Goal: Task Accomplishment & Management: Use online tool/utility

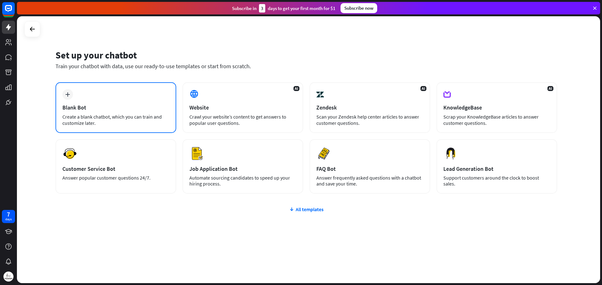
click at [96, 108] on div "Blank Bot" at bounding box center [115, 107] width 107 height 7
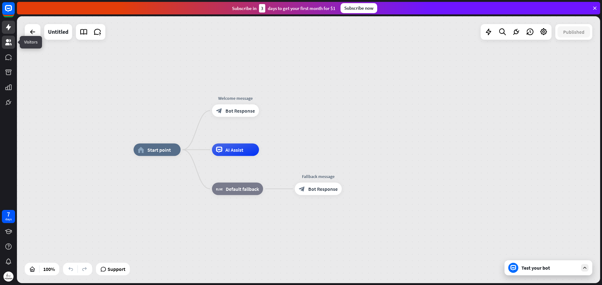
click at [13, 46] on link at bounding box center [8, 42] width 13 height 13
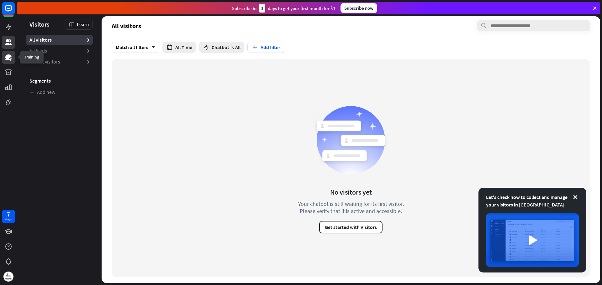
click at [10, 55] on icon at bounding box center [8, 58] width 6 height 6
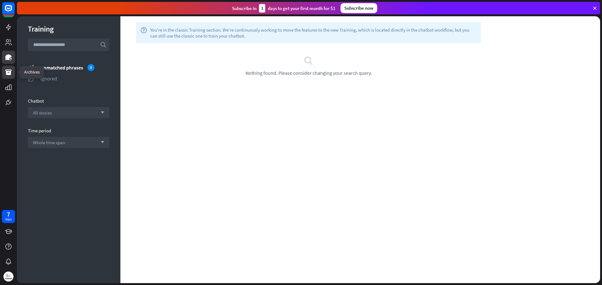
click at [8, 78] on link at bounding box center [8, 72] width 13 height 13
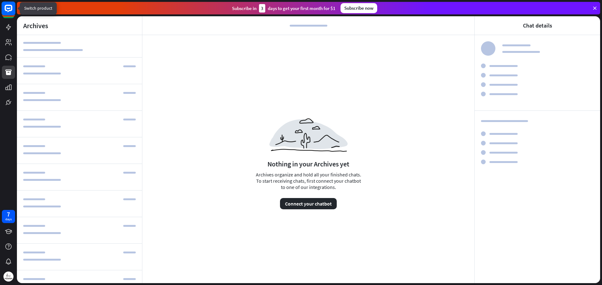
click at [12, 13] on rect at bounding box center [9, 9] width 14 height 14
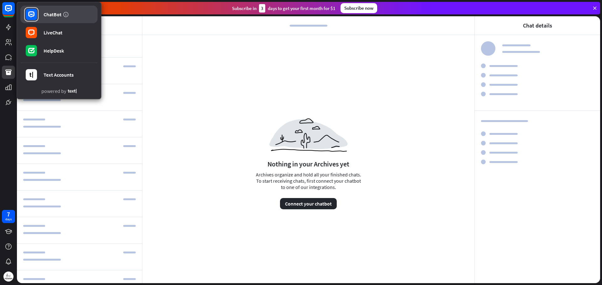
click at [56, 18] on link "ChatBot" at bounding box center [58, 15] width 77 height 18
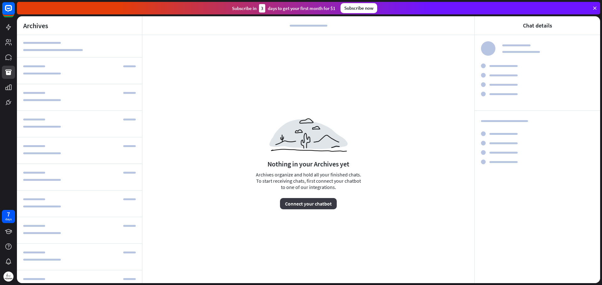
click at [303, 209] on button "Connect your chatbot" at bounding box center [308, 203] width 57 height 11
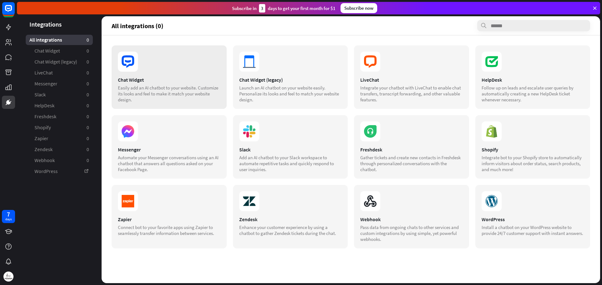
click at [185, 71] on section at bounding box center [169, 62] width 102 height 20
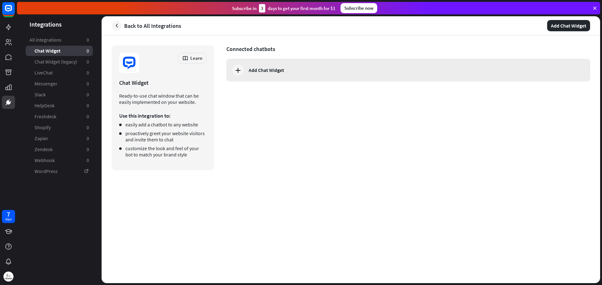
click at [248, 65] on div "Add Chat Widget" at bounding box center [407, 70] width 363 height 23
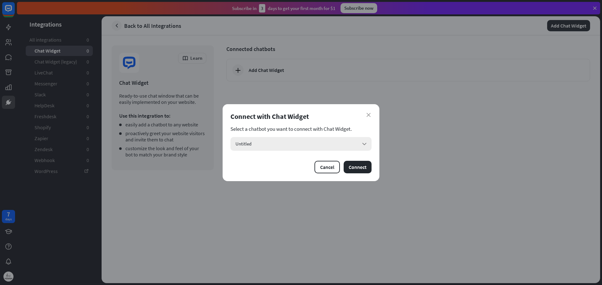
click at [322, 149] on div "Untitled arrow_down" at bounding box center [300, 144] width 141 height 14
click at [307, 161] on div "Untitled checked" at bounding box center [301, 161] width 136 height 13
click at [364, 170] on button "Connect" at bounding box center [357, 167] width 28 height 13
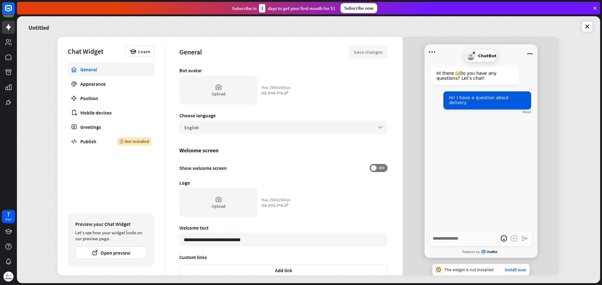
scroll to position [127, 0]
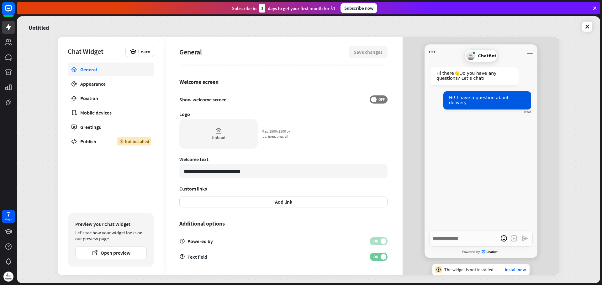
click at [375, 257] on span "ON" at bounding box center [376, 257] width 10 height 5
click at [376, 257] on span "OFF" at bounding box center [381, 257] width 10 height 5
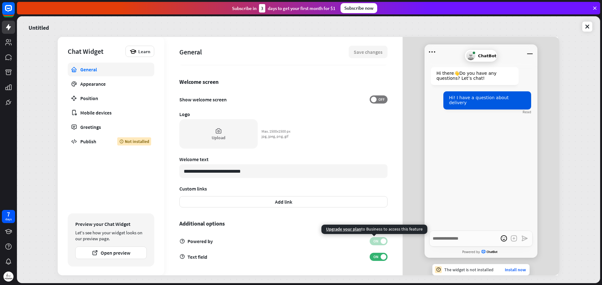
click at [375, 242] on span "ON" at bounding box center [376, 241] width 10 height 5
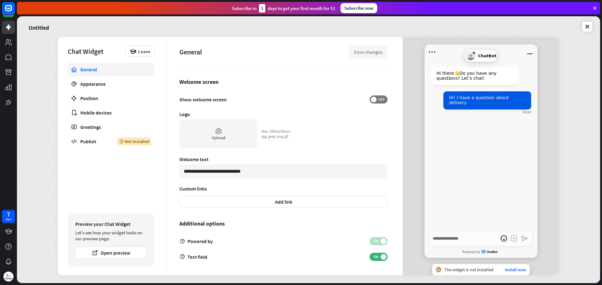
click at [203, 240] on div "Powered by ON" at bounding box center [283, 242] width 208 height 8
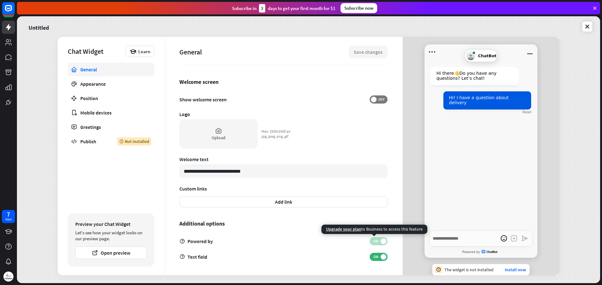
click at [371, 241] on span "ON" at bounding box center [376, 241] width 10 height 5
type textarea "*"
click at [353, 230] on span "Upgrade your plan" at bounding box center [343, 230] width 35 height 6
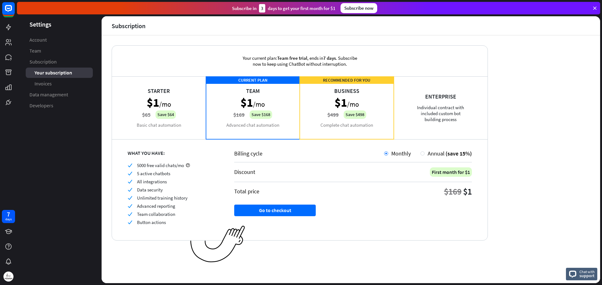
click at [593, 11] on icon at bounding box center [595, 8] width 6 height 6
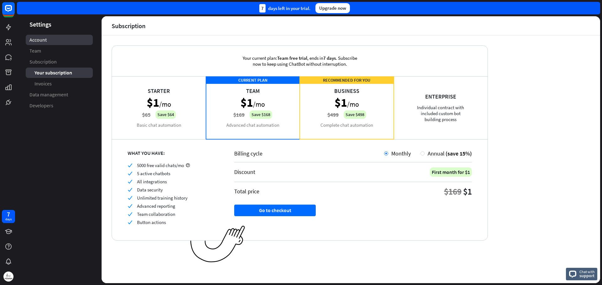
click at [53, 38] on link "Account" at bounding box center [59, 40] width 67 height 10
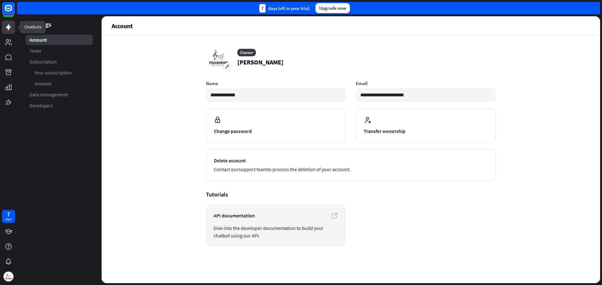
click at [10, 26] on icon at bounding box center [9, 28] width 8 height 8
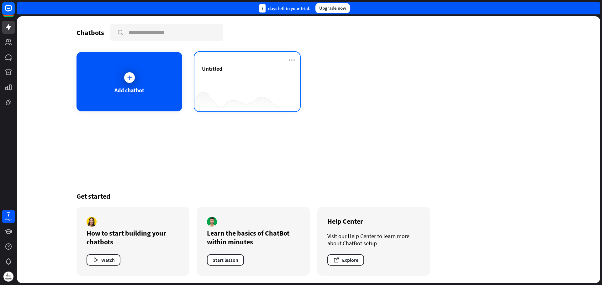
click at [242, 87] on div at bounding box center [247, 99] width 106 height 24
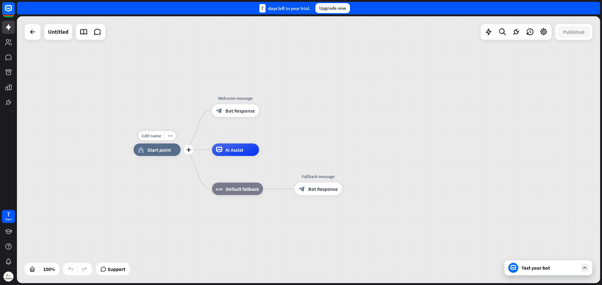
click at [166, 153] on span "Start point" at bounding box center [159, 150] width 24 height 6
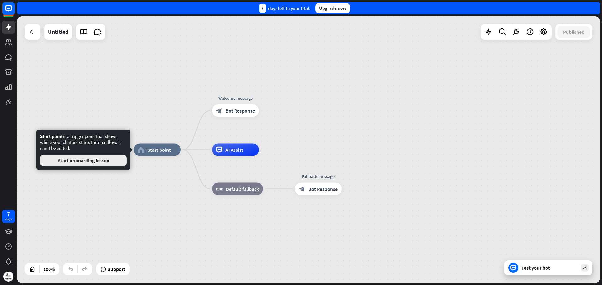
click at [86, 165] on button "Start onboarding lesson" at bounding box center [83, 160] width 86 height 11
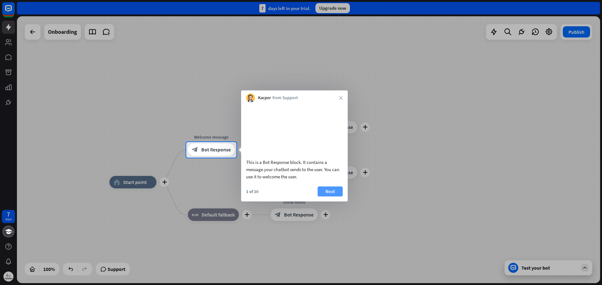
click at [333, 197] on button "Next" at bounding box center [329, 192] width 25 height 10
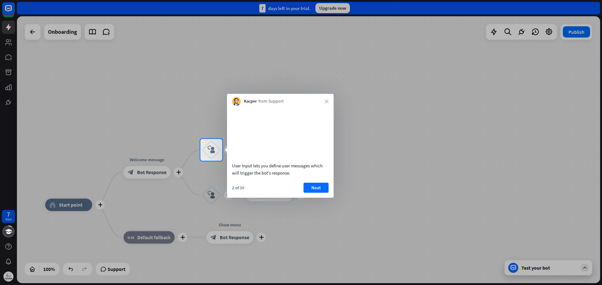
drag, startPoint x: 230, startPoint y: 175, endPoint x: 266, endPoint y: 180, distance: 36.1
click at [266, 180] on div "User Input lets you define user messages which will trigger the bot’s response." at bounding box center [280, 143] width 107 height 74
click at [262, 175] on div "User Input lets you define user messages which will trigger the bot’s response." at bounding box center [280, 169] width 97 height 14
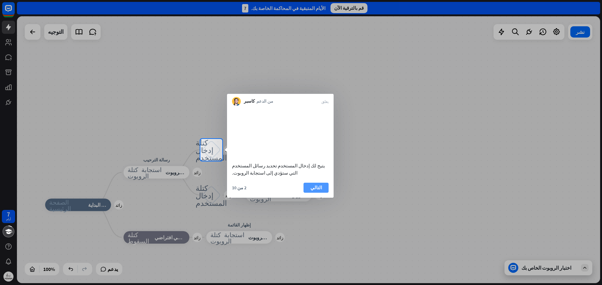
click at [316, 191] on font "التالي" at bounding box center [316, 188] width 12 height 6
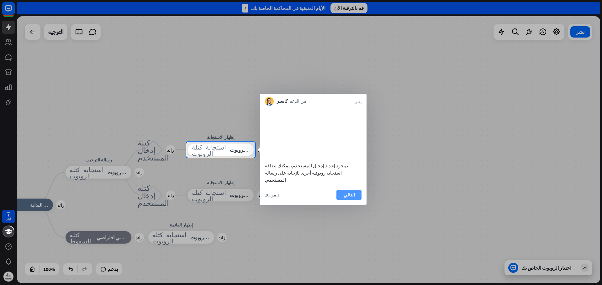
click at [353, 198] on font "التالي" at bounding box center [349, 195] width 12 height 6
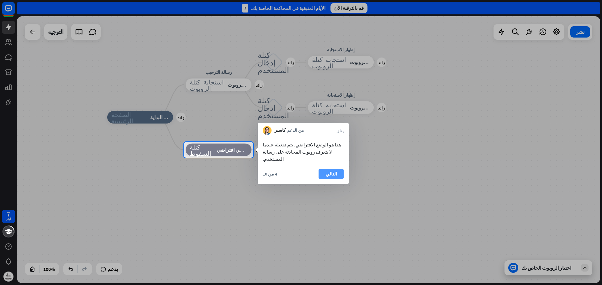
click at [330, 171] on font "التالي" at bounding box center [331, 174] width 12 height 6
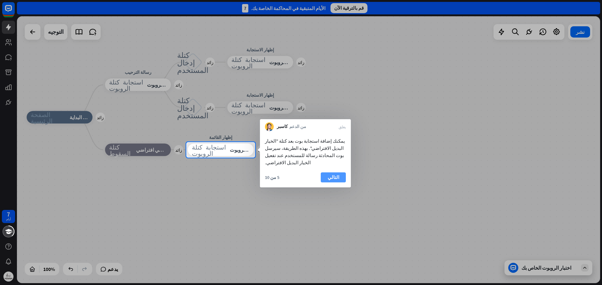
click at [332, 175] on font "التالي" at bounding box center [333, 178] width 12 height 6
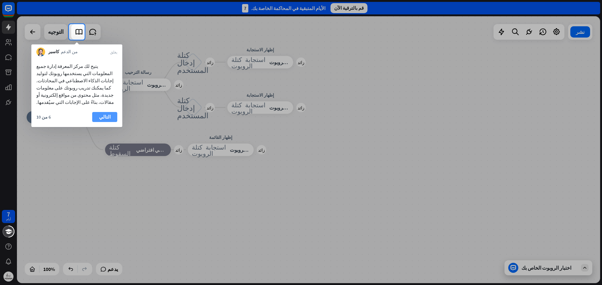
click at [108, 114] on font "التالي" at bounding box center [105, 117] width 12 height 6
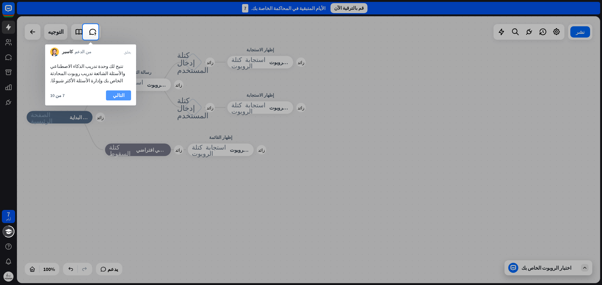
click at [121, 100] on font "التالي" at bounding box center [119, 95] width 12 height 9
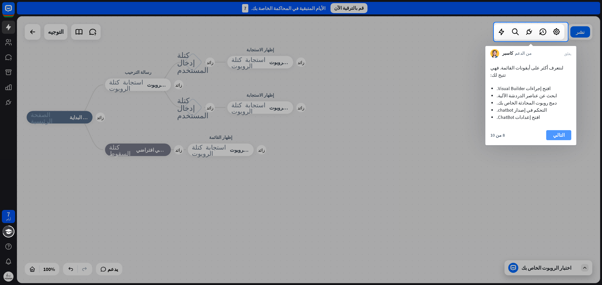
click at [561, 132] on font "التالي" at bounding box center [559, 135] width 12 height 6
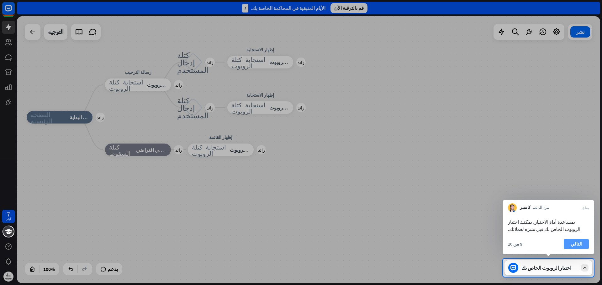
click at [571, 242] on button "التالي" at bounding box center [575, 244] width 25 height 10
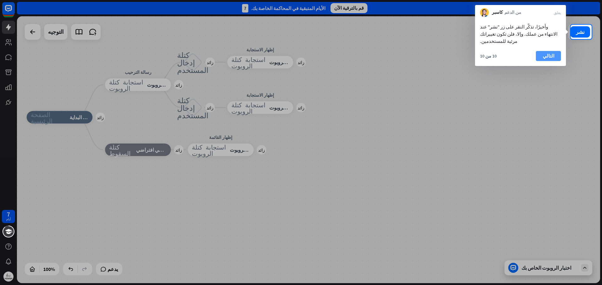
click at [542, 51] on button "التالي" at bounding box center [548, 56] width 25 height 10
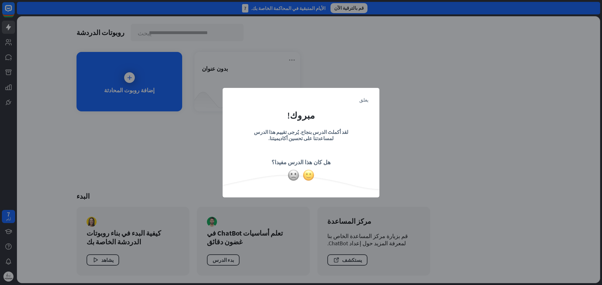
click at [310, 176] on img at bounding box center [308, 176] width 12 height 12
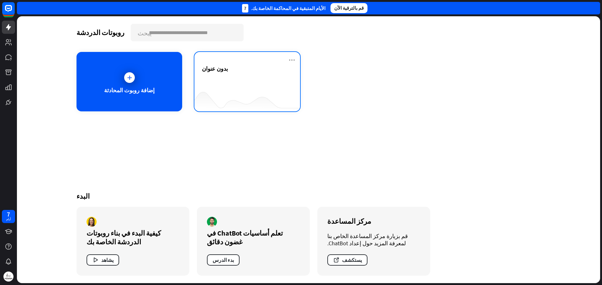
click at [270, 85] on div "بدون عنوان" at bounding box center [247, 76] width 91 height 22
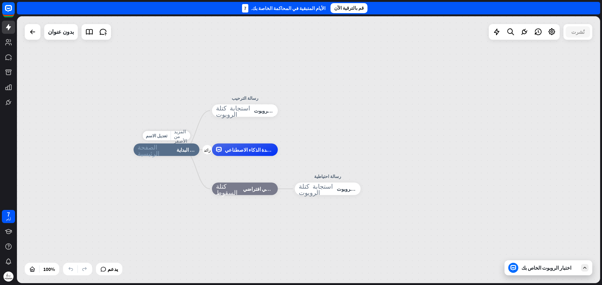
click at [180, 156] on div "تعديل الاسم المزيد من الأصفر زائد الصفحة الرئيسية_2 نقطة البداية" at bounding box center [166, 150] width 66 height 13
click at [164, 136] on font "تعديل الاسم" at bounding box center [157, 136] width 22 height 6
type input "********"
click at [176, 183] on div "******** الصفحة الرئيسية_2 نقطة البداية رسالة الترحيب استجابة كتلة الروبوت استج…" at bounding box center [308, 149] width 583 height 267
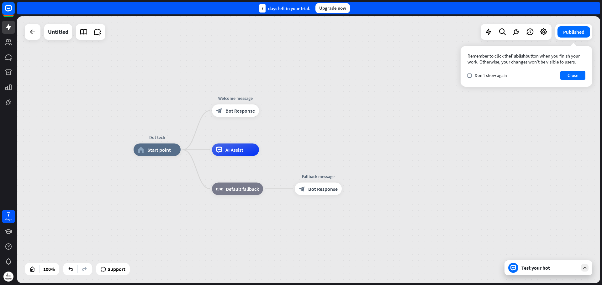
click at [169, 171] on div "Dot tech home_2 Start point Welcome message block_bot_response Bot Response AI …" at bounding box center [424, 283] width 583 height 267
click at [158, 153] on div "home_2 Start point" at bounding box center [156, 150] width 47 height 13
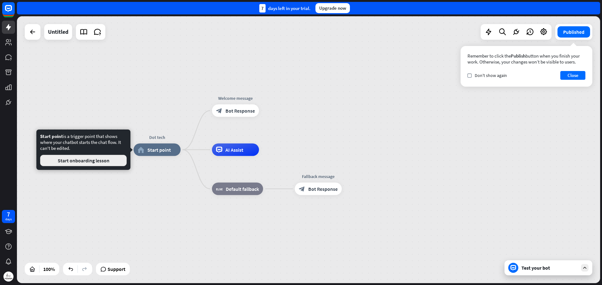
click at [122, 162] on button "Start onboarding lesson" at bounding box center [83, 160] width 86 height 11
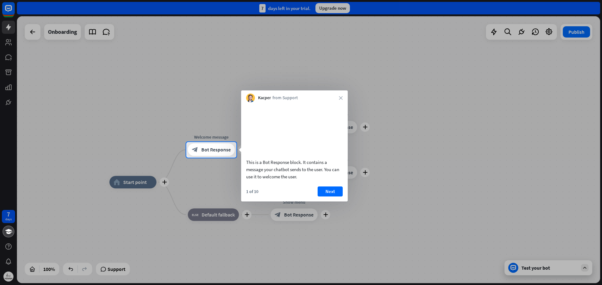
click at [340, 102] on div "Kacper from Support close" at bounding box center [294, 97] width 107 height 12
click at [340, 98] on icon "close" at bounding box center [341, 98] width 4 height 4
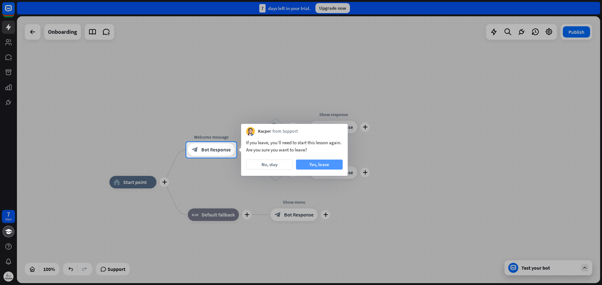
click at [326, 167] on button "Yes, leave" at bounding box center [319, 165] width 47 height 10
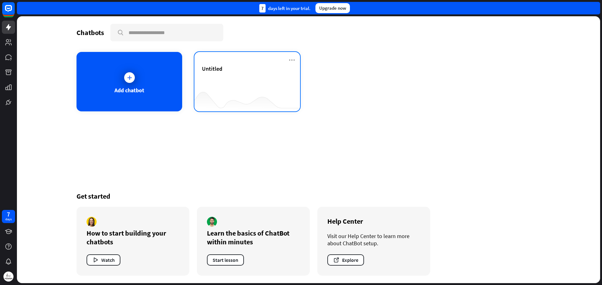
click at [245, 87] on div "Untitled" at bounding box center [247, 76] width 91 height 22
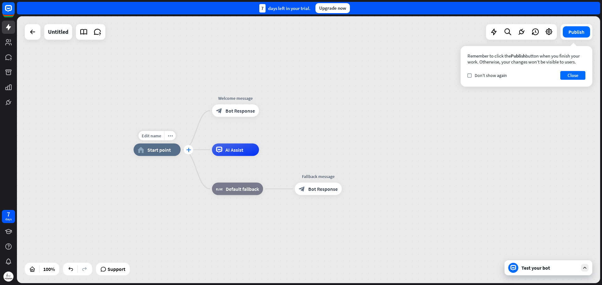
click at [188, 152] on icon "plus" at bounding box center [188, 150] width 5 height 4
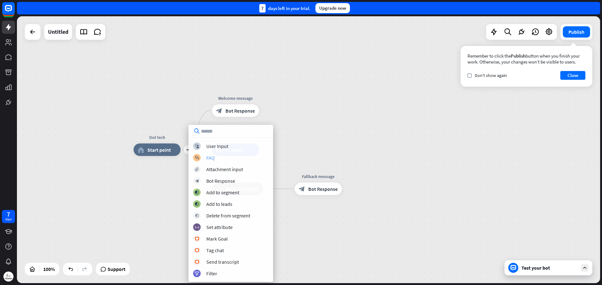
click at [206, 160] on div "block_faq FAQ" at bounding box center [230, 158] width 75 height 8
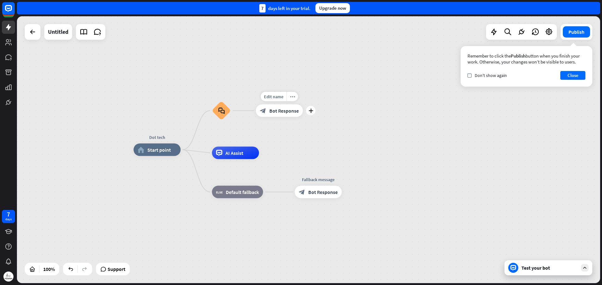
click at [265, 111] on icon "block_bot_response" at bounding box center [263, 111] width 6 height 6
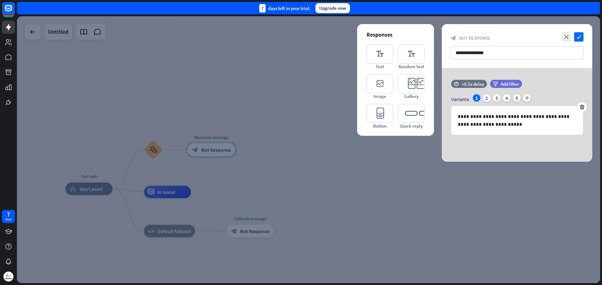
click at [264, 71] on div at bounding box center [308, 149] width 583 height 267
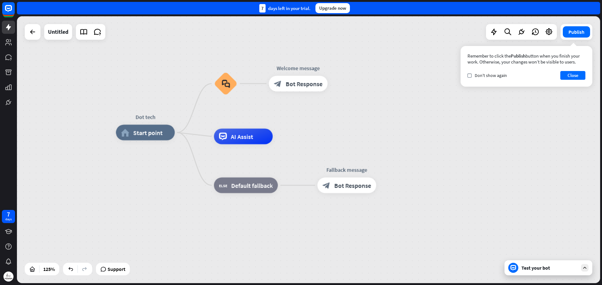
drag, startPoint x: 321, startPoint y: 184, endPoint x: 442, endPoint y: 132, distance: 131.5
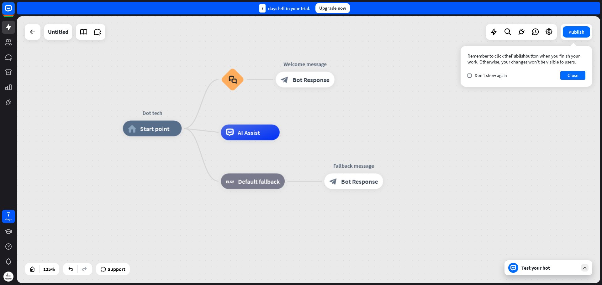
drag, startPoint x: 309, startPoint y: 280, endPoint x: 309, endPoint y: 267, distance: 12.5
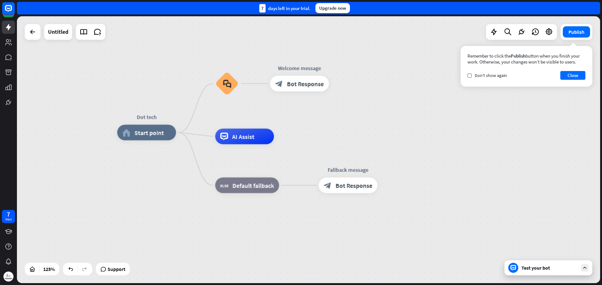
drag, startPoint x: 337, startPoint y: 229, endPoint x: 318, endPoint y: 238, distance: 21.2
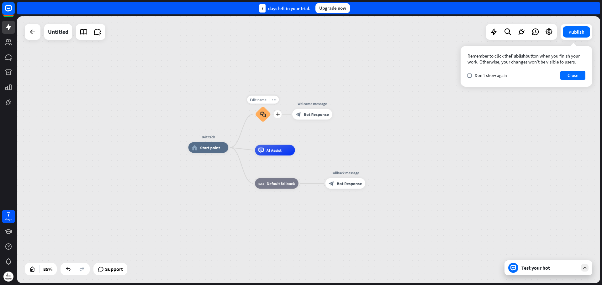
click at [264, 116] on icon "block_faq" at bounding box center [263, 115] width 6 height 6
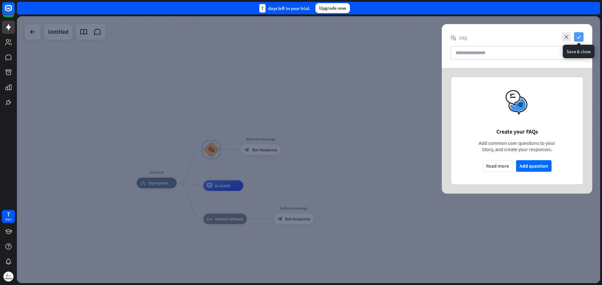
click at [580, 39] on icon "check" at bounding box center [578, 36] width 9 height 9
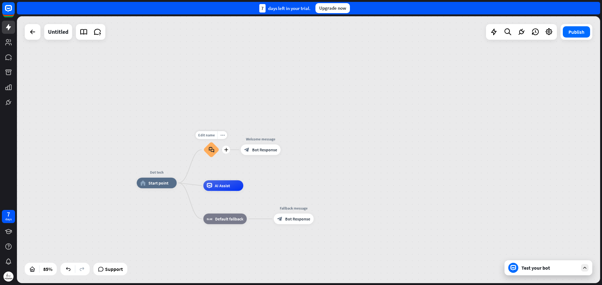
click at [209, 150] on icon "block_faq" at bounding box center [211, 150] width 6 height 6
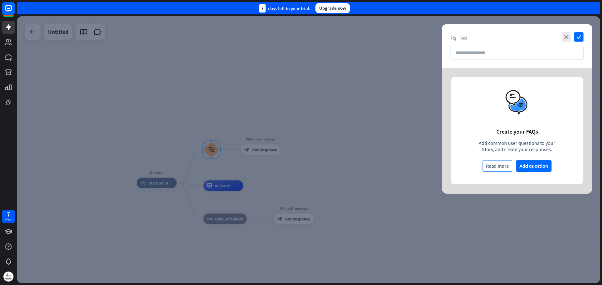
click at [509, 165] on button "Read more" at bounding box center [497, 166] width 30 height 12
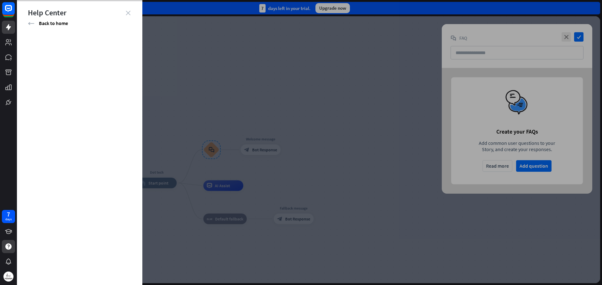
click at [127, 12] on icon "close" at bounding box center [128, 13] width 5 height 5
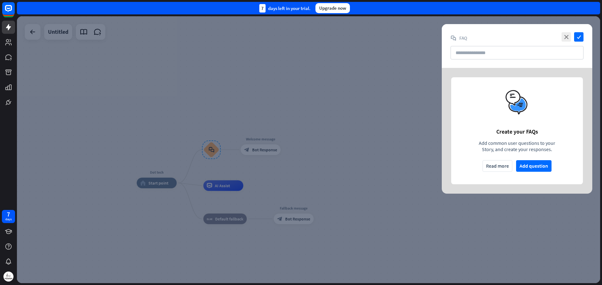
click at [572, 33] on div "close check" at bounding box center [572, 36] width 24 height 9
click at [567, 36] on icon "close" at bounding box center [565, 36] width 9 height 9
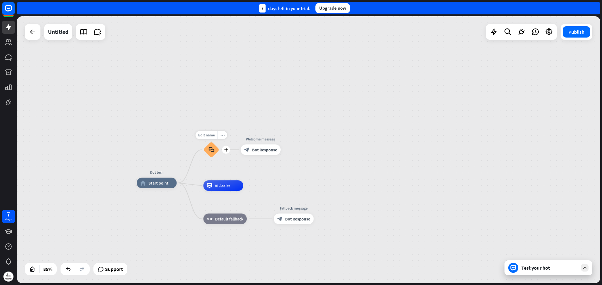
click at [212, 153] on div "block_faq" at bounding box center [211, 150] width 16 height 16
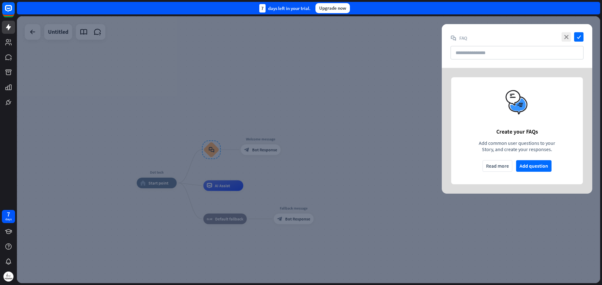
click at [572, 36] on div "close check" at bounding box center [572, 36] width 24 height 9
click at [571, 36] on div "close check" at bounding box center [572, 36] width 24 height 9
click at [570, 37] on icon "close" at bounding box center [565, 36] width 9 height 9
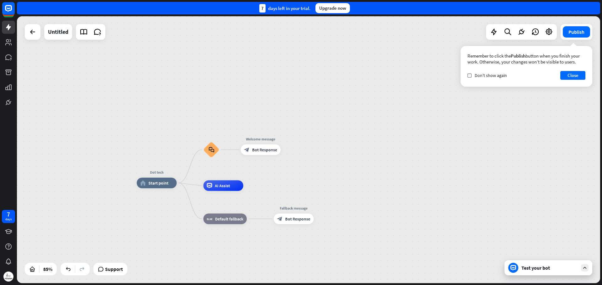
click at [261, 169] on div "Dot tech home_2 Start point block_faq Welcome message block_bot_response Bot Re…" at bounding box center [308, 149] width 583 height 267
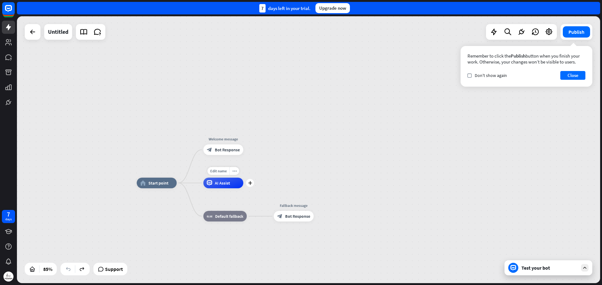
click at [221, 186] on span "AI Assist" at bounding box center [222, 182] width 15 height 5
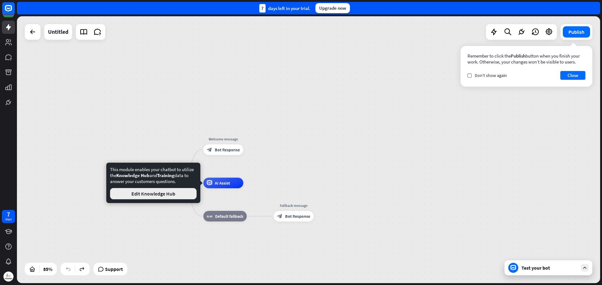
click at [172, 191] on button "Edit Knowledge Hub" at bounding box center [153, 193] width 86 height 11
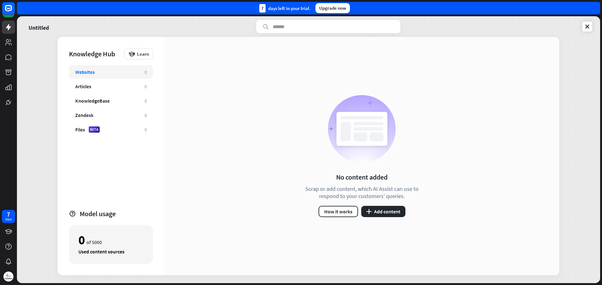
drag, startPoint x: 325, startPoint y: 171, endPoint x: 427, endPoint y: 195, distance: 105.1
click at [427, 195] on div "No content added Scrap or add content, which AI Assist can use to respond to yo…" at bounding box center [361, 156] width 395 height 239
click at [588, 30] on link at bounding box center [587, 27] width 10 height 10
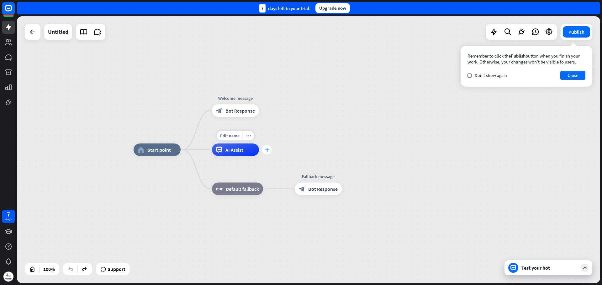
click at [269, 152] on div "plus" at bounding box center [266, 149] width 9 height 9
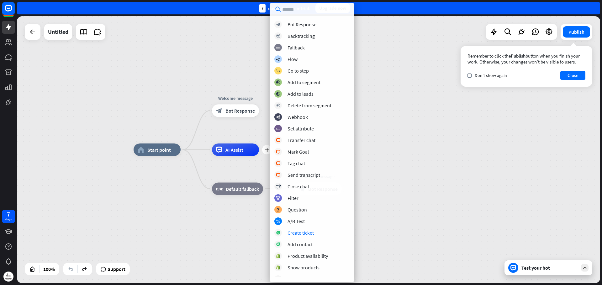
scroll to position [52, 0]
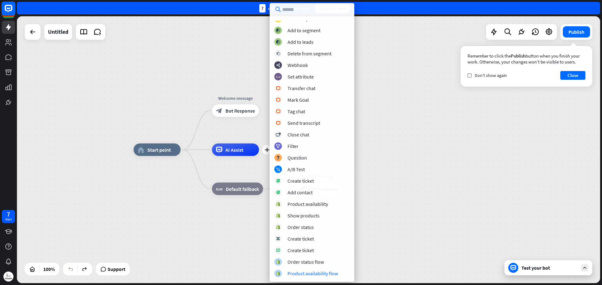
click at [8, 9] on rect at bounding box center [9, 9] width 14 height 14
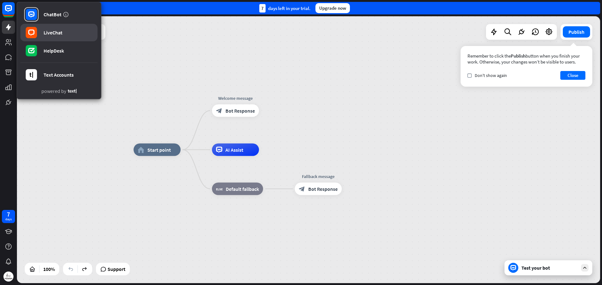
click at [50, 37] on link "LiveChat" at bounding box center [58, 33] width 77 height 18
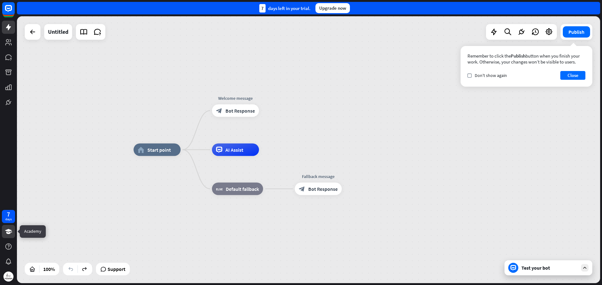
click at [10, 230] on icon at bounding box center [8, 231] width 7 height 5
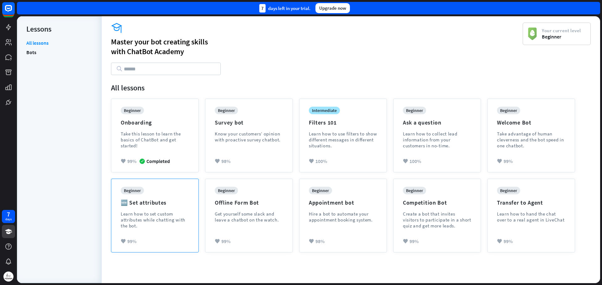
click at [170, 210] on div "beginner 🆕 Set attributes Learn how to set custom attributes while chatting wit…" at bounding box center [155, 212] width 68 height 51
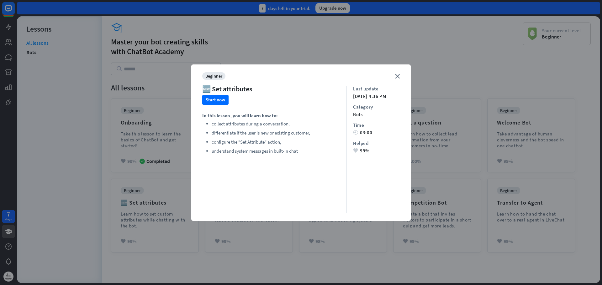
click at [403, 76] on div "close beginner 🆕 Set attributes Start now In this lesson, you will learn how to…" at bounding box center [300, 143] width 219 height 157
click at [402, 75] on div "close beginner 🆕 Set attributes Start now In this lesson, you will learn how to…" at bounding box center [300, 143] width 219 height 157
click at [397, 74] on icon "close" at bounding box center [397, 76] width 5 height 5
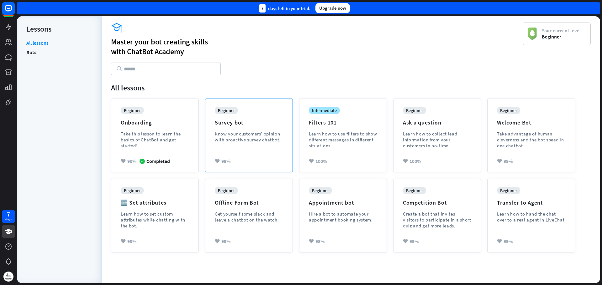
click at [228, 124] on div "Survey bot" at bounding box center [229, 122] width 29 height 7
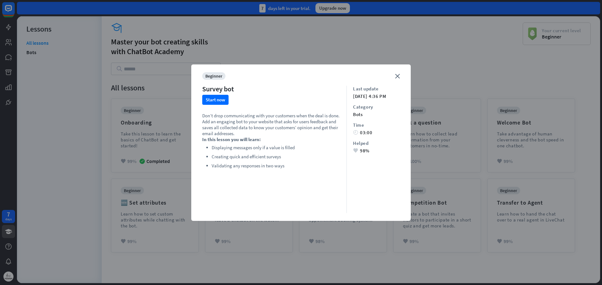
click at [365, 136] on div "Last update [DATE] 4:36 PM Category bots Time time 03:00 Helped heart 98%" at bounding box center [372, 150] width 53 height 128
click at [363, 149] on div "heart 98%" at bounding box center [376, 151] width 47 height 6
drag, startPoint x: 360, startPoint y: 134, endPoint x: 358, endPoint y: 123, distance: 11.4
click at [359, 133] on div "time 03:00" at bounding box center [376, 133] width 47 height 6
drag, startPoint x: 358, startPoint y: 120, endPoint x: 357, endPoint y: 112, distance: 8.6
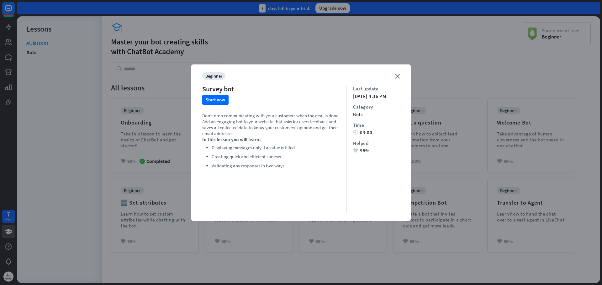
click at [358, 120] on div "Last update [DATE] 4:36 PM Category bots Time time 03:00 Helped heart 98%" at bounding box center [372, 150] width 53 height 128
click at [401, 75] on div "close beginner Survey bot Start now Don’t drop communicating with your customer…" at bounding box center [300, 143] width 219 height 157
click at [397, 73] on div "close beginner Survey bot Start now Don’t drop communicating with your customer…" at bounding box center [300, 143] width 219 height 157
click at [397, 76] on icon "close" at bounding box center [397, 76] width 5 height 5
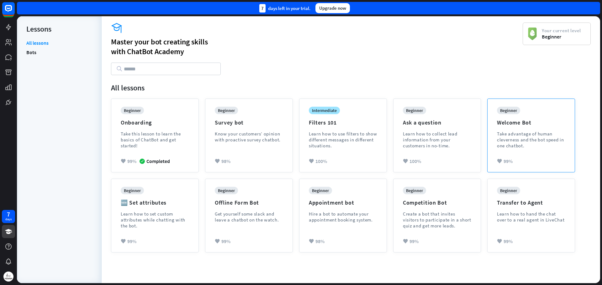
click at [503, 109] on div "beginner" at bounding box center [508, 111] width 23 height 8
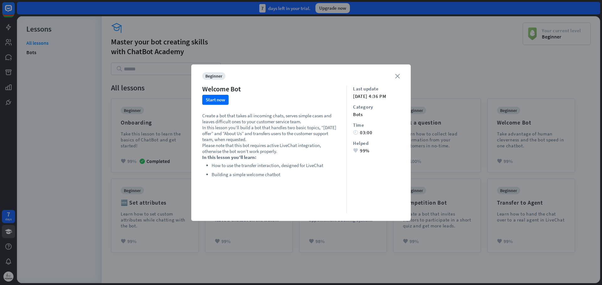
click at [398, 74] on icon "close" at bounding box center [397, 76] width 5 height 5
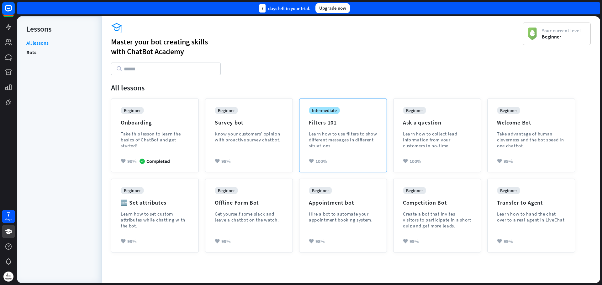
click at [324, 118] on div "intermediate Filters 101 Learn how to use filters to show different messages in…" at bounding box center [343, 132] width 68 height 51
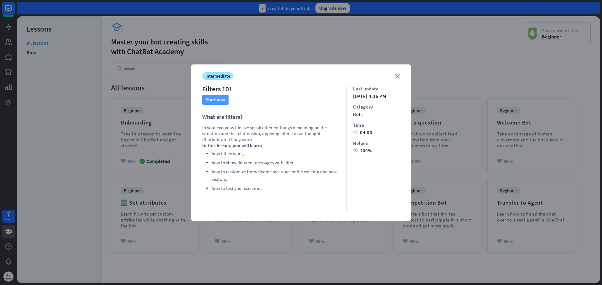
click at [216, 99] on button "Start now" at bounding box center [215, 100] width 26 height 10
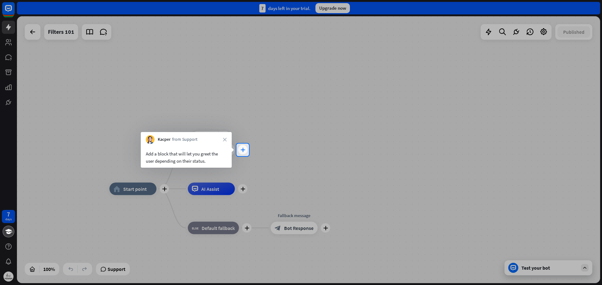
click at [243, 147] on div "plus" at bounding box center [242, 149] width 9 height 9
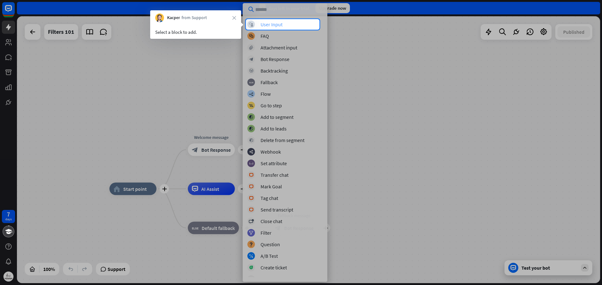
click at [266, 26] on div "User Input" at bounding box center [271, 24] width 22 height 6
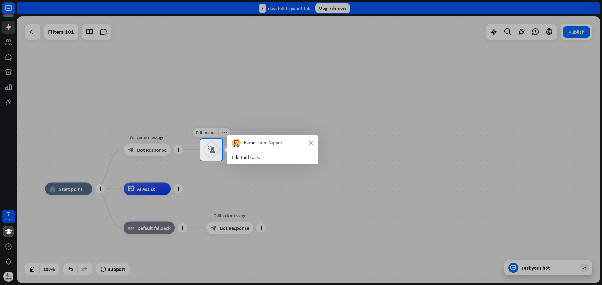
click at [211, 150] on icon "block_user_input" at bounding box center [211, 150] width 8 height 8
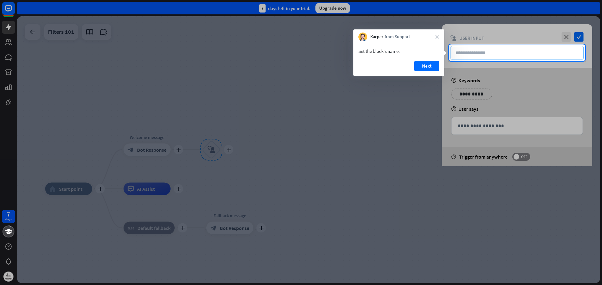
click at [498, 54] on input "text" at bounding box center [516, 52] width 133 height 13
type input "**********"
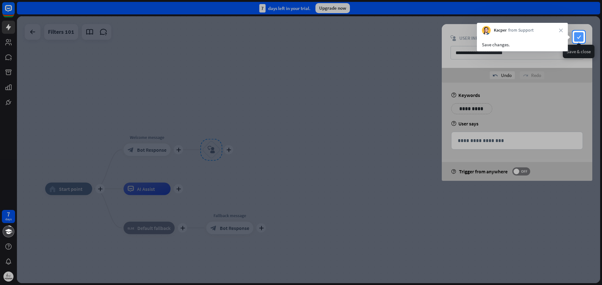
click at [576, 38] on icon "check" at bounding box center [578, 36] width 9 height 9
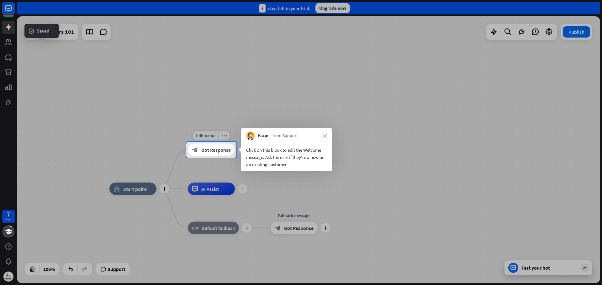
click at [206, 153] on span "Bot Response" at bounding box center [215, 150] width 29 height 6
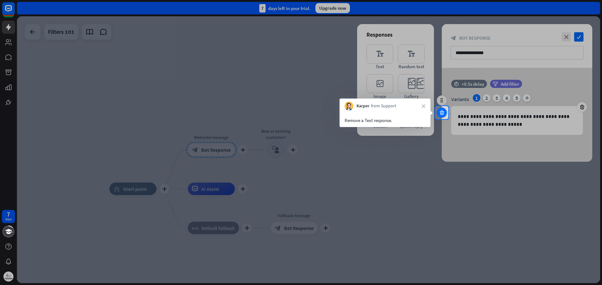
click at [444, 111] on icon at bounding box center [442, 113] width 6 height 6
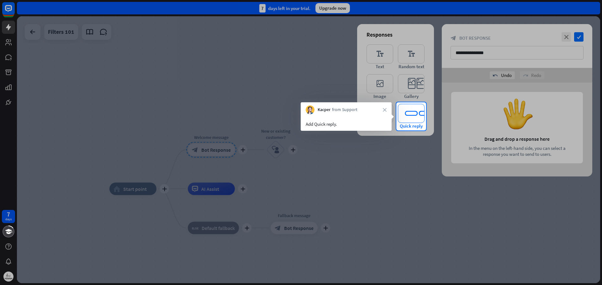
click at [411, 114] on icon "editor_quick_replies" at bounding box center [411, 113] width 27 height 19
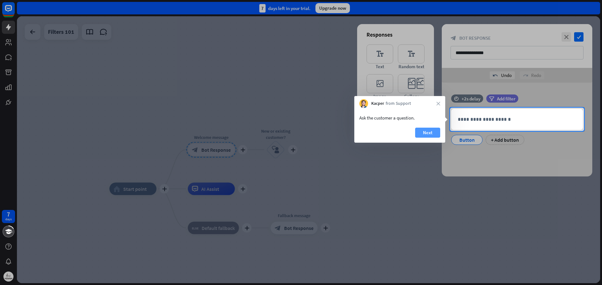
click at [436, 132] on button "Next" at bounding box center [427, 133] width 25 height 10
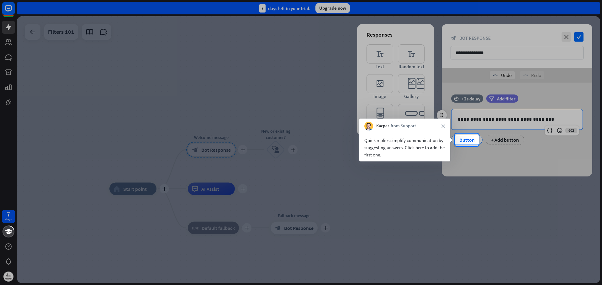
click at [459, 144] on div "Button" at bounding box center [466, 139] width 21 height 9
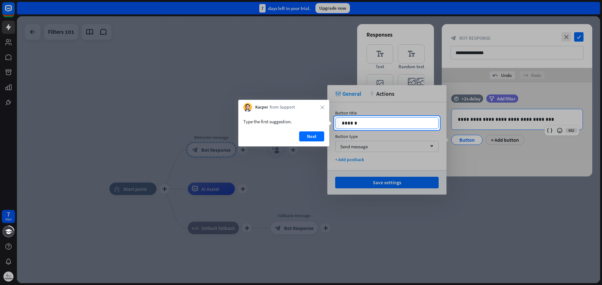
click at [383, 123] on p "******" at bounding box center [387, 123] width 90 height 8
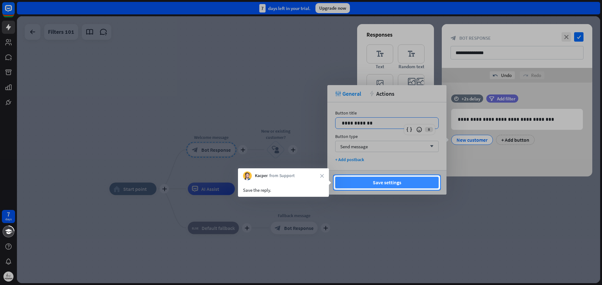
click at [384, 182] on button "Save settings" at bounding box center [386, 183] width 103 height 12
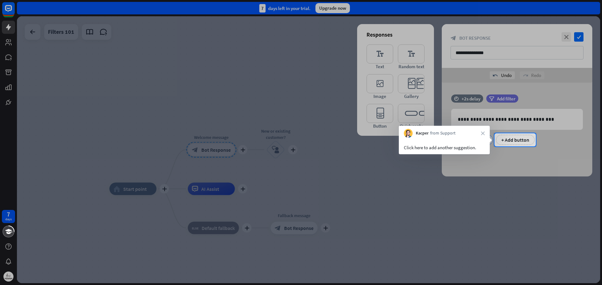
click at [467, 147] on div "Click here to add another suggestion." at bounding box center [444, 147] width 81 height 7
click at [517, 142] on div "+ Add button" at bounding box center [515, 140] width 39 height 10
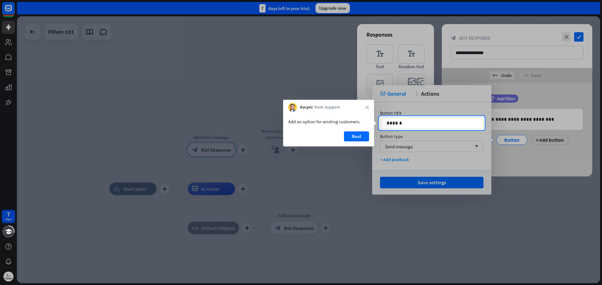
click at [405, 114] on div at bounding box center [301, 58] width 602 height 116
click at [410, 123] on p "******" at bounding box center [431, 123] width 90 height 8
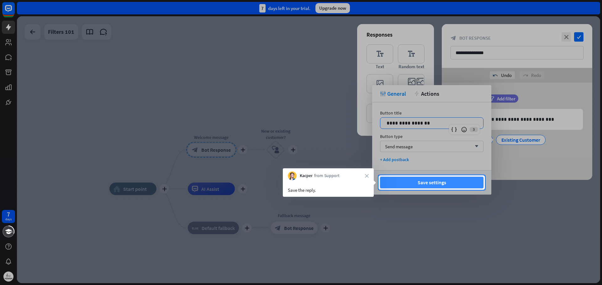
click at [408, 183] on button "Save settings" at bounding box center [431, 183] width 103 height 12
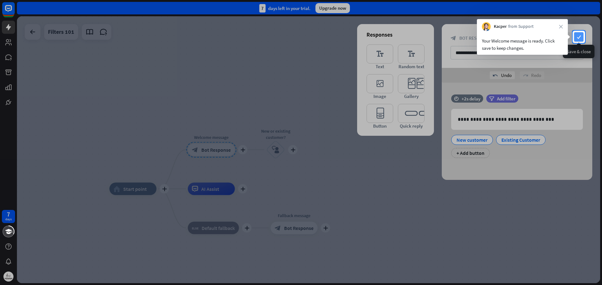
click at [582, 38] on icon "check" at bounding box center [578, 36] width 9 height 9
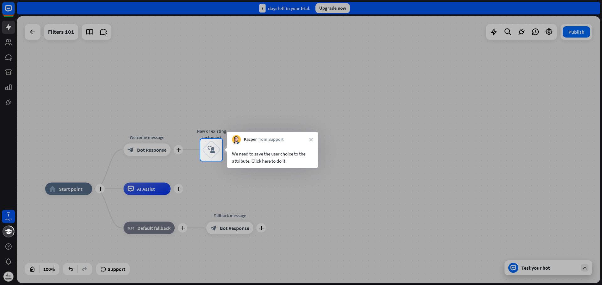
drag, startPoint x: 233, startPoint y: 152, endPoint x: 279, endPoint y: 156, distance: 46.5
click at [279, 156] on div "We need to save the user choice to the attribute. Click here to do it." at bounding box center [272, 157] width 81 height 14
click at [210, 145] on div "block_user_input" at bounding box center [211, 150] width 19 height 19
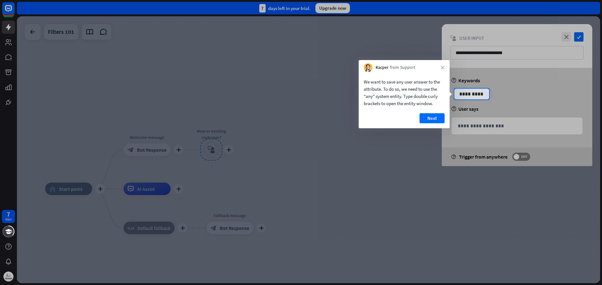
click at [464, 96] on p "**********" at bounding box center [472, 94] width 32 height 8
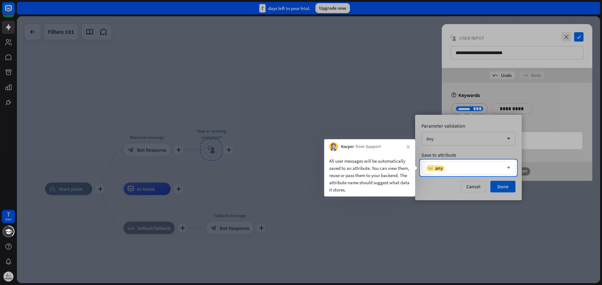
click at [453, 167] on div "variable any" at bounding box center [464, 168] width 77 height 6
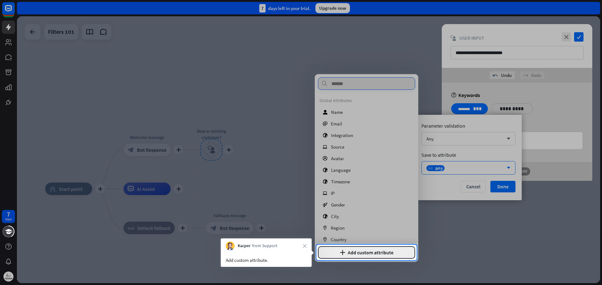
click at [372, 253] on button "plus Add custom attribute" at bounding box center [366, 253] width 97 height 13
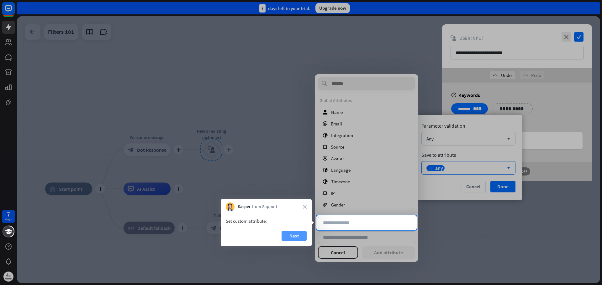
click at [292, 238] on button "Next" at bounding box center [293, 236] width 25 height 10
type input "**********"
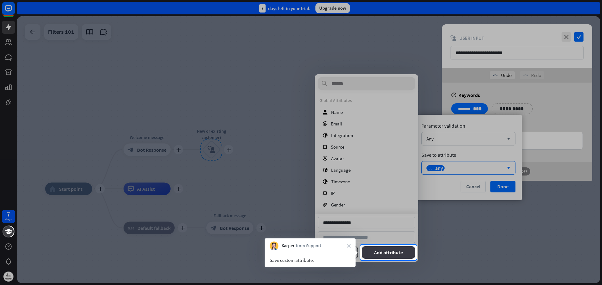
click at [377, 252] on button "Add attribute" at bounding box center [389, 253] width 54 height 13
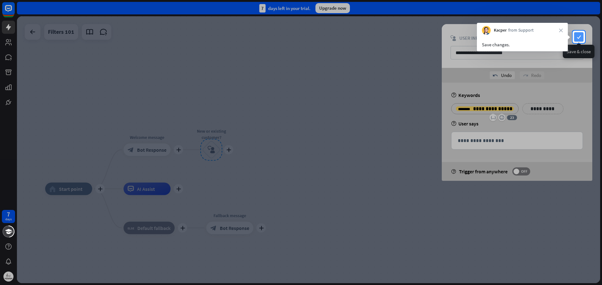
click at [583, 34] on icon "check" at bounding box center [578, 36] width 9 height 9
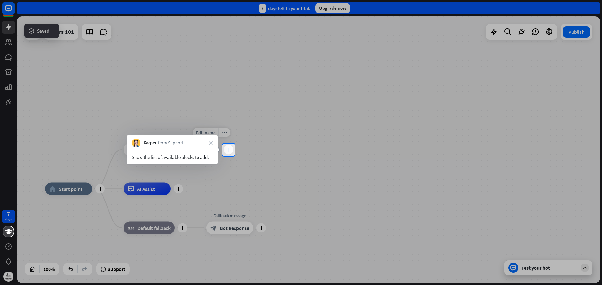
click at [230, 149] on icon "plus" at bounding box center [228, 150] width 5 height 4
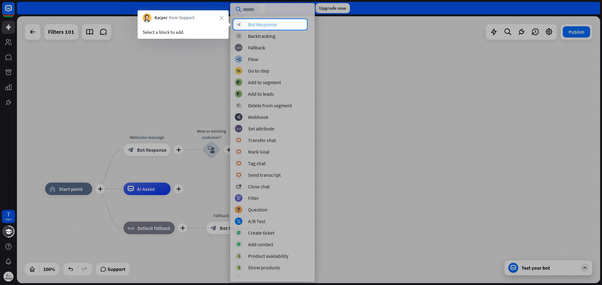
click at [260, 26] on div "Bot Response" at bounding box center [262, 24] width 29 height 6
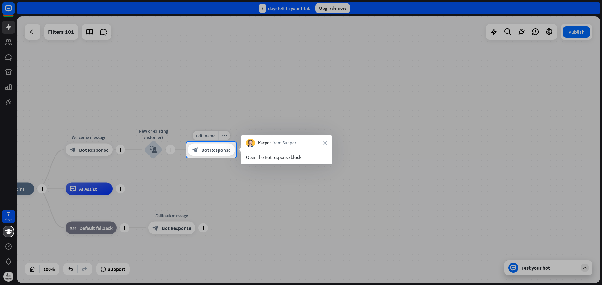
click at [208, 149] on span "Bot Response" at bounding box center [215, 150] width 29 height 6
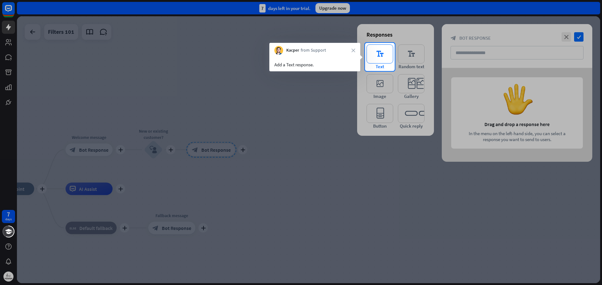
click at [377, 52] on icon "editor_text" at bounding box center [379, 53] width 27 height 19
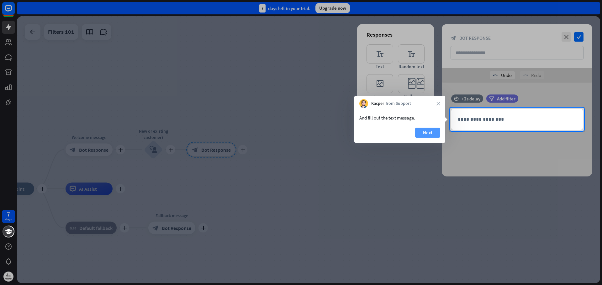
click at [427, 134] on button "Next" at bounding box center [427, 133] width 25 height 10
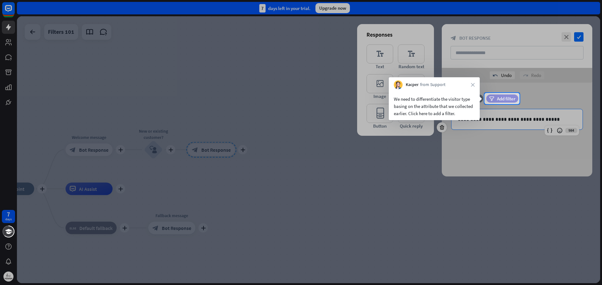
click at [496, 100] on div "filter Add filter" at bounding box center [502, 99] width 32 height 8
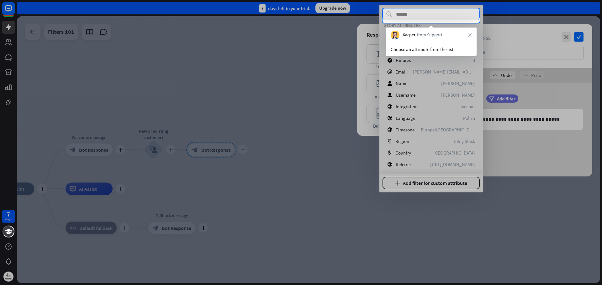
scroll to position [32, 0]
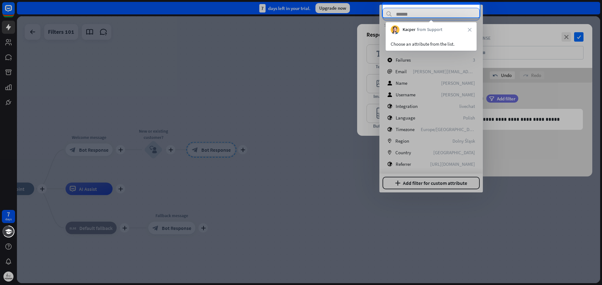
click at [425, 40] on div "Choose an attribute from the list." at bounding box center [430, 43] width 81 height 7
click at [416, 17] on input "text" at bounding box center [430, 14] width 97 height 13
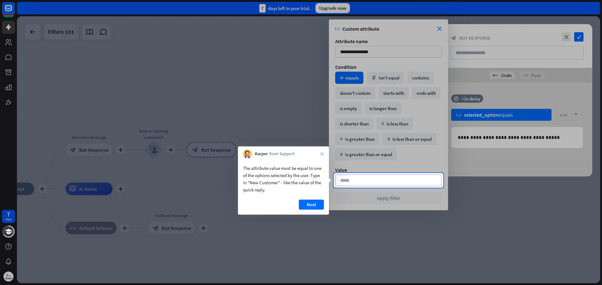
click at [366, 184] on input at bounding box center [388, 181] width 107 height 12
type input "**********"
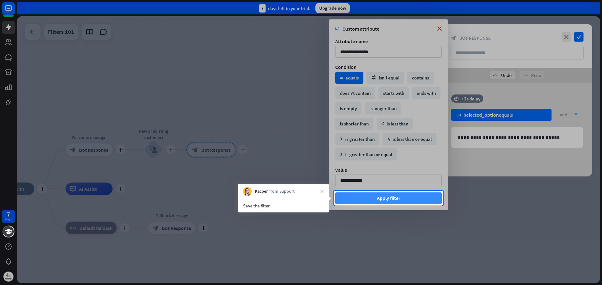
click at [390, 198] on button "Apply filter" at bounding box center [388, 199] width 107 height 12
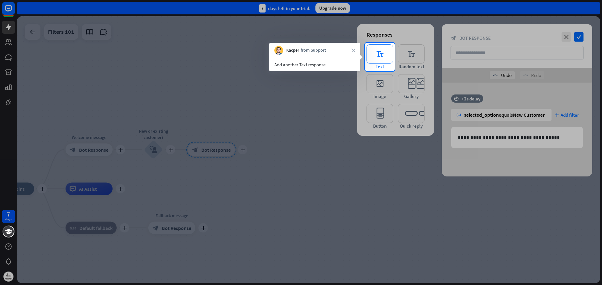
click at [379, 58] on icon "editor_text" at bounding box center [379, 53] width 27 height 19
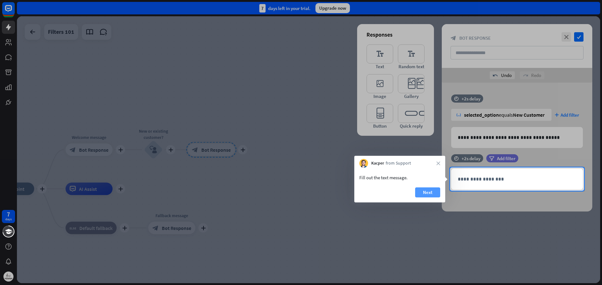
click at [427, 195] on button "Next" at bounding box center [427, 193] width 25 height 10
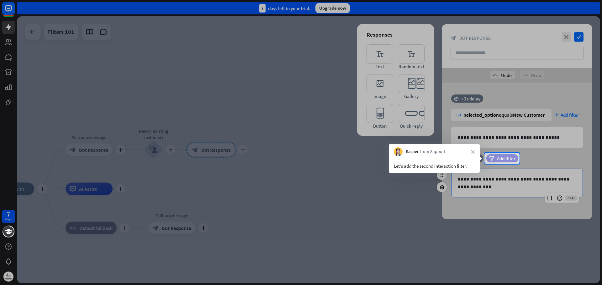
click at [490, 157] on icon "filter" at bounding box center [491, 158] width 5 height 5
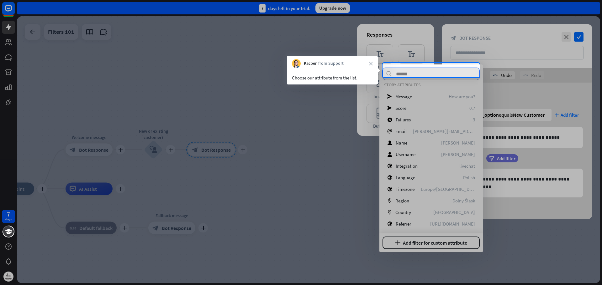
click at [397, 71] on input "text" at bounding box center [430, 74] width 97 height 13
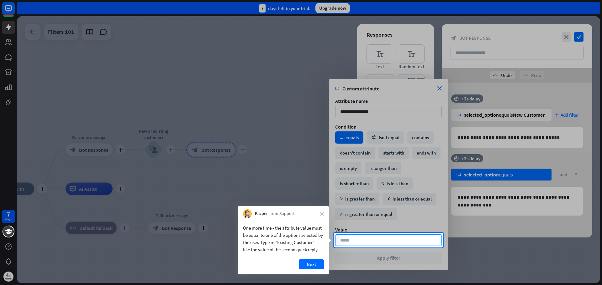
click at [365, 238] on input at bounding box center [388, 241] width 107 height 12
type input "**********"
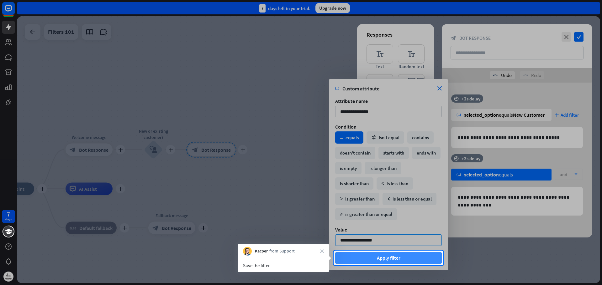
click at [384, 261] on button "Apply filter" at bounding box center [388, 259] width 107 height 12
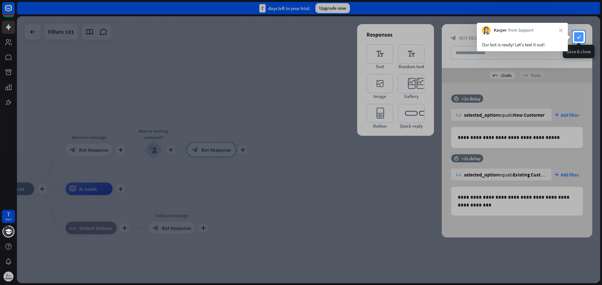
click at [580, 35] on icon "check" at bounding box center [578, 36] width 9 height 9
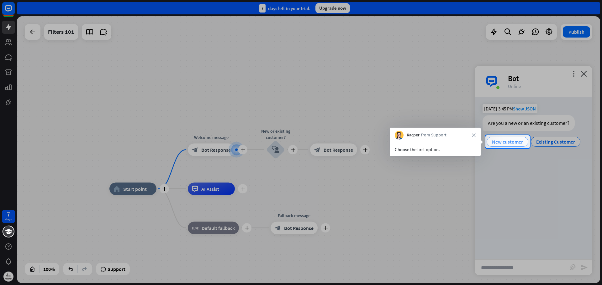
click at [489, 143] on div "New customer" at bounding box center [507, 142] width 42 height 10
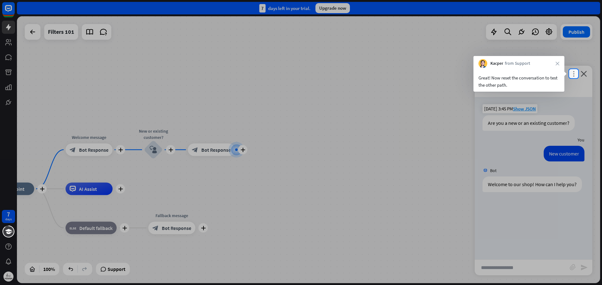
click at [571, 74] on icon "more_vert" at bounding box center [573, 74] width 6 height 6
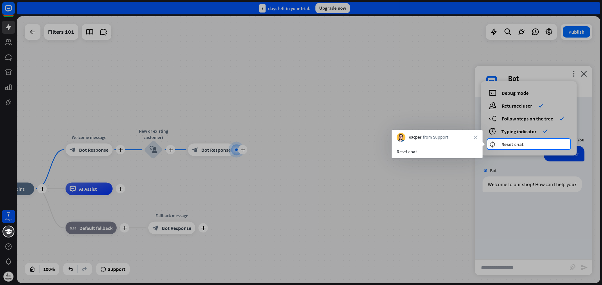
click at [504, 145] on span "Reset chat" at bounding box center [512, 144] width 22 height 6
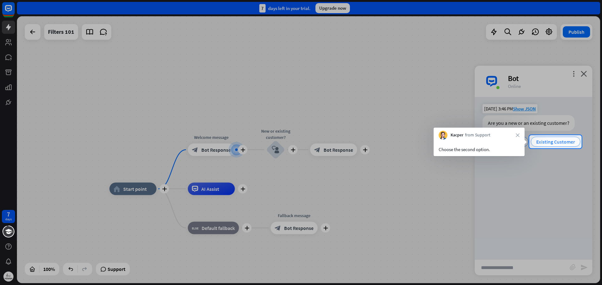
click at [537, 138] on div "Existing Customer" at bounding box center [556, 142] width 50 height 10
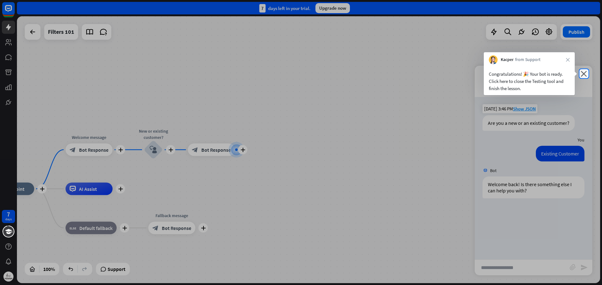
drag, startPoint x: 489, startPoint y: 76, endPoint x: 530, endPoint y: 90, distance: 42.7
click at [530, 90] on div "Congratulations! 🎉 Your bot is ready. Click here to close the Testing tool and …" at bounding box center [529, 79] width 91 height 31
click at [583, 73] on icon "close" at bounding box center [583, 74] width 6 height 6
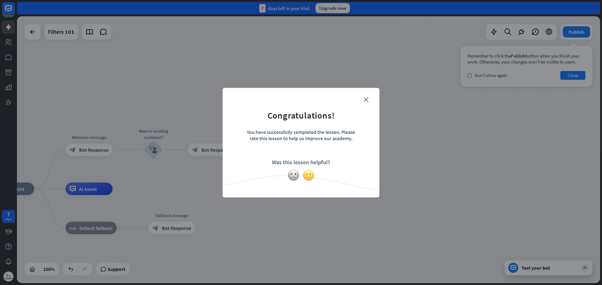
click at [309, 175] on img at bounding box center [308, 176] width 12 height 12
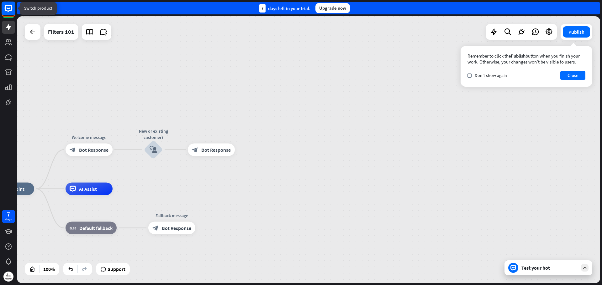
click at [8, 13] on rect at bounding box center [9, 9] width 14 height 14
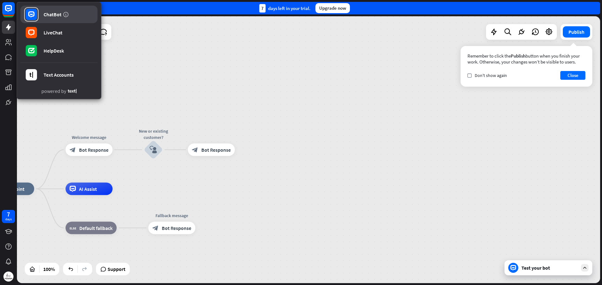
click at [54, 14] on div "ChatBot" at bounding box center [53, 14] width 18 height 6
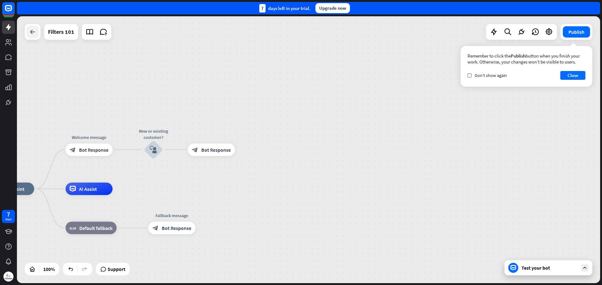
click at [31, 33] on icon at bounding box center [33, 32] width 8 height 8
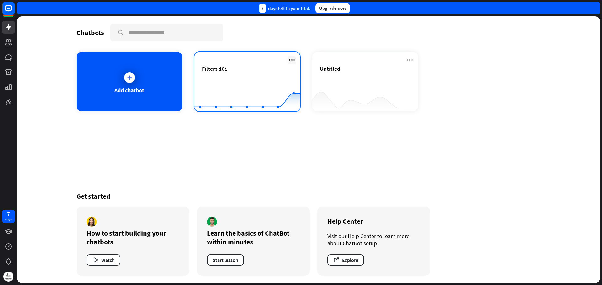
click at [291, 60] on icon at bounding box center [292, 60] width 8 height 8
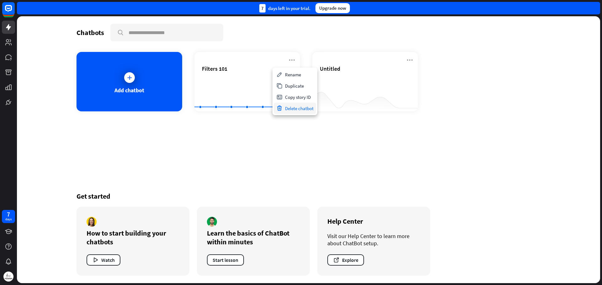
click at [308, 110] on div "Delete chatbot" at bounding box center [295, 108] width 42 height 11
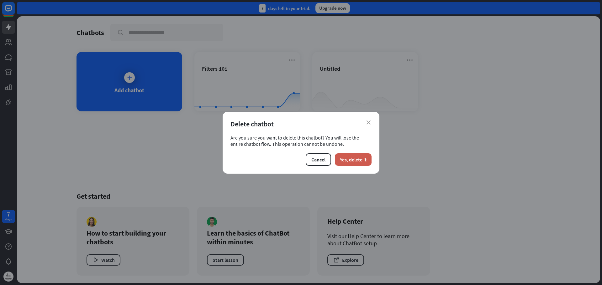
click at [351, 157] on button "Yes, delete it" at bounding box center [353, 160] width 37 height 13
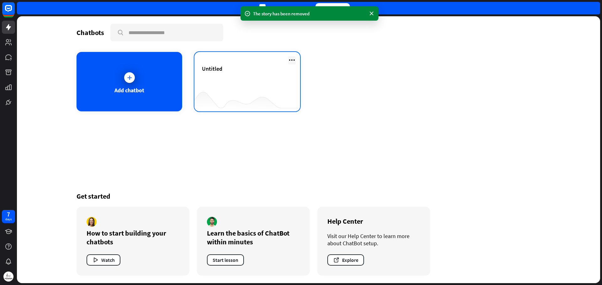
click at [290, 61] on icon at bounding box center [292, 60] width 8 height 8
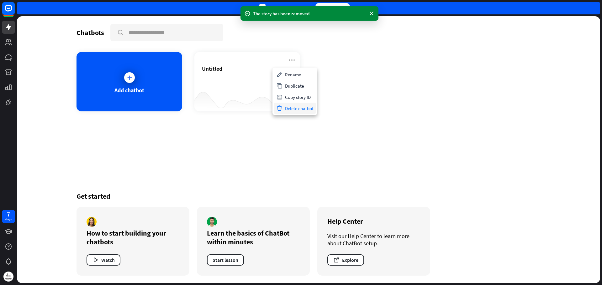
click at [300, 110] on div "Delete chatbot" at bounding box center [295, 108] width 42 height 11
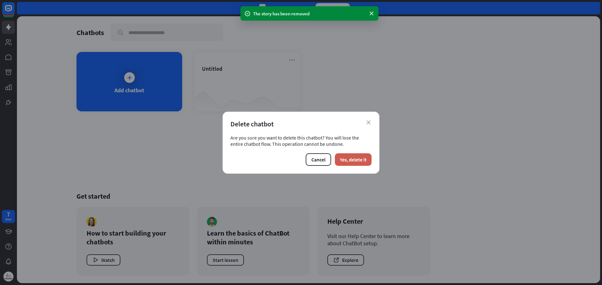
click at [350, 158] on button "Yes, delete it" at bounding box center [353, 160] width 37 height 13
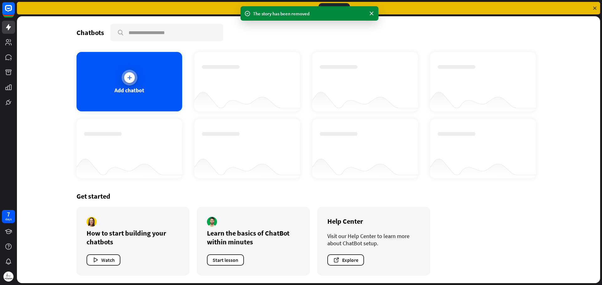
click at [126, 91] on div "Add chatbot" at bounding box center [129, 90] width 30 height 7
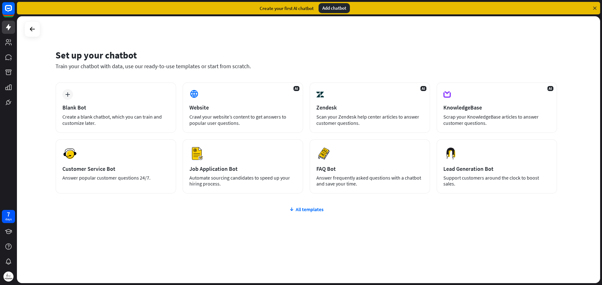
drag, startPoint x: 308, startPoint y: 208, endPoint x: 308, endPoint y: 212, distance: 3.5
click at [308, 211] on div "All templates" at bounding box center [305, 209] width 501 height 6
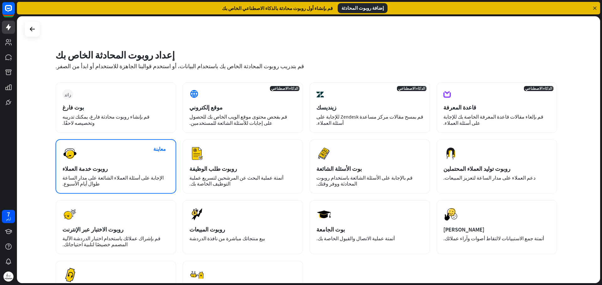
click at [119, 170] on div "روبوت خدمة العملاء" at bounding box center [115, 168] width 107 height 7
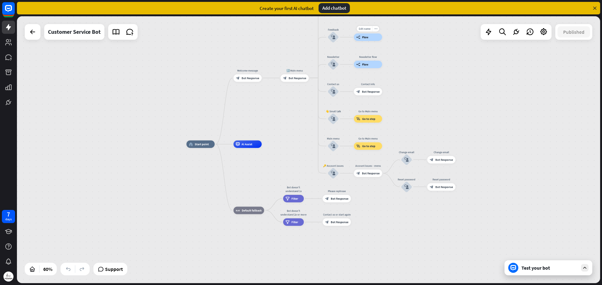
click at [371, 38] on div "builder_tree Flow" at bounding box center [368, 38] width 28 height 8
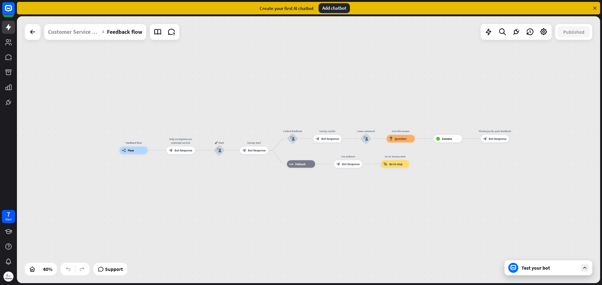
drag, startPoint x: 434, startPoint y: 206, endPoint x: 317, endPoint y: 203, distance: 117.2
click at [318, 204] on div "Feedback flow builder_tree Flow Help us improve our customer service block_bot_…" at bounding box center [294, 231] width 350 height 160
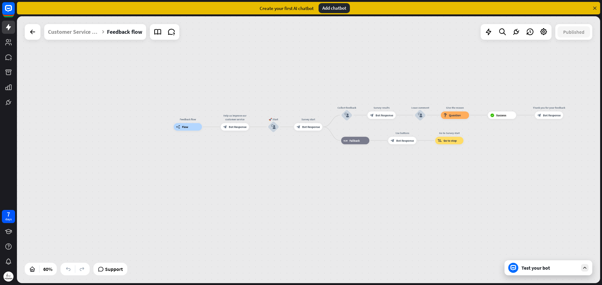
drag, startPoint x: 344, startPoint y: 201, endPoint x: 442, endPoint y: 180, distance: 100.4
click at [442, 180] on div "Feedback flow builder_tree Flow Help us improve our customer service block_bot_…" at bounding box center [349, 207] width 350 height 160
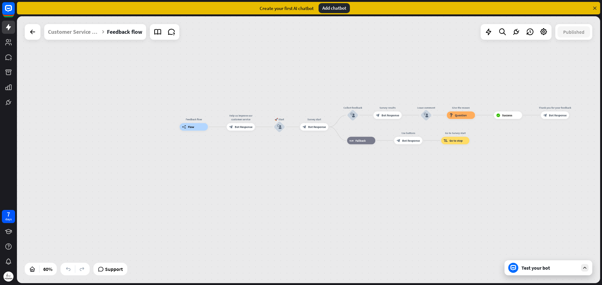
click at [532, 269] on div "Test your bot" at bounding box center [549, 268] width 56 height 6
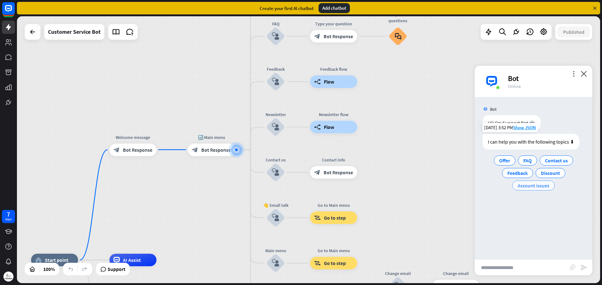
click at [535, 187] on span "Account issues" at bounding box center [533, 186] width 32 height 6
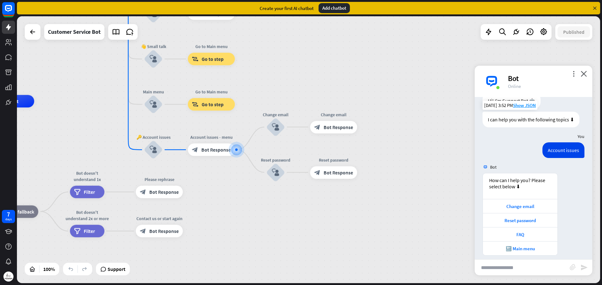
scroll to position [28, 0]
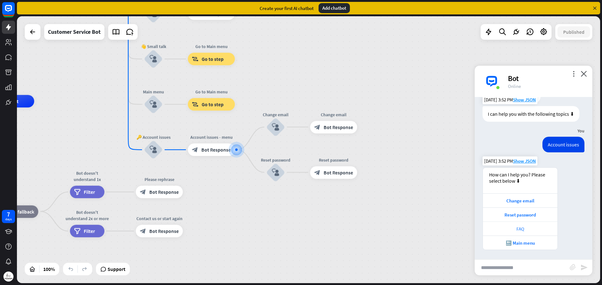
click at [533, 232] on div "FAQ" at bounding box center [520, 229] width 68 height 6
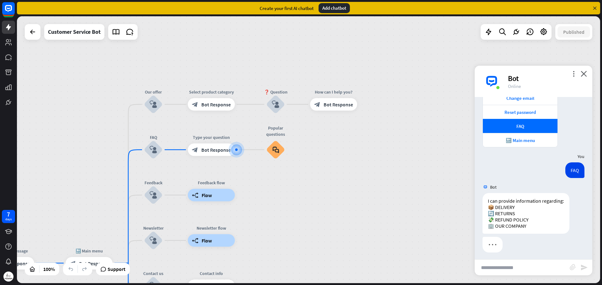
scroll to position [133, 0]
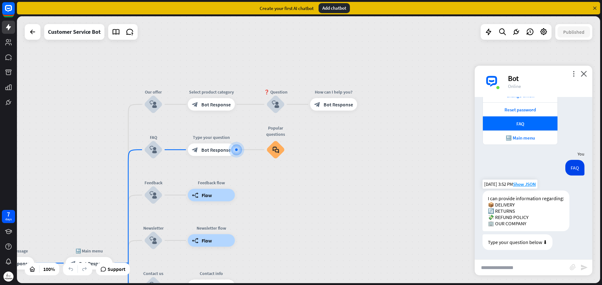
click at [505, 208] on div "I can provide information regarding: 📦 DELIVERY 🔄 RETURNS 💸 REFUND POLICY 🏢 OUR…" at bounding box center [525, 211] width 87 height 41
click at [509, 236] on div "Type your question below ⬇" at bounding box center [517, 243] width 70 height 16
click at [510, 241] on div "Type your question below ⬇" at bounding box center [517, 243] width 70 height 16
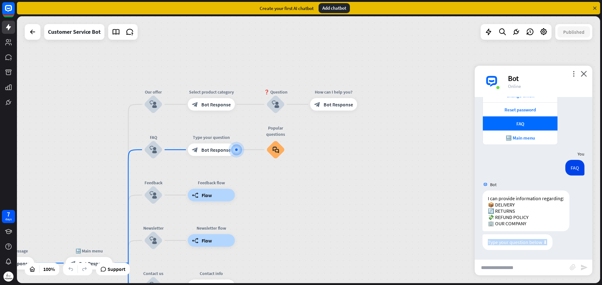
click at [505, 231] on div at bounding box center [505, 231] width 0 height 0
click at [517, 163] on div "FAQ [DATE] 3:52 PM Show JSON" at bounding box center [533, 169] width 118 height 19
click at [507, 222] on div "I can provide information regarding: 📦 DELIVERY 🔄 RETURNS 💸 REFUND POLICY 🏢 OUR…" at bounding box center [525, 211] width 87 height 41
click at [510, 218] on div "I can provide information regarding: 📦 DELIVERY 🔄 RETURNS 💸 REFUND POLICY 🏢 OUR…" at bounding box center [525, 211] width 87 height 41
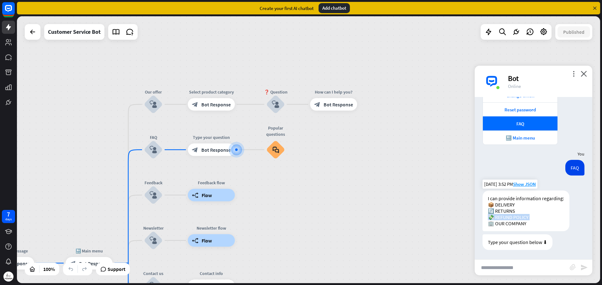
click at [510, 218] on div "I can provide information regarding: 📦 DELIVERY 🔄 RETURNS 💸 REFUND POLICY 🏢 OUR…" at bounding box center [525, 211] width 87 height 41
click at [532, 217] on div "I can provide information regarding: 📦 DELIVERY 🔄 RETURNS 💸 REFUND POLICY 🏢 OUR…" at bounding box center [525, 211] width 87 height 41
drag, startPoint x: 531, startPoint y: 217, endPoint x: 501, endPoint y: 218, distance: 30.4
click at [501, 218] on div "I can provide information regarding: 📦 DELIVERY 🔄 RETURNS 💸 REFUND POLICY 🏢 OUR…" at bounding box center [525, 211] width 87 height 41
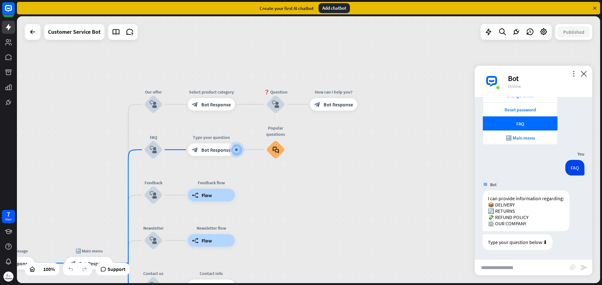
click at [509, 273] on input "text" at bounding box center [521, 268] width 95 height 16
paste input "**********"
type input "**********"
click at [582, 268] on icon "send" at bounding box center [584, 268] width 8 height 8
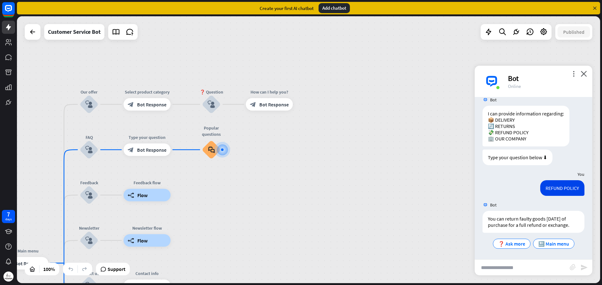
scroll to position [224, 0]
click at [552, 247] on div "🔙 Main menu" at bounding box center [553, 244] width 41 height 10
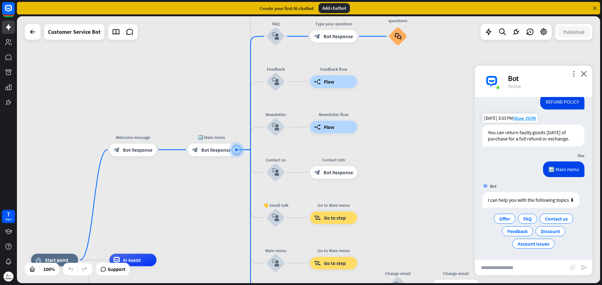
scroll to position [311, 0]
click at [545, 220] on span "Contact us" at bounding box center [556, 219] width 23 height 6
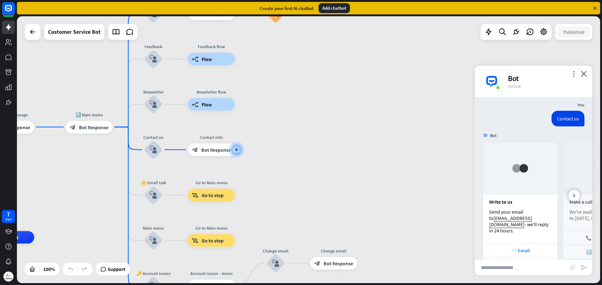
scroll to position [438, 0]
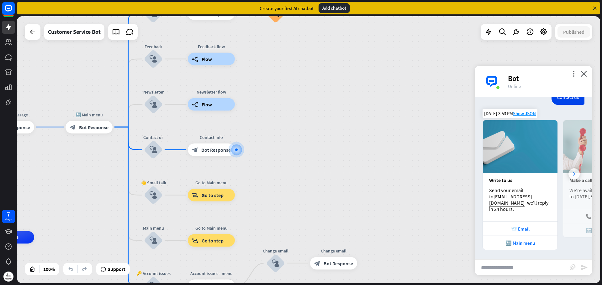
click at [570, 175] on div at bounding box center [573, 174] width 11 height 11
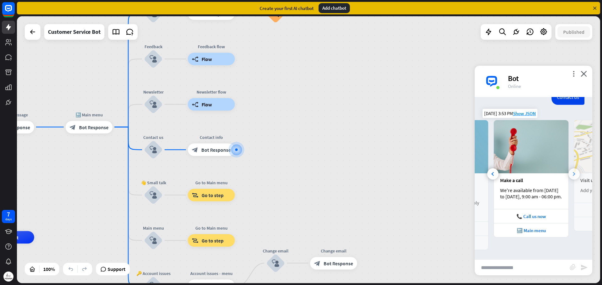
click at [570, 175] on div at bounding box center [573, 174] width 11 height 11
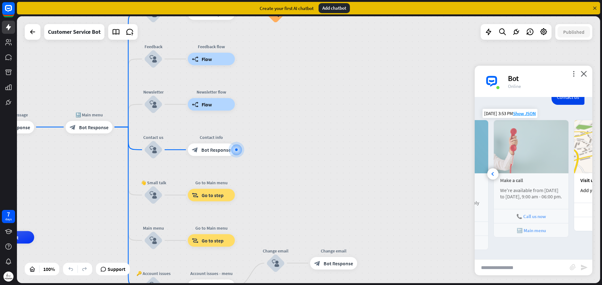
scroll to position [0, 139]
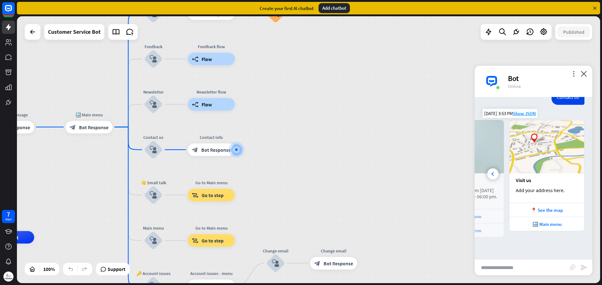
click at [570, 174] on img at bounding box center [546, 146] width 75 height 53
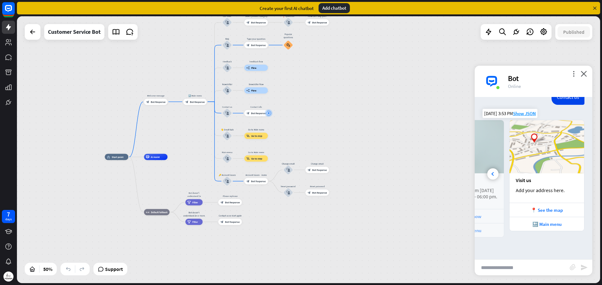
drag, startPoint x: 339, startPoint y: 218, endPoint x: 340, endPoint y: 143, distance: 74.6
click at [340, 143] on div "home_2 Start point Welcome message block_bot_response Bot Response 🔙 Main menu …" at bounding box center [308, 149] width 583 height 267
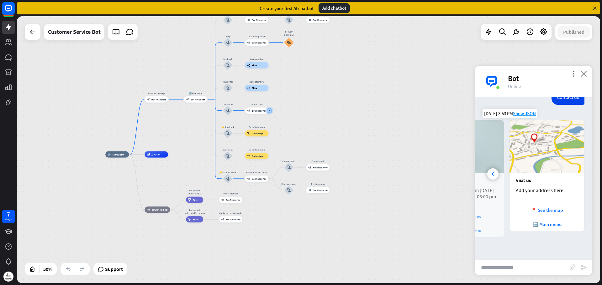
click at [583, 73] on icon "close" at bounding box center [583, 74] width 6 height 6
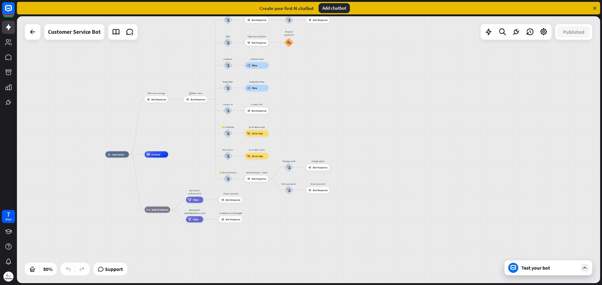
click at [564, 271] on div "Test your bot" at bounding box center [548, 268] width 88 height 15
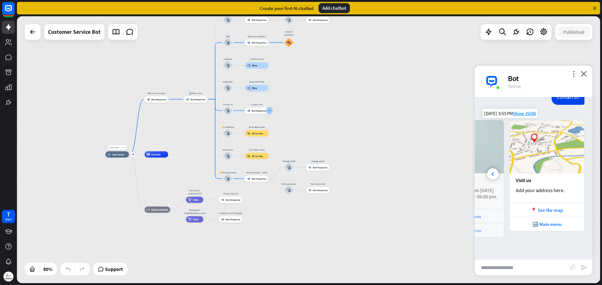
click at [114, 149] on span "Edit name" at bounding box center [114, 147] width 10 height 3
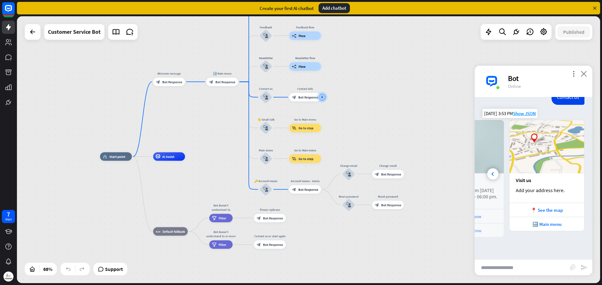
click at [584, 74] on icon "close" at bounding box center [583, 74] width 6 height 6
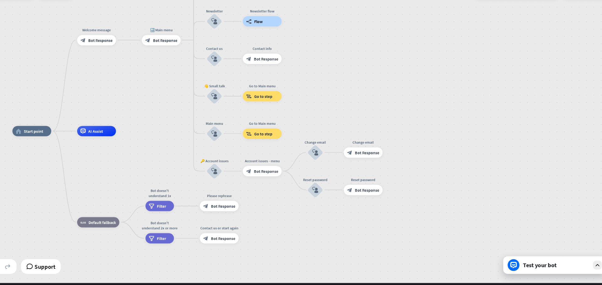
scroll to position [0, 0]
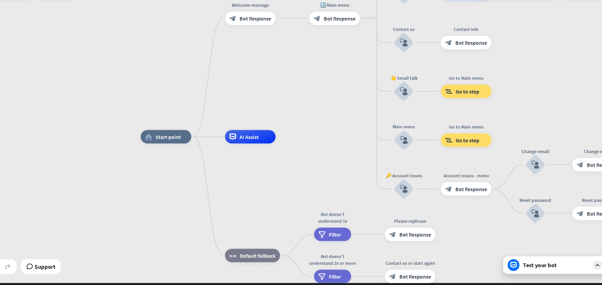
drag, startPoint x: 132, startPoint y: 149, endPoint x: 485, endPoint y: 149, distance: 353.1
click at [485, 149] on div "home_2 Start point Welcome message block_bot_response Bot Response 🔙 Main menu …" at bounding box center [308, 149] width 583 height 267
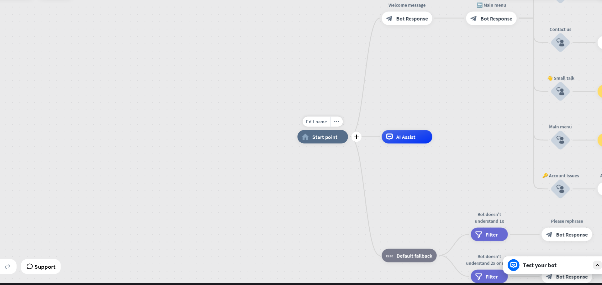
click at [345, 163] on div "home_2 Start point" at bounding box center [350, 159] width 43 height 12
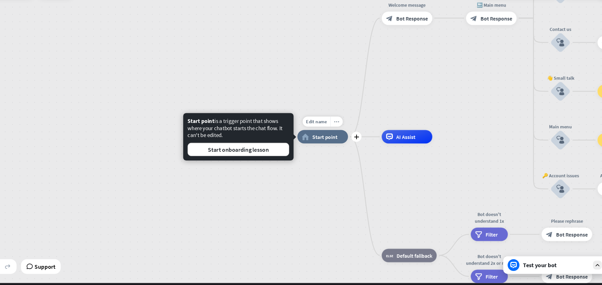
click at [365, 145] on div "more_horiz" at bounding box center [362, 145] width 11 height 9
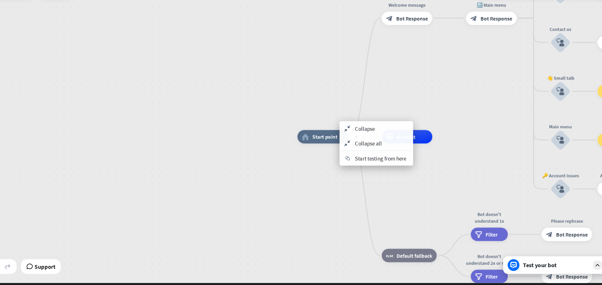
click at [351, 159] on span "Start point" at bounding box center [353, 159] width 22 height 6
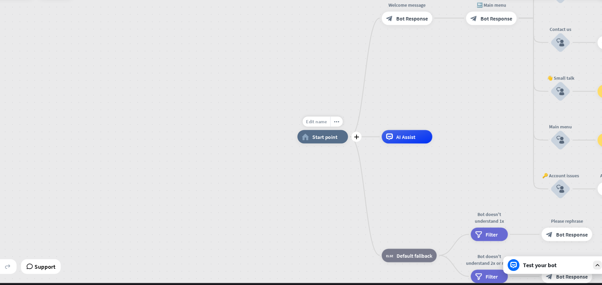
click at [348, 146] on span "Edit name" at bounding box center [345, 145] width 18 height 5
type input "********"
click at [316, 204] on div "******** home_2 Start point Welcome message block_bot_response Bot Response 🔙 M…" at bounding box center [308, 149] width 583 height 267
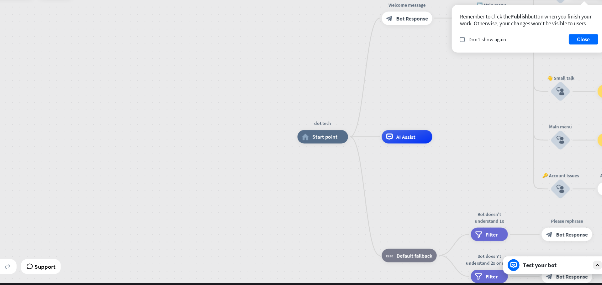
click at [506, 267] on div "Test your bot" at bounding box center [548, 268] width 88 height 15
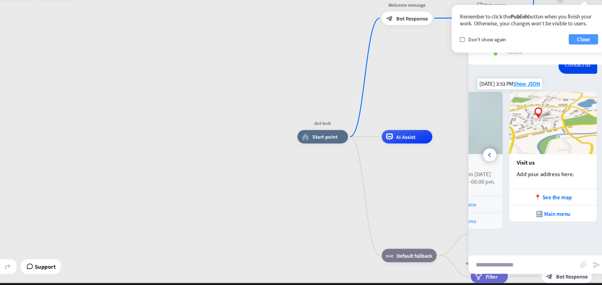
click at [570, 77] on button "Close" at bounding box center [572, 75] width 25 height 9
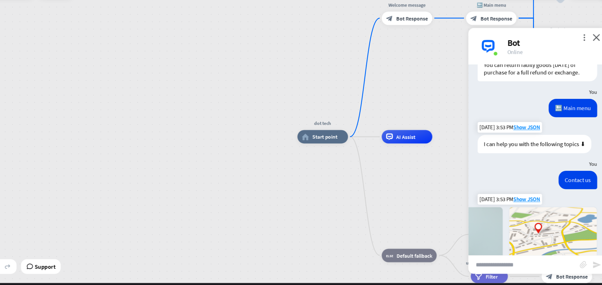
scroll to position [332, 0]
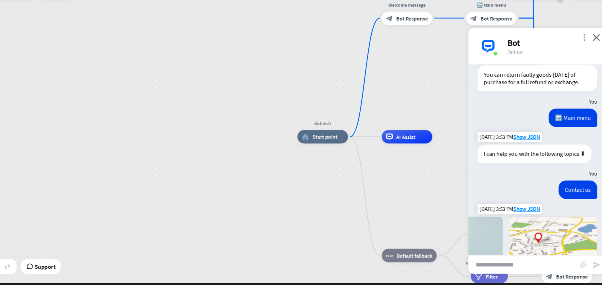
click at [574, 74] on icon "more_vert" at bounding box center [573, 74] width 6 height 6
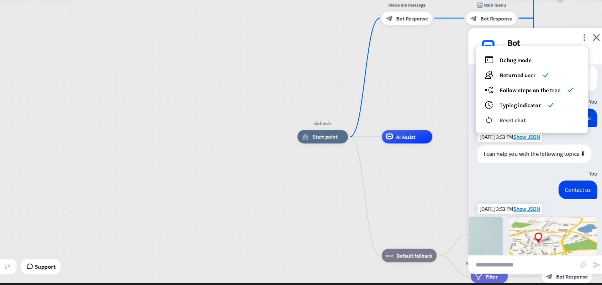
click at [510, 141] on div "reset_chat Reset chat" at bounding box center [529, 144] width 80 height 7
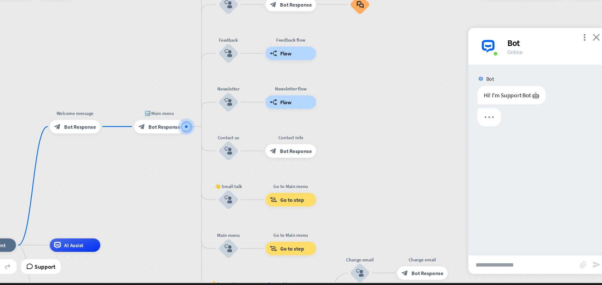
click at [582, 72] on icon "close" at bounding box center [583, 74] width 6 height 6
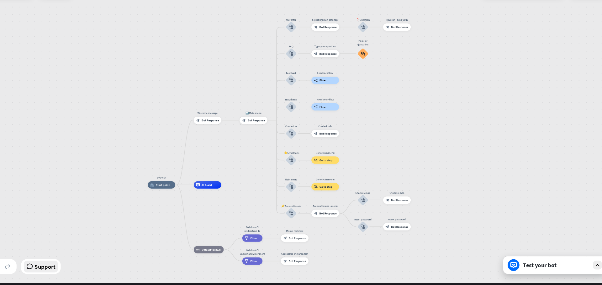
click at [109, 268] on span "Support" at bounding box center [114, 269] width 18 height 10
click at [445, 185] on div "dot tech home_2 Start point Welcome message block_bot_response Bot Response 🔙 M…" at bounding box center [308, 149] width 583 height 267
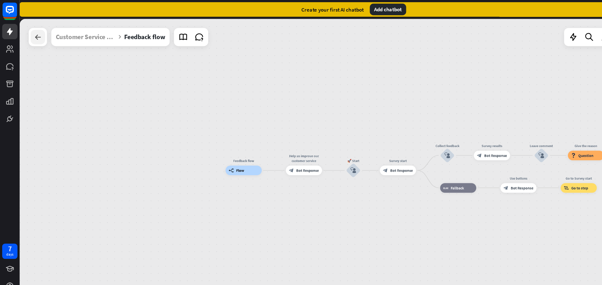
click at [29, 27] on div at bounding box center [32, 32] width 13 height 13
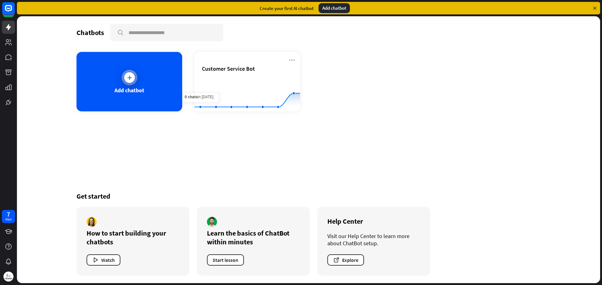
click at [123, 82] on div "Add chatbot" at bounding box center [129, 82] width 106 height 60
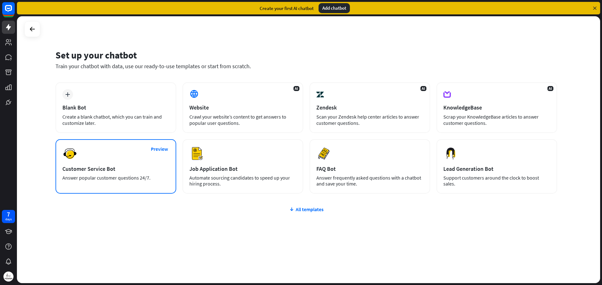
click at [156, 169] on div "Customer Service Bot" at bounding box center [115, 168] width 107 height 7
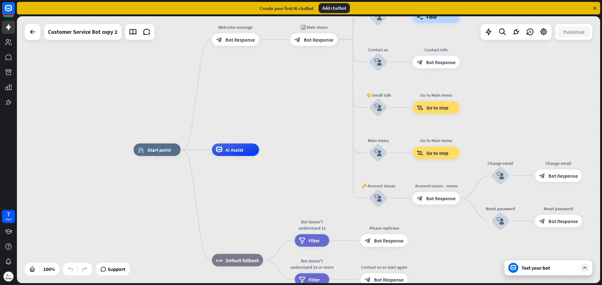
click at [530, 270] on div "Test your bot" at bounding box center [549, 268] width 56 height 6
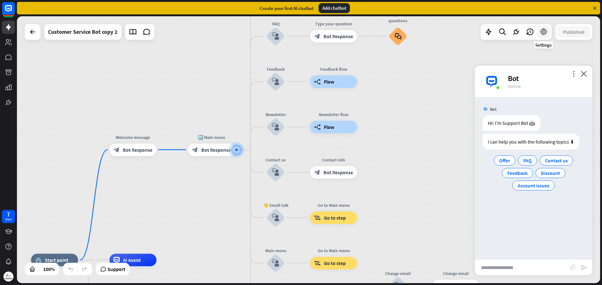
click at [542, 33] on icon at bounding box center [543, 32] width 8 height 8
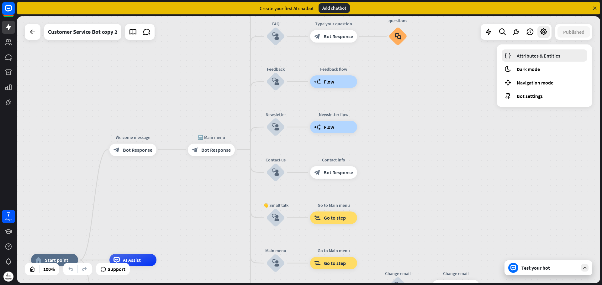
click at [534, 60] on link "Attributes & Entities" at bounding box center [544, 56] width 86 height 12
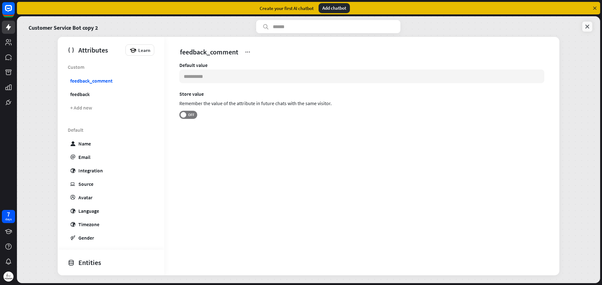
click at [583, 27] on link at bounding box center [587, 27] width 10 height 10
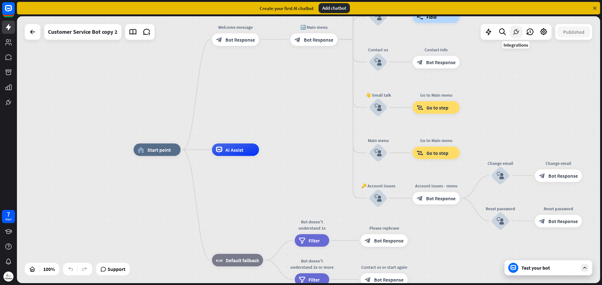
click at [515, 31] on icon at bounding box center [516, 32] width 8 height 8
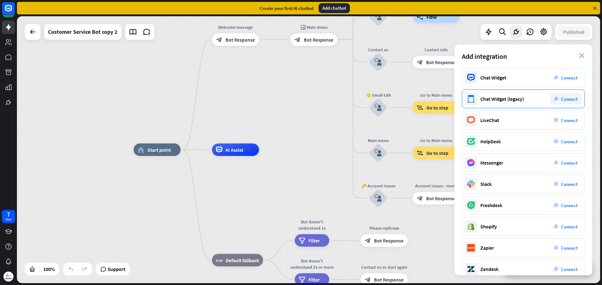
click at [558, 99] on div "plug_integration Connect" at bounding box center [565, 98] width 31 height 11
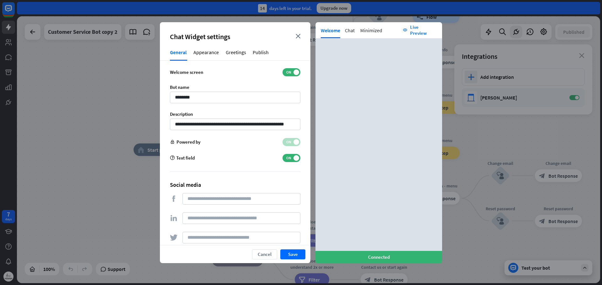
click at [200, 57] on div "Appearance" at bounding box center [206, 55] width 26 height 12
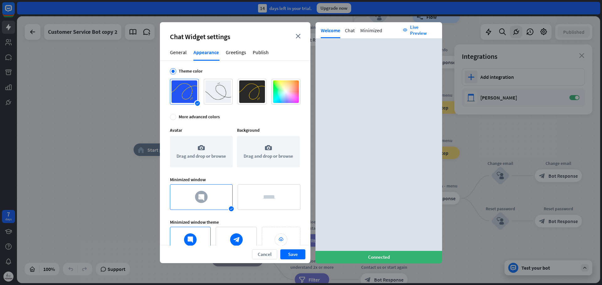
click at [264, 93] on div "success success success success" at bounding box center [235, 92] width 130 height 26
click at [287, 99] on div at bounding box center [286, 92] width 26 height 23
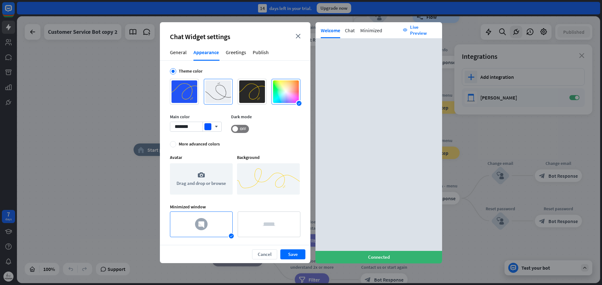
click at [214, 95] on div at bounding box center [218, 92] width 26 height 23
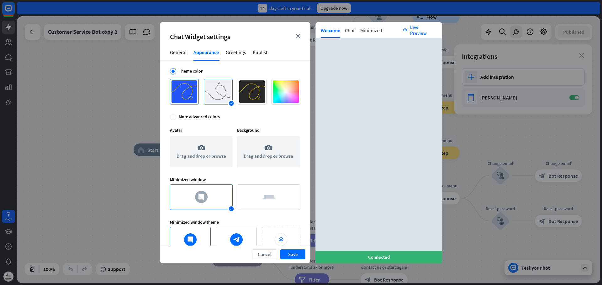
click at [177, 96] on div at bounding box center [184, 92] width 26 height 23
click at [283, 97] on div at bounding box center [286, 92] width 26 height 23
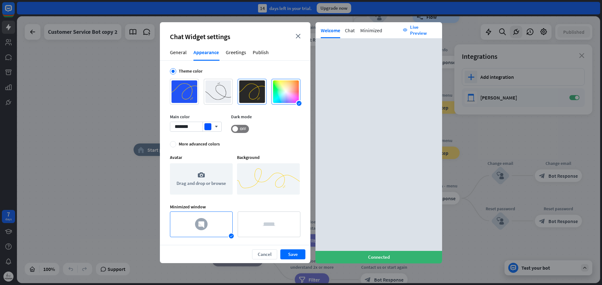
click at [249, 99] on div at bounding box center [252, 92] width 26 height 23
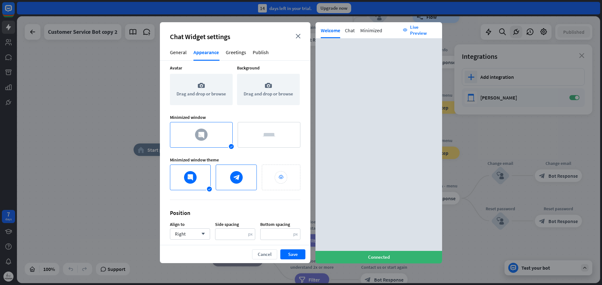
scroll to position [67, 0]
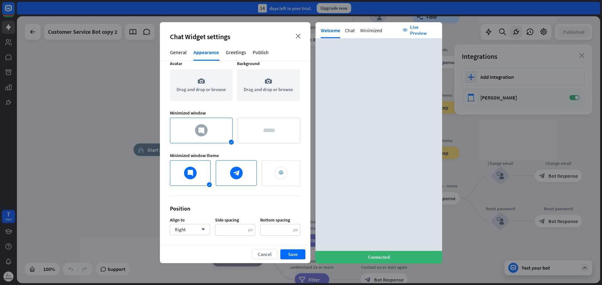
click at [225, 173] on div at bounding box center [236, 173] width 38 height 23
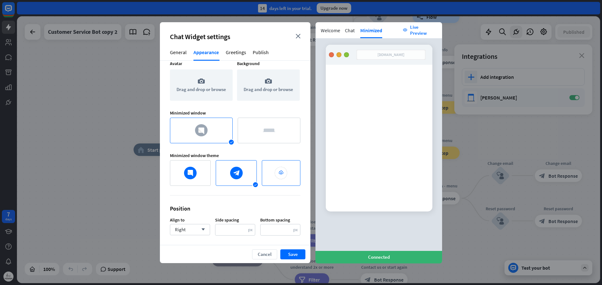
click at [270, 173] on div "upload success" at bounding box center [281, 173] width 39 height 26
click at [269, 136] on div at bounding box center [269, 130] width 60 height 23
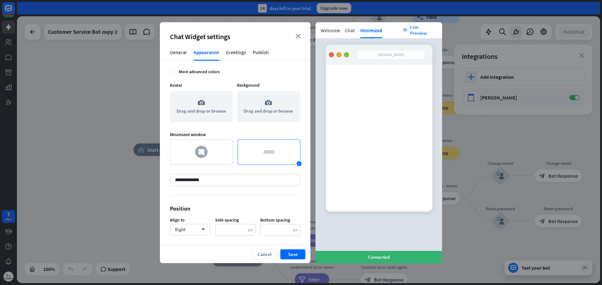
scroll to position [45, 0]
click at [218, 160] on div at bounding box center [201, 152] width 60 height 23
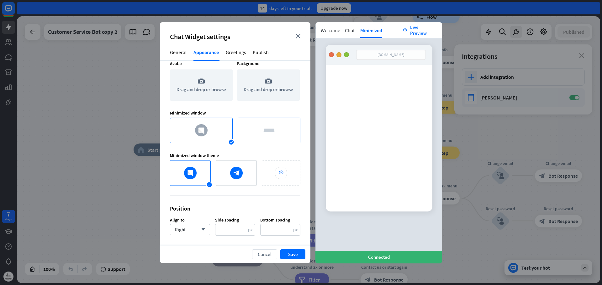
scroll to position [0, 0]
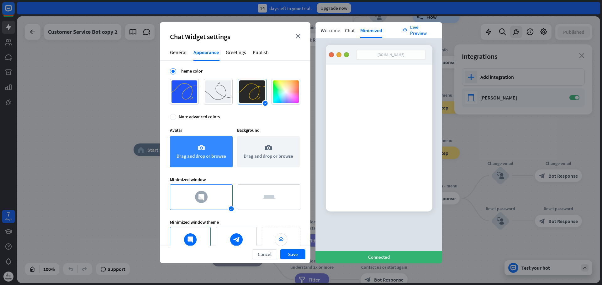
click at [202, 157] on div "camera Drag and drop or browse" at bounding box center [201, 151] width 63 height 31
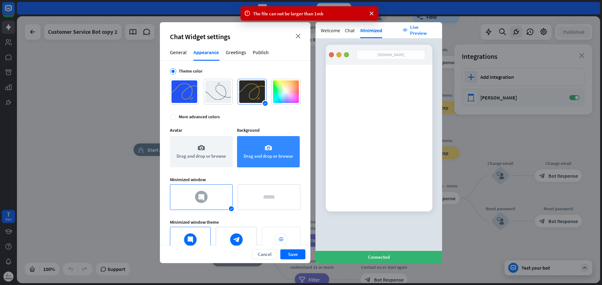
click at [272, 157] on div "camera Drag and drop or browse" at bounding box center [268, 151] width 63 height 31
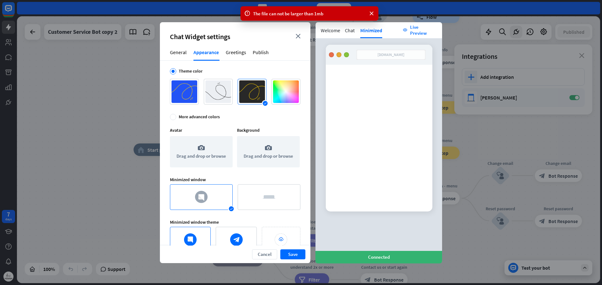
click at [222, 190] on div at bounding box center [201, 197] width 60 height 23
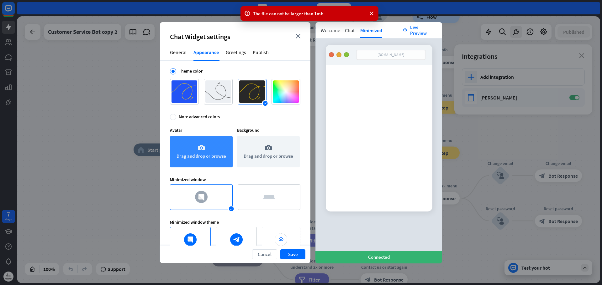
click at [212, 158] on div "camera Drag and drop or browse" at bounding box center [201, 151] width 63 height 31
click at [208, 157] on div "camera Drag and drop or browse" at bounding box center [201, 151] width 63 height 31
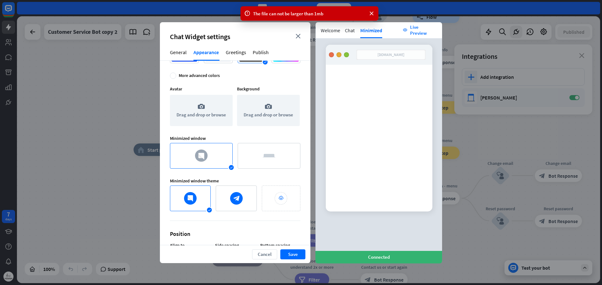
scroll to position [67, 0]
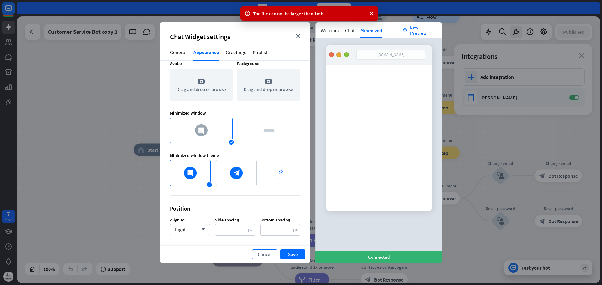
click at [265, 257] on button "Cancel" at bounding box center [264, 255] width 25 height 10
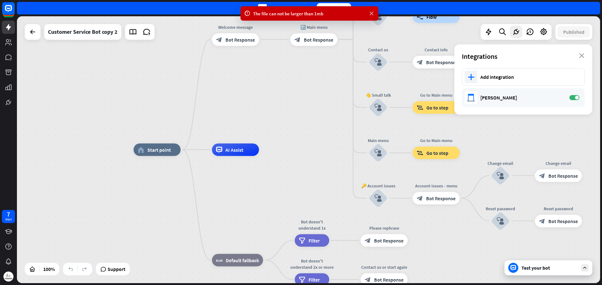
click at [370, 16] on icon at bounding box center [371, 13] width 6 height 7
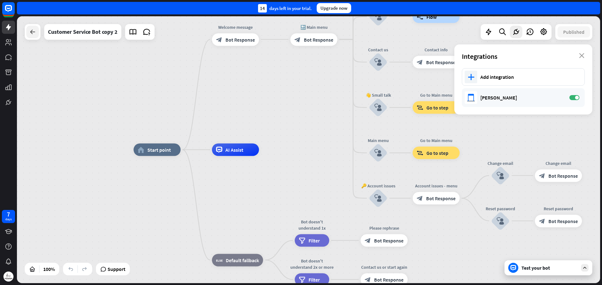
click at [36, 36] on div at bounding box center [32, 32] width 13 height 13
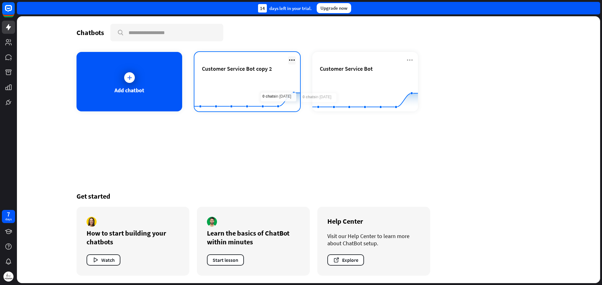
click at [290, 60] on icon at bounding box center [292, 60] width 8 height 8
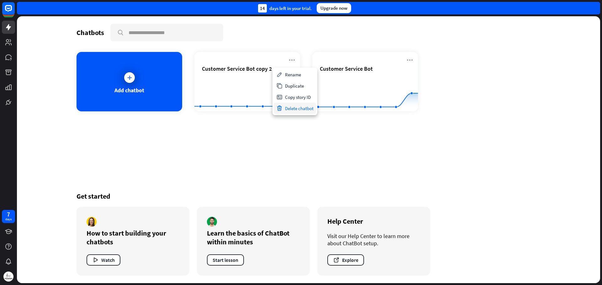
click at [290, 107] on div "Delete chatbot" at bounding box center [295, 108] width 42 height 11
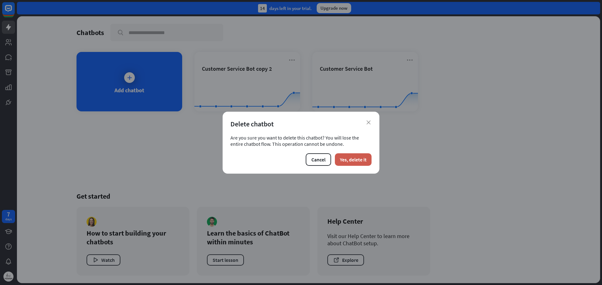
click at [353, 159] on button "Yes, delete it" at bounding box center [353, 160] width 37 height 13
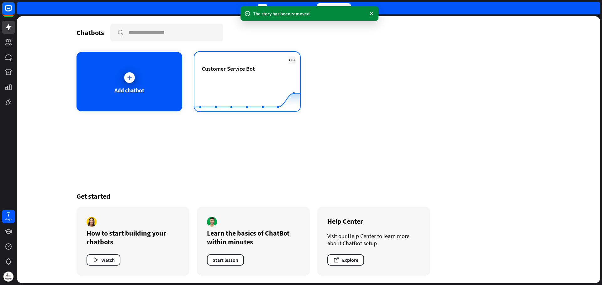
click at [293, 59] on icon at bounding box center [292, 60] width 8 height 8
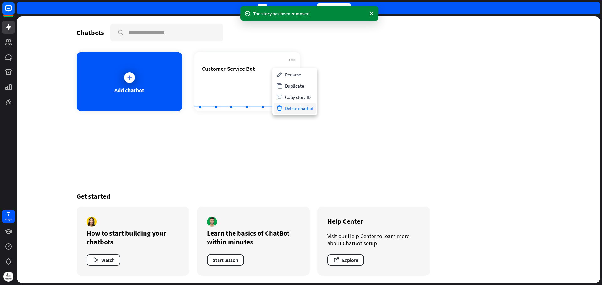
click at [290, 112] on div "Delete chatbot" at bounding box center [295, 108] width 42 height 11
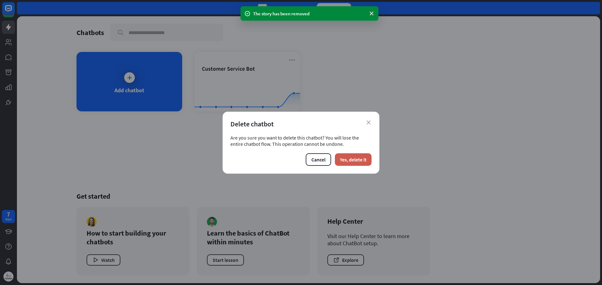
click at [356, 157] on button "Yes, delete it" at bounding box center [353, 160] width 37 height 13
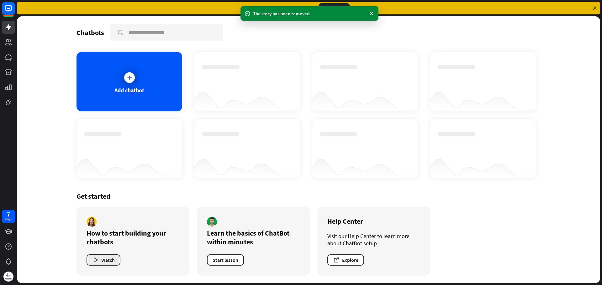
click at [112, 263] on button "Watch" at bounding box center [103, 260] width 34 height 11
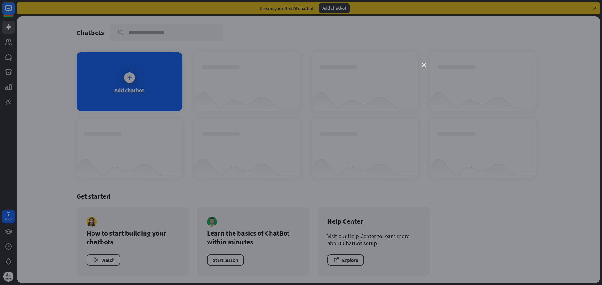
click at [428, 59] on div "close" at bounding box center [301, 142] width 602 height 285
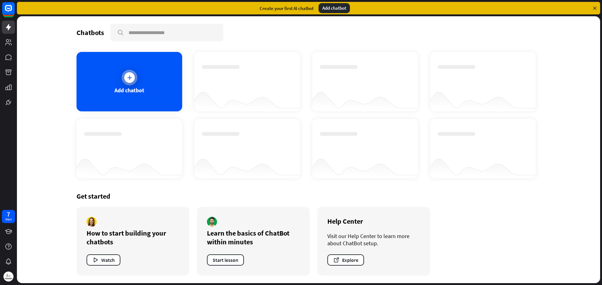
click at [142, 74] on div "Add chatbot" at bounding box center [129, 82] width 106 height 60
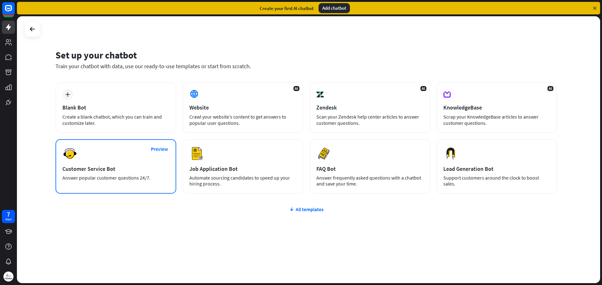
click at [142, 163] on div "Preview Customer Service Bot Answer popular customer questions 24/7." at bounding box center [115, 166] width 121 height 55
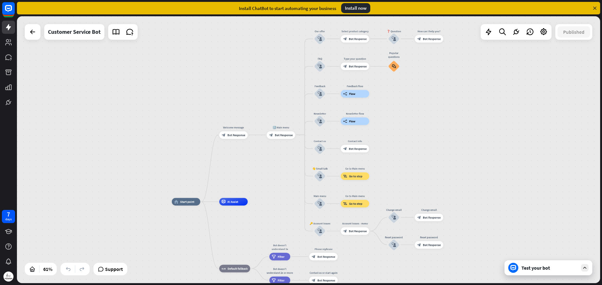
drag, startPoint x: 255, startPoint y: 70, endPoint x: 124, endPoint y: 141, distance: 149.2
click at [124, 141] on div "home_2 Start point Welcome message block_bot_response Bot Response 🔙 Main menu …" at bounding box center [308, 149] width 583 height 267
click at [34, 33] on icon at bounding box center [33, 32] width 8 height 8
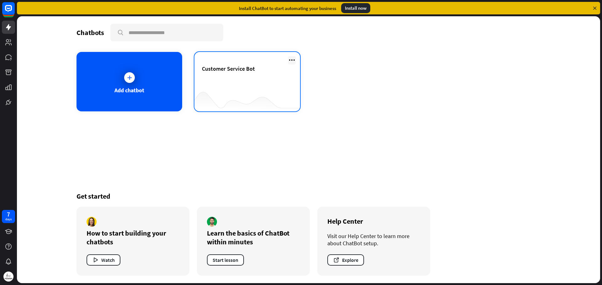
click at [289, 58] on icon at bounding box center [292, 60] width 8 height 8
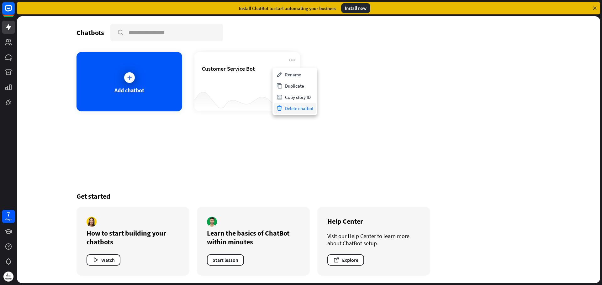
click at [297, 107] on div "Delete chatbot" at bounding box center [295, 108] width 42 height 11
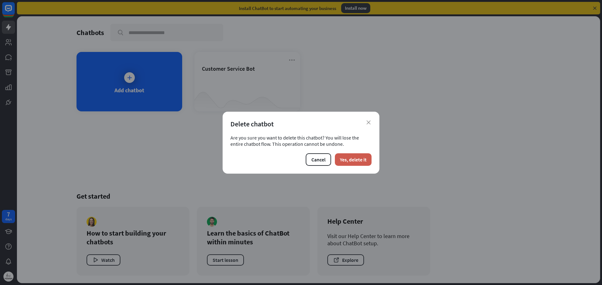
click at [346, 157] on button "Yes, delete it" at bounding box center [353, 160] width 37 height 13
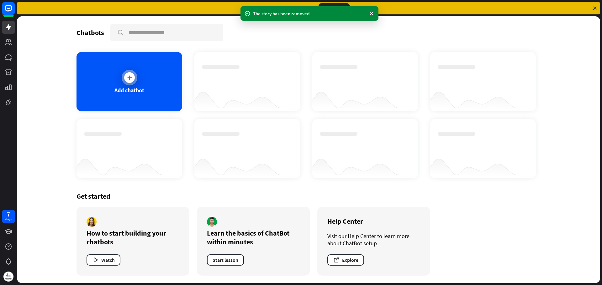
click at [128, 78] on icon at bounding box center [129, 78] width 6 height 6
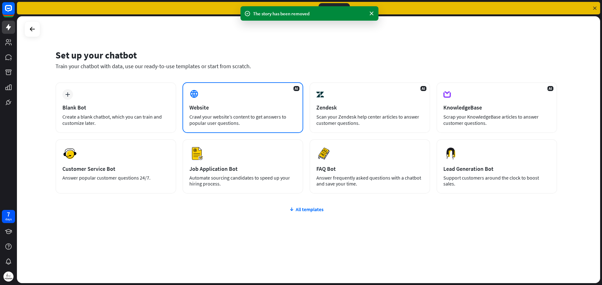
click at [248, 118] on div "Crawl your website’s content to get answers to popular user questions." at bounding box center [242, 120] width 107 height 13
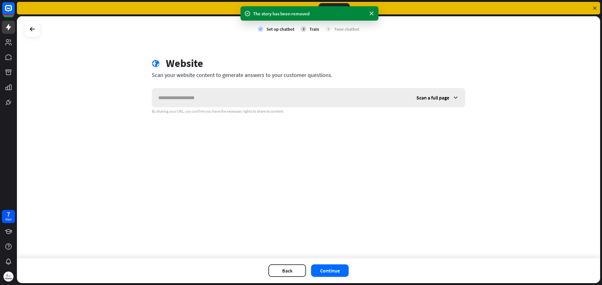
click at [248, 103] on input "text" at bounding box center [281, 97] width 258 height 19
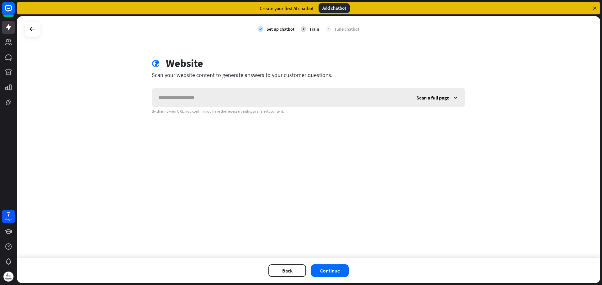
click at [417, 99] on span "Scan a full page" at bounding box center [432, 98] width 33 height 6
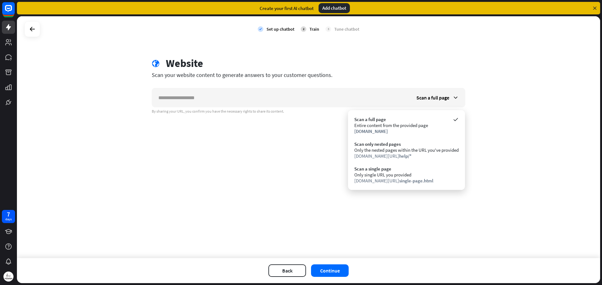
click at [243, 77] on div "Scan your website content to generate answers to your customer questions." at bounding box center [308, 74] width 313 height 7
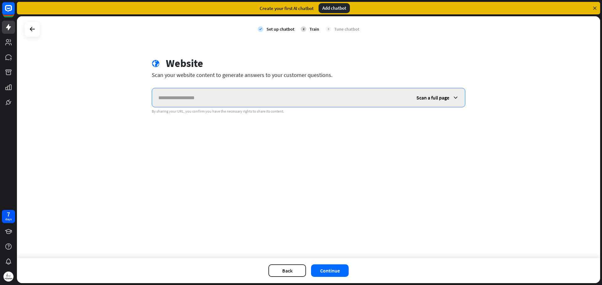
click at [243, 94] on input "text" at bounding box center [281, 97] width 258 height 19
paste input "**********"
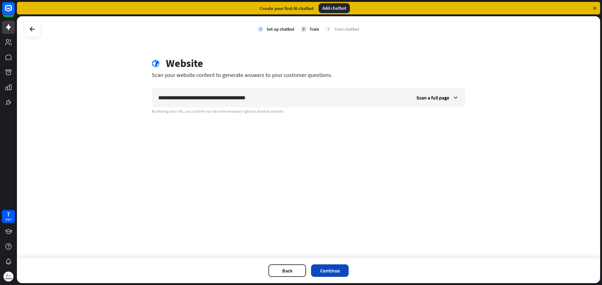
click at [324, 271] on button "Continue" at bounding box center [330, 271] width 38 height 13
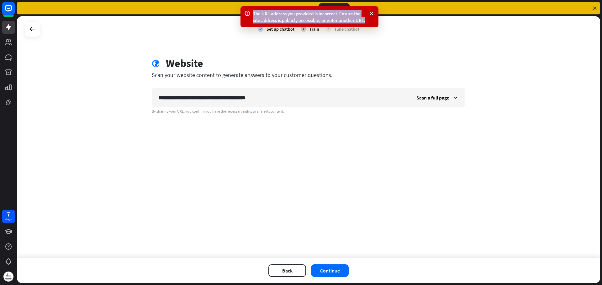
drag, startPoint x: 253, startPoint y: 13, endPoint x: 365, endPoint y: 24, distance: 112.3
click at [365, 24] on div "The URL address you provided is incorrect. Ensure the site address is publicly …" at bounding box center [309, 16] width 138 height 21
click at [361, 24] on div at bounding box center [361, 24] width 0 height 0
click at [322, 157] on div "**********" at bounding box center [308, 137] width 583 height 242
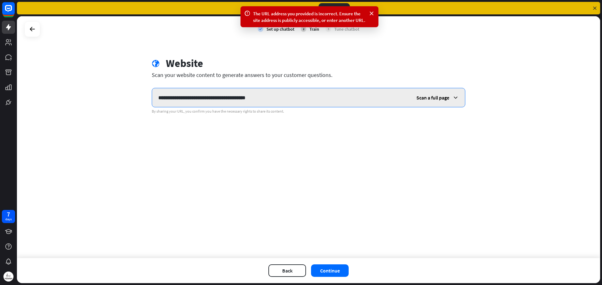
click at [259, 98] on input "**********" at bounding box center [281, 97] width 258 height 19
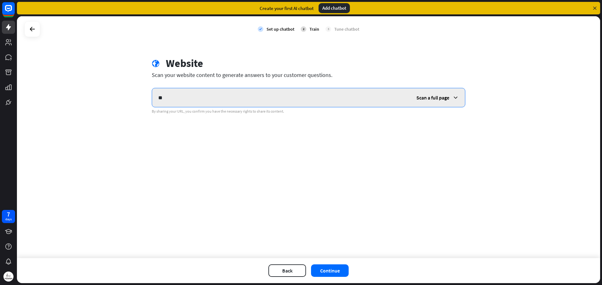
type input "*"
type input "**********"
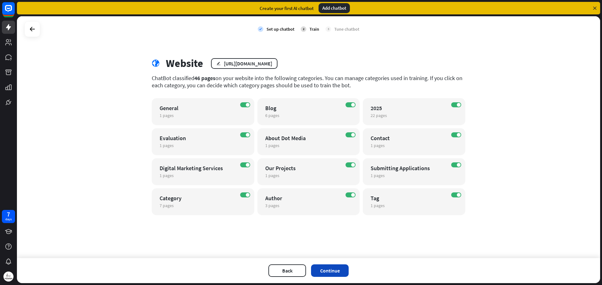
click at [340, 266] on button "Continue" at bounding box center [330, 271] width 38 height 13
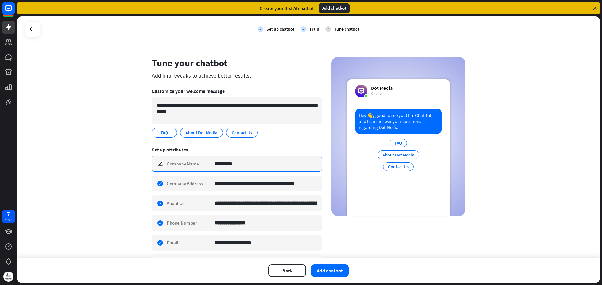
click at [264, 163] on input "*********" at bounding box center [266, 163] width 102 height 15
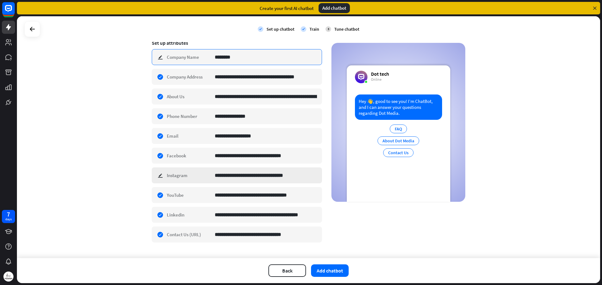
scroll to position [119, 0]
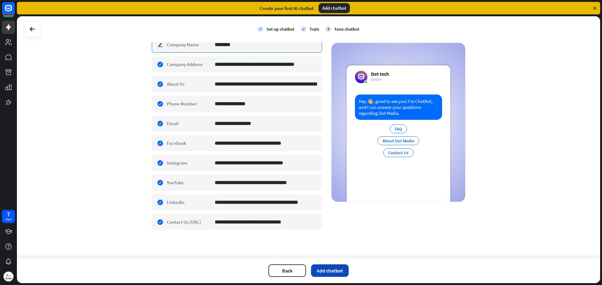
type input "********"
click at [329, 277] on button "Add chatbot" at bounding box center [330, 271] width 38 height 13
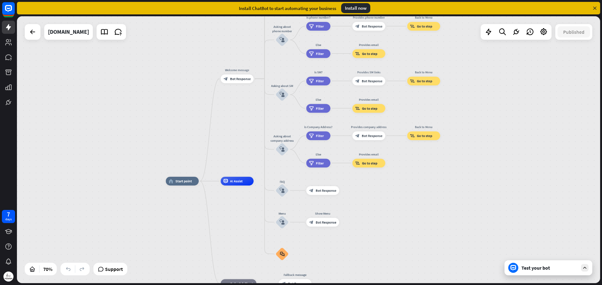
drag, startPoint x: 436, startPoint y: 183, endPoint x: 436, endPoint y: 232, distance: 48.9
click at [436, 232] on div "home_2 Start point Welcome message block_bot_response Bot Response About us blo…" at bounding box center [370, 274] width 408 height 187
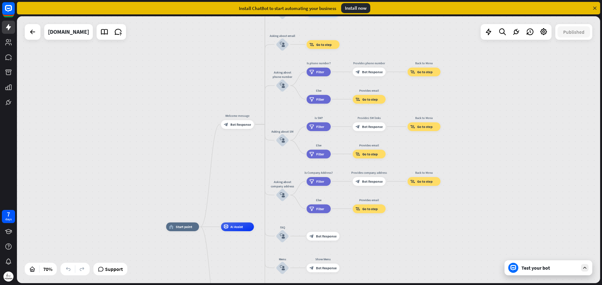
drag, startPoint x: 444, startPoint y: 195, endPoint x: 445, endPoint y: 235, distance: 40.1
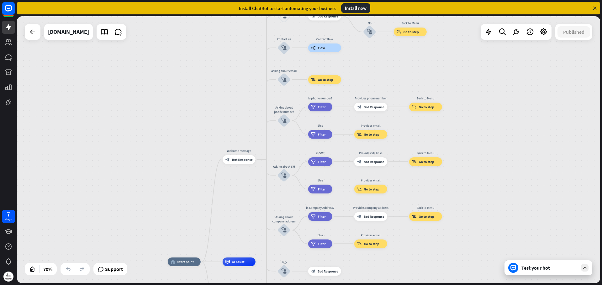
drag, startPoint x: 467, startPoint y: 142, endPoint x: 468, endPoint y: 178, distance: 35.4
click at [468, 178] on div "home_2 Start point Welcome message block_bot_response Bot Response About us blo…" at bounding box center [308, 149] width 583 height 267
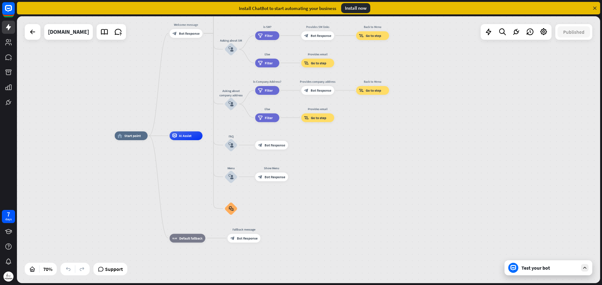
drag, startPoint x: 471, startPoint y: 124, endPoint x: 418, endPoint y: -3, distance: 137.2
click at [418, 0] on html "7 days close Help Center arrow_left Back to home Install ChatBot to start autom…" at bounding box center [301, 142] width 602 height 285
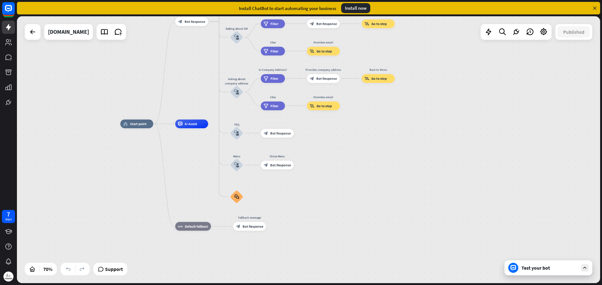
drag, startPoint x: 351, startPoint y: 159, endPoint x: 358, endPoint y: 147, distance: 13.8
click at [358, 147] on div "home_2 Start point Welcome message block_bot_response Bot Response About us blo…" at bounding box center [324, 217] width 408 height 187
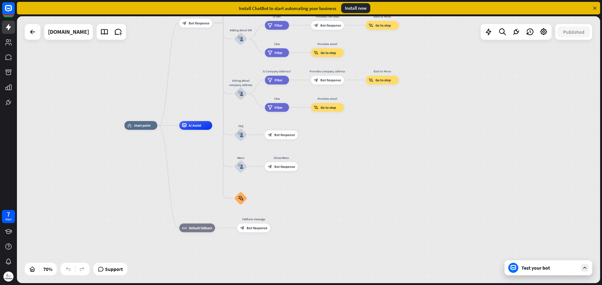
drag, startPoint x: 349, startPoint y: 153, endPoint x: 370, endPoint y: 177, distance: 31.1
click at [370, 177] on div "home_2 Start point Welcome message block_bot_response Bot Response About us blo…" at bounding box center [328, 219] width 408 height 187
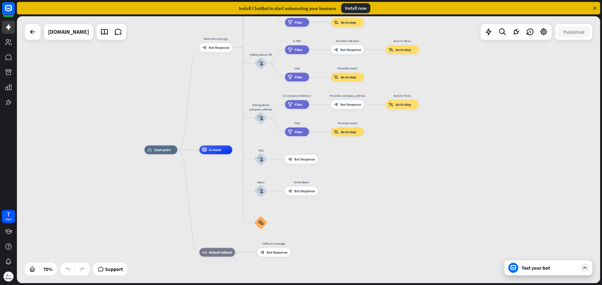
drag, startPoint x: 383, startPoint y: 184, endPoint x: 394, endPoint y: 204, distance: 22.9
click at [394, 204] on div "home_2 Start point Welcome message block_bot_response Bot Response About us blo…" at bounding box center [348, 243] width 408 height 187
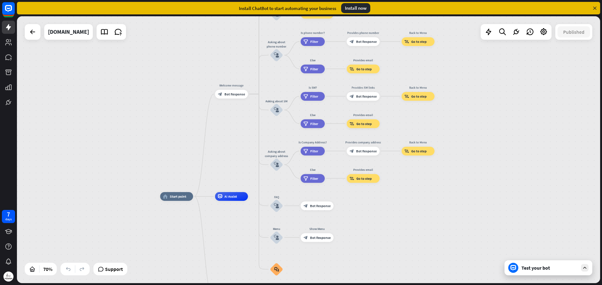
drag, startPoint x: 421, startPoint y: 171, endPoint x: 425, endPoint y: 198, distance: 27.3
click at [425, 198] on div "home_2 Start point Welcome message block_bot_response Bot Response About us blo…" at bounding box center [364, 290] width 408 height 187
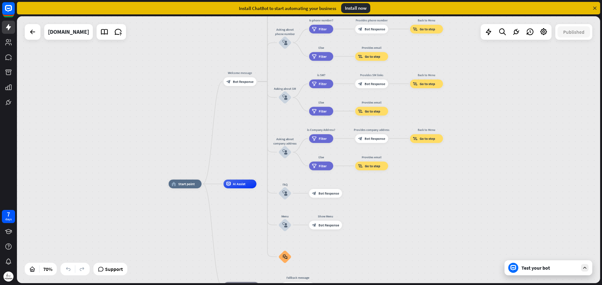
drag, startPoint x: 425, startPoint y: 198, endPoint x: 434, endPoint y: 185, distance: 15.8
click at [434, 185] on div "home_2 Start point Welcome message block_bot_response Bot Response About us blo…" at bounding box center [373, 277] width 408 height 187
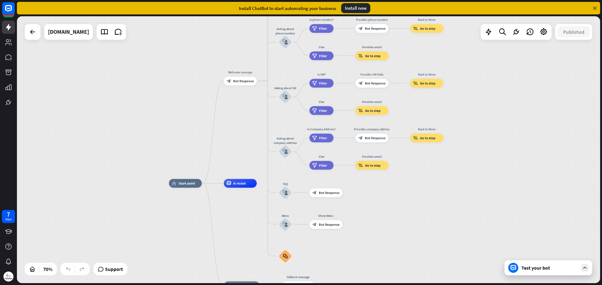
click at [535, 275] on div "Test your bot" at bounding box center [548, 268] width 88 height 15
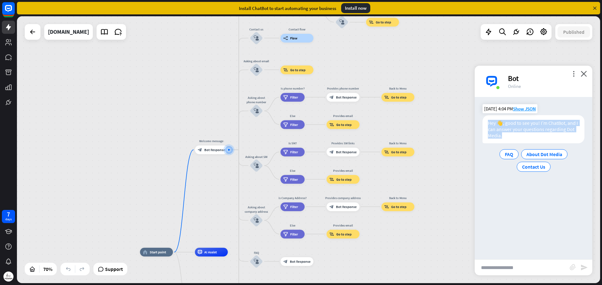
drag, startPoint x: 495, startPoint y: 123, endPoint x: 520, endPoint y: 134, distance: 26.8
click at [520, 134] on div "Hey 👋, good to see you! I’m ChatBot, and I can answer your questions regarding …" at bounding box center [533, 129] width 102 height 28
click at [515, 139] on div at bounding box center [515, 139] width 0 height 0
click at [561, 108] on div "Bot" at bounding box center [533, 109] width 118 height 12
click at [549, 159] on div "About Dot Media" at bounding box center [544, 154] width 46 height 10
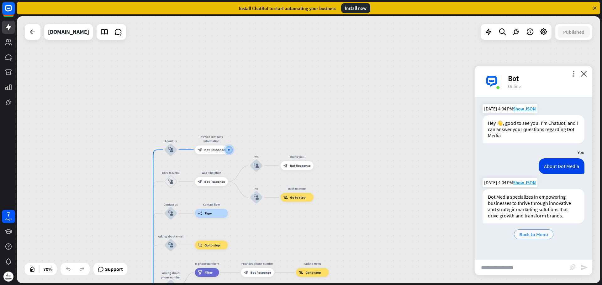
click at [548, 234] on div "Back to Menu" at bounding box center [533, 235] width 39 height 10
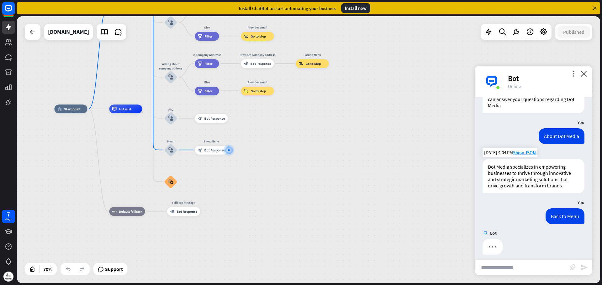
scroll to position [35, 0]
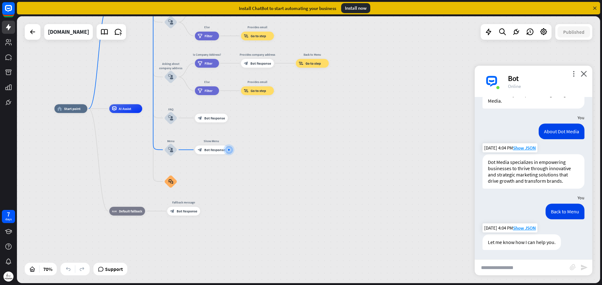
click at [525, 241] on div "Let me know how I can help you." at bounding box center [521, 243] width 78 height 16
click at [521, 231] on div at bounding box center [521, 231] width 0 height 0
click at [523, 265] on input "text" at bounding box center [521, 268] width 95 height 16
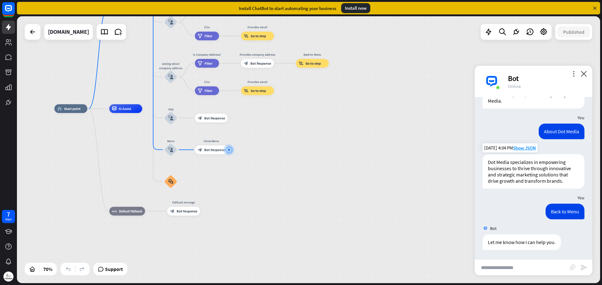
click at [500, 273] on input "text" at bounding box center [521, 268] width 95 height 16
type input "*"
click at [491, 266] on input "**********" at bounding box center [521, 268] width 95 height 16
type input "**********"
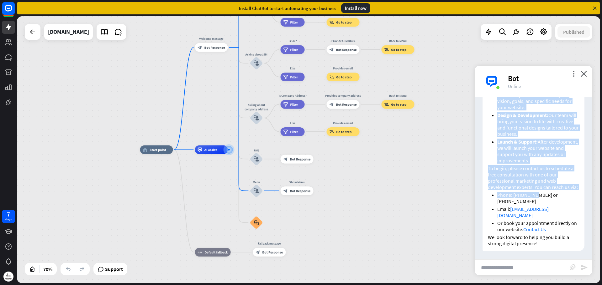
scroll to position [303, 0]
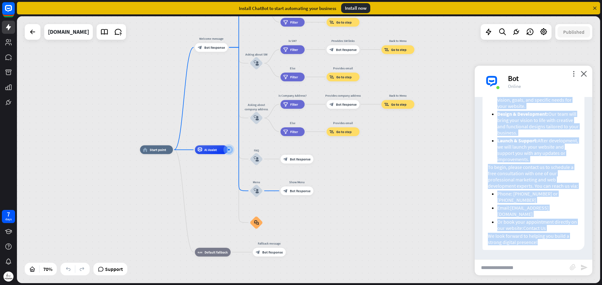
drag, startPoint x: 484, startPoint y: 161, endPoint x: 549, endPoint y: 247, distance: 108.1
click at [549, 247] on div "Thank you for choosing Dot Media! We specialize in creating custom, responsive …" at bounding box center [533, 139] width 102 height 222
click at [420, 209] on div "home_2 Start point Welcome message block_bot_response Bot Response About us blo…" at bounding box center [344, 243] width 408 height 187
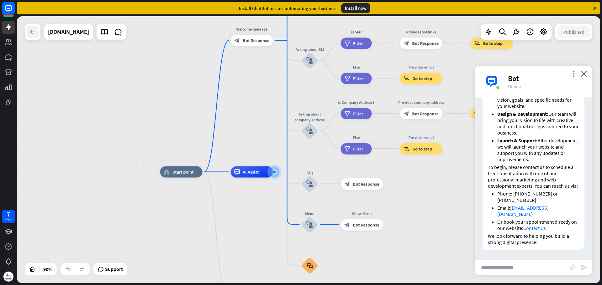
click at [35, 37] on div at bounding box center [32, 32] width 13 height 13
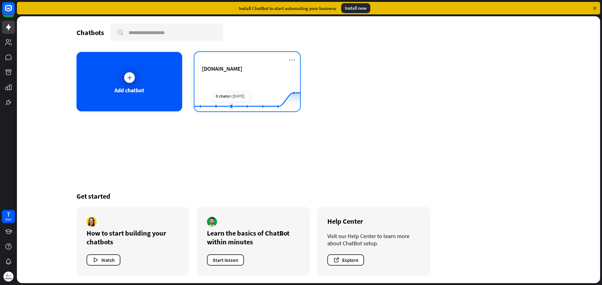
click at [227, 95] on rect at bounding box center [247, 95] width 106 height 39
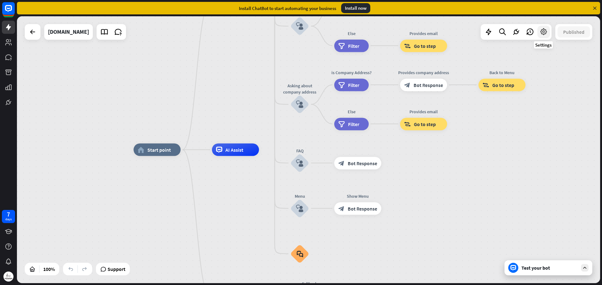
click at [539, 29] on icon at bounding box center [543, 32] width 8 height 8
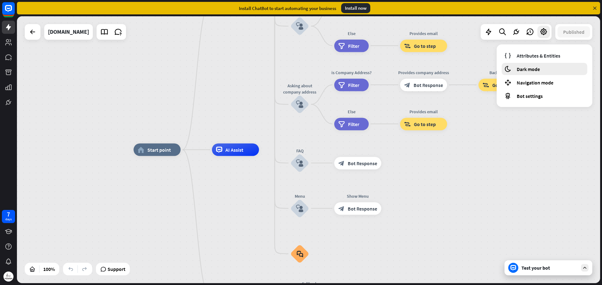
click at [521, 70] on span "Dark mode" at bounding box center [527, 69] width 23 height 6
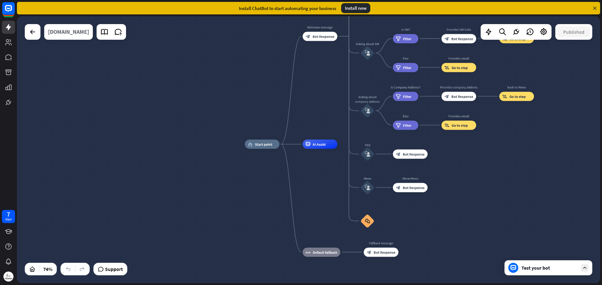
click at [71, 31] on div "[DOMAIN_NAME]" at bounding box center [68, 32] width 41 height 16
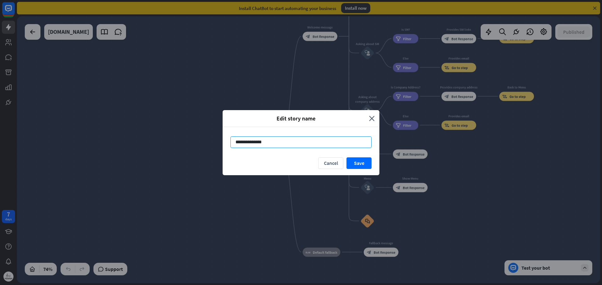
click at [288, 142] on input "**********" at bounding box center [300, 143] width 141 height 12
click at [368, 165] on button "Save" at bounding box center [358, 164] width 25 height 12
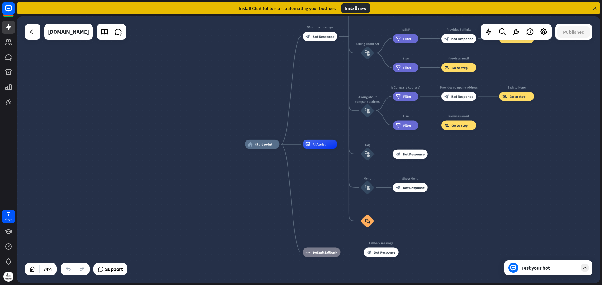
click at [536, 273] on div "Test your bot" at bounding box center [548, 268] width 88 height 15
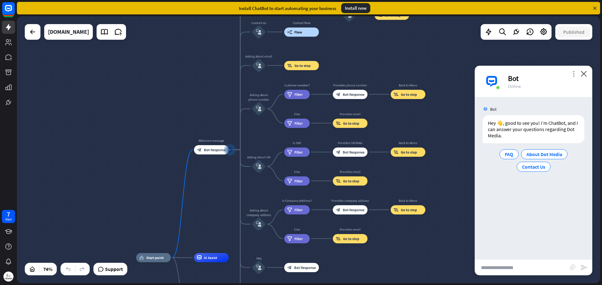
click at [571, 74] on icon "more_vert" at bounding box center [573, 74] width 6 height 6
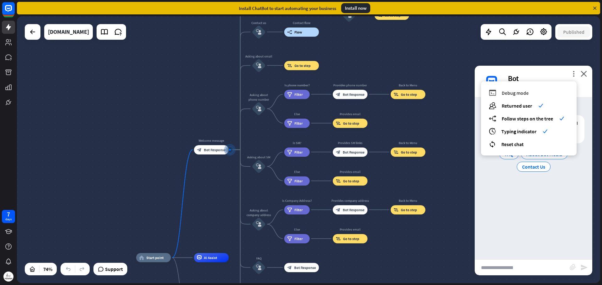
click at [512, 94] on span "Debug mode" at bounding box center [514, 93] width 27 height 6
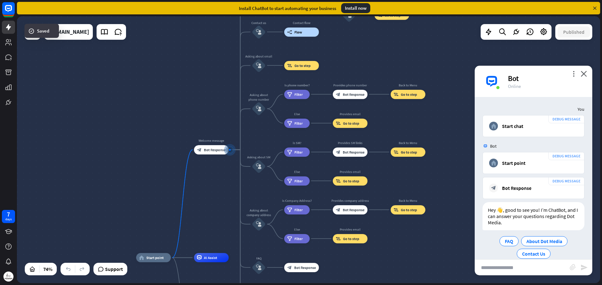
scroll to position [10, 0]
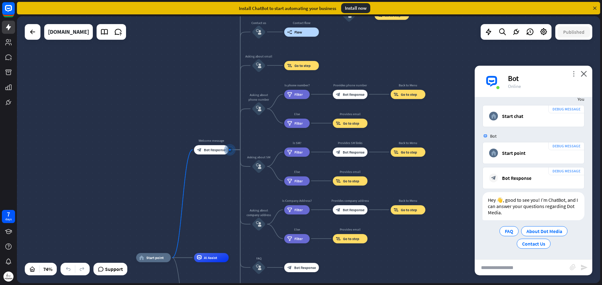
click at [572, 75] on icon "more_vert" at bounding box center [573, 74] width 6 height 6
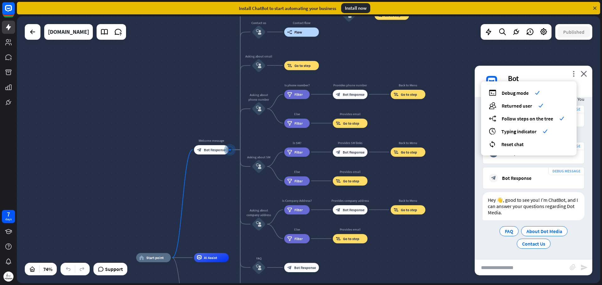
click at [579, 79] on div "Bot" at bounding box center [546, 79] width 77 height 10
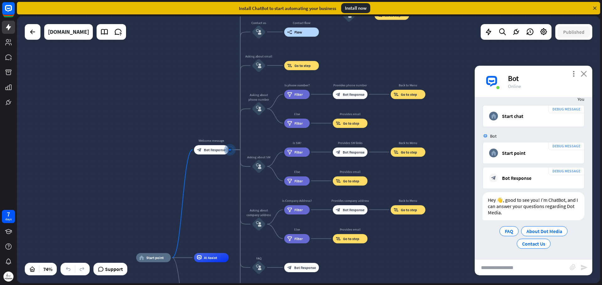
click at [583, 71] on icon "close" at bounding box center [583, 74] width 6 height 6
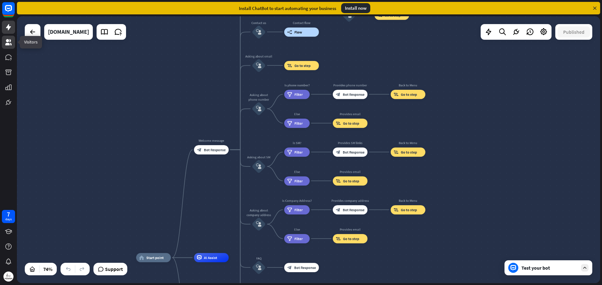
click at [10, 46] on link at bounding box center [8, 42] width 13 height 13
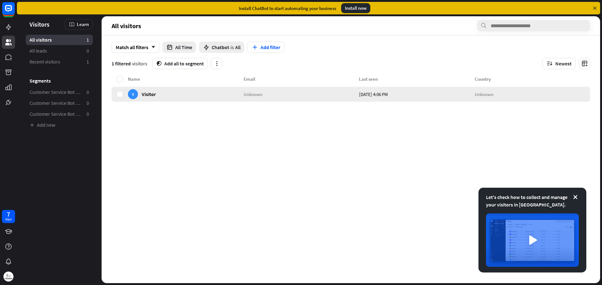
click at [192, 91] on div "V Visitor" at bounding box center [186, 94] width 116 height 15
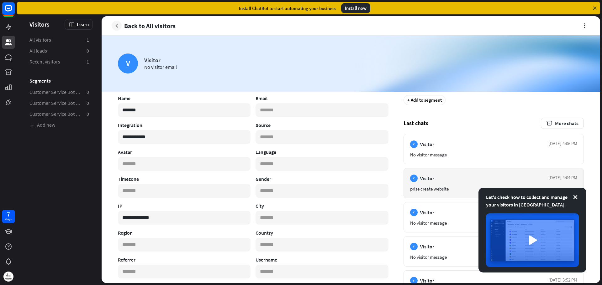
scroll to position [4, 0]
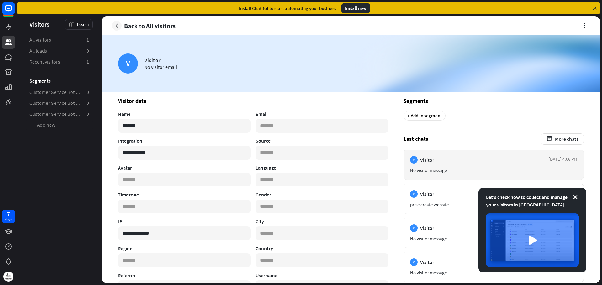
click at [427, 161] on span "Visitor" at bounding box center [427, 160] width 14 height 6
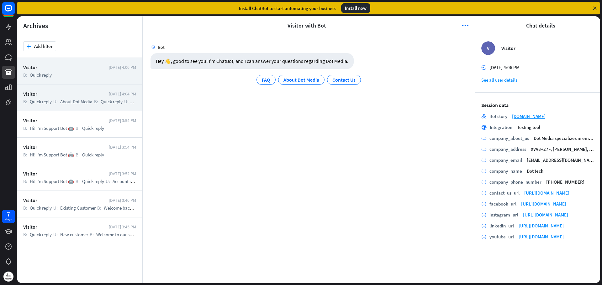
click at [86, 109] on div "Visitor [DATE] 4:04 PM B: Quick reply U: About Dot Media B: Quick reply U: Back…" at bounding box center [79, 98] width 125 height 27
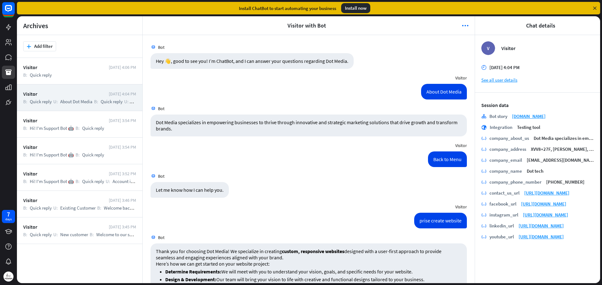
scroll to position [67, 0]
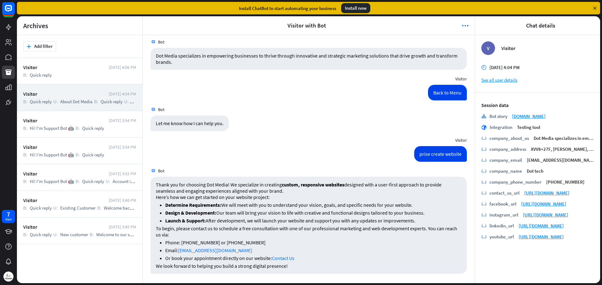
click at [87, 130] on span "Quick reply" at bounding box center [93, 128] width 22 height 6
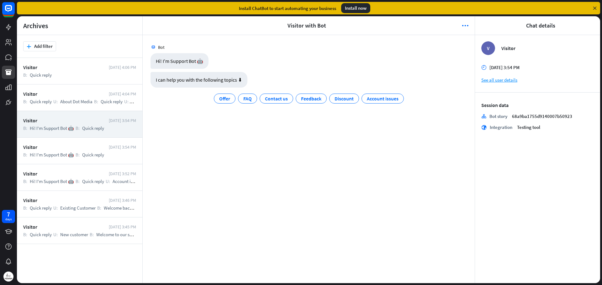
click at [86, 150] on div "Visitor [DATE] 3:54 PM B: Hi! I'm Support Bot 🤖 B: Quick reply" at bounding box center [79, 151] width 125 height 27
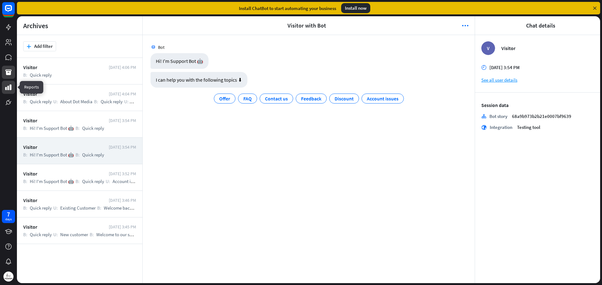
click at [9, 88] on icon at bounding box center [8, 88] width 6 height 6
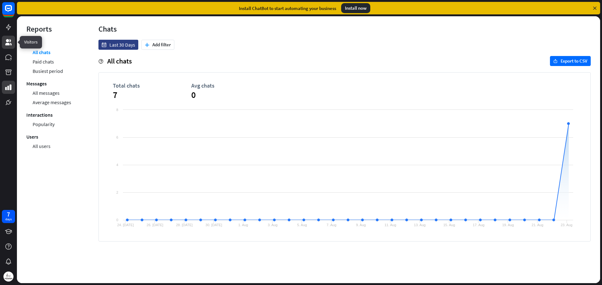
click at [7, 45] on icon at bounding box center [8, 42] width 6 height 6
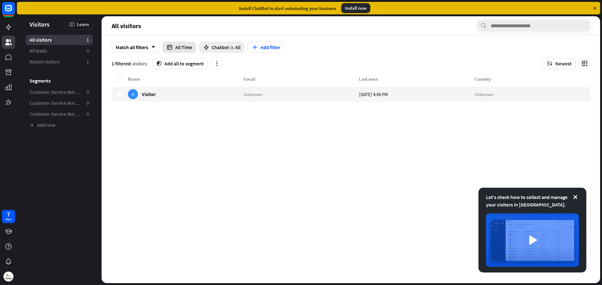
click at [183, 52] on button "All Time" at bounding box center [179, 47] width 34 height 11
click at [206, 50] on icon at bounding box center [206, 47] width 7 height 7
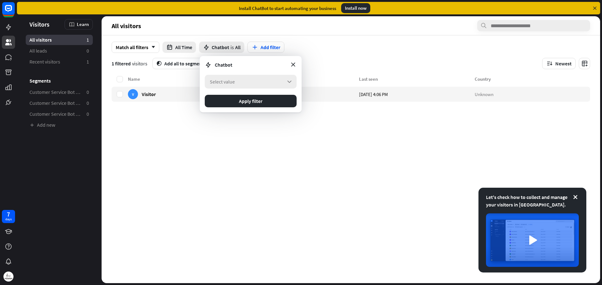
click at [235, 80] on span "Select value" at bounding box center [222, 82] width 25 height 6
click at [257, 99] on div "[DOMAIN_NAME]" at bounding box center [250, 99] width 87 height 13
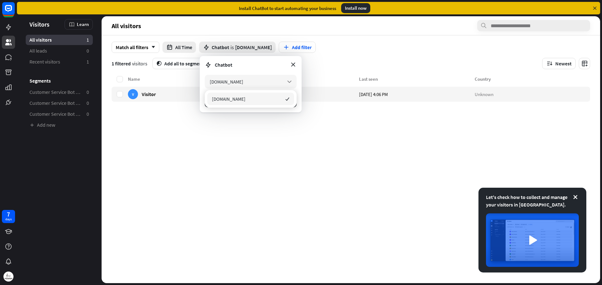
click at [265, 141] on div "Name Email Last seen Country V Visitor Unknown [DATE] 4:06 PM Unknown" at bounding box center [351, 180] width 478 height 208
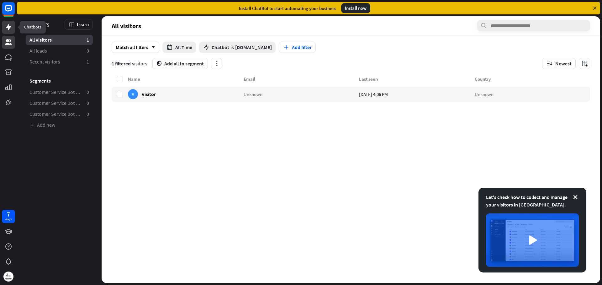
click at [7, 24] on icon at bounding box center [9, 28] width 8 height 8
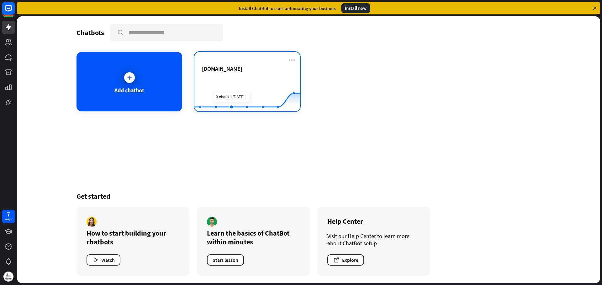
click at [237, 78] on rect at bounding box center [247, 95] width 106 height 39
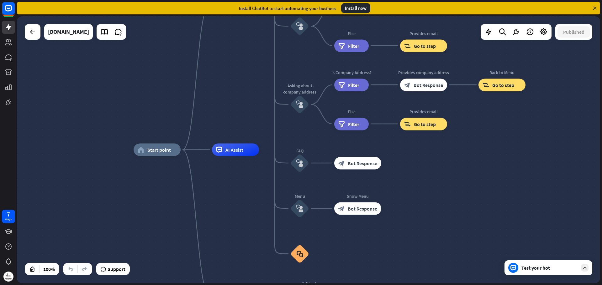
click at [533, 273] on div "Test your bot" at bounding box center [548, 268] width 88 height 15
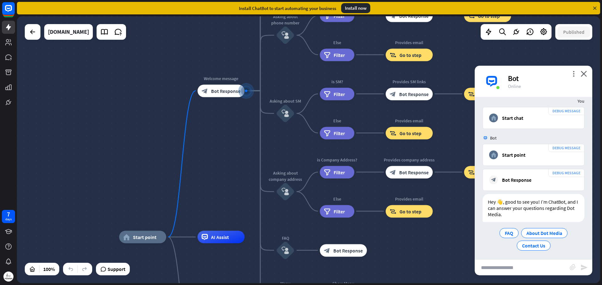
scroll to position [10, 0]
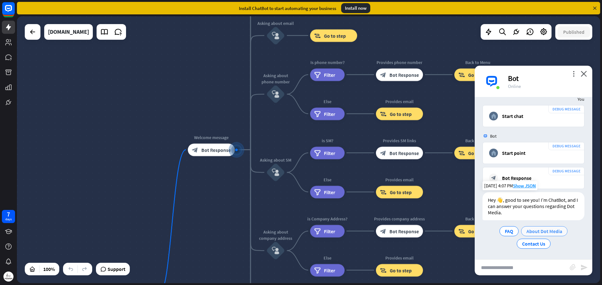
click at [550, 235] on div "About Dot Media" at bounding box center [544, 232] width 46 height 10
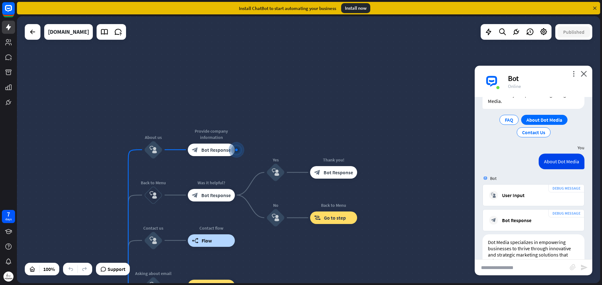
scroll to position [158, 0]
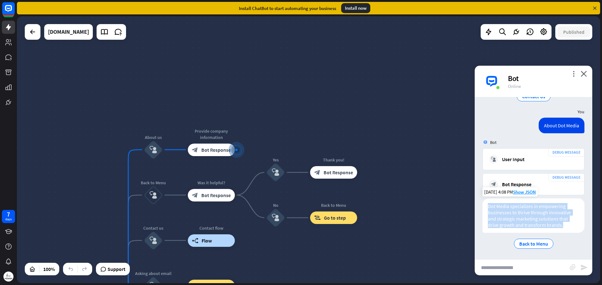
drag, startPoint x: 488, startPoint y: 205, endPoint x: 570, endPoint y: 228, distance: 85.1
click at [570, 228] on div "Dot Media specializes in empowering businesses to thrive through innovative and…" at bounding box center [533, 216] width 102 height 34
click at [566, 229] on div at bounding box center [566, 229] width 0 height 0
click at [481, 190] on div "DEBUG MESSAGE block_bot_response Bot Response [DATE] 4:08 PM Show JSON" at bounding box center [533, 186] width 118 height 25
click at [538, 247] on span "Back to Menu" at bounding box center [533, 244] width 29 height 6
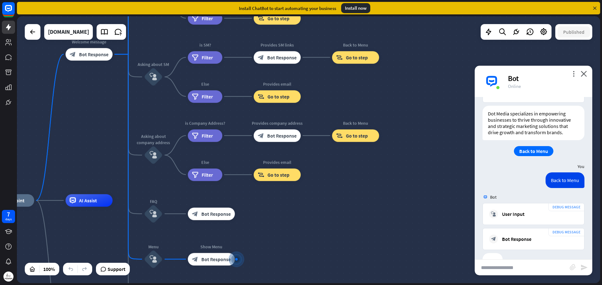
scroll to position [269, 0]
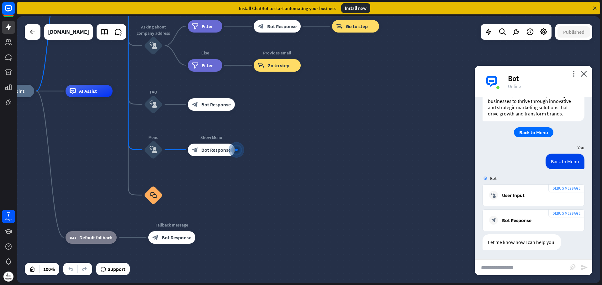
click at [527, 261] on input "text" at bounding box center [521, 268] width 95 height 16
type input "**********"
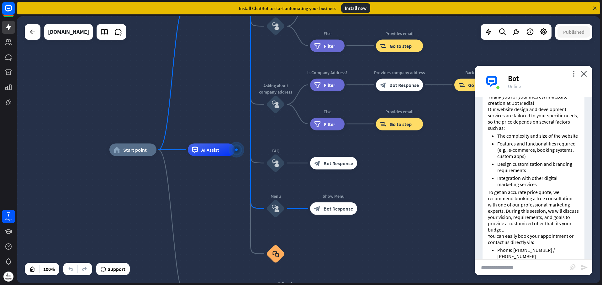
scroll to position [464, 0]
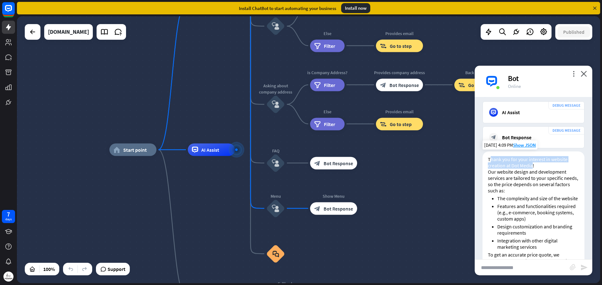
drag, startPoint x: 489, startPoint y: 156, endPoint x: 532, endPoint y: 165, distance: 43.1
click at [532, 165] on p "Thank you for your interest in website creation at Dot Media!" at bounding box center [533, 162] width 91 height 13
click at [485, 160] on div "Thank you for your interest in website creation at Dot Media! Our website desig…" at bounding box center [533, 264] width 102 height 224
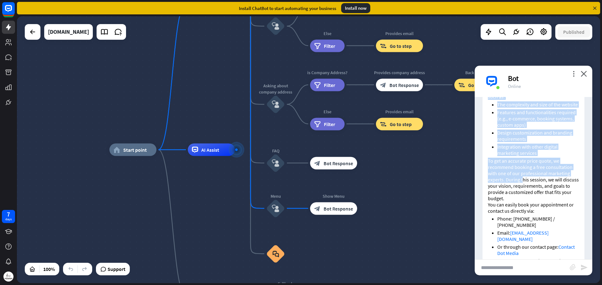
scroll to position [589, 0]
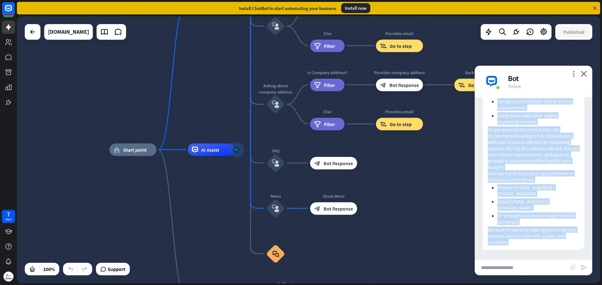
drag, startPoint x: 486, startPoint y: 160, endPoint x: 541, endPoint y: 244, distance: 100.5
click at [541, 244] on div "Thank you for your interest in website creation at Dot Media! Our website desig…" at bounding box center [533, 138] width 102 height 224
click at [380, 171] on div "home_2 Start point Welcome message block_bot_response Bot Response About us blo…" at bounding box center [400, 283] width 583 height 267
drag, startPoint x: 228, startPoint y: 8, endPoint x: 336, endPoint y: 12, distance: 108.2
click at [336, 12] on div "Install ChatBot to start automating your business Install now" at bounding box center [308, 8] width 583 height 13
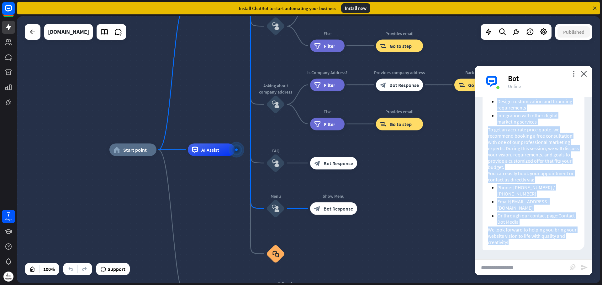
click at [332, 12] on div at bounding box center [332, 12] width 0 height 0
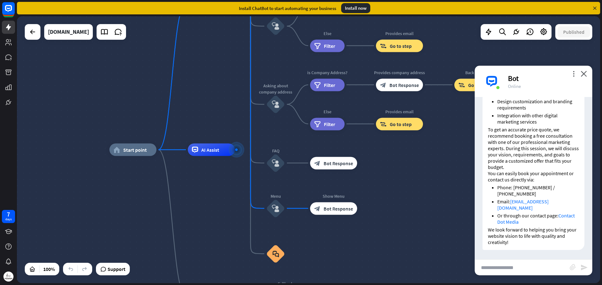
click at [355, 7] on div "Install now" at bounding box center [355, 8] width 29 height 10
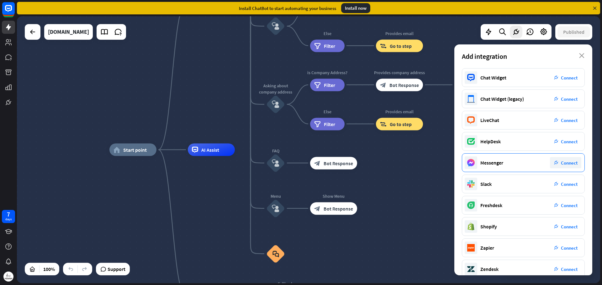
click at [507, 166] on div "Messenger plug_integration Connect" at bounding box center [523, 163] width 123 height 19
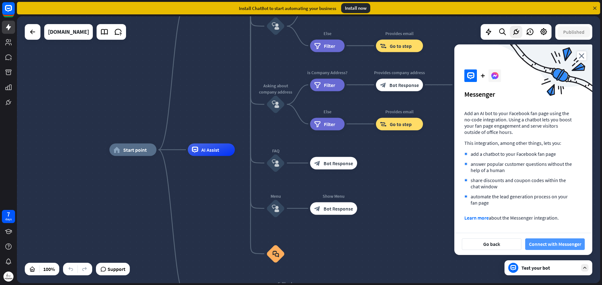
click at [541, 248] on button "Connect with Messenger" at bounding box center [555, 245] width 60 height 12
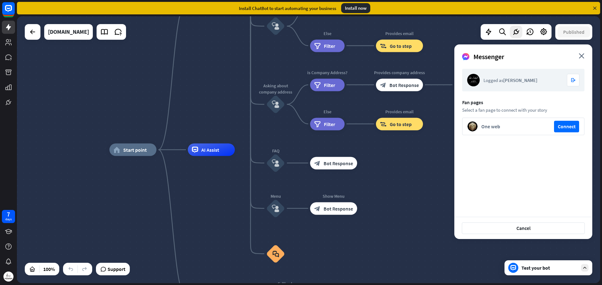
click at [567, 126] on button "Connect" at bounding box center [566, 127] width 25 height 12
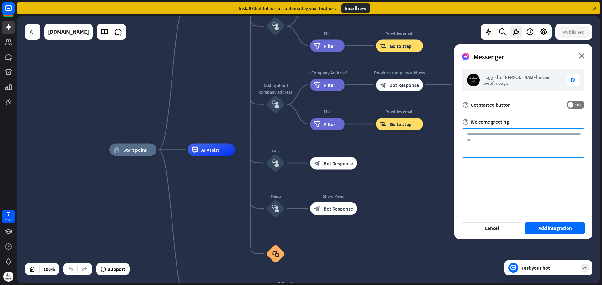
click at [497, 146] on textarea at bounding box center [523, 142] width 122 height 29
click at [550, 229] on button "Add integration" at bounding box center [555, 229] width 60 height 12
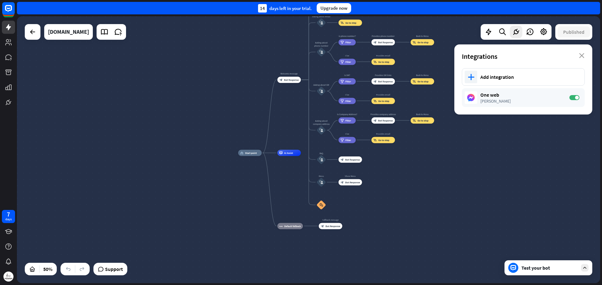
drag, startPoint x: 454, startPoint y: 169, endPoint x: 438, endPoint y: 209, distance: 43.1
click at [438, 209] on div "home_2 Start point Welcome message block_bot_response Bot Response About us blo…" at bounding box center [383, 219] width 291 height 133
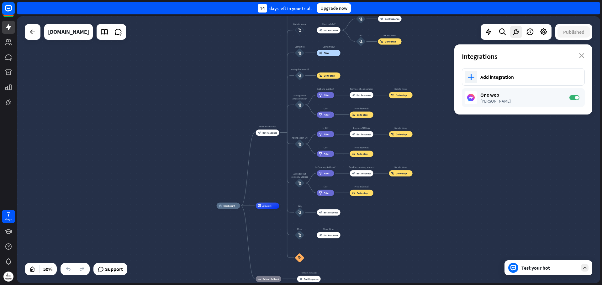
drag, startPoint x: 484, startPoint y: 168, endPoint x: 467, endPoint y: 206, distance: 42.1
click at [467, 206] on div "home_2 Start point Welcome message block_bot_response Bot Response About us blo…" at bounding box center [308, 149] width 583 height 267
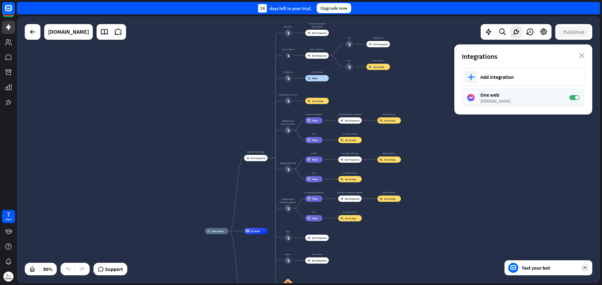
drag, startPoint x: 490, startPoint y: 168, endPoint x: 486, endPoint y: 184, distance: 17.1
click at [486, 184] on div "home_2 Start point Welcome message block_bot_response Bot Response About us blo…" at bounding box center [308, 149] width 583 height 267
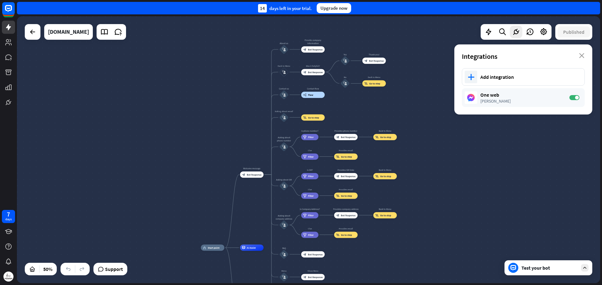
click at [529, 270] on div "Test your bot" at bounding box center [549, 268] width 56 height 6
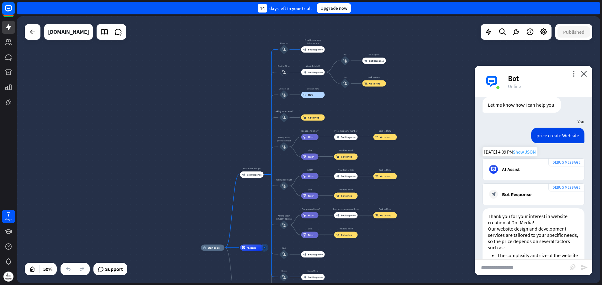
scroll to position [401, 0]
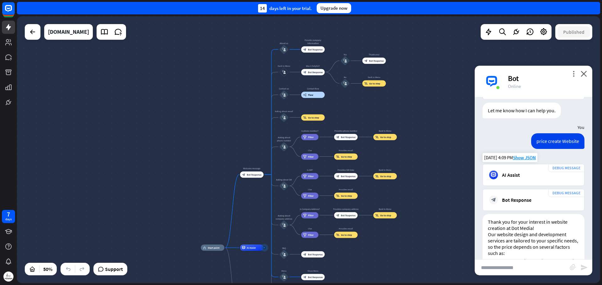
click at [503, 171] on div "AI Assist" at bounding box center [533, 175] width 89 height 9
click at [508, 195] on div "DEBUG MESSAGE block_bot_response Bot Response" at bounding box center [533, 200] width 102 height 22
click at [522, 181] on span "Show JSON" at bounding box center [524, 183] width 23 height 6
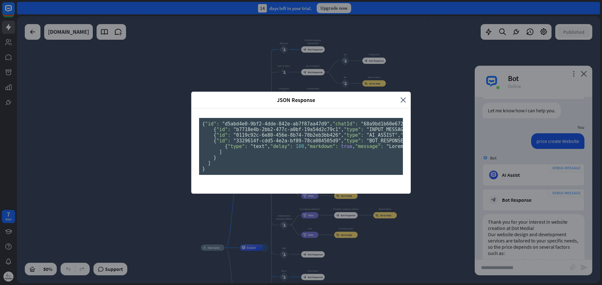
scroll to position [0, 0]
click at [402, 97] on icon "close" at bounding box center [403, 100] width 6 height 7
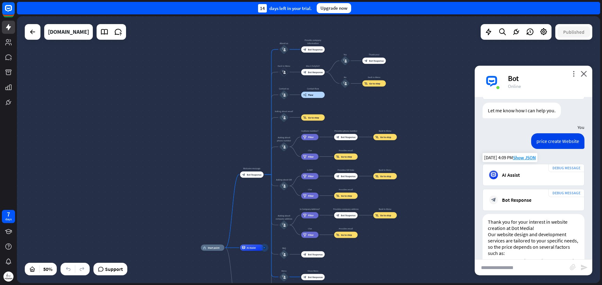
click at [518, 182] on div "DEBUG MESSAGE AI Assist" at bounding box center [533, 175] width 102 height 22
click at [566, 146] on div "price create Website" at bounding box center [557, 141] width 53 height 16
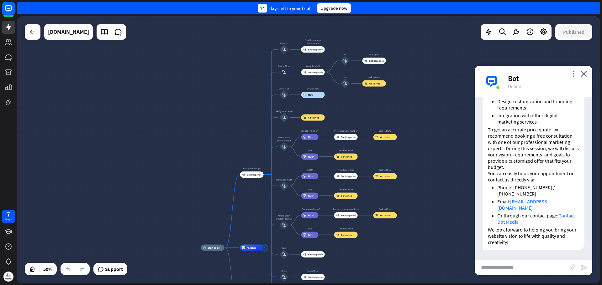
click at [572, 78] on div "Bot" at bounding box center [546, 79] width 77 height 10
click at [572, 75] on icon "more_vert" at bounding box center [573, 74] width 6 height 6
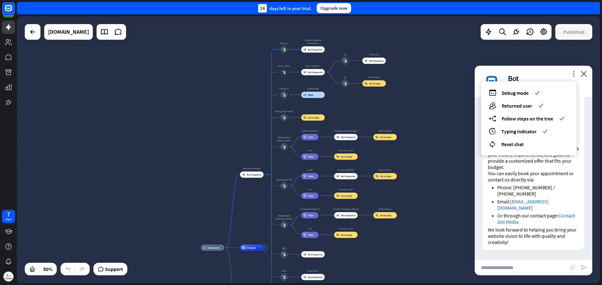
click at [514, 149] on div "debug Debug mode check users Returned user check builder_tree Follow steps on t…" at bounding box center [529, 118] width 96 height 74
click at [513, 144] on span "Reset chat" at bounding box center [512, 144] width 22 height 6
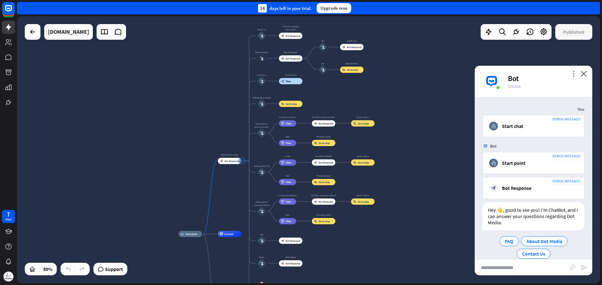
scroll to position [10, 0]
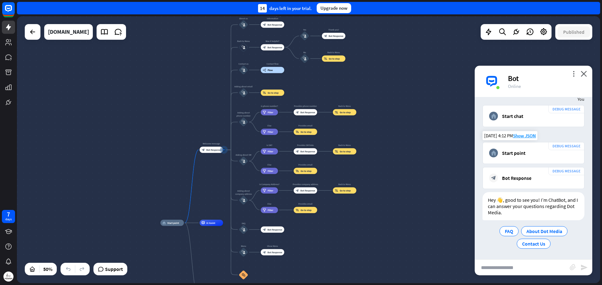
click at [520, 156] on div "home_2 Start point" at bounding box center [533, 153] width 89 height 9
click at [542, 246] on span "Contact Us" at bounding box center [533, 244] width 23 height 6
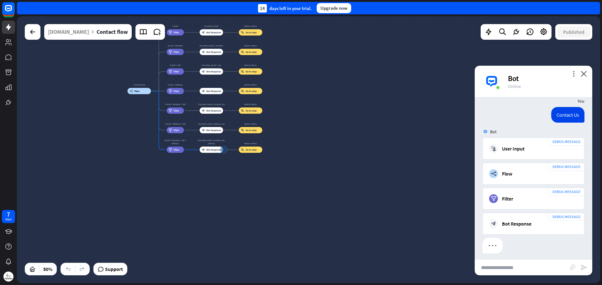
scroll to position [172, 0]
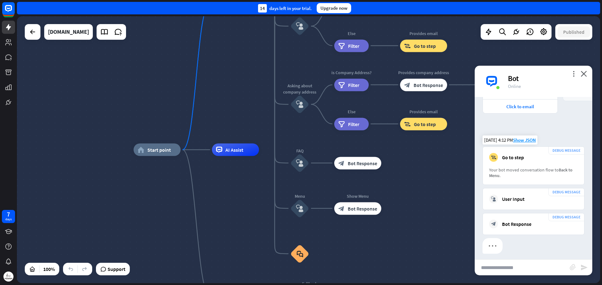
scroll to position [366, 0]
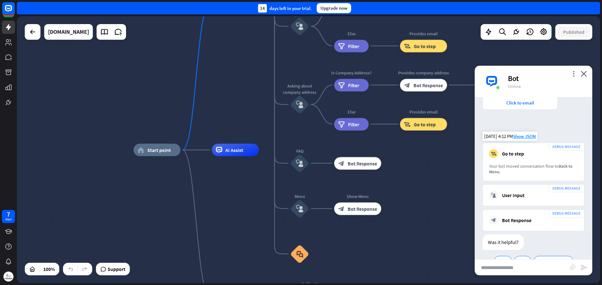
click at [510, 159] on div "DEBUG MESSAGE block_goto Go to step Your bot moved conversation flow to Back to…" at bounding box center [533, 162] width 102 height 39
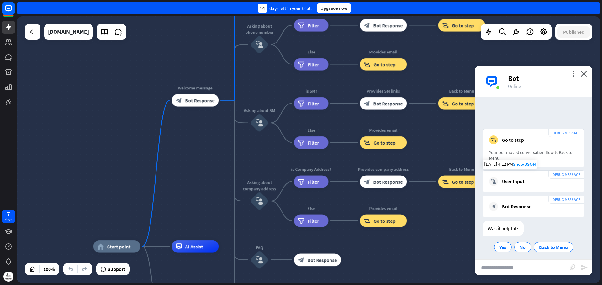
scroll to position [383, 0]
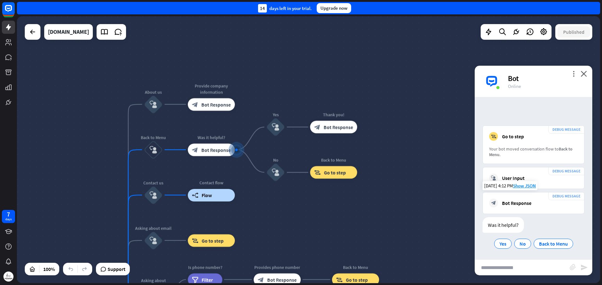
click at [515, 201] on div "Bot Response" at bounding box center [516, 203] width 29 height 6
click at [515, 178] on div "User Input" at bounding box center [513, 178] width 23 height 6
click at [514, 138] on div "Go to step" at bounding box center [513, 136] width 22 height 6
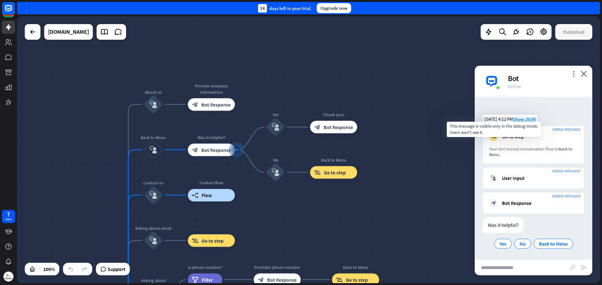
click at [562, 129] on div "DEBUG MESSAGE" at bounding box center [566, 130] width 36 height 8
click at [558, 118] on div at bounding box center [558, 118] width 0 height 0
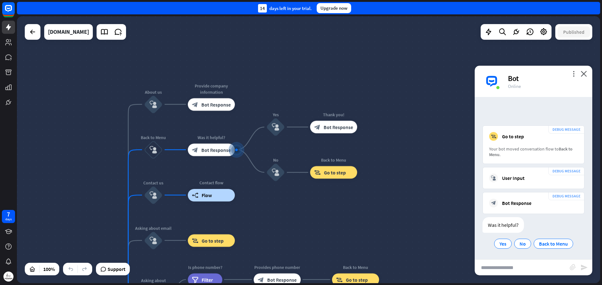
click at [581, 166] on div "DEBUG MESSAGE block_goto Go to step Your bot moved conversation flow to Back to…" at bounding box center [533, 147] width 118 height 42
click at [554, 149] on div "Your bot moved conversation flow to Back to [GEOGRAPHIC_DATA] ." at bounding box center [533, 151] width 89 height 11
click at [550, 138] on div at bounding box center [550, 138] width 0 height 0
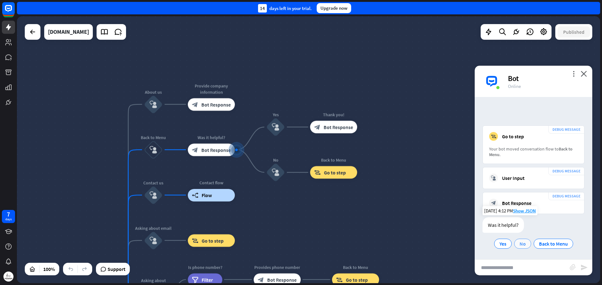
click at [515, 244] on div "No" at bounding box center [522, 244] width 17 height 10
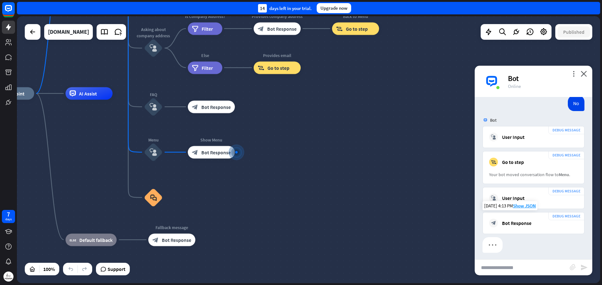
scroll to position [556, 0]
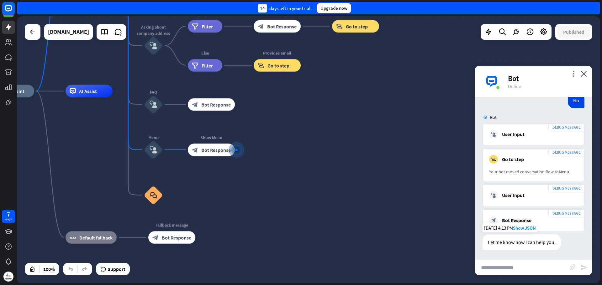
click at [513, 243] on div "Let me know how I can help you." at bounding box center [521, 243] width 78 height 16
click at [509, 246] on div at bounding box center [509, 246] width 0 height 0
click at [513, 267] on input "text" at bounding box center [521, 268] width 95 height 16
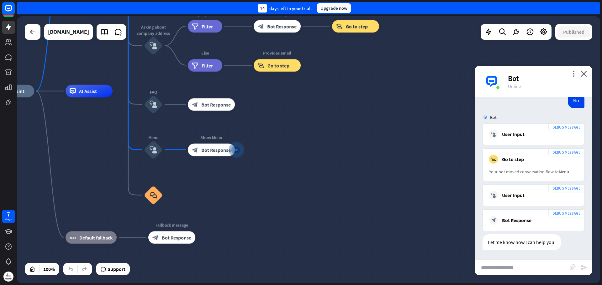
click at [512, 261] on input "text" at bounding box center [521, 268] width 95 height 16
paste input "**********"
type input "**********"
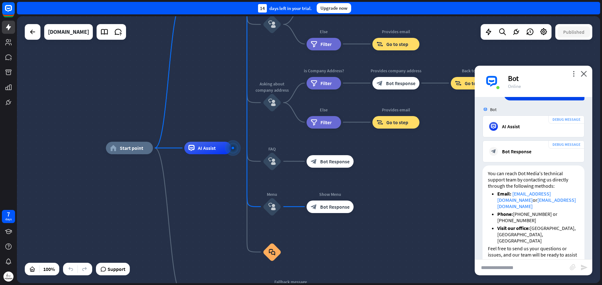
scroll to position [755, 0]
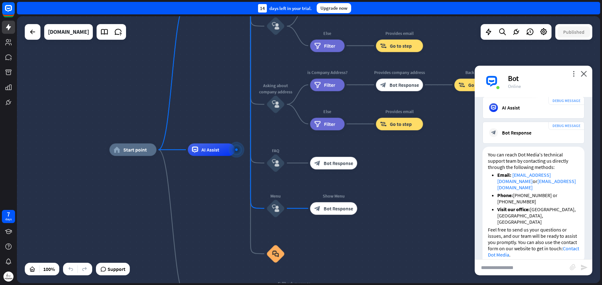
click at [499, 106] on div "AI Assist" at bounding box center [533, 107] width 89 height 9
click at [483, 109] on div "DEBUG MESSAGE AI Assist" at bounding box center [533, 108] width 102 height 22
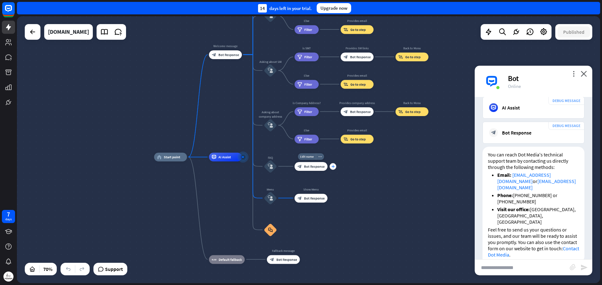
click at [332, 166] on icon "plus" at bounding box center [332, 166] width 3 height 3
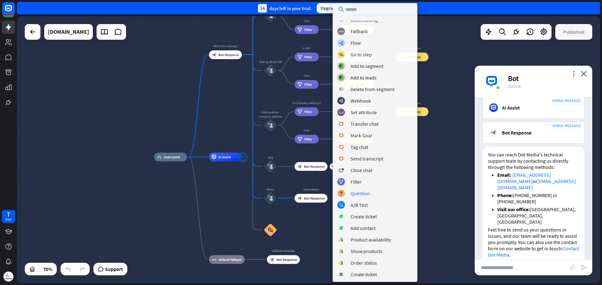
scroll to position [0, 0]
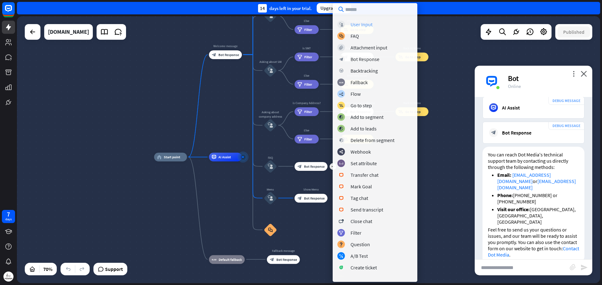
click at [363, 24] on div "User Input" at bounding box center [361, 24] width 22 height 6
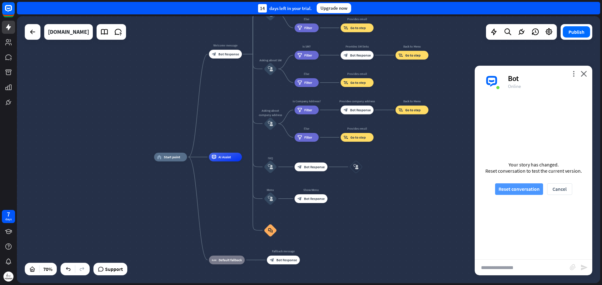
click at [512, 187] on button "Reset conversation" at bounding box center [519, 190] width 48 height 12
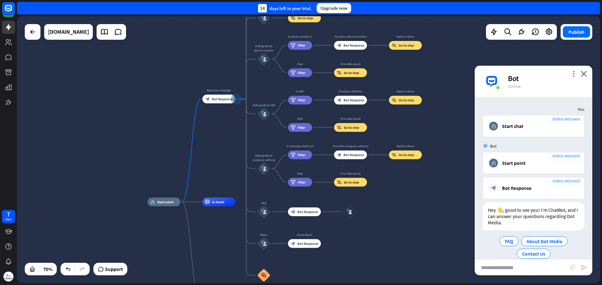
scroll to position [10, 0]
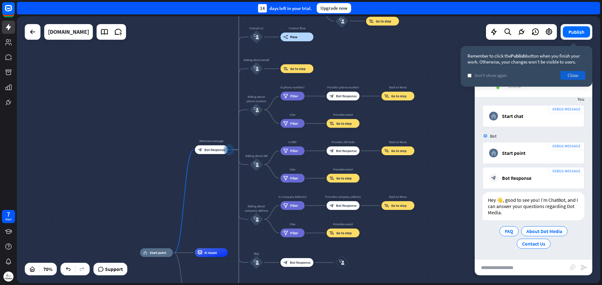
click at [570, 78] on button "Close" at bounding box center [572, 75] width 25 height 9
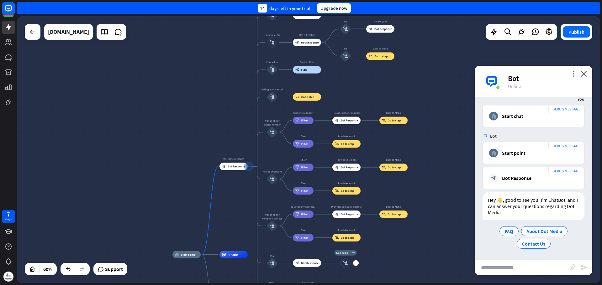
click at [346, 265] on icon "block_user_input" at bounding box center [345, 263] width 4 height 4
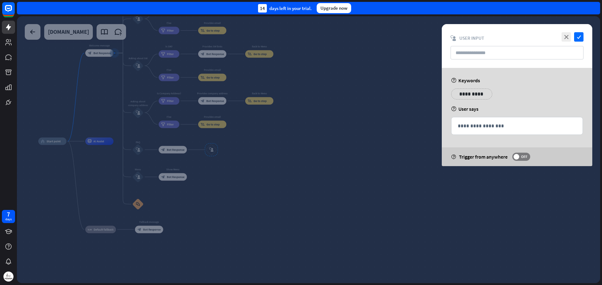
click at [469, 94] on p "**********" at bounding box center [472, 94] width 32 height 8
click at [466, 97] on p "**********" at bounding box center [468, 94] width 25 height 8
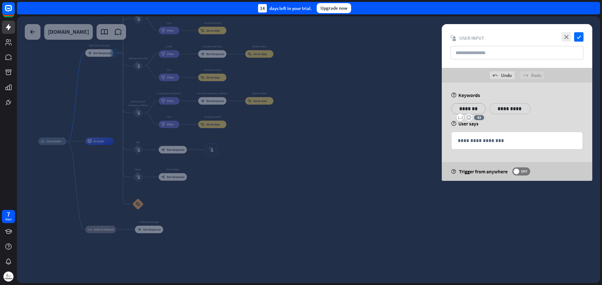
click at [503, 110] on p "**********" at bounding box center [510, 109] width 32 height 8
click at [531, 113] on div "**********" at bounding box center [547, 108] width 41 height 11
click at [496, 146] on div "**********" at bounding box center [516, 140] width 131 height 17
click at [520, 171] on span "OFF" at bounding box center [524, 171] width 10 height 5
click at [512, 138] on p "**********" at bounding box center [516, 141] width 118 height 8
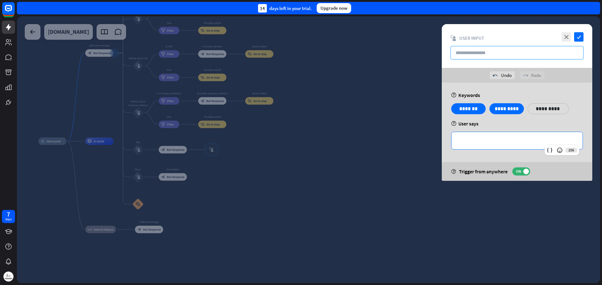
click at [470, 50] on input "text" at bounding box center [516, 52] width 133 height 13
click at [576, 37] on icon "check" at bounding box center [578, 36] width 9 height 9
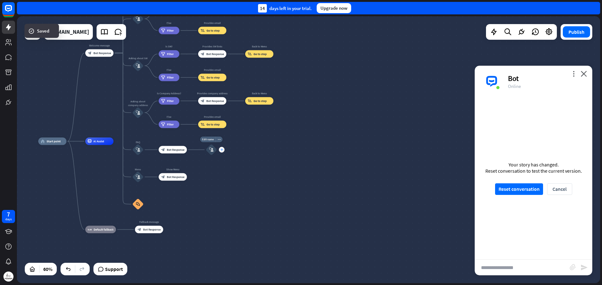
click at [221, 151] on div "plus" at bounding box center [222, 150] width 6 height 6
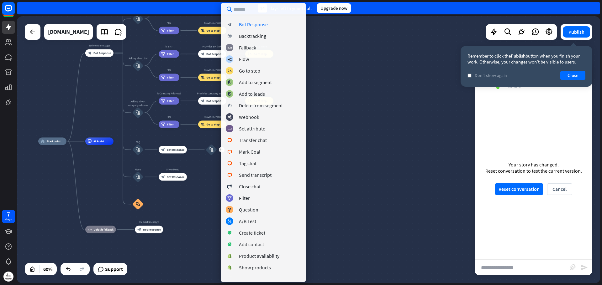
click at [245, 9] on input "text" at bounding box center [263, 9] width 85 height 13
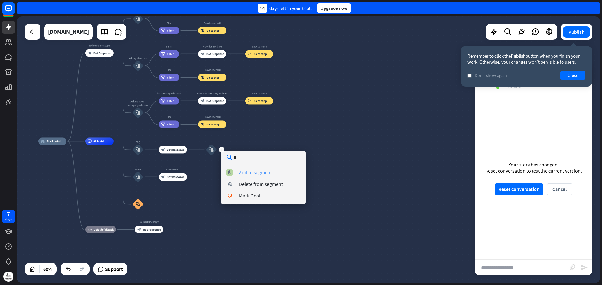
type input "*"
click at [249, 173] on div "Add to segment" at bounding box center [255, 173] width 33 height 6
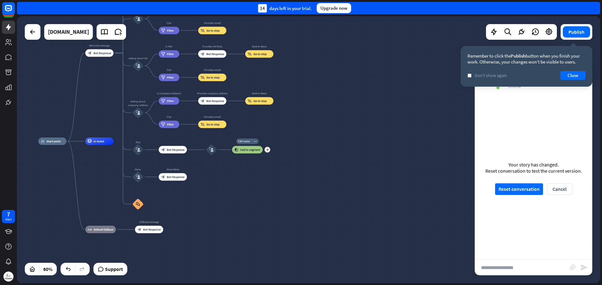
click at [253, 154] on div "Edit name more_horiz plus block_add_to_segment Add to segment" at bounding box center [247, 150] width 31 height 8
click at [268, 152] on div "plus" at bounding box center [267, 150] width 6 height 6
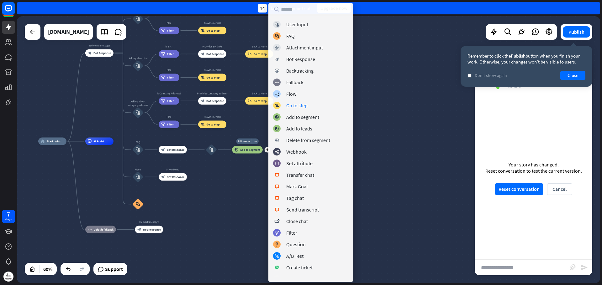
click at [246, 151] on span "Add to segment" at bounding box center [250, 150] width 20 height 4
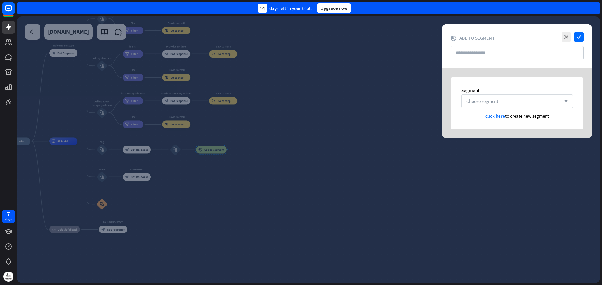
click at [514, 100] on div "Choose segment arrow_down" at bounding box center [517, 101] width 112 height 13
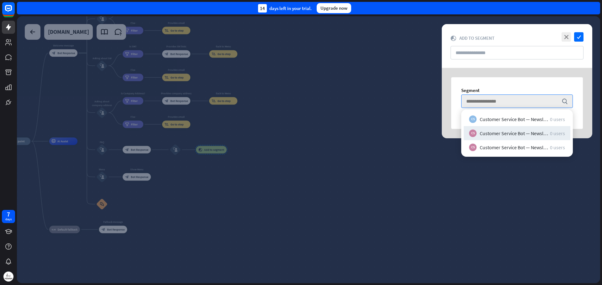
click at [219, 150] on div at bounding box center [308, 149] width 583 height 267
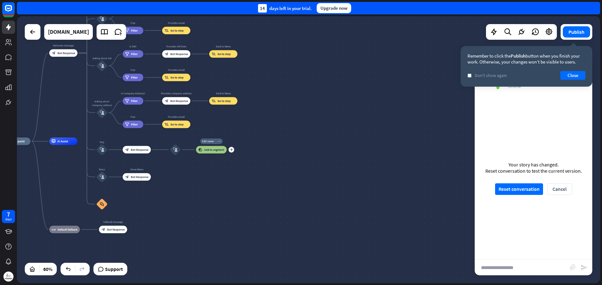
click at [218, 143] on div "more_horiz" at bounding box center [219, 142] width 7 height 6
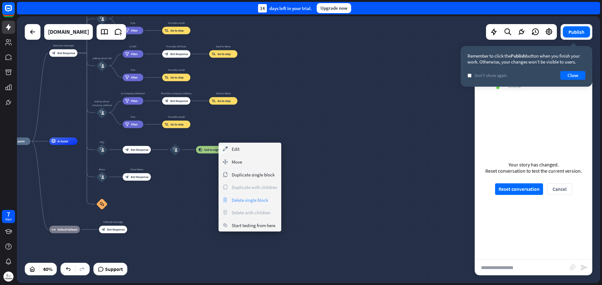
click at [232, 200] on span "Delete single block" at bounding box center [250, 200] width 36 height 6
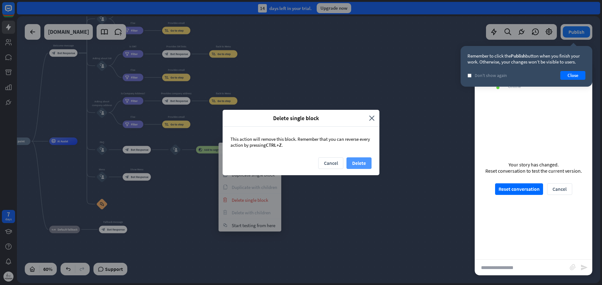
click at [357, 164] on button "Delete" at bounding box center [358, 164] width 25 height 12
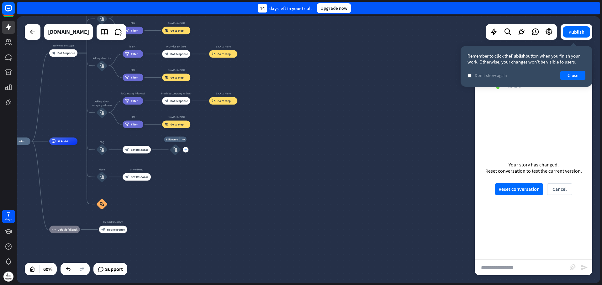
click at [187, 152] on div "plus" at bounding box center [186, 150] width 6 height 6
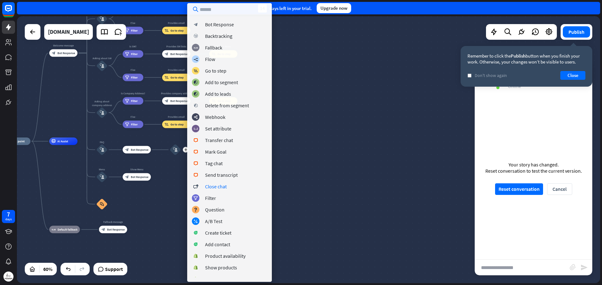
click at [411, 127] on div "home_2 Start point Welcome message block_bot_response Bot Response About us blo…" at bounding box center [308, 149] width 583 height 267
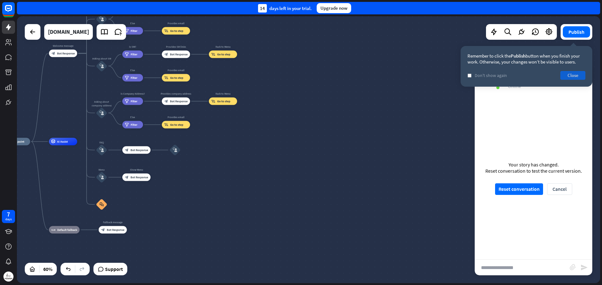
click at [574, 71] on button "Close" at bounding box center [572, 75] width 25 height 9
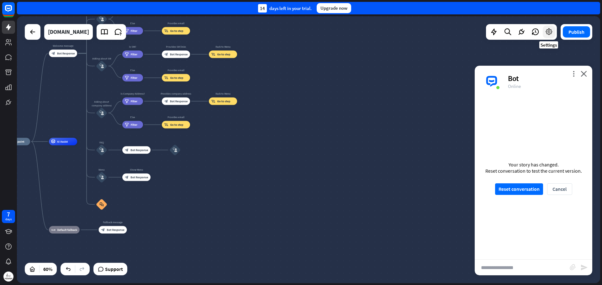
click at [547, 34] on icon at bounding box center [549, 32] width 8 height 8
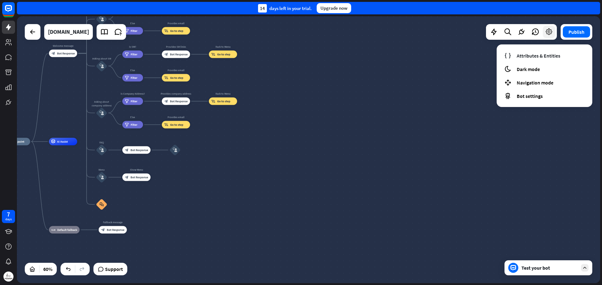
click at [547, 34] on icon at bounding box center [549, 32] width 8 height 8
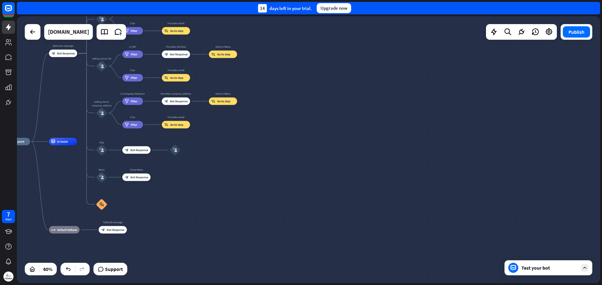
click at [547, 39] on div at bounding box center [521, 32] width 71 height 16
click at [550, 39] on div at bounding box center [521, 32] width 71 height 16
click at [550, 32] on icon at bounding box center [549, 32] width 8 height 8
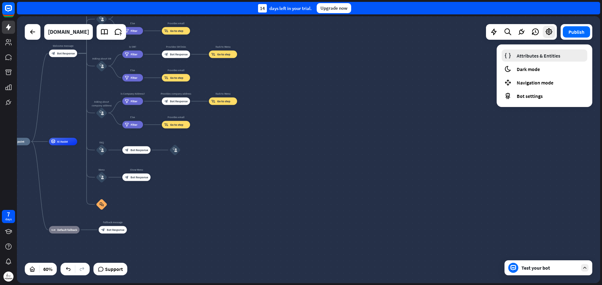
click at [549, 56] on span "Attributes & Entities" at bounding box center [538, 56] width 44 height 6
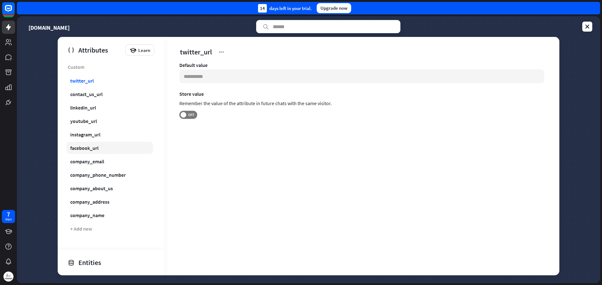
click at [94, 150] on div "facebook_url" at bounding box center [84, 148] width 28 height 6
type input "**********"
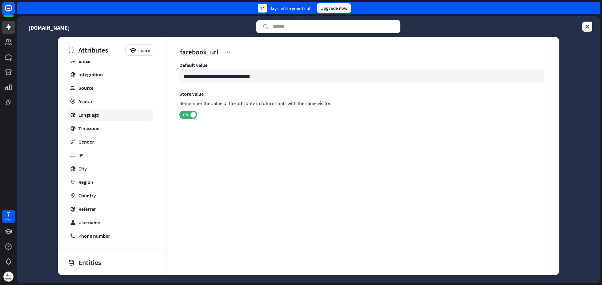
scroll to position [220, 0]
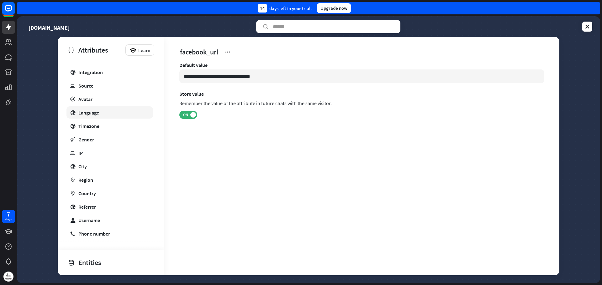
click at [93, 111] on div "Language" at bounding box center [88, 113] width 21 height 6
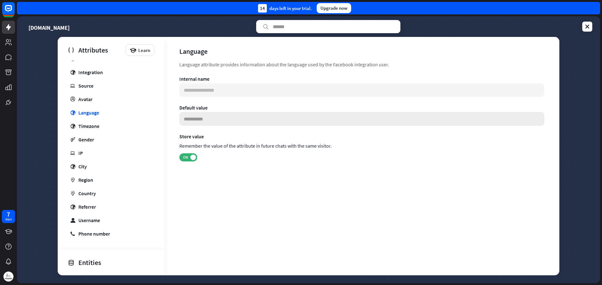
click at [210, 118] on input at bounding box center [361, 119] width 365 height 14
type input "*"
type input "**"
click at [584, 29] on icon at bounding box center [587, 27] width 6 height 6
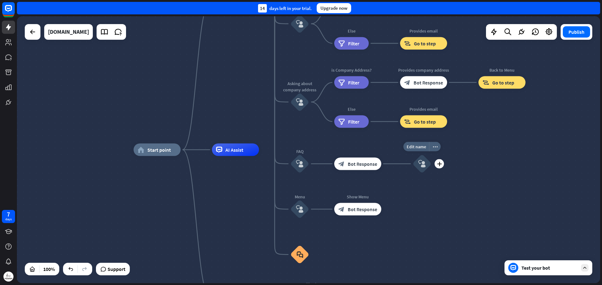
click at [422, 166] on icon "block_user_input" at bounding box center [422, 164] width 8 height 8
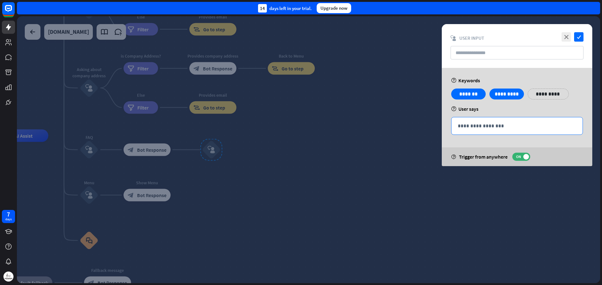
click at [515, 129] on p "**********" at bounding box center [516, 126] width 118 height 8
click at [519, 157] on span "ON" at bounding box center [518, 156] width 10 height 5
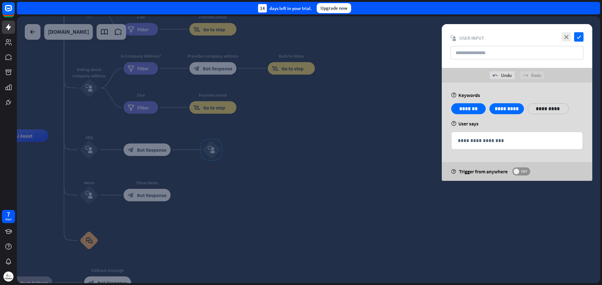
click at [520, 172] on span "OFF" at bounding box center [524, 171] width 10 height 5
click at [499, 50] on input "text" at bounding box center [516, 52] width 133 height 13
click at [475, 52] on input "text" at bounding box center [516, 52] width 133 height 13
click at [578, 38] on icon "check" at bounding box center [578, 36] width 9 height 9
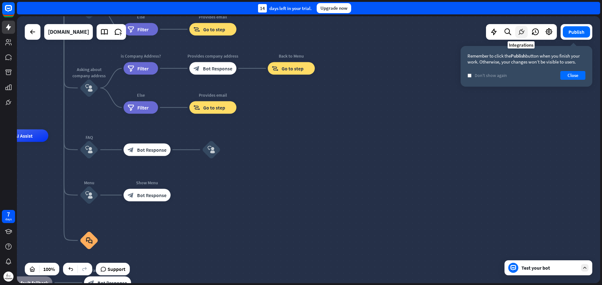
click at [520, 34] on icon at bounding box center [521, 32] width 8 height 8
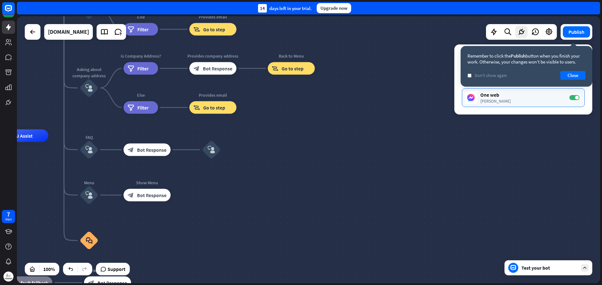
click at [525, 95] on div "One web" at bounding box center [521, 95] width 83 height 6
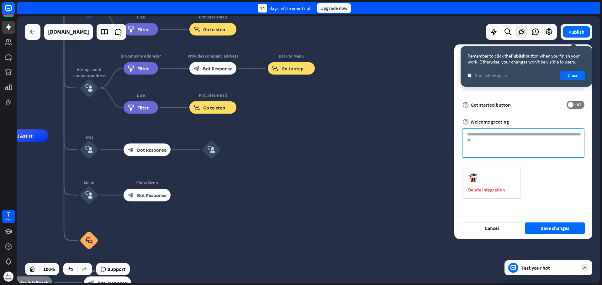
click at [498, 139] on textarea at bounding box center [523, 142] width 122 height 29
click at [568, 104] on span at bounding box center [570, 105] width 6 height 6
click at [569, 78] on button "Close" at bounding box center [572, 75] width 25 height 9
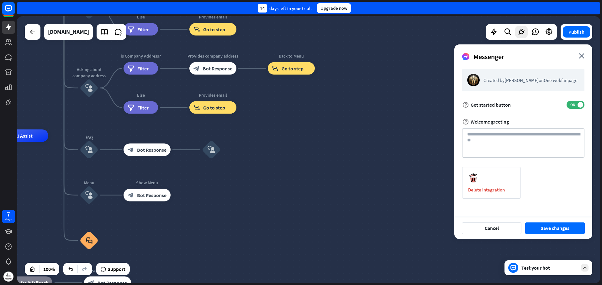
click at [489, 83] on div "Created by [PERSON_NAME] on One web fanpage" at bounding box center [531, 80] width 96 height 6
click at [547, 229] on button "Save changes" at bounding box center [555, 229] width 60 height 12
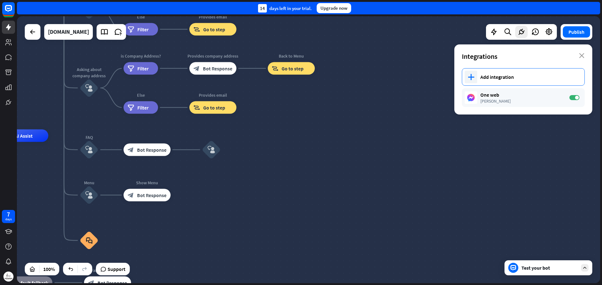
click at [501, 76] on div "Add integration" at bounding box center [529, 77] width 98 height 6
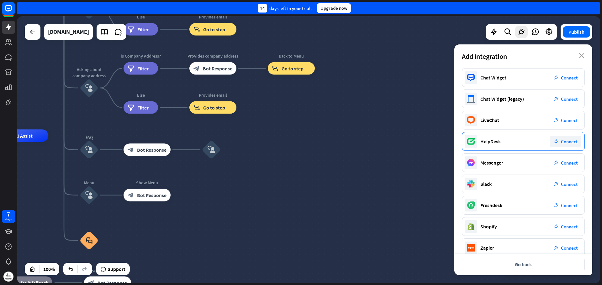
click at [508, 143] on div "HelpDesk plug_integration Connect" at bounding box center [523, 141] width 123 height 19
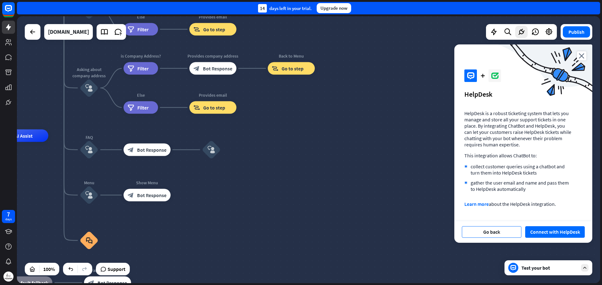
click at [488, 230] on button "Go back" at bounding box center [492, 233] width 60 height 12
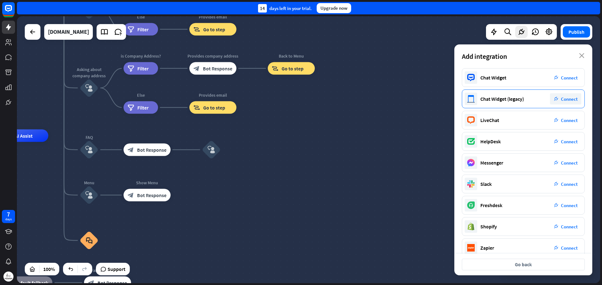
click at [491, 95] on div "Chat Widget (legacy) plug_integration Connect" at bounding box center [523, 99] width 123 height 19
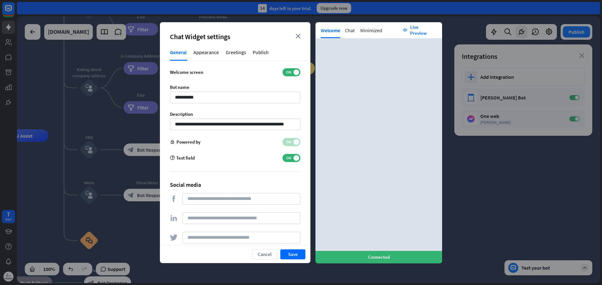
click at [199, 57] on div "Appearance" at bounding box center [206, 55] width 26 height 12
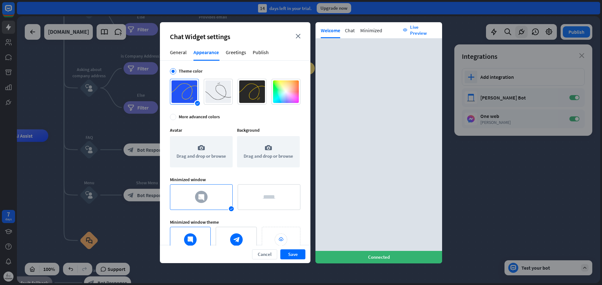
click at [183, 51] on div "General" at bounding box center [178, 55] width 17 height 12
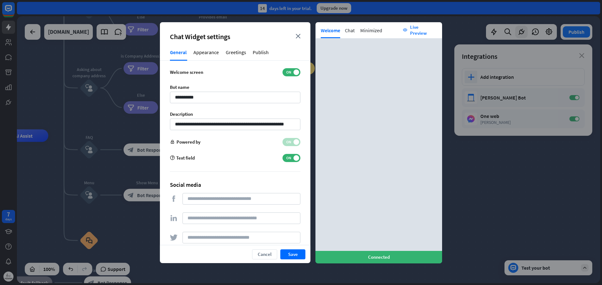
click at [214, 52] on div "Appearance" at bounding box center [206, 55] width 26 height 12
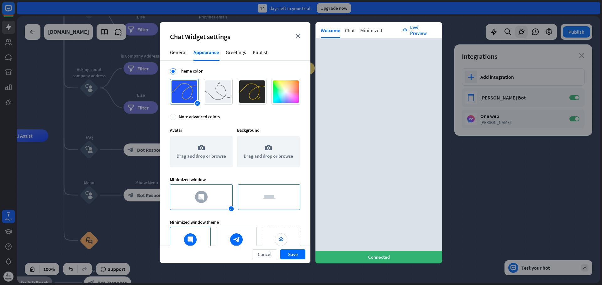
click at [253, 198] on div at bounding box center [269, 197] width 60 height 23
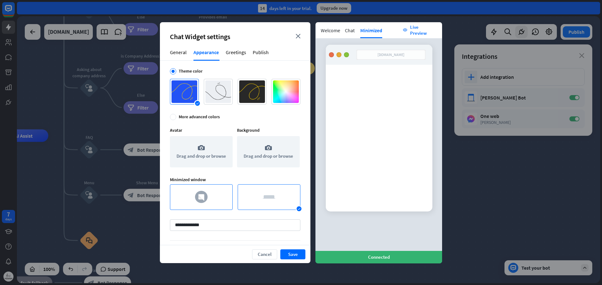
click at [198, 201] on div at bounding box center [201, 197] width 60 height 23
click at [224, 92] on div at bounding box center [218, 92] width 26 height 23
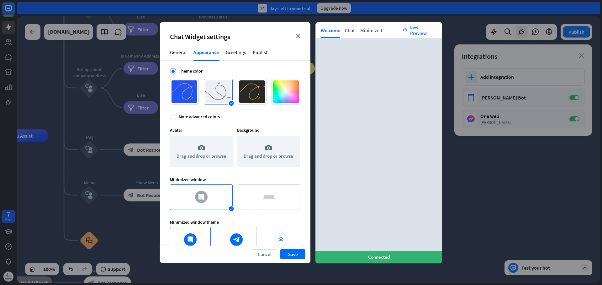
click at [230, 53] on div "Greetings" at bounding box center [236, 55] width 21 height 12
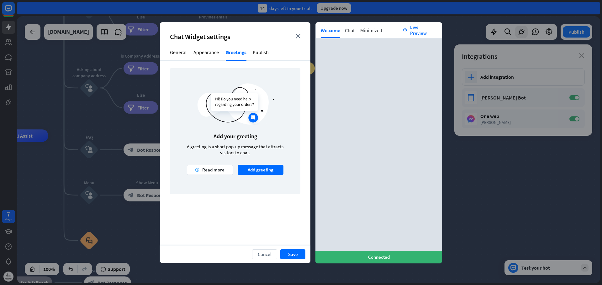
click at [178, 50] on div "General" at bounding box center [178, 55] width 17 height 12
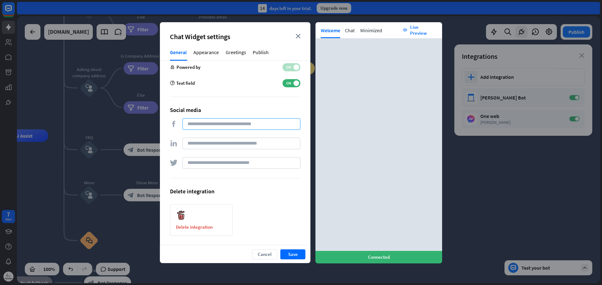
scroll to position [75, 0]
click at [206, 125] on input at bounding box center [241, 124] width 118 height 12
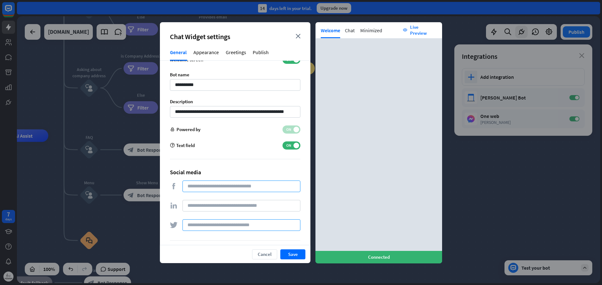
scroll to position [0, 0]
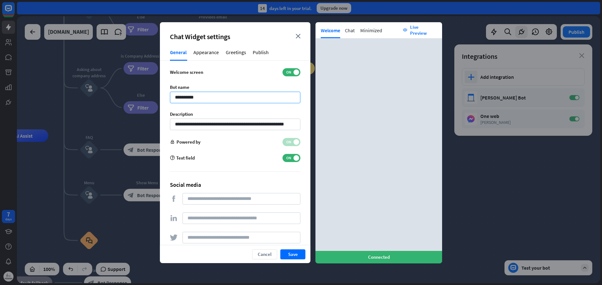
click at [203, 94] on input "**********" at bounding box center [235, 98] width 130 height 12
click at [206, 101] on input "**********" at bounding box center [235, 98] width 130 height 12
click at [241, 99] on input "**********" at bounding box center [235, 98] width 130 height 12
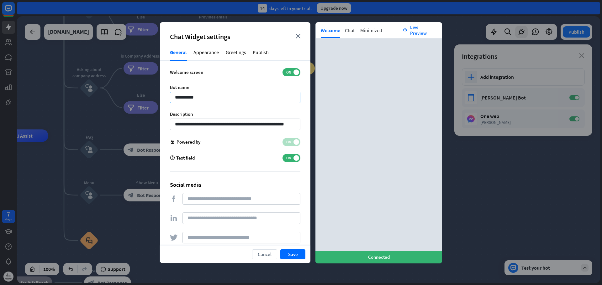
click at [241, 99] on input "**********" at bounding box center [235, 98] width 130 height 12
type input "********"
click at [211, 126] on input "**********" at bounding box center [235, 125] width 130 height 12
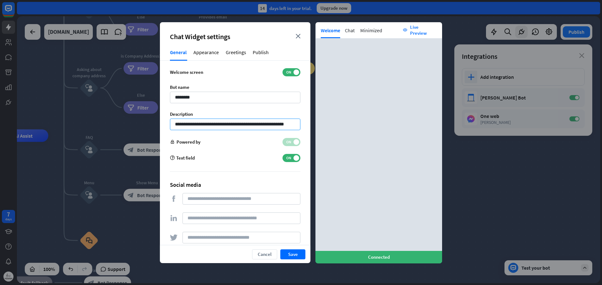
click at [211, 126] on input "**********" at bounding box center [235, 125] width 130 height 12
click at [235, 202] on input at bounding box center [241, 199] width 118 height 12
click at [249, 222] on input at bounding box center [241, 219] width 118 height 12
click at [213, 50] on div "Appearance" at bounding box center [206, 55] width 26 height 12
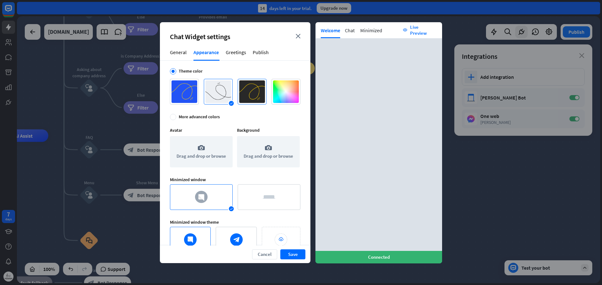
click at [248, 93] on div at bounding box center [252, 92] width 26 height 23
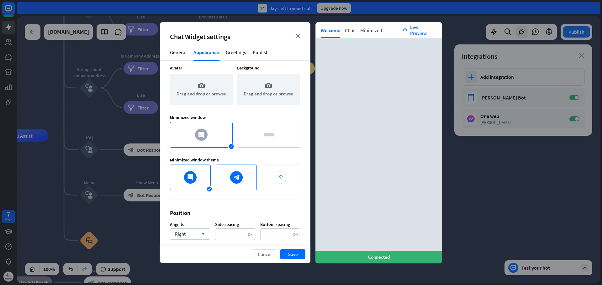
scroll to position [67, 0]
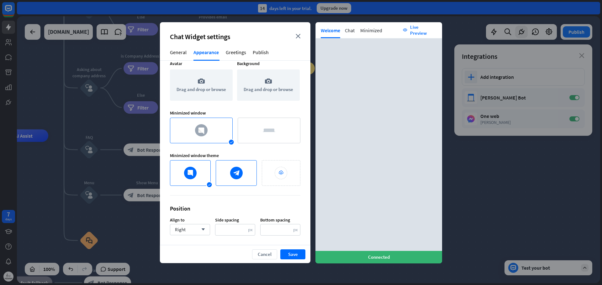
click at [232, 176] on div at bounding box center [236, 173] width 38 height 23
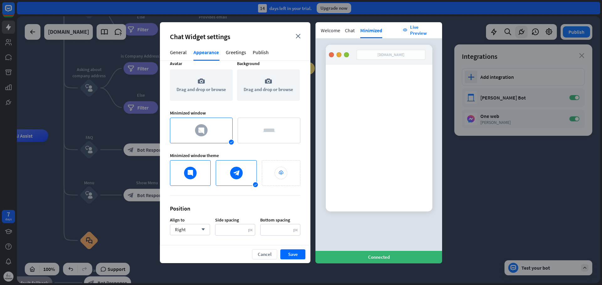
click at [193, 181] on div at bounding box center [190, 173] width 38 height 23
click at [230, 178] on div at bounding box center [236, 173] width 38 height 23
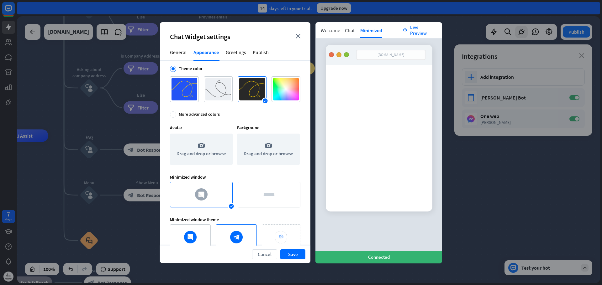
scroll to position [0, 0]
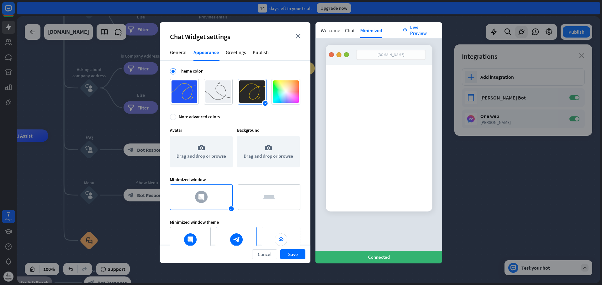
click at [236, 55] on div "Greetings" at bounding box center [236, 55] width 21 height 12
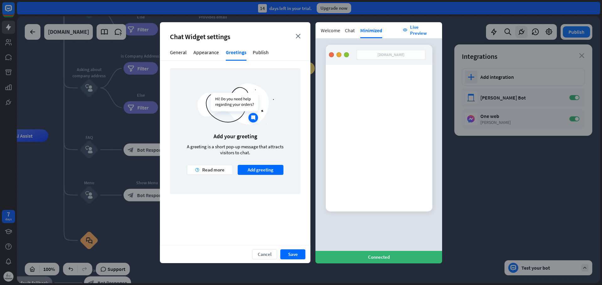
click at [209, 51] on div "Appearance" at bounding box center [206, 55] width 26 height 12
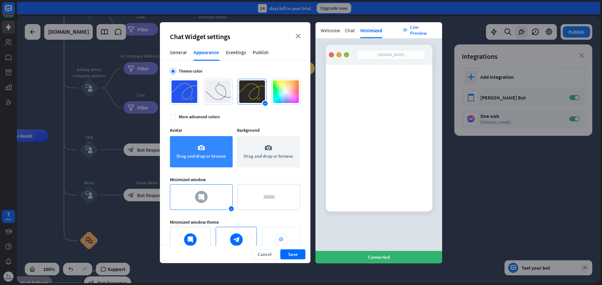
click at [210, 159] on div "camera Drag and drop or browse" at bounding box center [201, 151] width 63 height 31
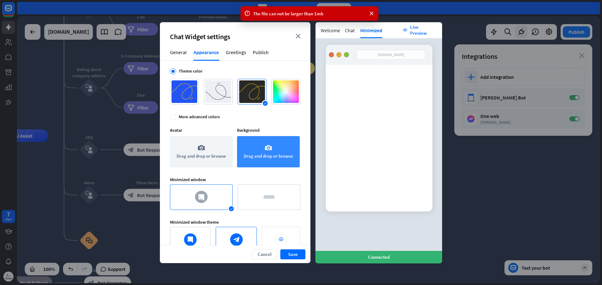
click at [266, 150] on icon "camera" at bounding box center [268, 148] width 8 height 8
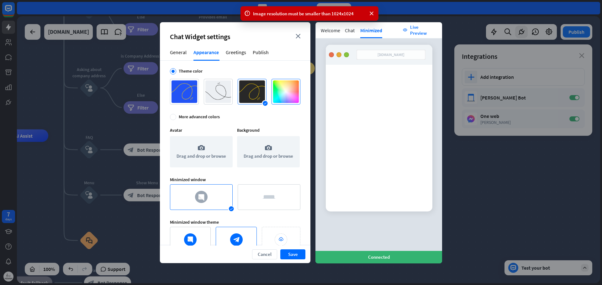
click at [277, 93] on div at bounding box center [286, 92] width 26 height 23
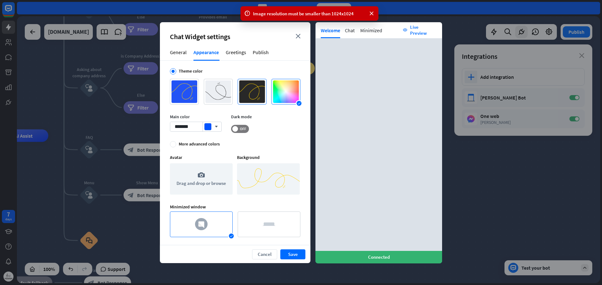
drag, startPoint x: 248, startPoint y: 89, endPoint x: 240, endPoint y: 96, distance: 11.1
click at [248, 89] on div at bounding box center [252, 92] width 26 height 23
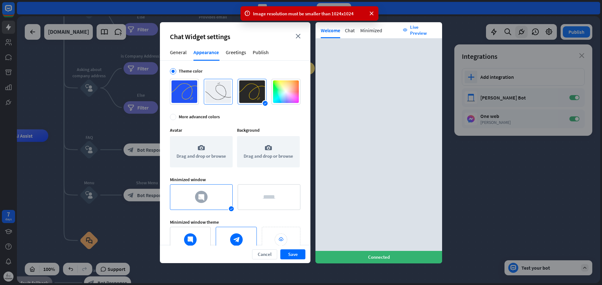
click at [222, 94] on div at bounding box center [218, 92] width 26 height 23
click at [197, 95] on div "success" at bounding box center [184, 92] width 29 height 26
drag, startPoint x: 247, startPoint y: 98, endPoint x: 266, endPoint y: 104, distance: 19.8
click at [248, 98] on div at bounding box center [252, 92] width 26 height 23
click at [232, 49] on div "Greetings" at bounding box center [236, 55] width 21 height 12
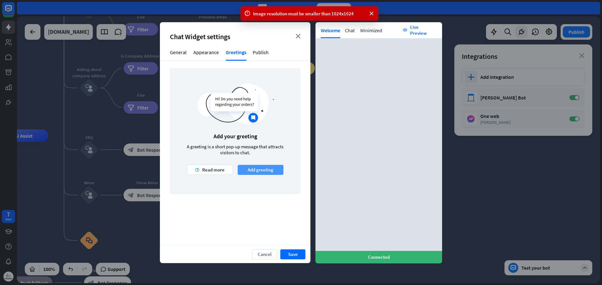
click at [263, 170] on button "Add greeting" at bounding box center [261, 170] width 46 height 10
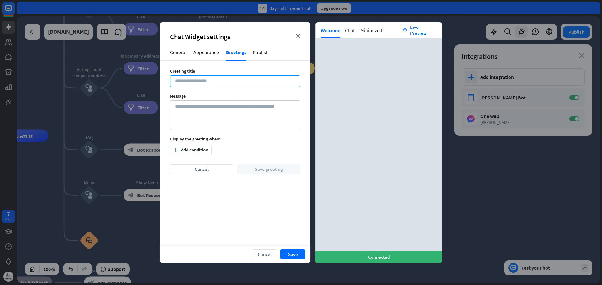
click at [187, 85] on input at bounding box center [235, 82] width 130 height 12
drag, startPoint x: 201, startPoint y: 72, endPoint x: 169, endPoint y: 71, distance: 32.3
click at [169, 71] on div "Greeting title Message Display the greeting when: plus Add condition Cancel Sav…" at bounding box center [235, 153] width 150 height 185
click at [165, 60] on div at bounding box center [165, 60] width 0 height 0
click at [224, 85] on input at bounding box center [235, 82] width 130 height 12
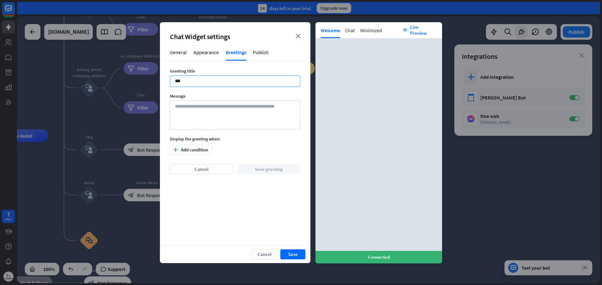
click at [185, 84] on input "**" at bounding box center [235, 82] width 130 height 12
paste input "**********"
type input "**********"
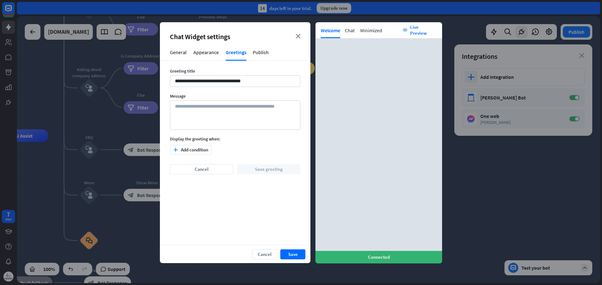
click at [214, 93] on div "**********" at bounding box center [235, 123] width 130 height 111
click at [219, 108] on textarea at bounding box center [235, 115] width 130 height 29
click at [196, 154] on button "plus Add condition" at bounding box center [191, 150] width 42 height 10
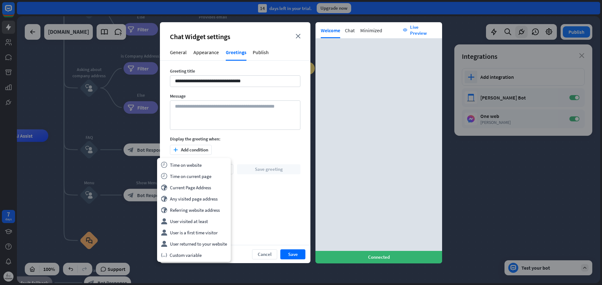
click at [266, 217] on div "**********" at bounding box center [235, 153] width 150 height 185
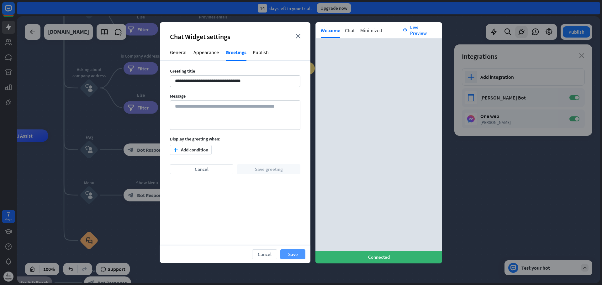
click at [293, 253] on button "Save" at bounding box center [292, 255] width 25 height 10
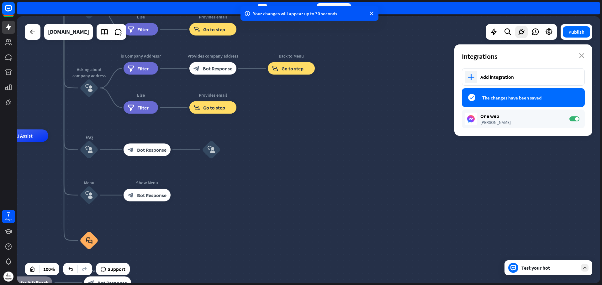
click at [487, 95] on span "The changes have been saved" at bounding box center [528, 98] width 93 height 6
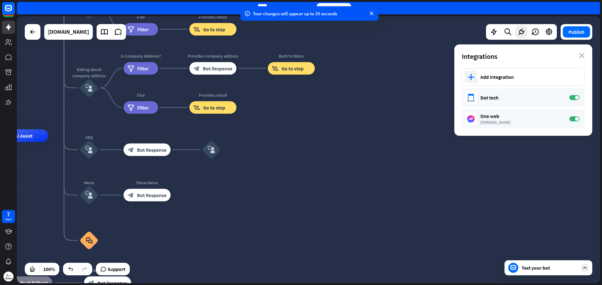
click at [323, 12] on div "Your changes will appear up to 30 seconds" at bounding box center [309, 13] width 113 height 7
click at [319, 2] on div at bounding box center [319, 2] width 0 height 0
click at [371, 103] on div "home_2 Start point Welcome message block_bot_response Bot Response About us blo…" at bounding box center [308, 149] width 583 height 267
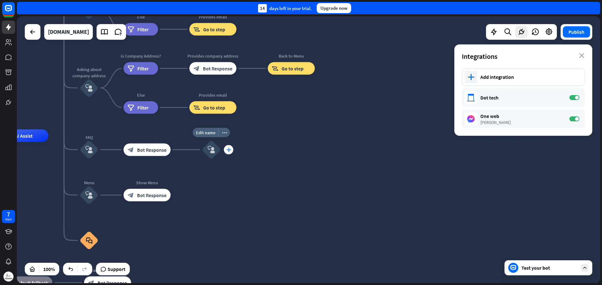
click at [227, 154] on div "plus" at bounding box center [228, 149] width 9 height 9
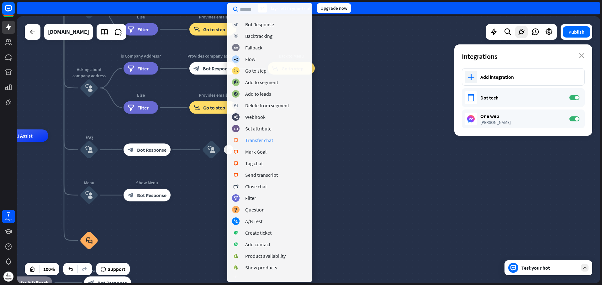
click at [261, 142] on div "Transfer chat" at bounding box center [259, 140] width 28 height 6
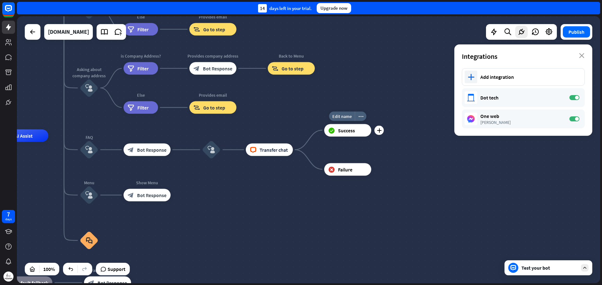
click at [339, 133] on span "Success" at bounding box center [346, 130] width 17 height 6
click at [273, 152] on span "Transfer chat" at bounding box center [273, 150] width 28 height 6
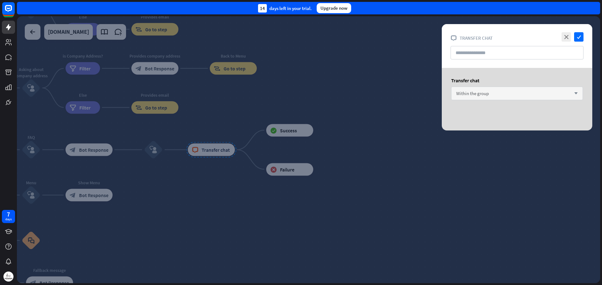
click at [488, 87] on div "Within the group arrow_down" at bounding box center [517, 93] width 132 height 13
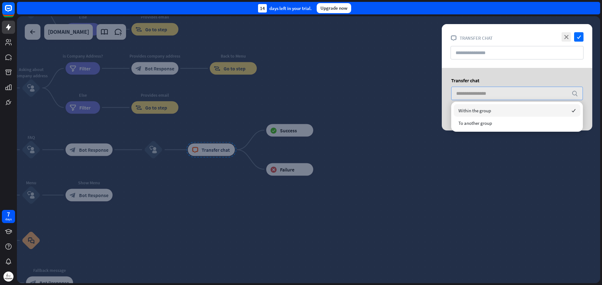
click at [490, 91] on input "search" at bounding box center [512, 93] width 112 height 13
click at [514, 46] on input "text" at bounding box center [516, 52] width 133 height 13
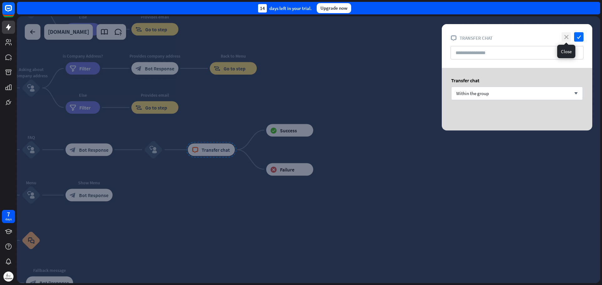
click at [567, 37] on icon "close" at bounding box center [565, 36] width 9 height 9
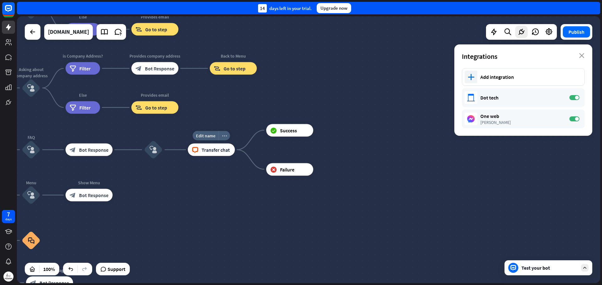
click at [224, 139] on div "more_horiz" at bounding box center [224, 135] width 12 height 9
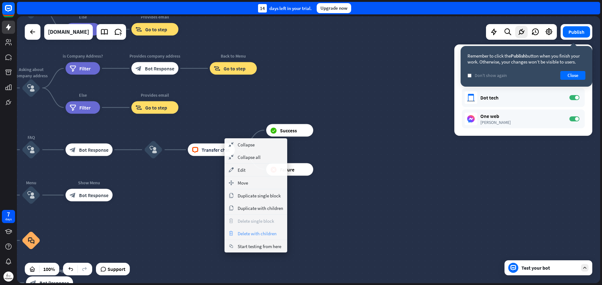
click at [242, 233] on span "Delete with children" at bounding box center [257, 234] width 39 height 6
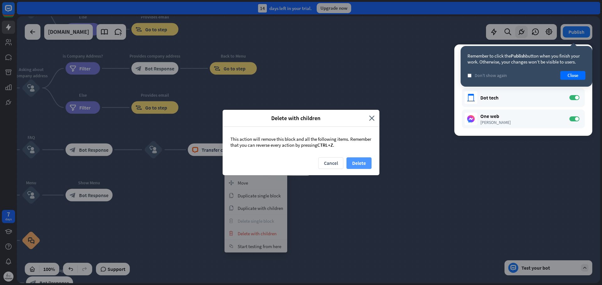
click at [354, 161] on button "Delete" at bounding box center [358, 164] width 25 height 12
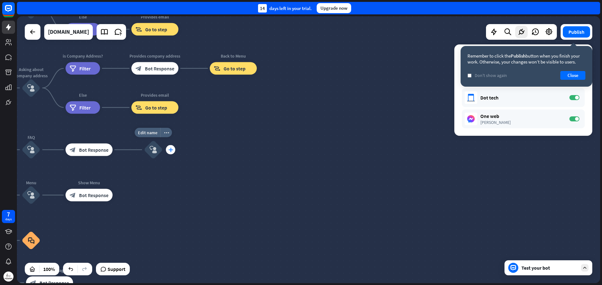
click at [170, 150] on icon "plus" at bounding box center [170, 150] width 5 height 4
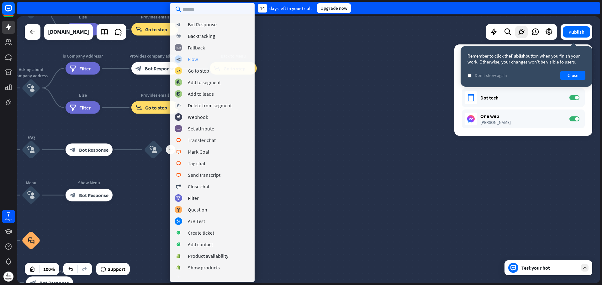
click at [194, 58] on div "Flow" at bounding box center [193, 59] width 10 height 6
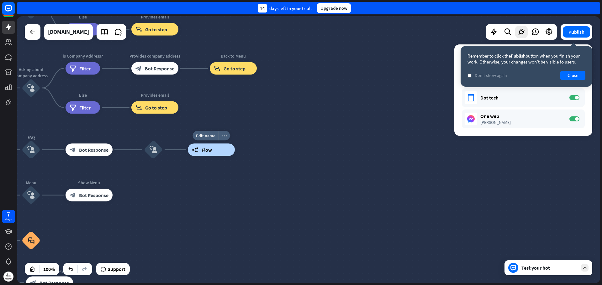
click at [226, 134] on icon "more_horiz" at bounding box center [224, 135] width 5 height 5
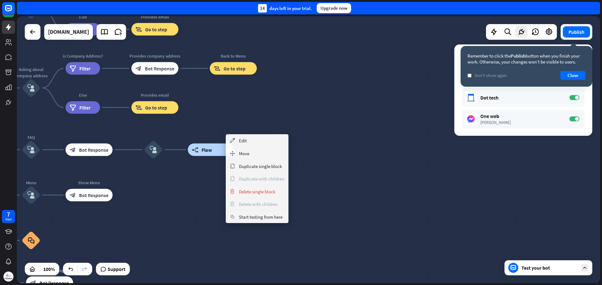
click at [193, 178] on div "home_2 Start point Welcome message block_bot_response Bot Response About us blo…" at bounding box center [156, 269] width 583 height 267
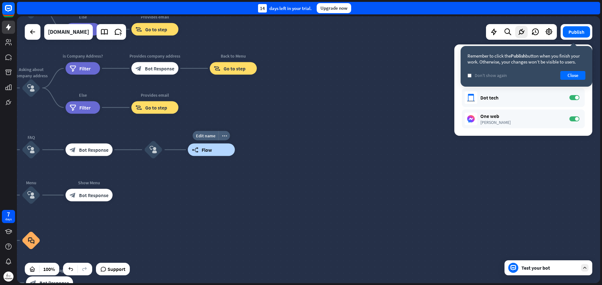
click at [205, 153] on span "Flow" at bounding box center [206, 150] width 10 height 6
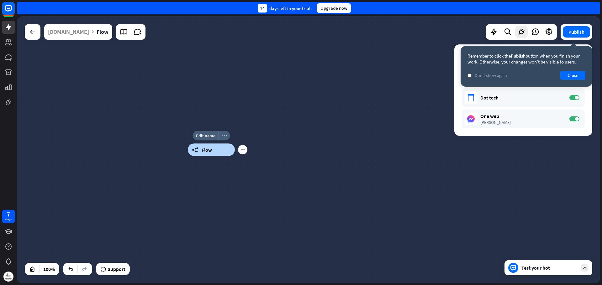
click at [210, 156] on div "builder_tree Flow" at bounding box center [211, 150] width 47 height 13
click at [479, 102] on div "Dot tech ON" at bounding box center [523, 97] width 123 height 19
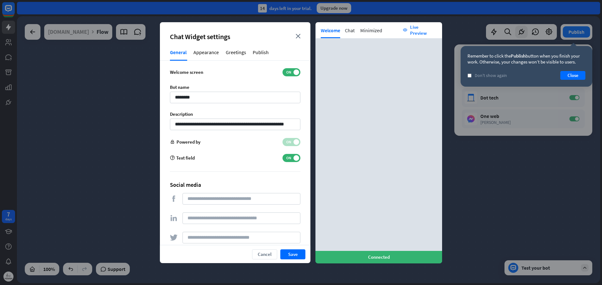
click at [361, 256] on div "Connected" at bounding box center [378, 257] width 127 height 6
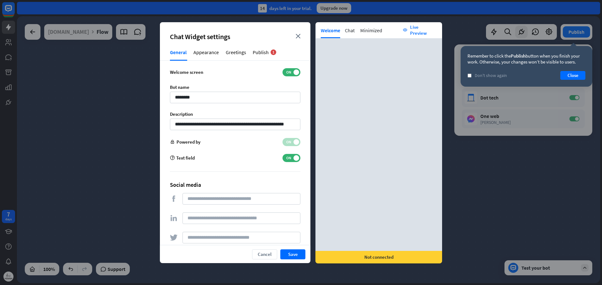
click at [349, 256] on div "Not connected" at bounding box center [378, 257] width 127 height 6
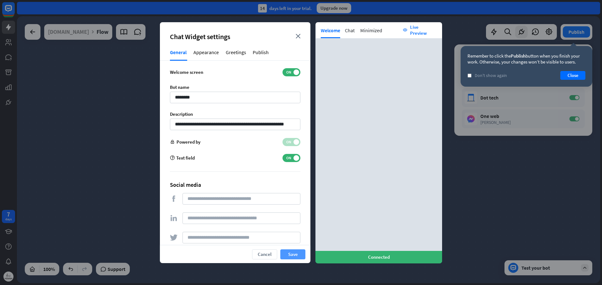
click at [299, 254] on button "Save" at bounding box center [292, 255] width 25 height 10
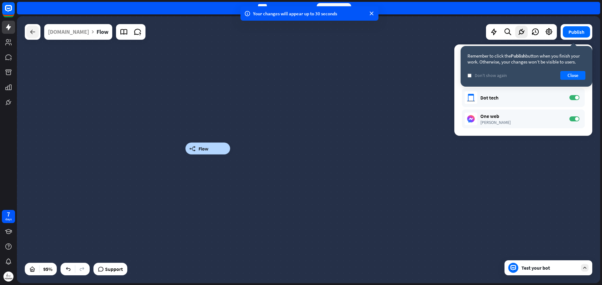
click at [31, 32] on icon at bounding box center [33, 32] width 8 height 8
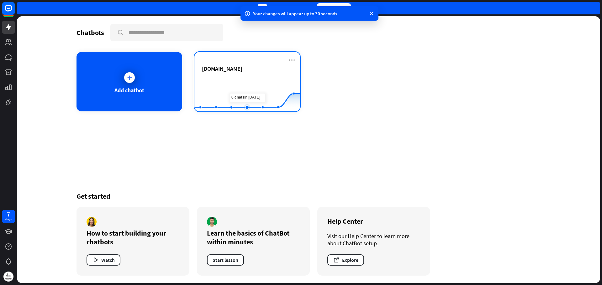
click at [245, 81] on rect at bounding box center [247, 95] width 106 height 39
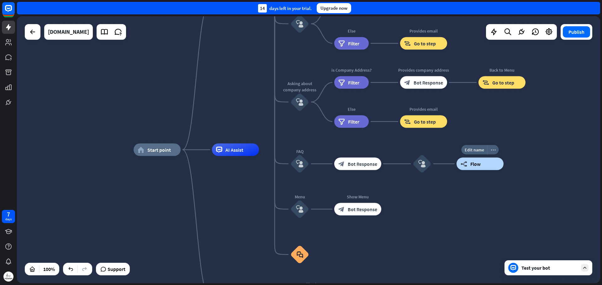
click at [492, 153] on div "more_horiz" at bounding box center [493, 149] width 12 height 9
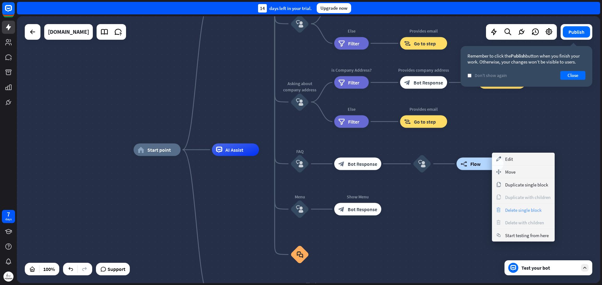
click at [515, 208] on span "Delete single block" at bounding box center [523, 210] width 36 height 6
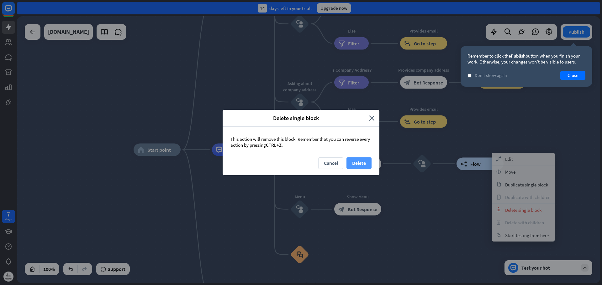
click at [360, 165] on button "Delete" at bounding box center [358, 164] width 25 height 12
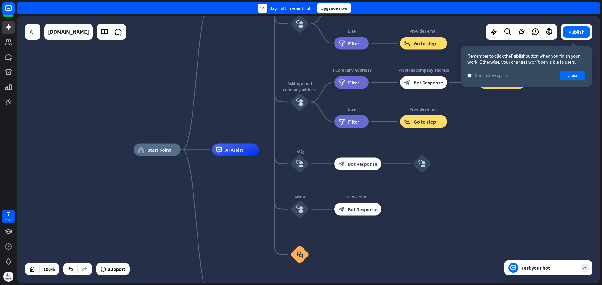
click at [534, 268] on div "Test your bot" at bounding box center [549, 268] width 56 height 6
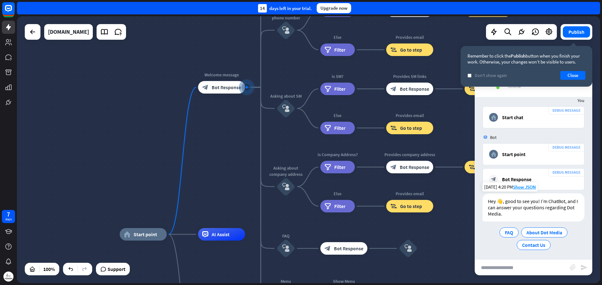
scroll to position [10, 0]
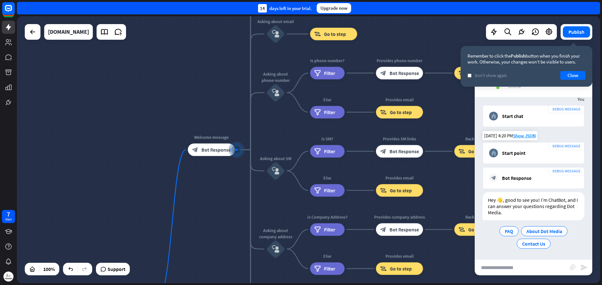
click at [518, 151] on div "Start point" at bounding box center [514, 153] width 24 height 6
click at [536, 241] on span "Contact Us" at bounding box center [533, 244] width 23 height 6
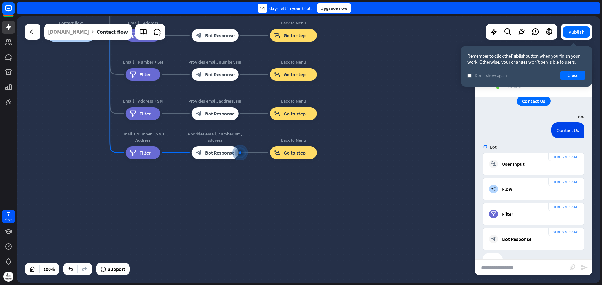
scroll to position [172, 0]
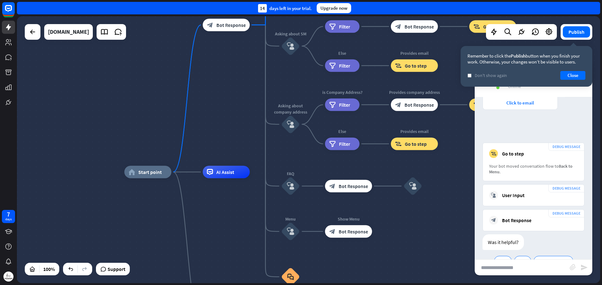
scroll to position [383, 0]
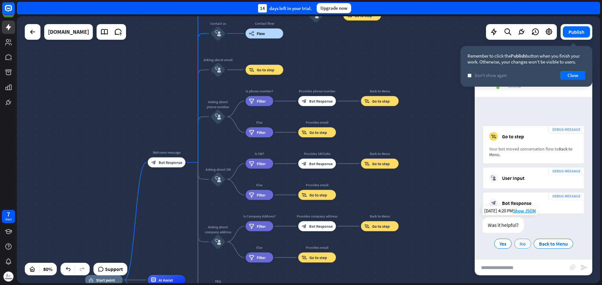
click at [516, 243] on div "No" at bounding box center [522, 244] width 17 height 10
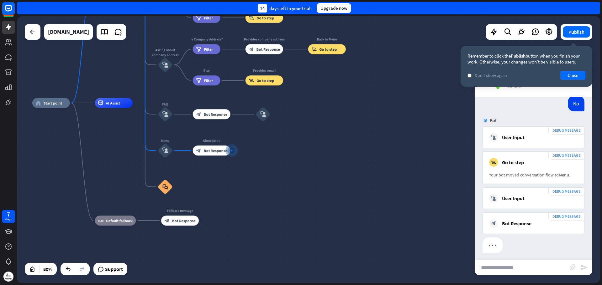
scroll to position [556, 0]
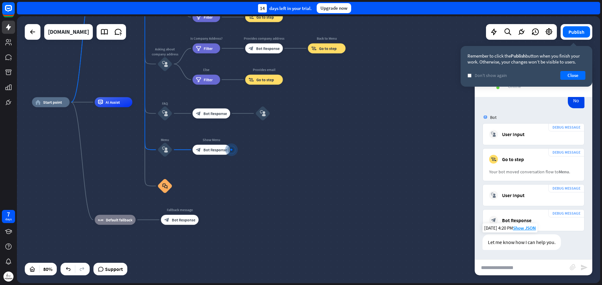
click at [517, 239] on div "Let me know how I can help you." at bounding box center [521, 243] width 78 height 16
click at [522, 272] on input "text" at bounding box center [521, 268] width 95 height 16
type input "*"
click at [505, 267] on input "****" at bounding box center [521, 268] width 95 height 16
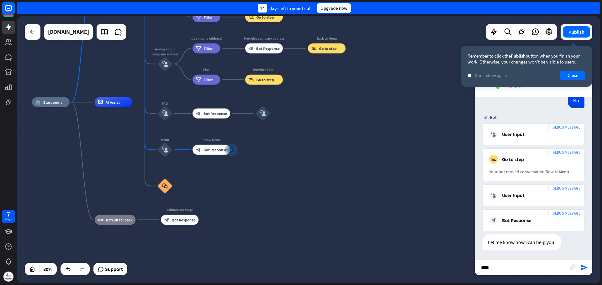
click at [505, 267] on input "****" at bounding box center [521, 268] width 95 height 16
paste input "***"
type input "*******"
click at [585, 269] on icon "send" at bounding box center [584, 268] width 8 height 8
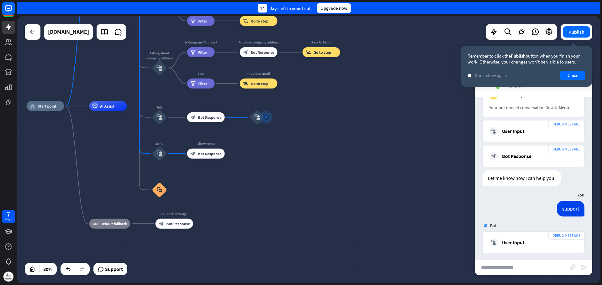
scroll to position [623, 0]
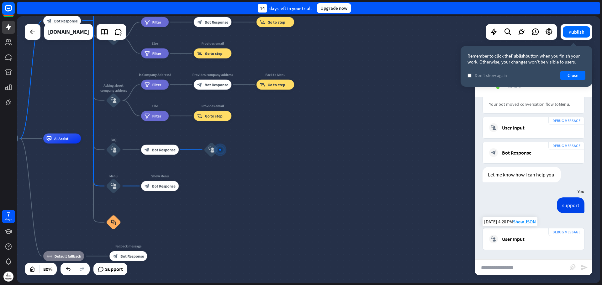
click at [503, 240] on div "User Input" at bounding box center [513, 239] width 23 height 6
click at [227, 149] on div "plus" at bounding box center [225, 150] width 8 height 8
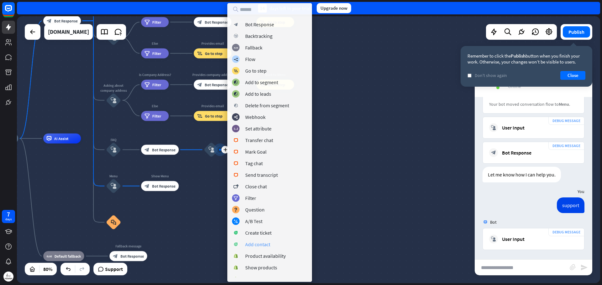
click at [268, 248] on div "Add contact" at bounding box center [257, 245] width 25 height 6
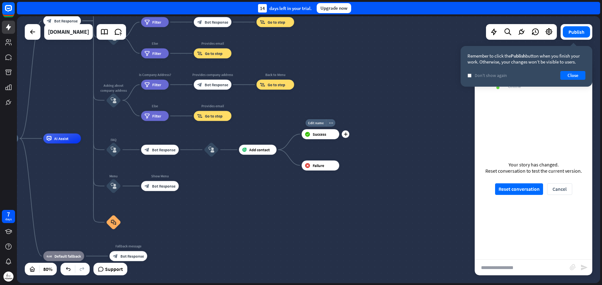
click at [311, 139] on div "Edit name more_horiz plus block_success Success" at bounding box center [320, 134] width 38 height 10
click at [316, 135] on span "Success" at bounding box center [318, 134] width 13 height 5
click at [253, 151] on span "Add contact" at bounding box center [259, 150] width 21 height 5
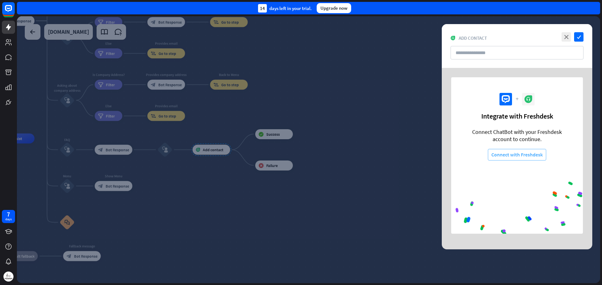
click at [507, 155] on button "Connect with Freshdesk" at bounding box center [517, 155] width 58 height 12
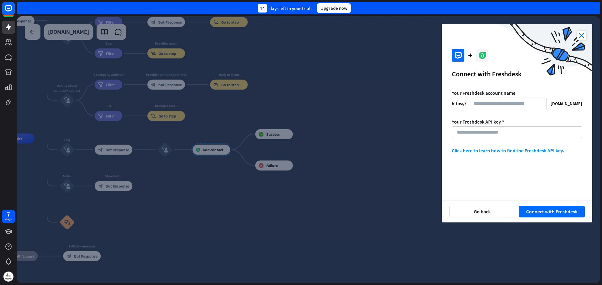
click at [579, 35] on icon "close" at bounding box center [581, 35] width 9 height 9
click at [583, 35] on icon "close" at bounding box center [581, 35] width 9 height 9
click at [491, 217] on button "Go back" at bounding box center [482, 212] width 66 height 12
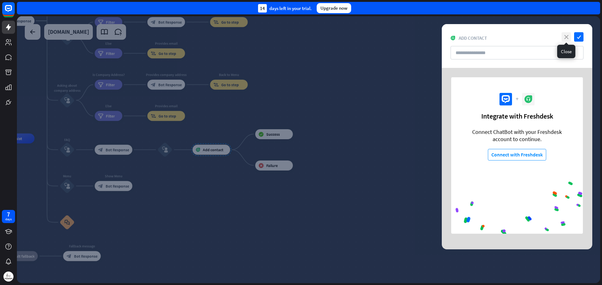
click at [566, 39] on icon "close" at bounding box center [565, 36] width 9 height 9
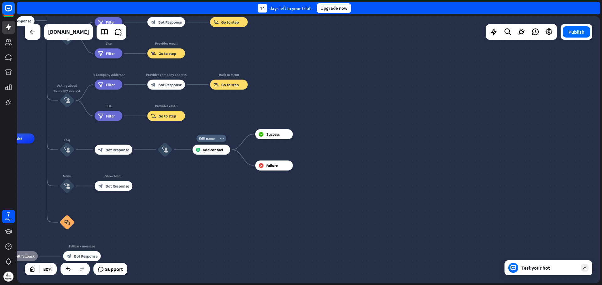
click at [220, 139] on icon "more_horiz" at bounding box center [222, 139] width 4 height 4
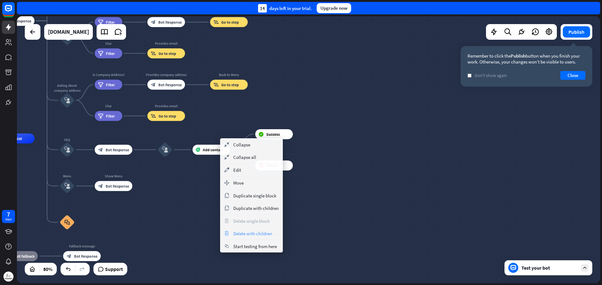
click at [233, 232] on span "Delete with children" at bounding box center [252, 234] width 39 height 6
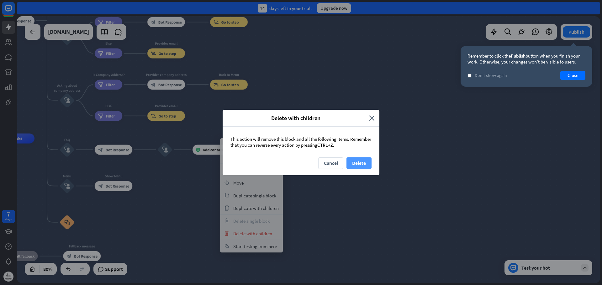
click at [360, 164] on button "Delete" at bounding box center [358, 164] width 25 height 12
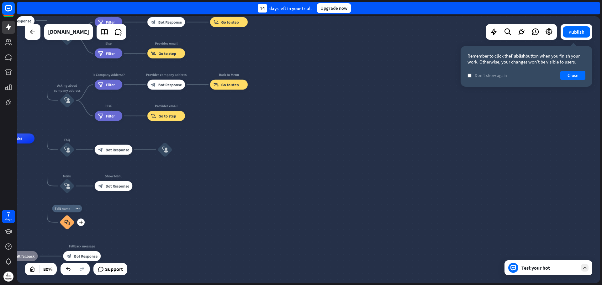
click at [70, 225] on icon "block_faq" at bounding box center [67, 223] width 5 height 6
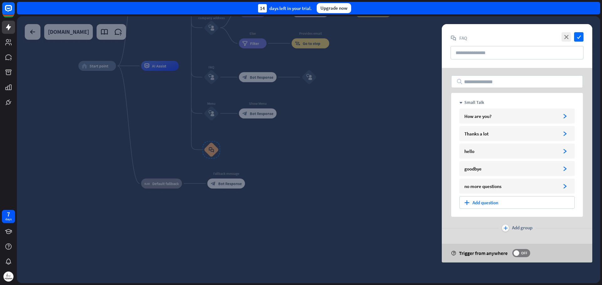
click at [383, 207] on div at bounding box center [308, 149] width 583 height 267
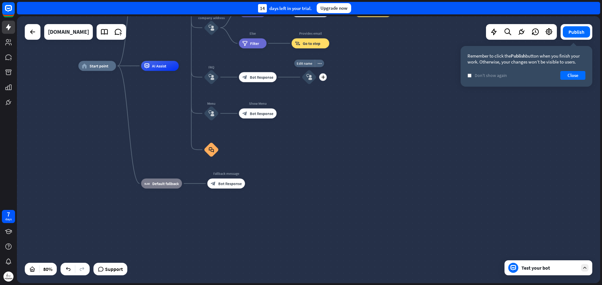
click at [308, 79] on icon "block_user_input" at bounding box center [309, 77] width 6 height 6
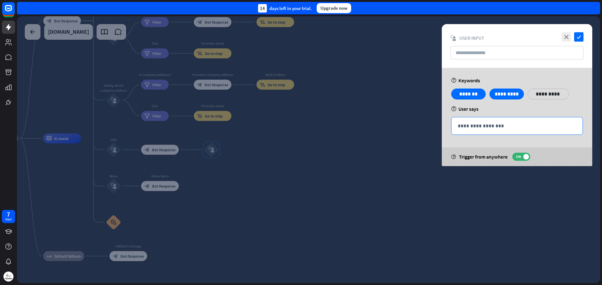
click at [459, 126] on p "**********" at bounding box center [516, 126] width 118 height 8
click at [456, 101] on div "**********" at bounding box center [516, 97] width 135 height 16
click at [467, 51] on input "text" at bounding box center [516, 52] width 133 height 13
click at [242, 147] on div at bounding box center [308, 149] width 583 height 267
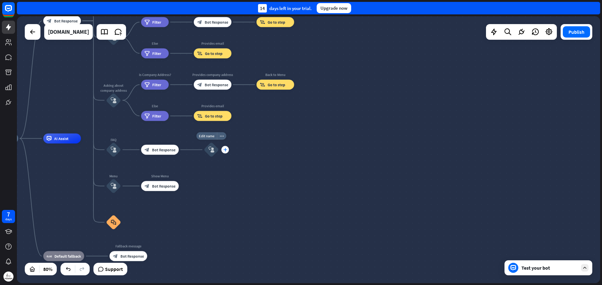
click at [226, 150] on icon "plus" at bounding box center [225, 149] width 4 height 3
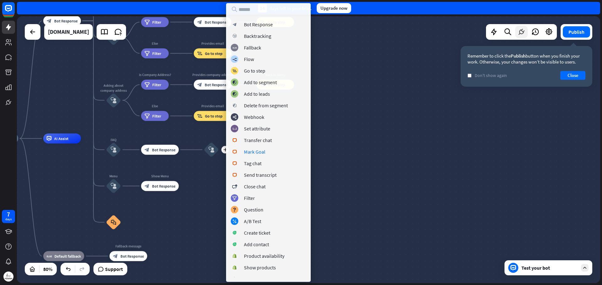
click at [523, 35] on icon at bounding box center [521, 32] width 8 height 8
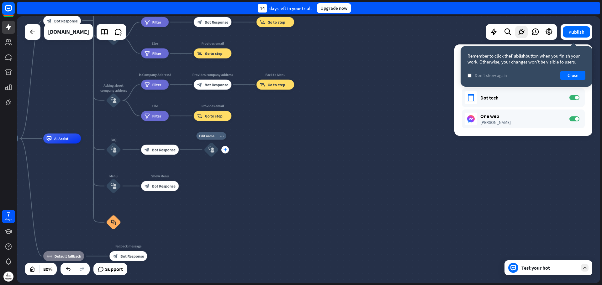
click at [224, 149] on icon "plus" at bounding box center [225, 149] width 4 height 3
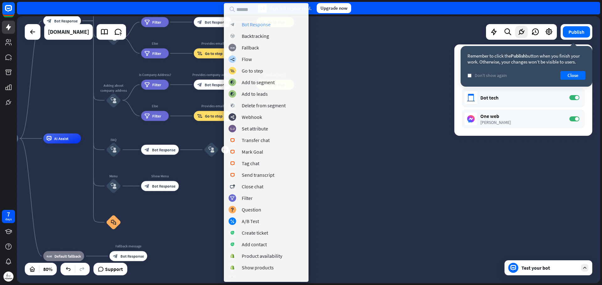
click at [259, 27] on div "Bot Response" at bounding box center [256, 24] width 29 height 6
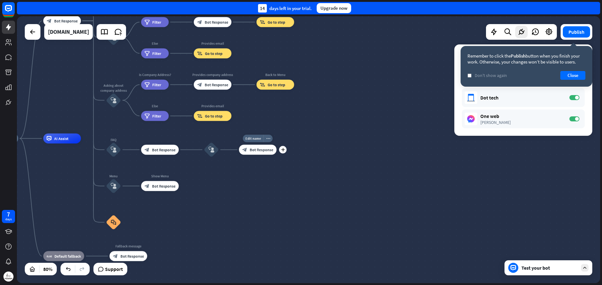
click at [249, 153] on div "block_bot_response Bot Response" at bounding box center [258, 150] width 38 height 10
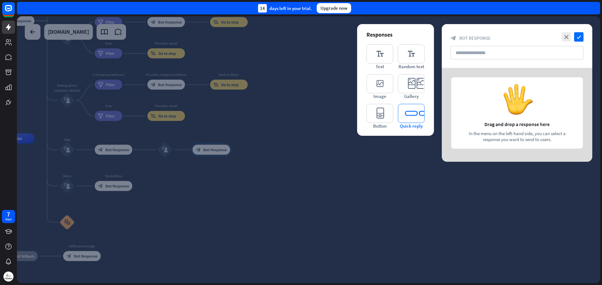
click at [403, 116] on icon "editor_quick_replies" at bounding box center [411, 113] width 27 height 19
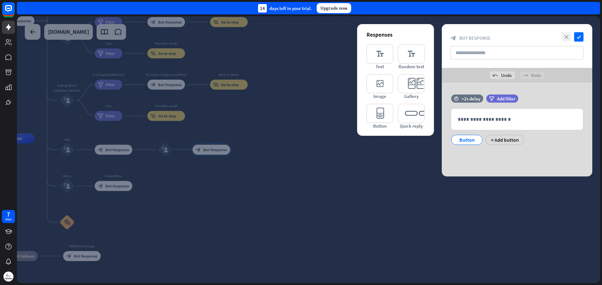
click at [568, 34] on icon "close" at bounding box center [565, 36] width 9 height 9
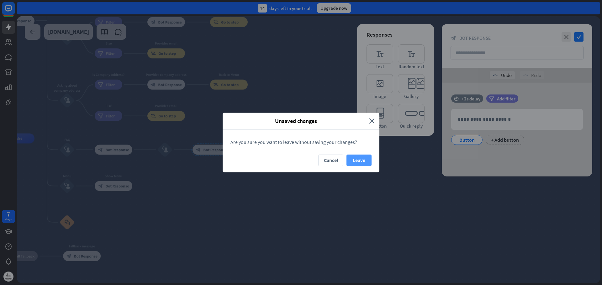
click at [357, 159] on button "Leave" at bounding box center [358, 161] width 25 height 12
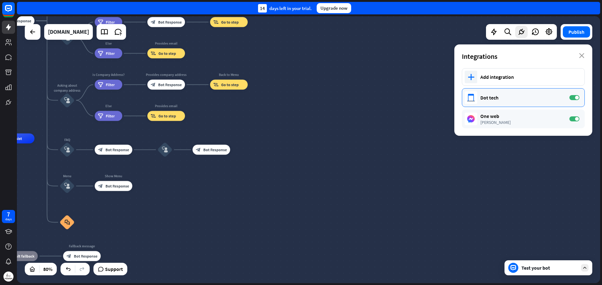
click at [501, 102] on div "Dot tech ON" at bounding box center [523, 97] width 123 height 19
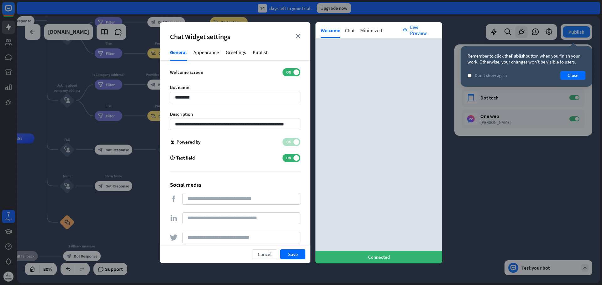
click at [213, 52] on div "Appearance" at bounding box center [206, 55] width 26 height 12
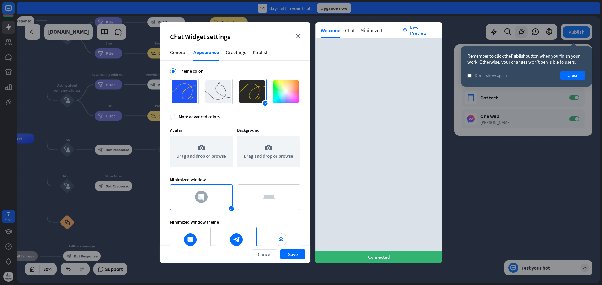
click at [233, 46] on div "Chat Widget settings close chatwidget General Appearance Greetings Publish Them…" at bounding box center [235, 134] width 150 height 224
click at [234, 51] on div "Greetings" at bounding box center [236, 55] width 21 height 12
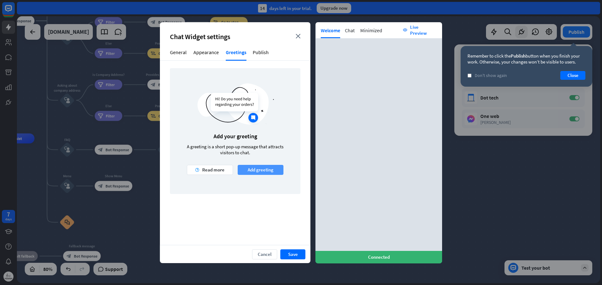
click at [253, 172] on button "Add greeting" at bounding box center [261, 170] width 46 height 10
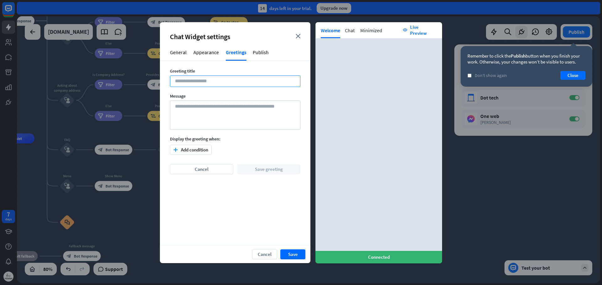
click at [199, 86] on input at bounding box center [235, 82] width 130 height 12
click at [248, 78] on input at bounding box center [235, 82] width 130 height 12
click at [247, 106] on textarea at bounding box center [235, 115] width 130 height 29
click at [192, 154] on button "plus Add condition" at bounding box center [191, 150] width 42 height 10
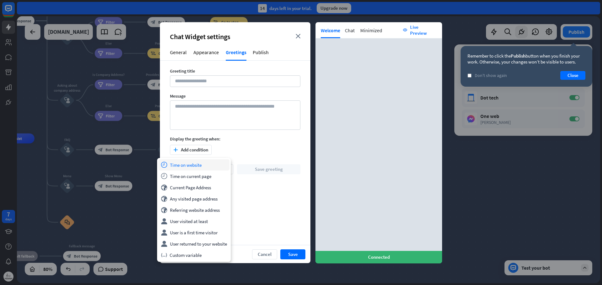
click at [190, 168] on div "time Time on website" at bounding box center [193, 164] width 71 height 11
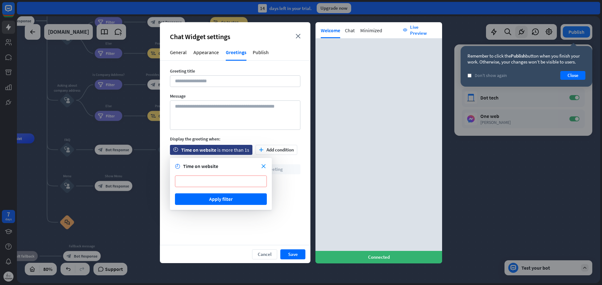
click at [267, 171] on form "close time Time on website * Apply filter" at bounding box center [221, 184] width 102 height 52
click at [267, 168] on form "close time Time on website * Apply filter" at bounding box center [221, 184] width 102 height 52
click at [264, 167] on icon "close" at bounding box center [263, 167] width 4 height 4
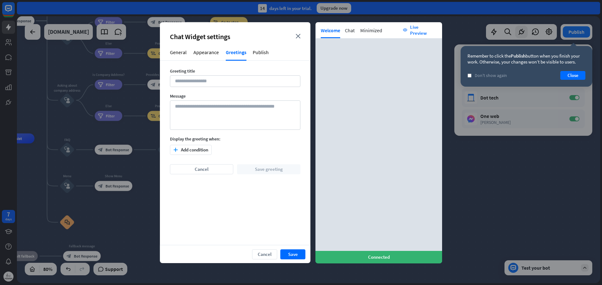
click at [192, 155] on div "Greeting title Message Display the greeting when: plus Add condition Cancel Sav…" at bounding box center [235, 123] width 130 height 111
click at [198, 151] on button "plus Add condition" at bounding box center [191, 150] width 42 height 10
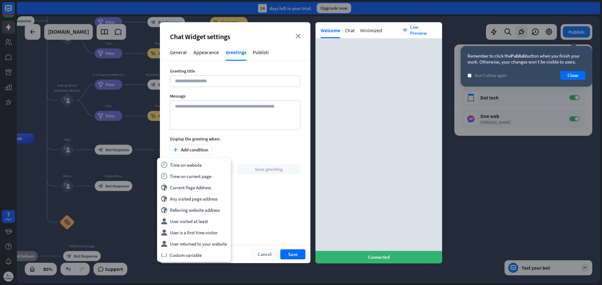
click at [240, 147] on div "plus Add condition" at bounding box center [235, 150] width 130 height 10
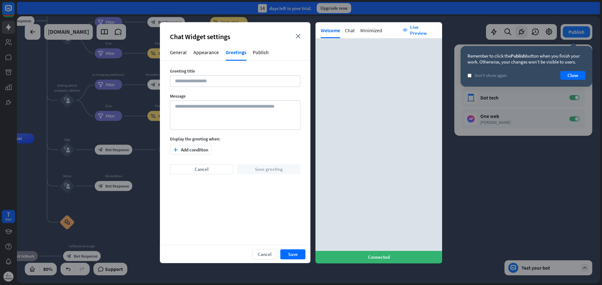
click at [350, 31] on div "Chat" at bounding box center [350, 31] width 10 height 15
click at [375, 33] on div "Minimized" at bounding box center [371, 31] width 22 height 15
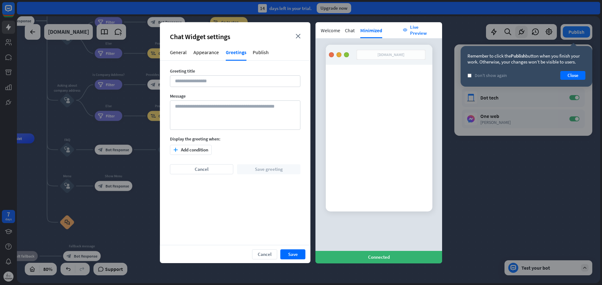
click at [471, 20] on div "Chat Widget settings close chatwidget General Appearance Greetings Publish Gree…" at bounding box center [301, 143] width 602 height 254
click at [493, 33] on div "Chat Widget settings close chatwidget General Appearance Greetings Publish Gree…" at bounding box center [301, 143] width 602 height 254
click at [469, 257] on div "Chat Widget settings close chatwidget General Appearance Greetings Publish Gree…" at bounding box center [301, 143] width 602 height 254
click at [296, 257] on button "Save" at bounding box center [292, 255] width 25 height 10
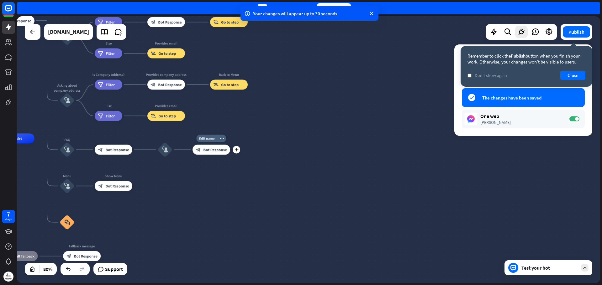
click at [211, 154] on div "block_bot_response Bot Response" at bounding box center [211, 150] width 38 height 10
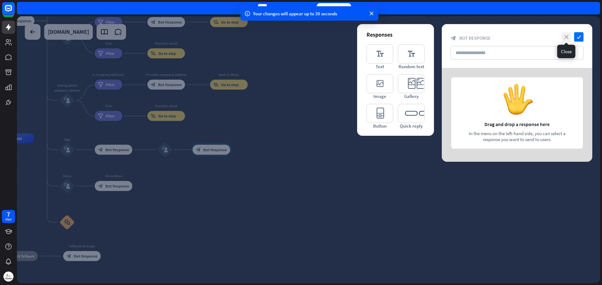
click at [568, 33] on icon "close" at bounding box center [565, 36] width 9 height 9
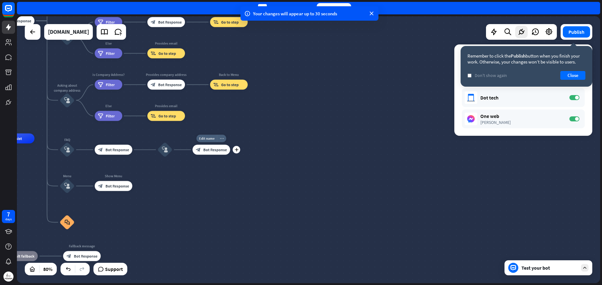
click at [222, 140] on icon "more_horiz" at bounding box center [222, 139] width 4 height 4
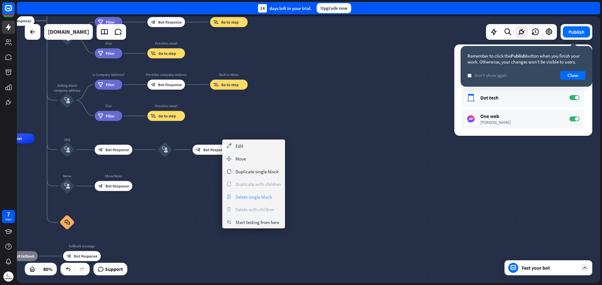
click at [244, 196] on span "Delete single block" at bounding box center [253, 197] width 36 height 6
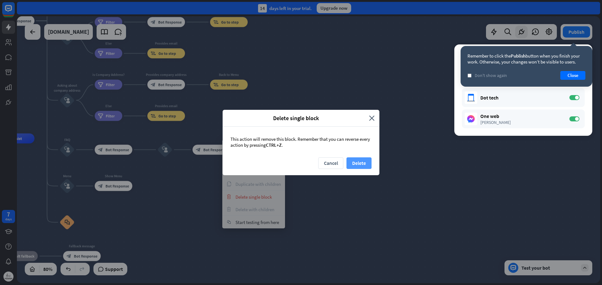
click at [356, 164] on button "Delete" at bounding box center [358, 164] width 25 height 12
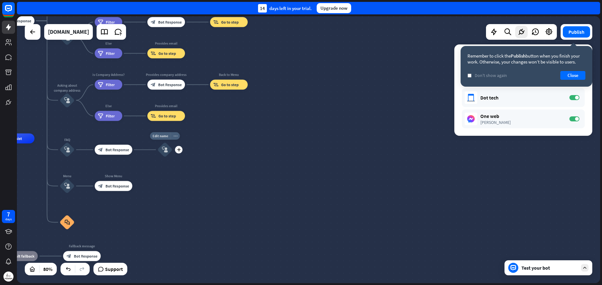
click at [175, 140] on div "more_horiz" at bounding box center [174, 137] width 9 height 8
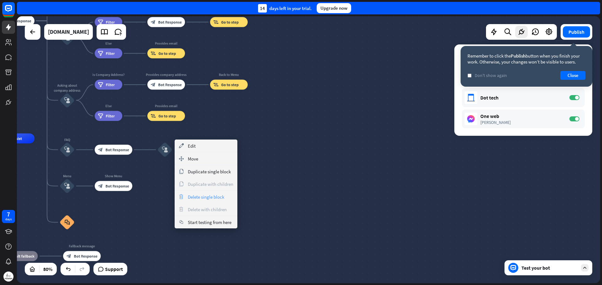
click at [204, 199] on span "Delete single block" at bounding box center [206, 197] width 36 height 6
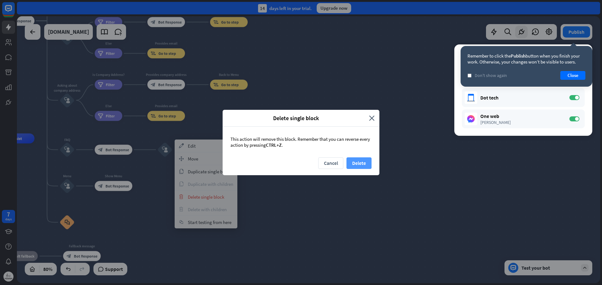
click at [364, 163] on button "Delete" at bounding box center [358, 164] width 25 height 12
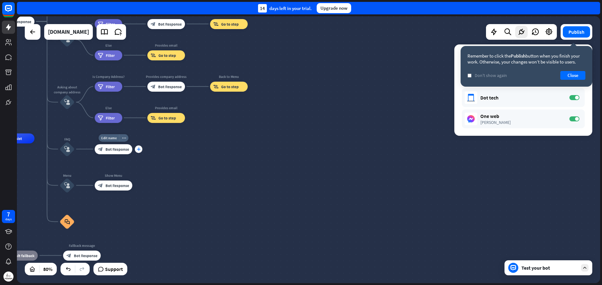
click at [138, 151] on icon "plus" at bounding box center [139, 149] width 4 height 3
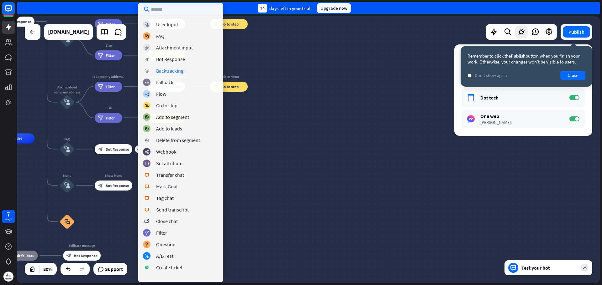
click at [260, 123] on div "home_2 Start point Welcome message block_bot_response Bot Response About us blo…" at bounding box center [308, 149] width 583 height 267
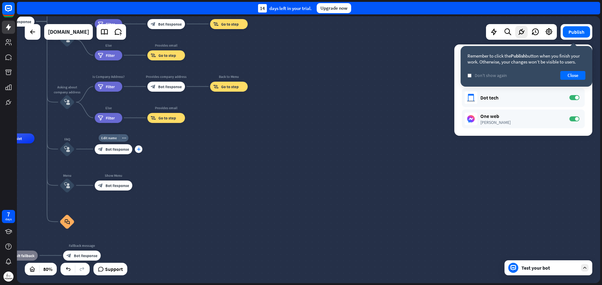
click at [139, 152] on div "plus" at bounding box center [139, 150] width 8 height 8
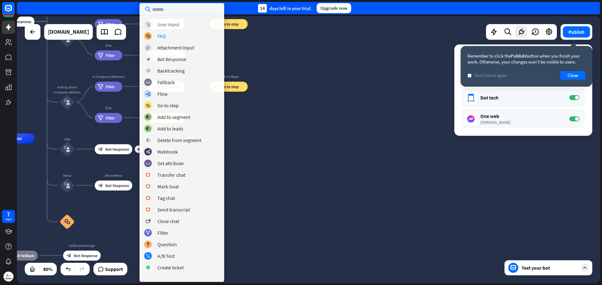
click at [177, 28] on div "block_user_input User Input" at bounding box center [181, 25] width 75 height 8
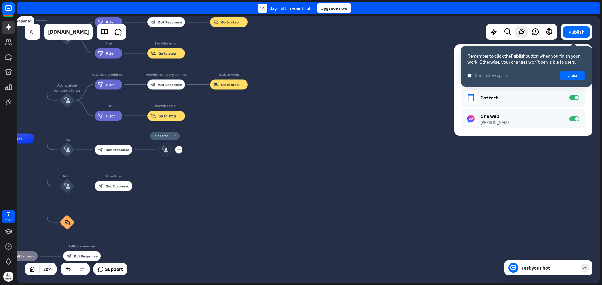
click at [163, 150] on icon "block_user_input" at bounding box center [165, 150] width 6 height 6
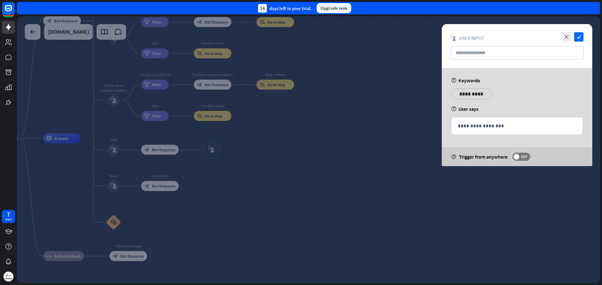
click at [480, 91] on p "**********" at bounding box center [472, 94] width 32 height 8
click at [468, 93] on p "**********" at bounding box center [468, 94] width 25 height 8
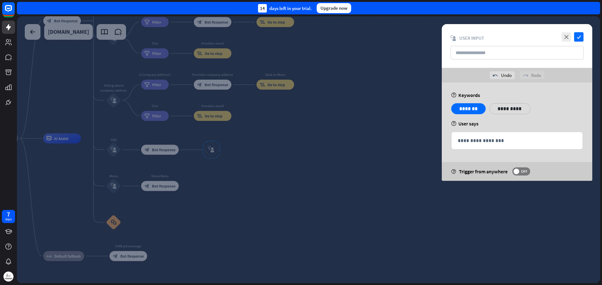
click at [504, 116] on div "**********" at bounding box center [516, 111] width 135 height 16
click at [518, 170] on span at bounding box center [516, 172] width 6 height 6
click at [447, 192] on div at bounding box center [308, 149] width 583 height 267
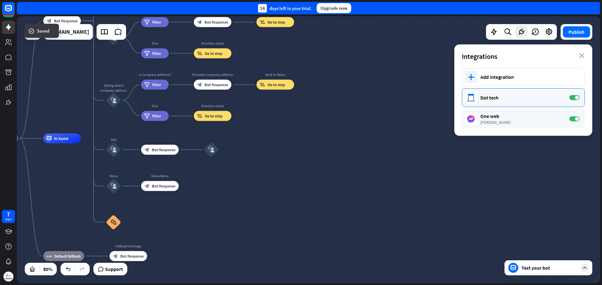
click at [510, 99] on div "Dot tech" at bounding box center [521, 98] width 83 height 6
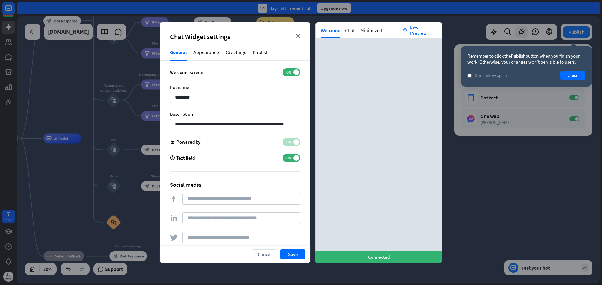
click at [295, 36] on div "Chat Widget settings close" at bounding box center [235, 31] width 150 height 19
click at [296, 36] on icon "close" at bounding box center [297, 36] width 5 height 5
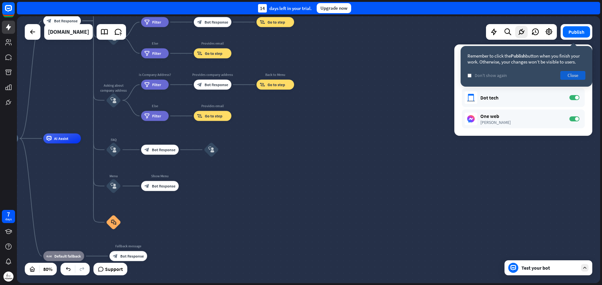
click at [572, 76] on button "Close" at bounding box center [572, 75] width 25 height 9
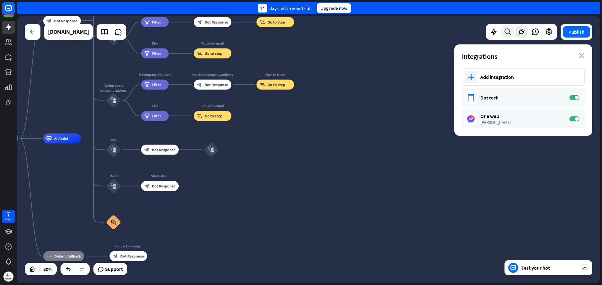
click at [506, 28] on icon at bounding box center [507, 32] width 8 height 8
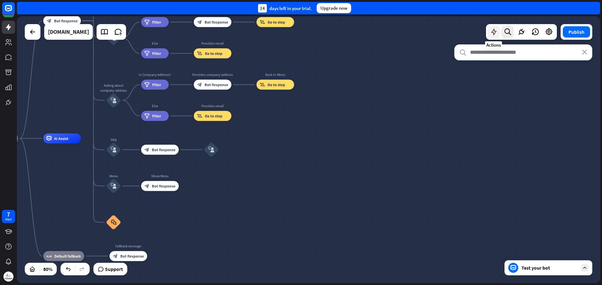
click at [491, 31] on icon at bounding box center [493, 32] width 8 height 8
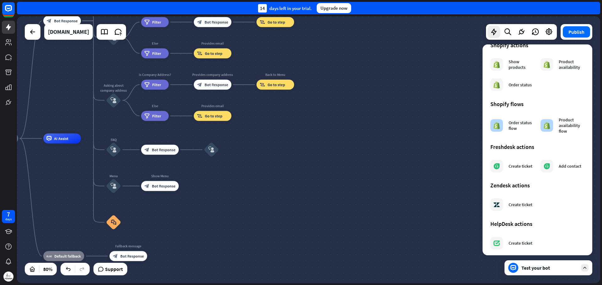
scroll to position [294, 0]
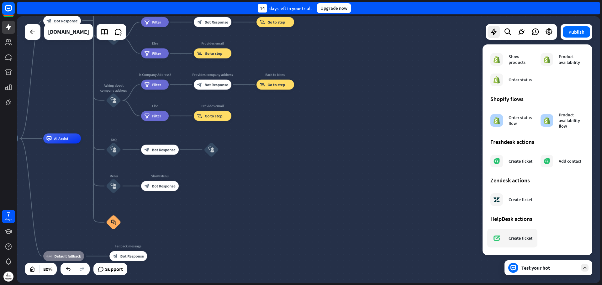
click at [514, 236] on div "Create ticket" at bounding box center [520, 239] width 24 height 6
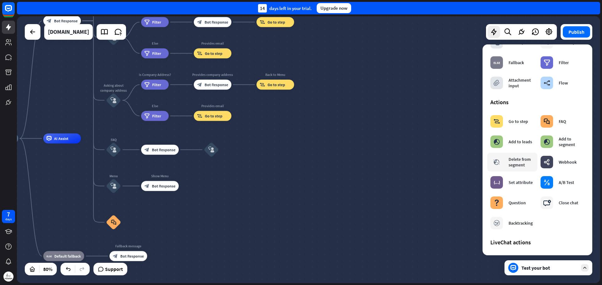
scroll to position [0, 0]
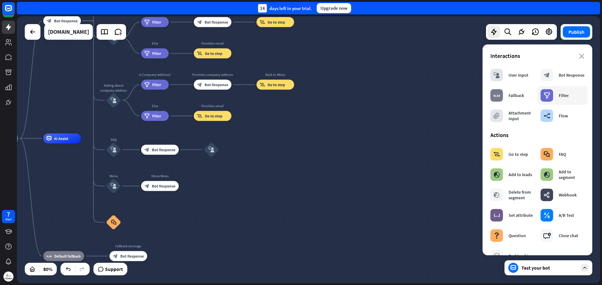
click at [547, 97] on icon "filter" at bounding box center [546, 95] width 7 height 6
click at [251, 149] on span "Filter" at bounding box center [254, 150] width 9 height 5
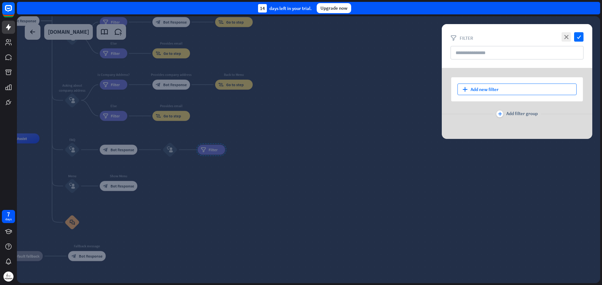
click at [506, 91] on div "plus Add new filter" at bounding box center [516, 90] width 119 height 12
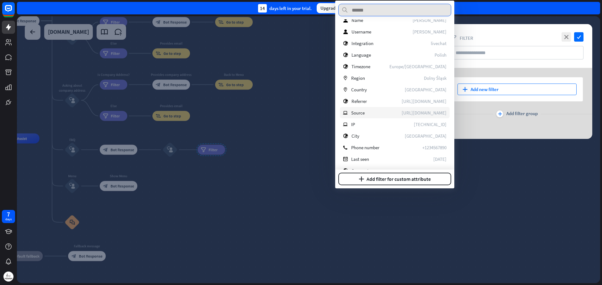
scroll to position [230, 0]
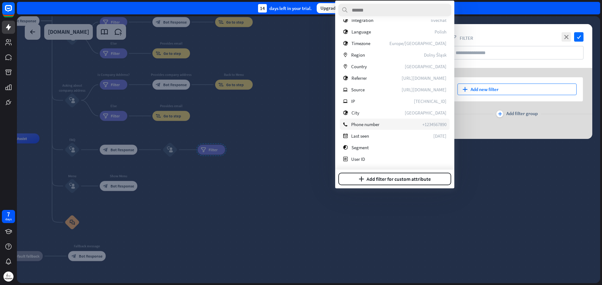
click at [364, 126] on span "Phone number" at bounding box center [365, 125] width 28 height 6
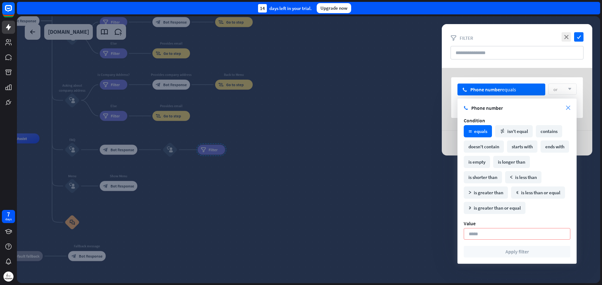
click at [567, 108] on icon "close" at bounding box center [568, 108] width 4 height 4
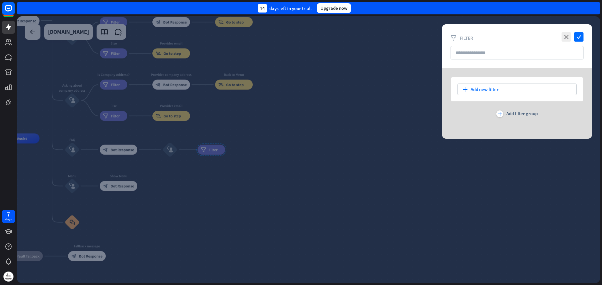
click at [213, 147] on div at bounding box center [308, 149] width 583 height 267
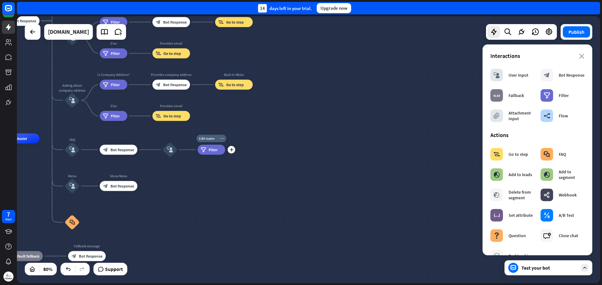
click at [220, 136] on div "more_horiz" at bounding box center [221, 139] width 9 height 8
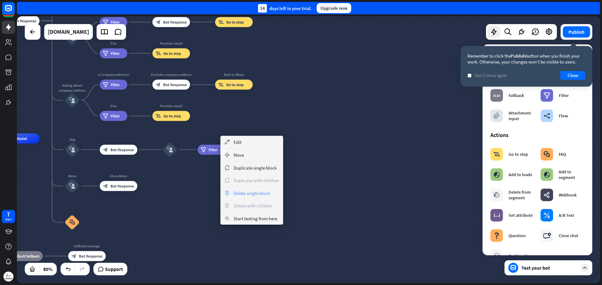
click at [233, 197] on div "trash Delete single block" at bounding box center [251, 193] width 63 height 13
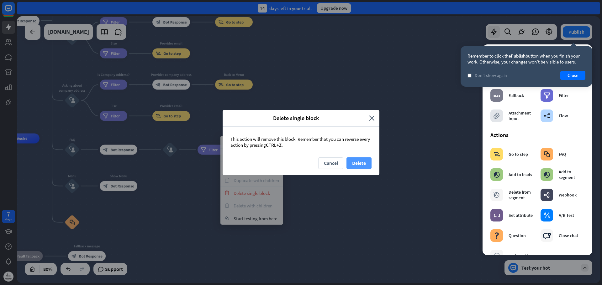
click at [355, 163] on button "Delete" at bounding box center [358, 164] width 25 height 12
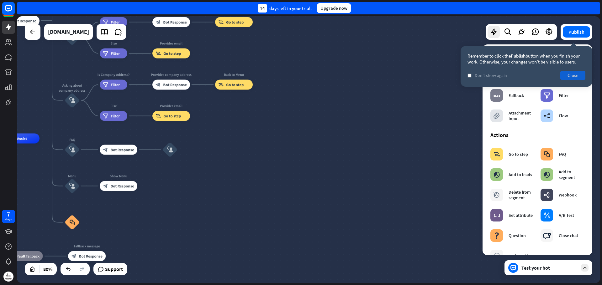
click at [574, 76] on button "Close" at bounding box center [572, 75] width 25 height 9
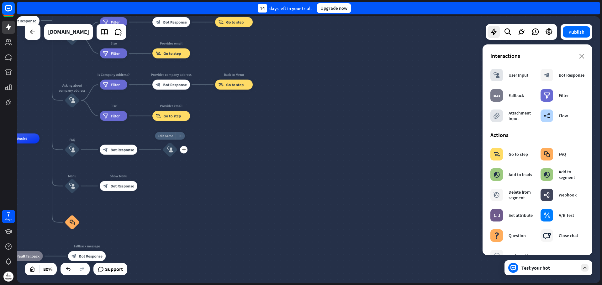
click at [181, 138] on div "more_horiz" at bounding box center [179, 137] width 9 height 8
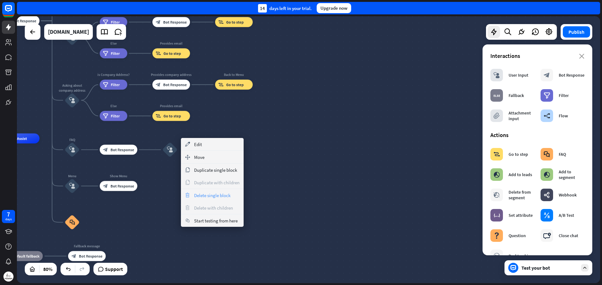
click at [204, 194] on span "Delete single block" at bounding box center [212, 196] width 36 height 6
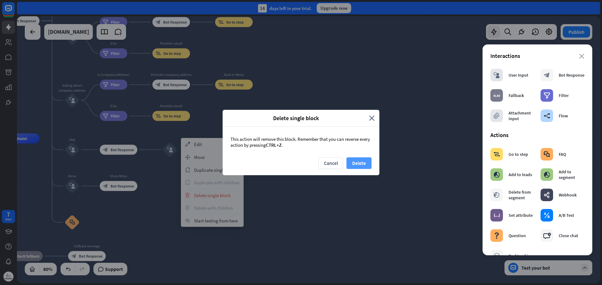
click at [362, 162] on button "Delete" at bounding box center [358, 164] width 25 height 12
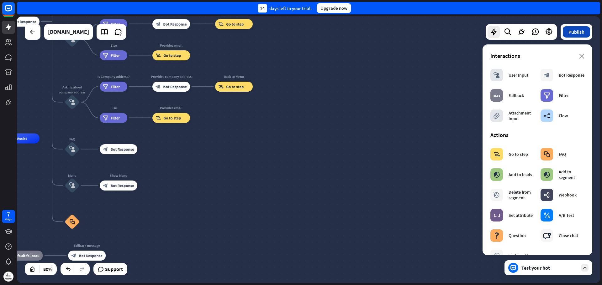
click at [576, 34] on button "Publish" at bounding box center [575, 31] width 27 height 11
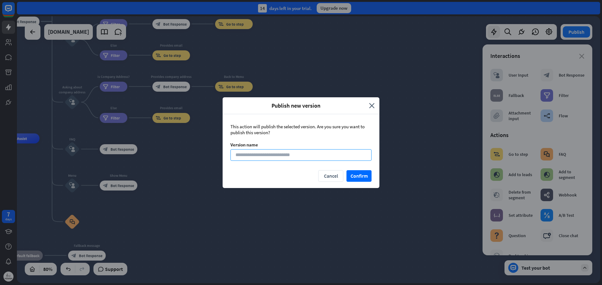
click at [295, 156] on input at bounding box center [300, 155] width 141 height 12
drag, startPoint x: 231, startPoint y: 142, endPoint x: 277, endPoint y: 144, distance: 46.1
click at [277, 144] on div "Version name" at bounding box center [300, 145] width 141 height 6
click at [273, 133] on div at bounding box center [273, 133] width 0 height 0
click at [287, 161] on div "This action will publish the selected version. Are you sure you want to publish…" at bounding box center [300, 142] width 157 height 56
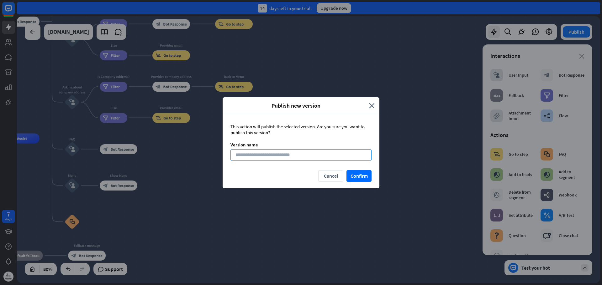
click at [288, 155] on input at bounding box center [300, 155] width 141 height 12
type input "*"
type input "********"
click at [361, 177] on button "Confirm" at bounding box center [358, 176] width 25 height 12
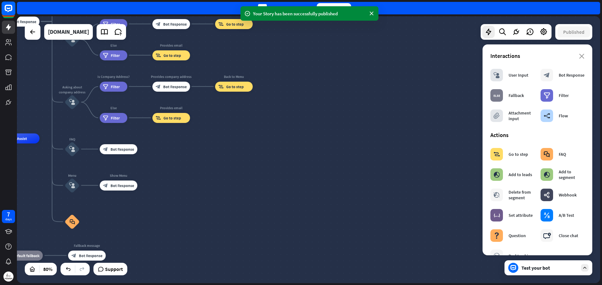
click at [7, 11] on icon at bounding box center [9, 9] width 8 height 8
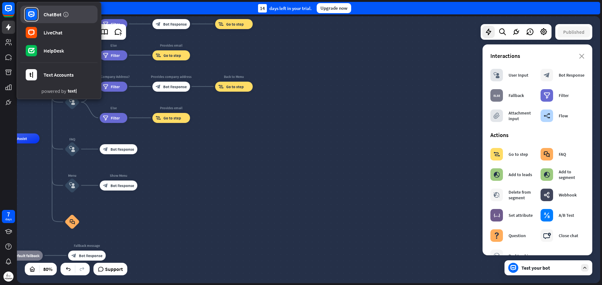
click at [51, 13] on div "ChatBot" at bounding box center [53, 14] width 18 height 6
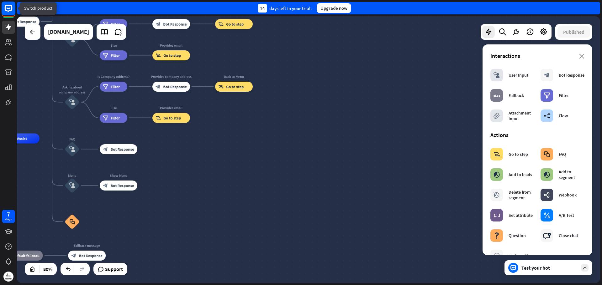
click at [7, 4] on rect at bounding box center [9, 9] width 14 height 14
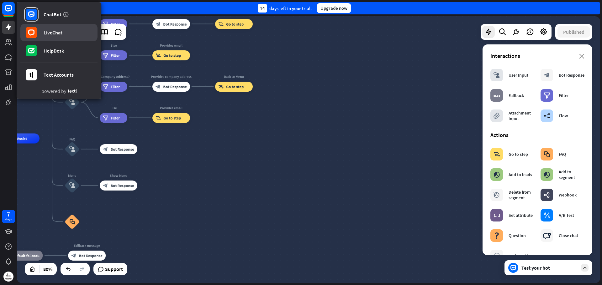
click at [42, 33] on link "LiveChat" at bounding box center [58, 33] width 77 height 18
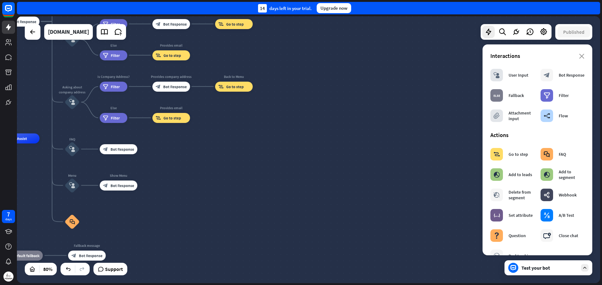
click at [16, 103] on div at bounding box center [8, 54] width 17 height 109
click at [15, 102] on link at bounding box center [8, 102] width 13 height 13
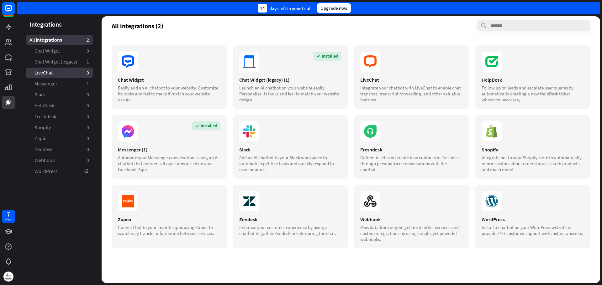
click at [66, 76] on link "LiveChat 0" at bounding box center [59, 73] width 67 height 10
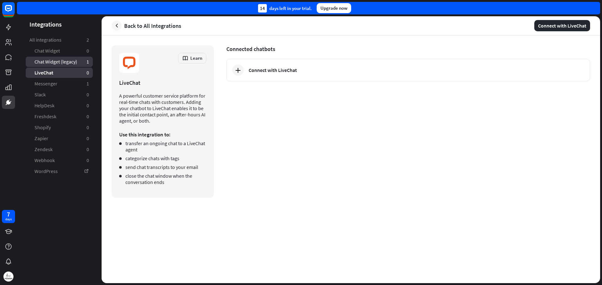
click at [57, 59] on span "Chat Widget (legacy)" at bounding box center [55, 62] width 43 height 7
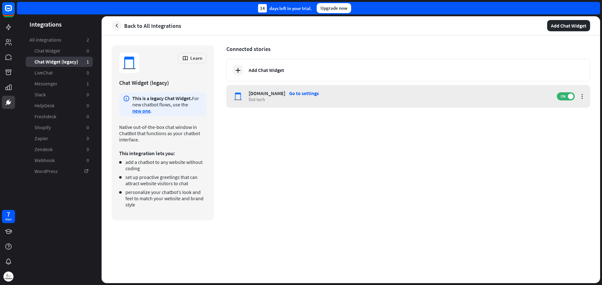
click at [251, 95] on div "[DOMAIN_NAME]" at bounding box center [266, 93] width 37 height 6
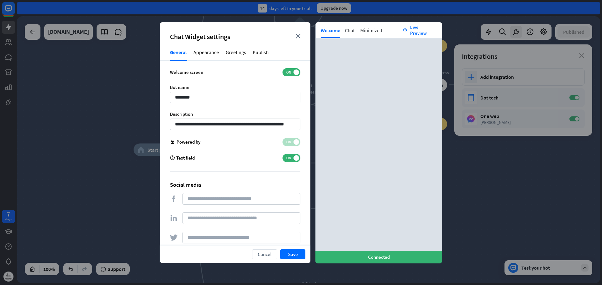
click at [218, 56] on div "Appearance" at bounding box center [206, 55] width 26 height 12
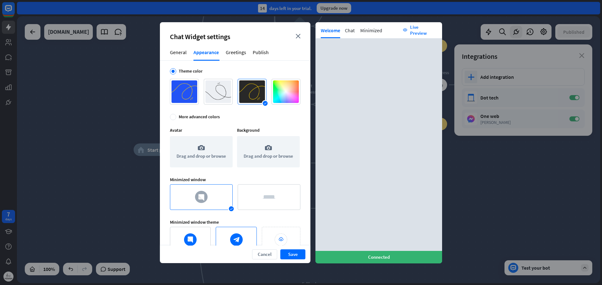
click at [186, 118] on div "More advanced colors" at bounding box center [199, 117] width 41 height 6
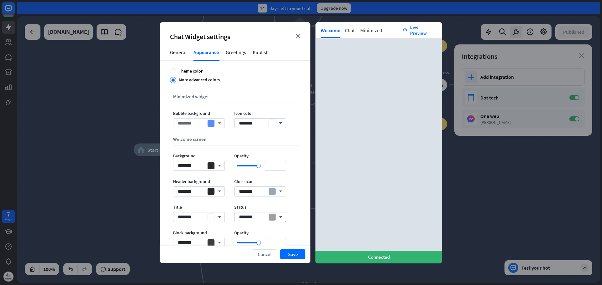
click at [209, 126] on div at bounding box center [210, 123] width 7 height 7
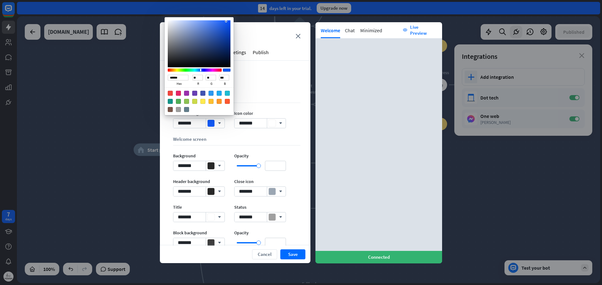
click at [203, 93] on div "Color:#4154b2" at bounding box center [202, 93] width 5 height 5
type input "*******"
type input "******"
type input "**"
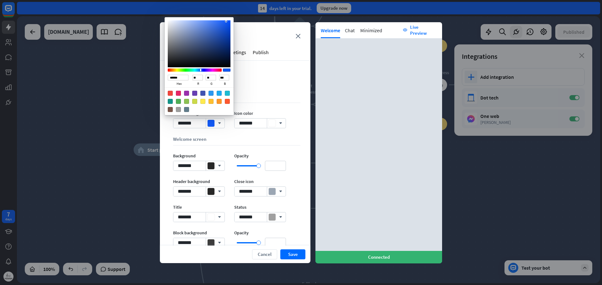
type input "***"
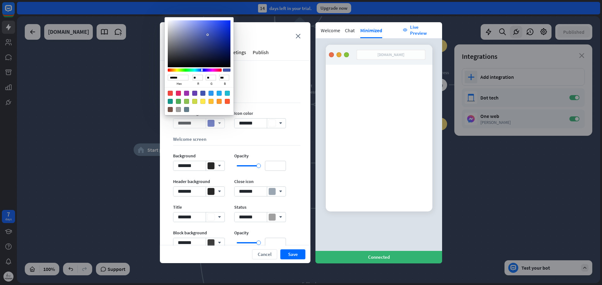
click at [211, 121] on div at bounding box center [210, 123] width 7 height 7
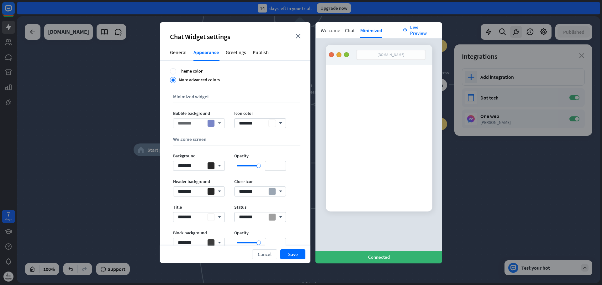
click at [211, 121] on div at bounding box center [210, 123] width 7 height 7
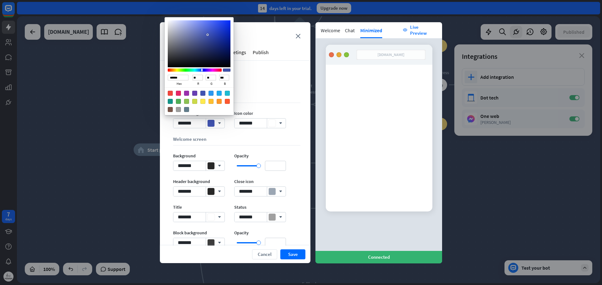
click at [180, 76] on input "******" at bounding box center [178, 78] width 21 height 6
paste input "Sketch color picker"
type input "*******"
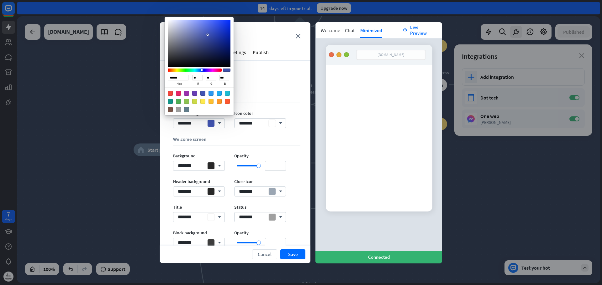
type input "******"
type input "**"
type input "******"
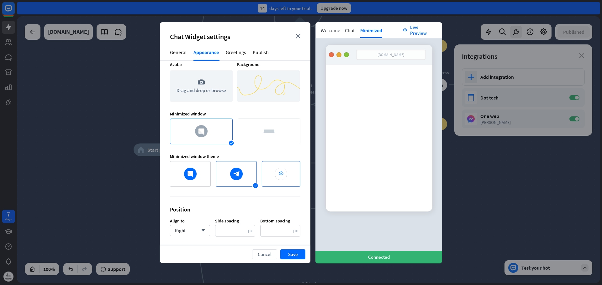
scroll to position [971, 0]
click at [267, 179] on div "upload success" at bounding box center [281, 173] width 39 height 26
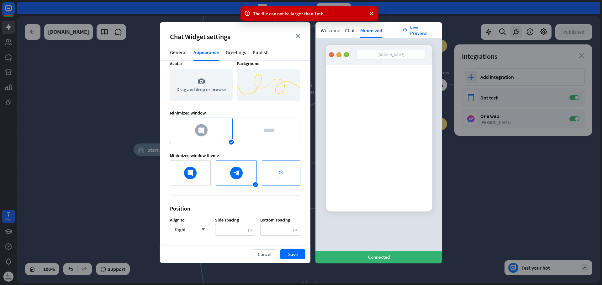
click at [274, 175] on div "upload" at bounding box center [280, 173] width 13 height 13
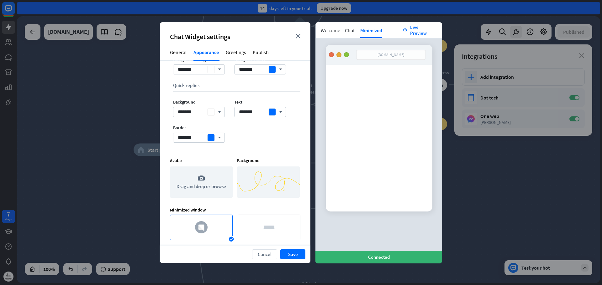
scroll to position [877, 0]
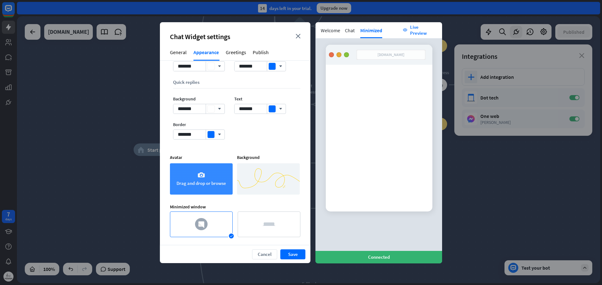
click at [217, 178] on div "camera Drag and drop or browse" at bounding box center [201, 179] width 63 height 31
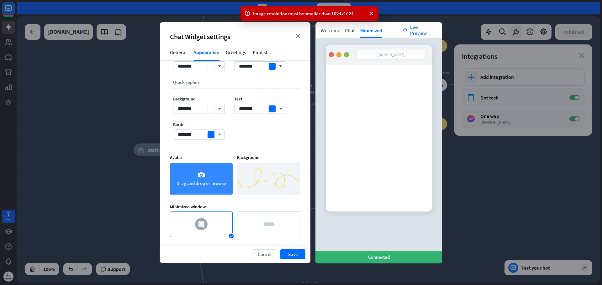
click at [191, 172] on div "camera Drag and drop or browse" at bounding box center [201, 179] width 63 height 31
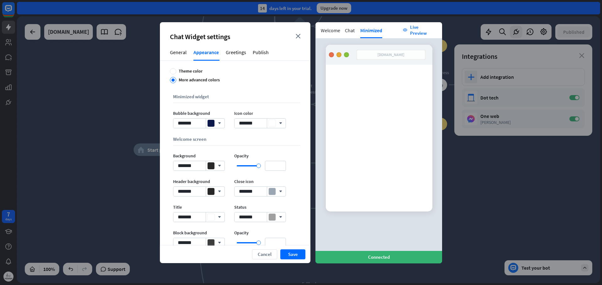
scroll to position [157, 0]
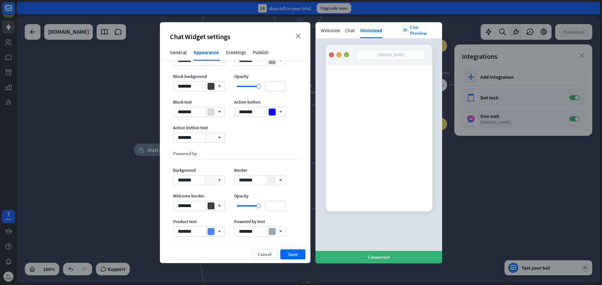
click at [183, 53] on div "General" at bounding box center [178, 55] width 17 height 12
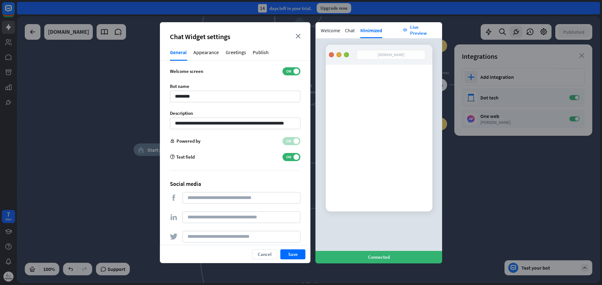
scroll to position [0, 0]
click at [203, 50] on div "Appearance" at bounding box center [206, 55] width 26 height 12
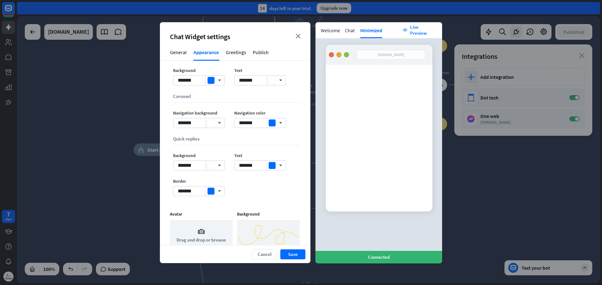
scroll to position [971, 0]
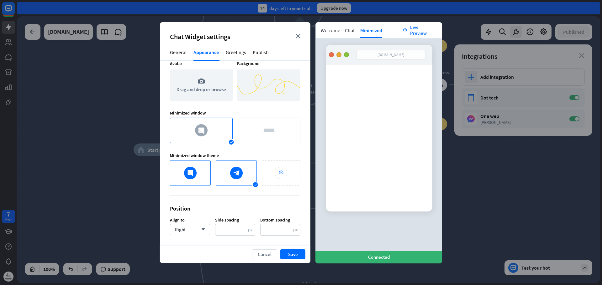
click at [201, 177] on div at bounding box center [190, 173] width 38 height 23
click at [231, 177] on div at bounding box center [236, 173] width 38 height 23
click at [191, 177] on div at bounding box center [190, 173] width 38 height 23
click at [266, 134] on div at bounding box center [269, 130] width 60 height 23
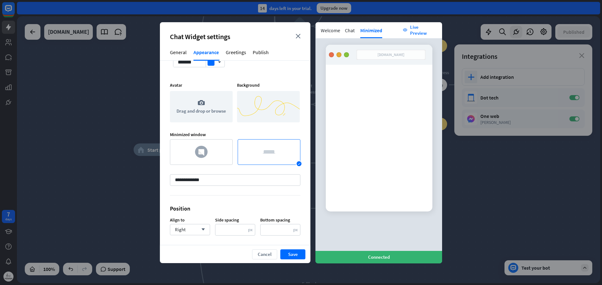
scroll to position [950, 0]
click at [221, 149] on div at bounding box center [201, 152] width 60 height 23
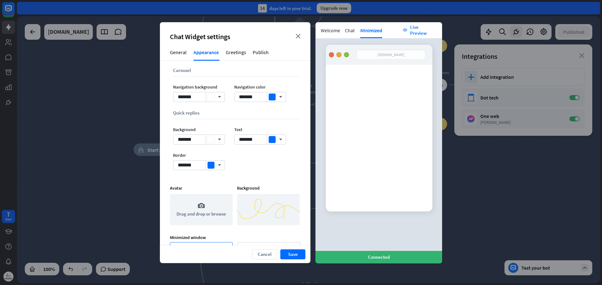
scroll to position [846, 0]
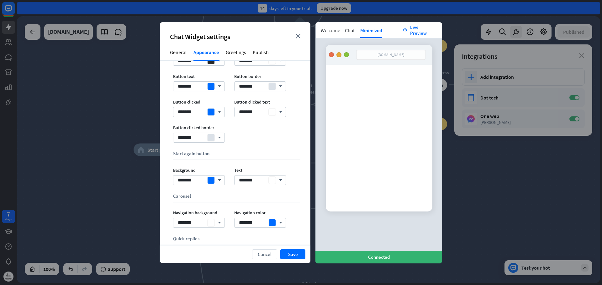
click at [178, 52] on div "General" at bounding box center [178, 55] width 17 height 12
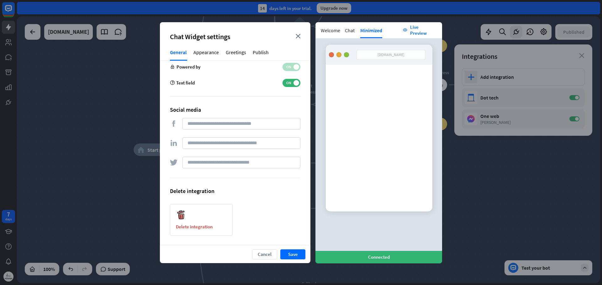
scroll to position [75, 0]
click at [226, 52] on div "Greetings" at bounding box center [236, 55] width 21 height 12
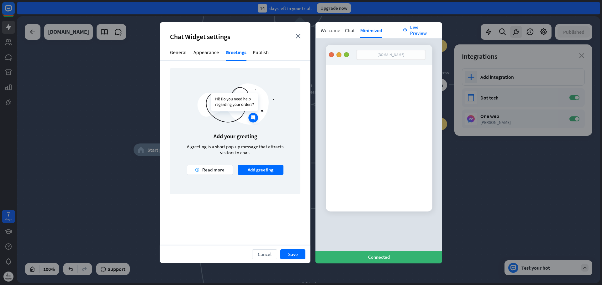
click at [211, 56] on div "Appearance" at bounding box center [206, 55] width 26 height 12
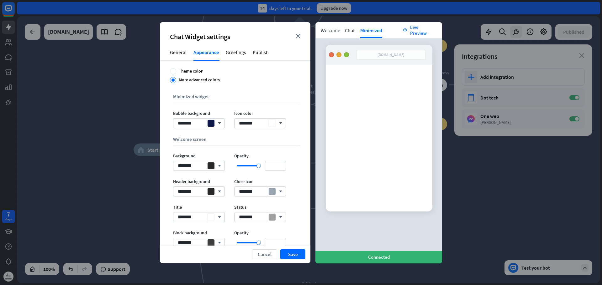
click at [177, 51] on div "General" at bounding box center [178, 55] width 17 height 12
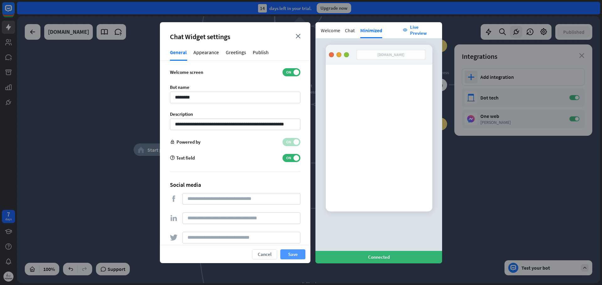
click at [294, 254] on button "Save" at bounding box center [292, 255] width 25 height 10
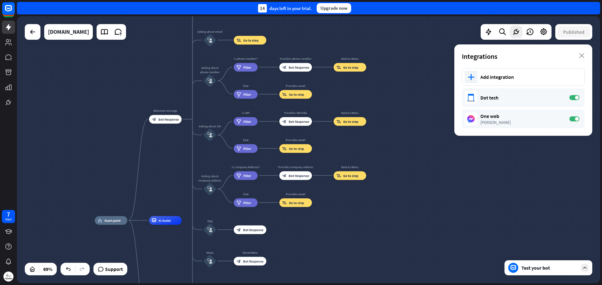
drag, startPoint x: 186, startPoint y: 61, endPoint x: 133, endPoint y: 151, distance: 104.3
click at [133, 151] on div "home_2 Start point Welcome message block_bot_response Bot Response About us blo…" at bounding box center [308, 149] width 583 height 267
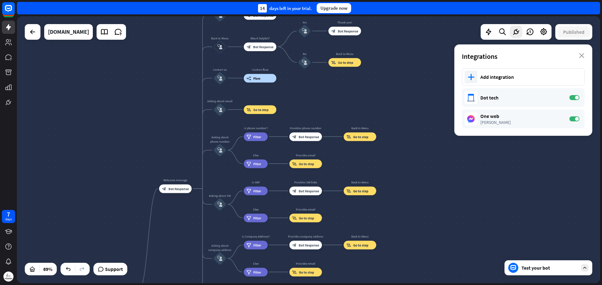
drag, startPoint x: 146, startPoint y: 69, endPoint x: 157, endPoint y: 148, distance: 79.9
click at [157, 148] on div "home_2 Start point Welcome message block_bot_response Bot Response About us blo…" at bounding box center [308, 149] width 583 height 267
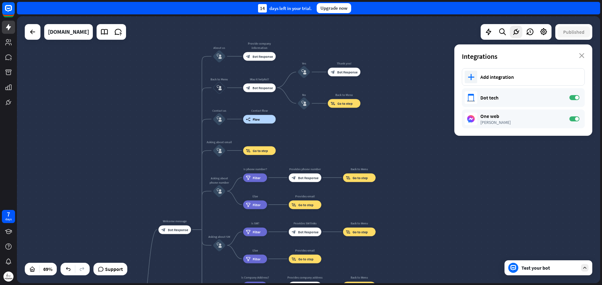
drag, startPoint x: 132, startPoint y: 72, endPoint x: 128, endPoint y: 123, distance: 51.5
click at [128, 123] on div "home_2 Start point Welcome message block_bot_response Bot Response About us blo…" at bounding box center [308, 149] width 583 height 267
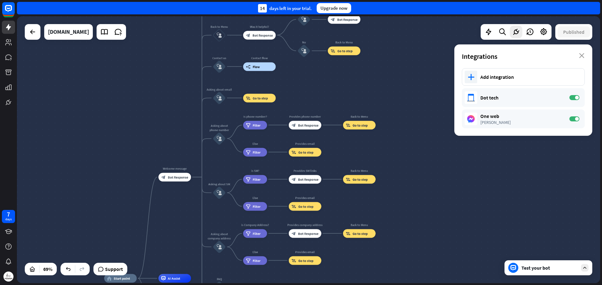
drag, startPoint x: 119, startPoint y: 105, endPoint x: 126, endPoint y: 52, distance: 53.8
click at [126, 52] on div "home_2 Start point Welcome message block_bot_response Bot Response About us blo…" at bounding box center [308, 149] width 583 height 267
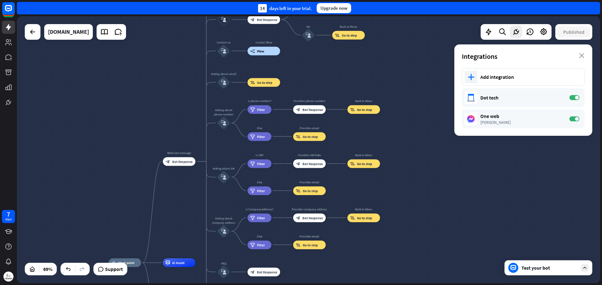
drag, startPoint x: 118, startPoint y: 85, endPoint x: 172, endPoint y: 25, distance: 80.8
click at [172, 25] on div "home_2 Start point Welcome message block_bot_response Bot Response About us blo…" at bounding box center [308, 149] width 583 height 267
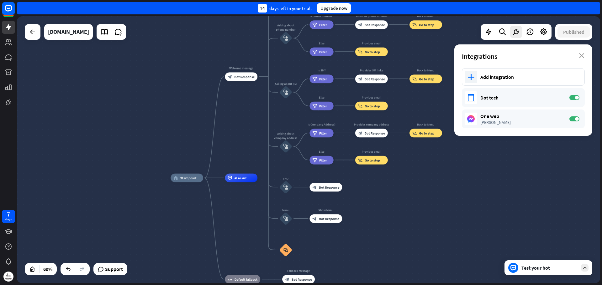
drag, startPoint x: 123, startPoint y: 111, endPoint x: 136, endPoint y: 46, distance: 66.4
click at [136, 46] on div "home_2 Start point Welcome message block_bot_response Bot Response About us blo…" at bounding box center [308, 149] width 583 height 267
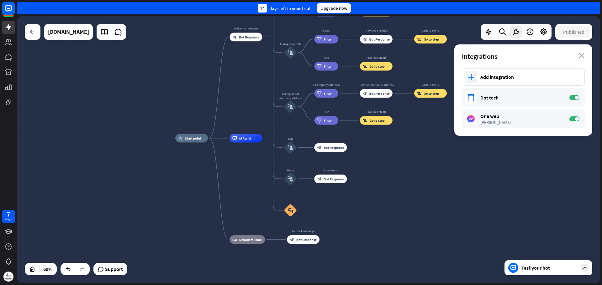
click at [113, 177] on div "home_2 Start point Welcome message block_bot_response Bot Response About us blo…" at bounding box center [308, 149] width 583 height 267
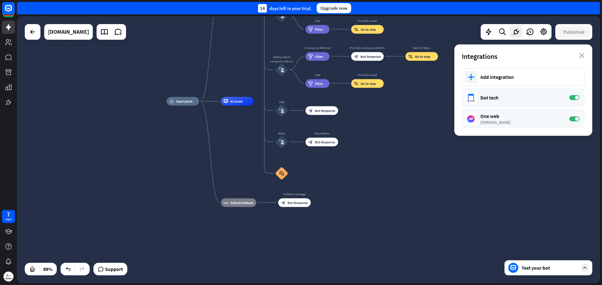
drag, startPoint x: 115, startPoint y: 172, endPoint x: 64, endPoint y: 138, distance: 61.6
click at [64, 138] on div "home_2 Start point Welcome message block_bot_response Bot Response About us blo…" at bounding box center [308, 149] width 583 height 267
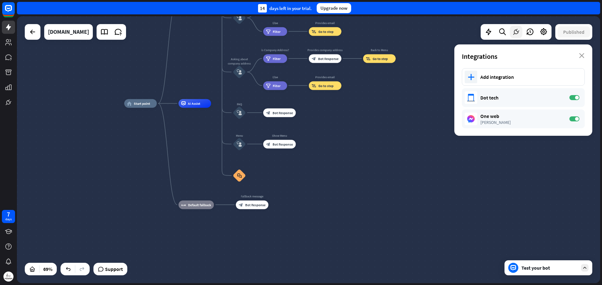
click at [515, 31] on icon at bounding box center [516, 32] width 8 height 8
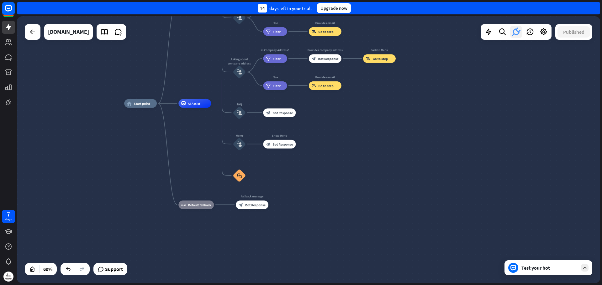
click at [515, 31] on icon at bounding box center [515, 31] width 11 height 11
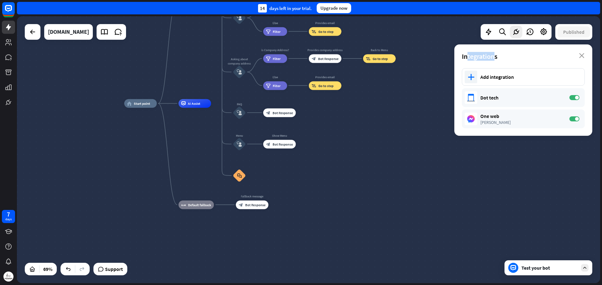
drag, startPoint x: 495, startPoint y: 56, endPoint x: 468, endPoint y: 53, distance: 27.7
click at [468, 53] on span "Integrations" at bounding box center [479, 56] width 35 height 9
drag, startPoint x: 502, startPoint y: 55, endPoint x: 462, endPoint y: 54, distance: 40.4
click at [462, 54] on div "Integrations close" at bounding box center [523, 56] width 138 height 24
copy span "Integrations"
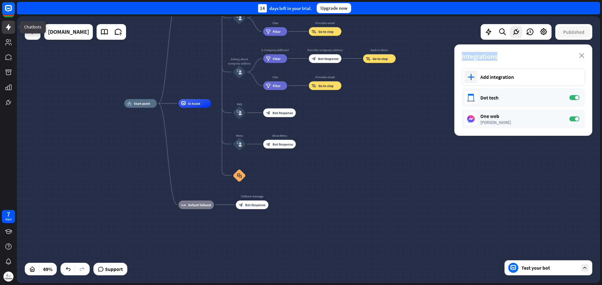
click at [4, 26] on link at bounding box center [8, 27] width 13 height 13
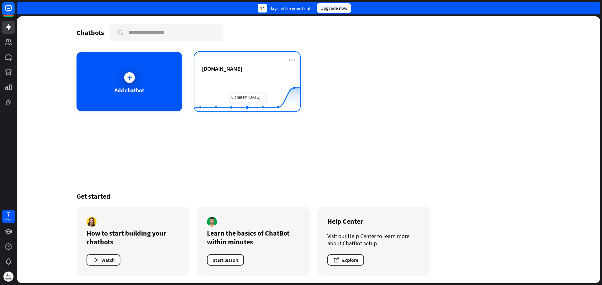
click at [249, 81] on rect at bounding box center [247, 95] width 106 height 39
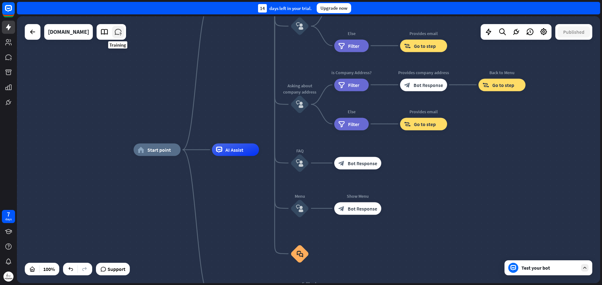
click at [117, 33] on icon at bounding box center [118, 32] width 8 height 8
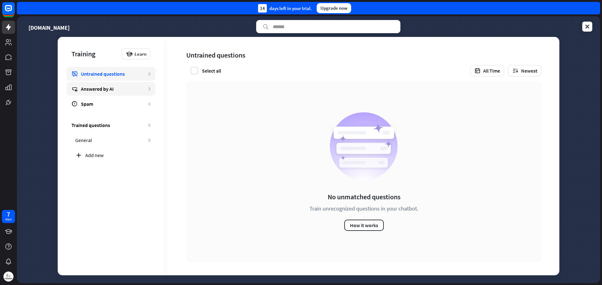
click at [78, 88] on link "Answered by AI 3" at bounding box center [110, 89] width 89 height 14
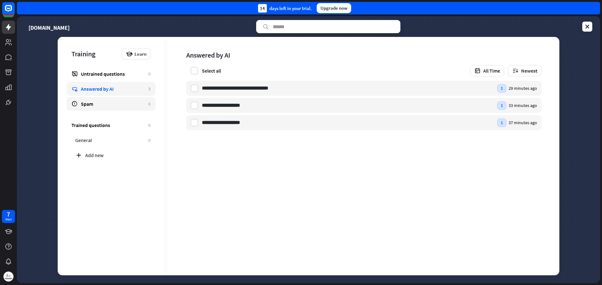
click at [92, 99] on link "Spam 0" at bounding box center [110, 104] width 89 height 14
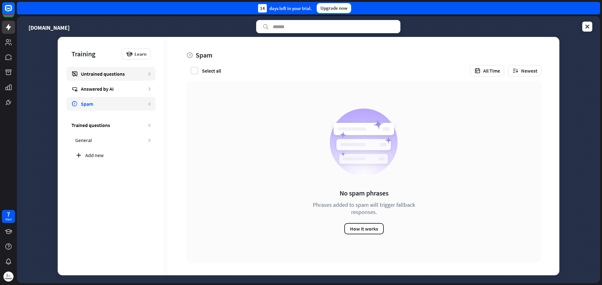
click at [100, 78] on link "Untrained questions 0" at bounding box center [110, 74] width 89 height 14
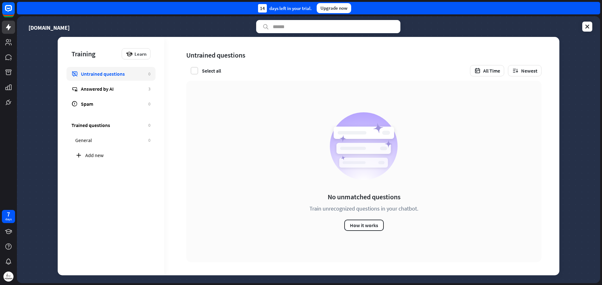
click at [554, 88] on div "No unmatched questions Train unrecognized questions in your chatbot. How it wor…" at bounding box center [359, 178] width 390 height 195
click at [588, 28] on icon at bounding box center [587, 27] width 6 height 6
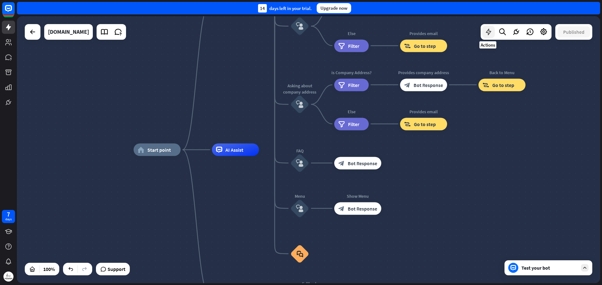
click at [488, 35] on icon at bounding box center [488, 32] width 8 height 8
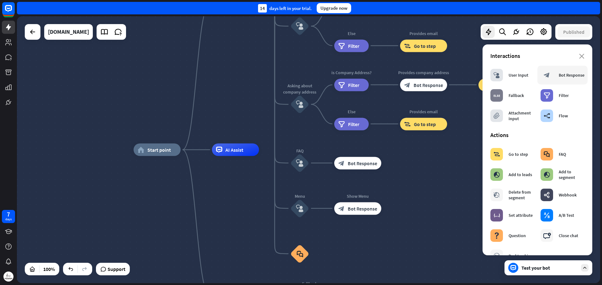
click at [566, 77] on div "Bot Response" at bounding box center [571, 75] width 26 height 6
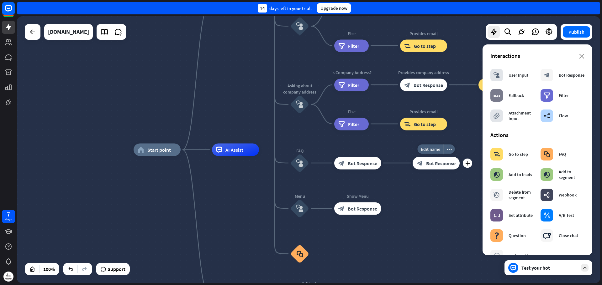
click at [437, 167] on div "block_bot_response Bot Response" at bounding box center [435, 163] width 47 height 13
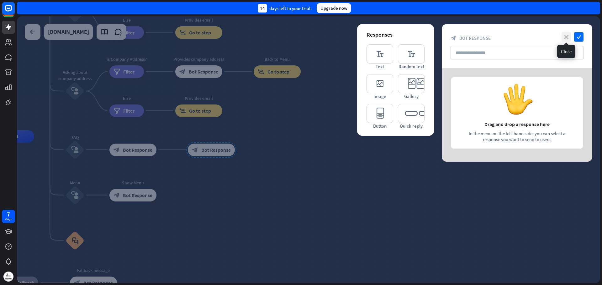
click at [564, 34] on icon "close" at bounding box center [565, 36] width 9 height 9
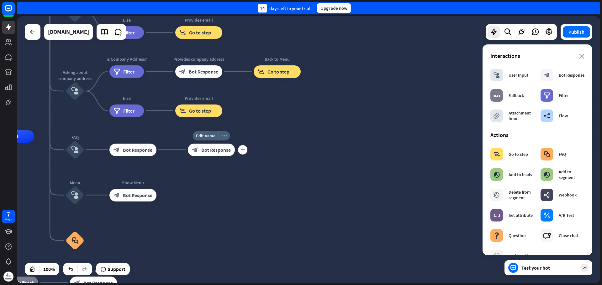
click at [225, 137] on icon "more_horiz" at bounding box center [224, 135] width 5 height 5
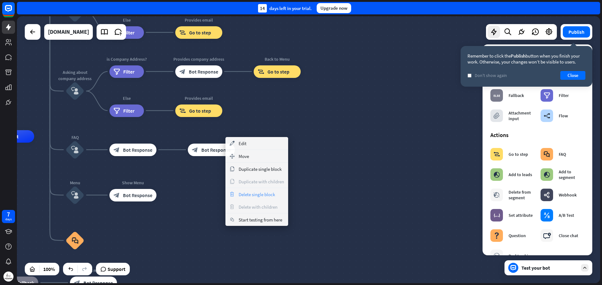
click at [248, 196] on span "Delete single block" at bounding box center [256, 195] width 36 height 6
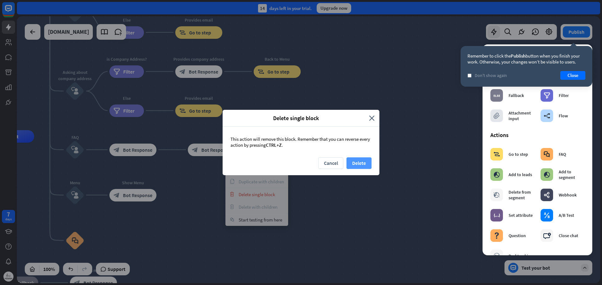
click at [367, 163] on button "Delete" at bounding box center [358, 164] width 25 height 12
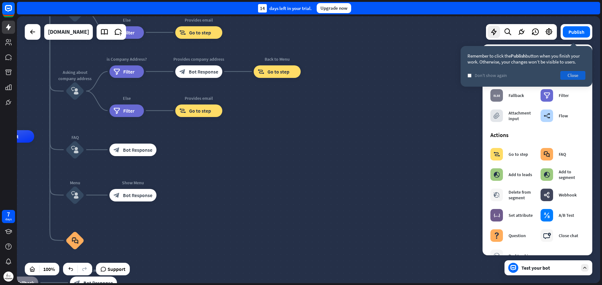
click at [580, 76] on button "Close" at bounding box center [572, 75] width 25 height 9
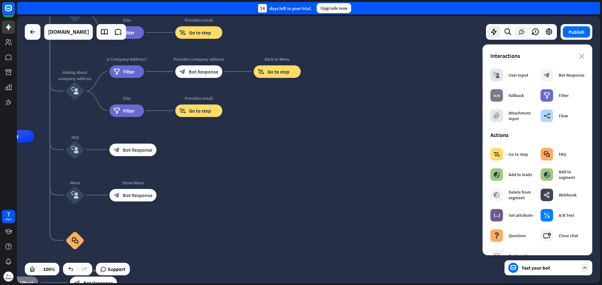
click at [515, 33] on div at bounding box center [521, 32] width 13 height 13
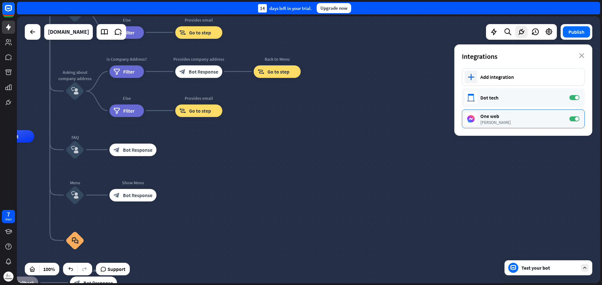
click at [488, 116] on div "One web" at bounding box center [521, 116] width 83 height 6
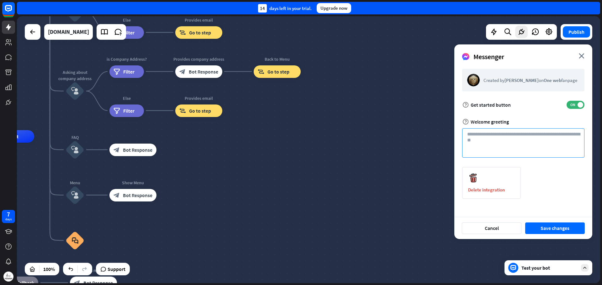
click at [503, 142] on textarea at bounding box center [523, 142] width 122 height 29
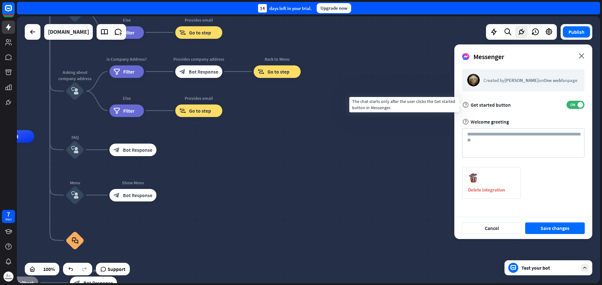
drag, startPoint x: 512, startPoint y: 105, endPoint x: 471, endPoint y: 104, distance: 40.7
click at [471, 104] on div "help Get started button ON" at bounding box center [523, 105] width 122 height 8
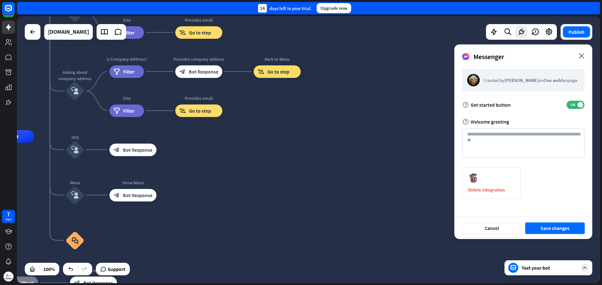
click at [467, 93] on div at bounding box center [467, 93] width 0 height 0
click at [534, 104] on div "help Get started button ON" at bounding box center [523, 105] width 122 height 8
click at [535, 154] on textarea at bounding box center [523, 142] width 122 height 29
click at [551, 270] on div "Test your bot" at bounding box center [549, 268] width 56 height 6
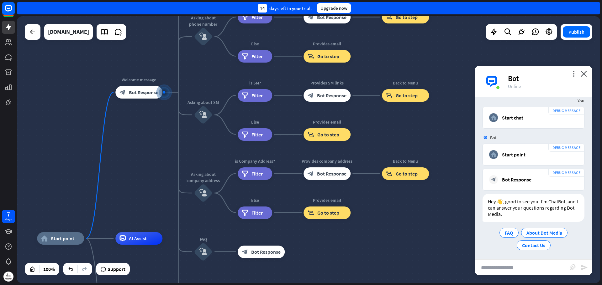
scroll to position [10, 0]
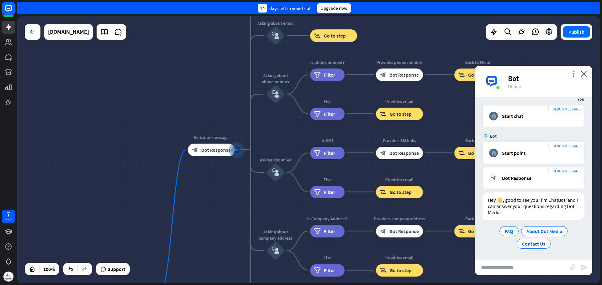
click at [522, 263] on input "text" at bounding box center [521, 268] width 95 height 16
click at [518, 32] on icon at bounding box center [521, 32] width 8 height 8
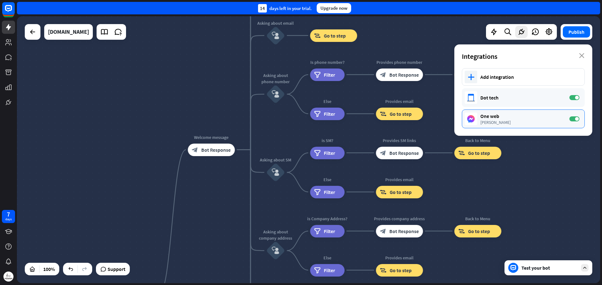
click at [478, 117] on div "One web [PERSON_NAME] ON" at bounding box center [523, 119] width 123 height 19
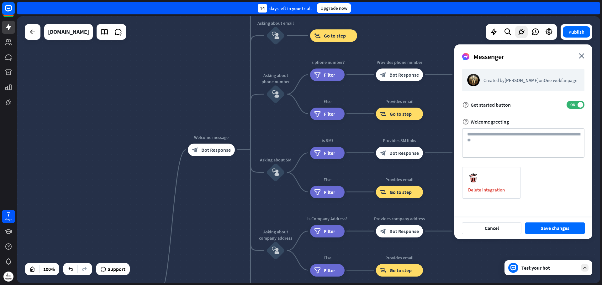
click at [500, 55] on span "Messenger" at bounding box center [488, 56] width 31 height 9
copy span "Messenger"
click at [532, 273] on div "Test your bot" at bounding box center [548, 268] width 88 height 15
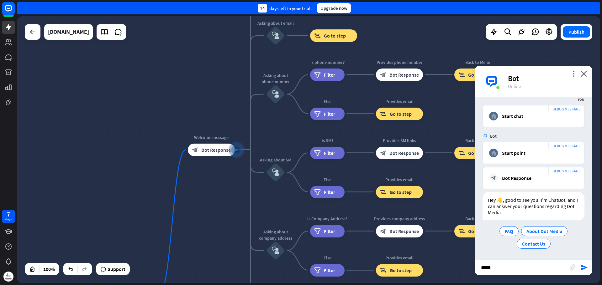
click at [520, 267] on input "*****" at bounding box center [521, 268] width 95 height 16
paste input "****"
type input "*********"
click at [580, 269] on icon "send" at bounding box center [584, 268] width 8 height 8
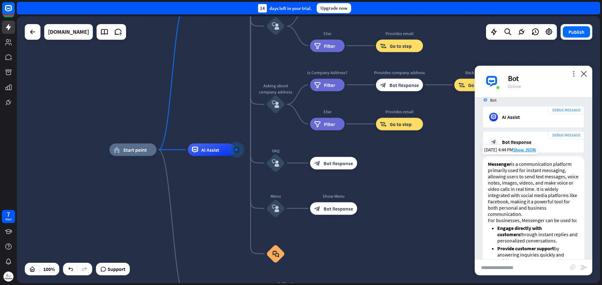
scroll to position [194, 0]
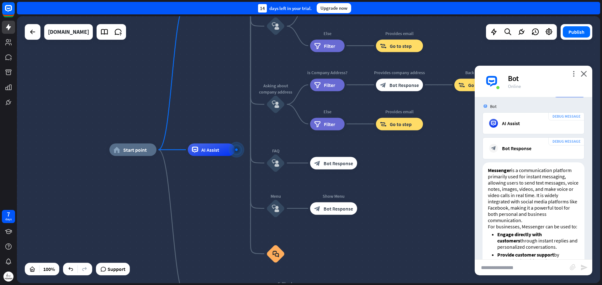
click at [425, 209] on div "home_2 Start point Welcome message block_bot_response Bot Response About us blo…" at bounding box center [400, 283] width 583 height 267
click at [103, 32] on icon at bounding box center [104, 32] width 8 height 8
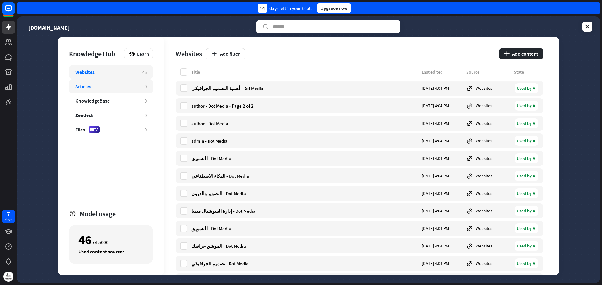
click at [108, 92] on div "Articles 0" at bounding box center [111, 87] width 84 height 14
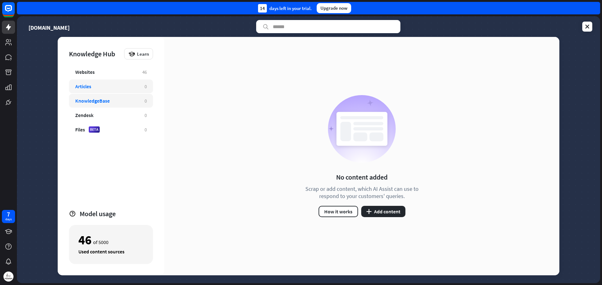
click at [112, 105] on div "KnowledgeBase 0" at bounding box center [111, 101] width 84 height 14
click at [112, 114] on div "Zendesk" at bounding box center [106, 115] width 63 height 6
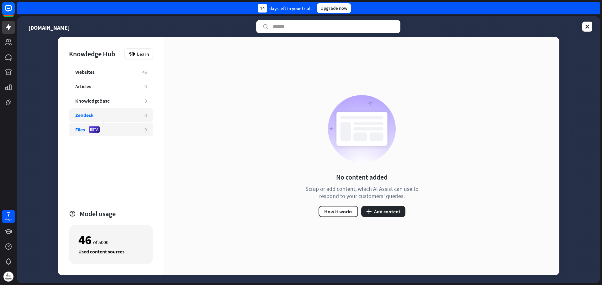
click at [118, 130] on div "Files BETA" at bounding box center [106, 130] width 63 height 6
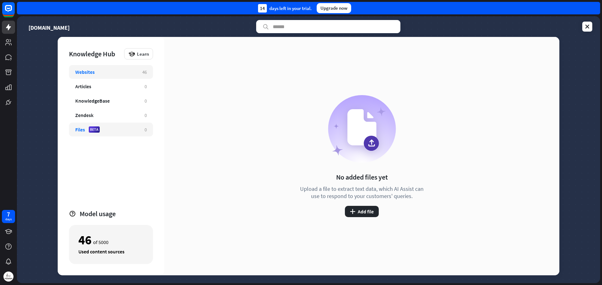
click at [108, 77] on div "Websites 46" at bounding box center [111, 72] width 84 height 14
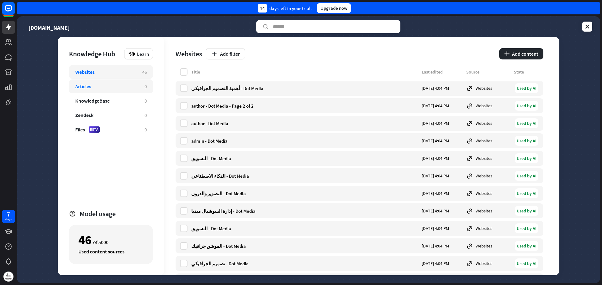
click at [109, 82] on div "Articles 0" at bounding box center [111, 87] width 84 height 14
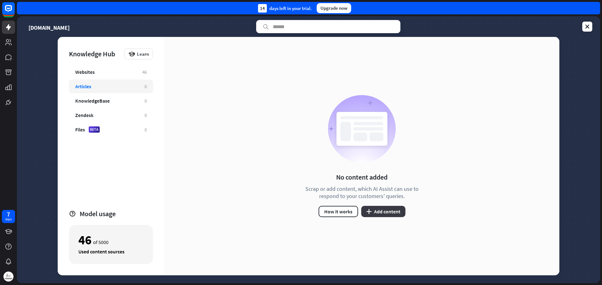
click at [369, 210] on icon "plus" at bounding box center [368, 211] width 5 height 5
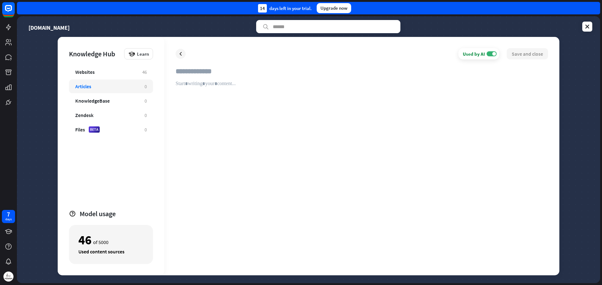
click at [192, 71] on input "text" at bounding box center [361, 74] width 372 height 14
type input "*********"
click at [208, 86] on div at bounding box center [361, 173] width 372 height 184
click at [414, 93] on div at bounding box center [361, 173] width 372 height 184
click at [179, 84] on div at bounding box center [361, 173] width 372 height 184
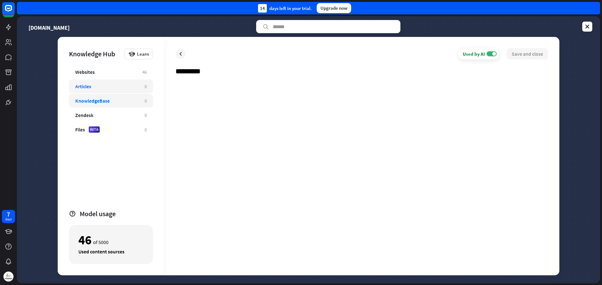
click at [113, 99] on div "KnowledgeBase" at bounding box center [106, 101] width 63 height 6
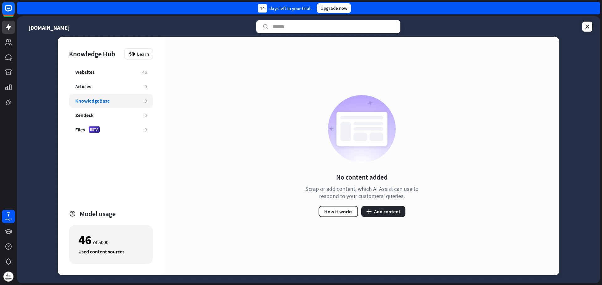
click at [343, 191] on div "Scrap or add content, which AI Assist can use to respond to your customers' que…" at bounding box center [361, 193] width 128 height 14
click at [339, 177] on div at bounding box center [339, 177] width 0 height 0
click at [263, 186] on div "No content added Scrap or add content, which AI Assist can use to respond to yo…" at bounding box center [361, 156] width 395 height 239
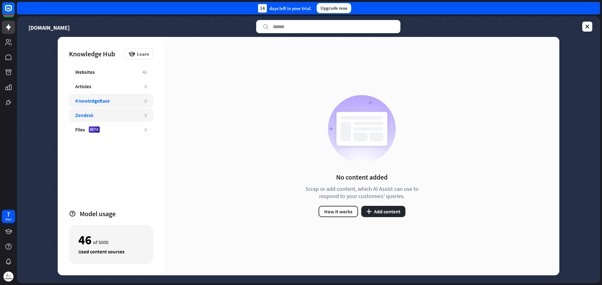
click at [104, 111] on div "Zendesk 0" at bounding box center [111, 115] width 84 height 14
click at [110, 127] on div "Files BETA" at bounding box center [106, 130] width 63 height 6
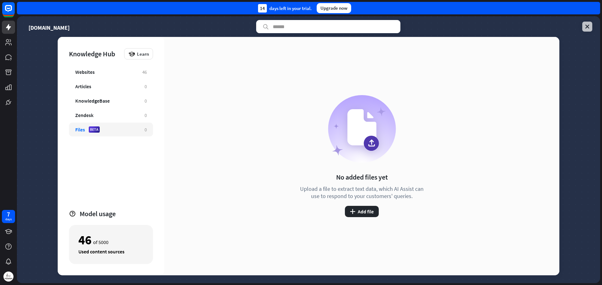
click at [586, 30] on link at bounding box center [587, 27] width 10 height 10
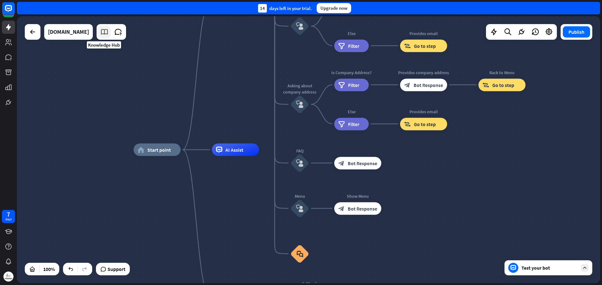
click at [104, 35] on icon at bounding box center [104, 32] width 8 height 8
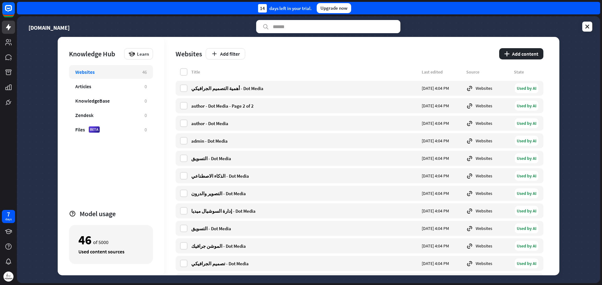
click at [581, 26] on div "[DOMAIN_NAME]" at bounding box center [308, 26] width 567 height 13
click at [584, 26] on icon at bounding box center [587, 27] width 6 height 6
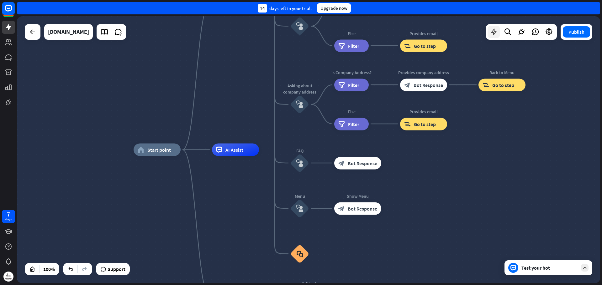
click at [493, 32] on icon at bounding box center [493, 32] width 8 height 8
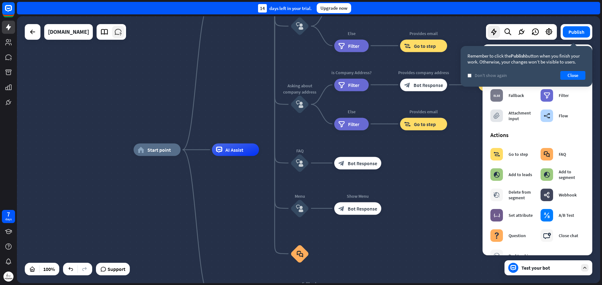
click at [118, 34] on icon at bounding box center [118, 32] width 8 height 8
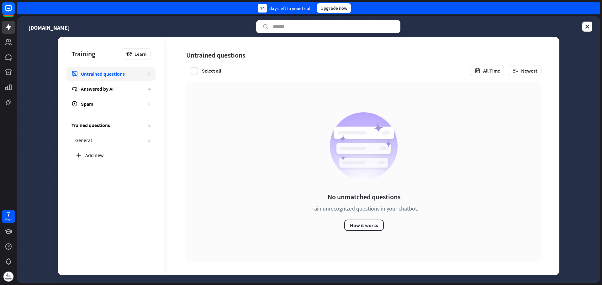
click at [103, 75] on div "Untrained questions" at bounding box center [113, 74] width 64 height 6
click at [105, 87] on div "Answered by AI" at bounding box center [113, 89] width 64 height 6
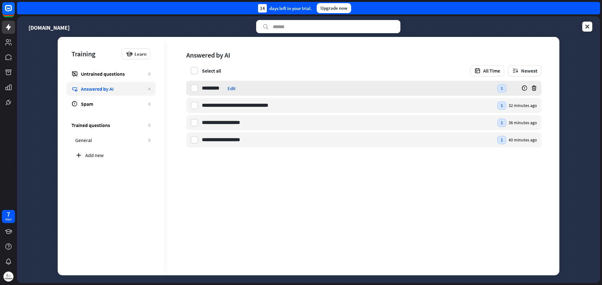
click at [233, 89] on div "Edit" at bounding box center [231, 89] width 8 height 6
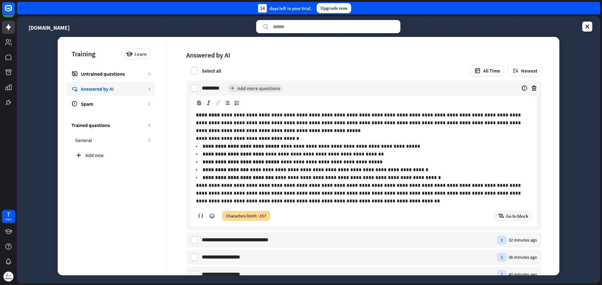
click at [350, 148] on p "**********" at bounding box center [310, 146] width 217 height 5
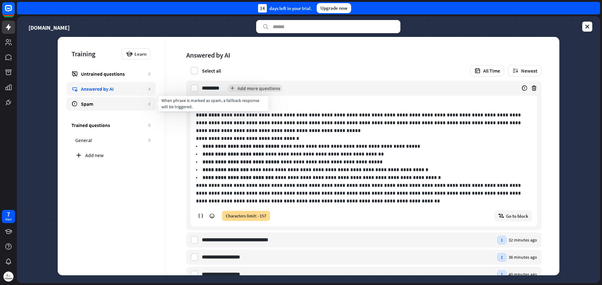
click at [109, 103] on div "Spam" at bounding box center [113, 104] width 64 height 6
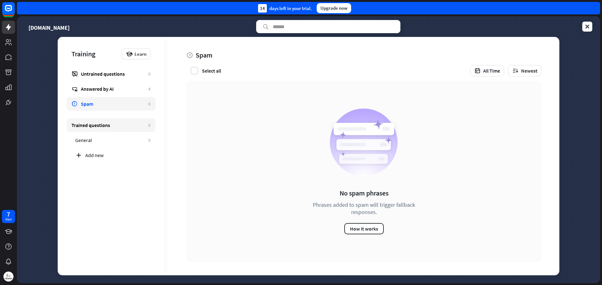
click at [112, 125] on div "Trained questions" at bounding box center [108, 125] width 74 height 6
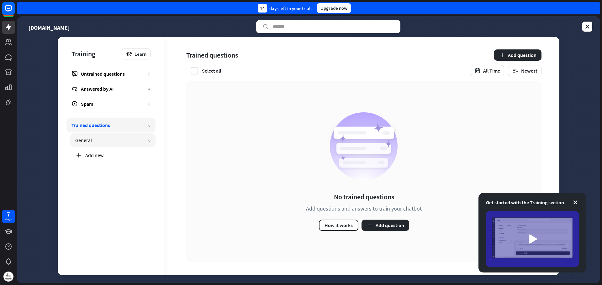
click at [104, 144] on link "General 0" at bounding box center [112, 140] width 85 height 14
click at [105, 156] on div "Add new" at bounding box center [117, 155] width 65 height 6
click at [113, 154] on div "General" at bounding box center [110, 155] width 70 height 6
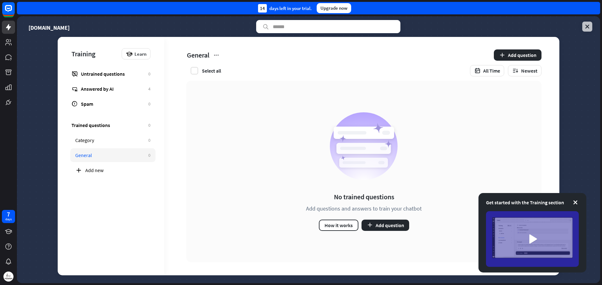
click at [587, 24] on icon at bounding box center [587, 27] width 6 height 6
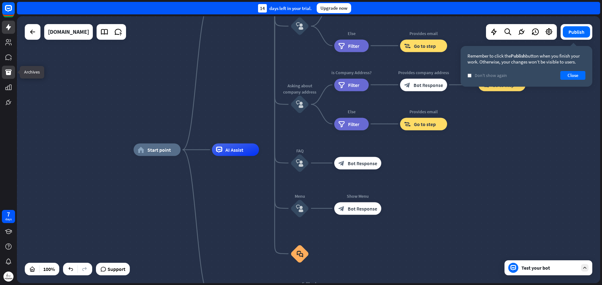
click at [9, 73] on icon at bounding box center [8, 73] width 6 height 6
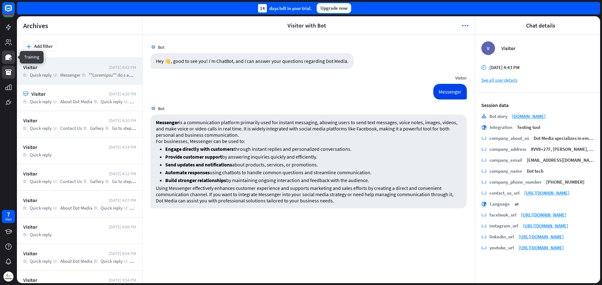
click at [7, 57] on icon at bounding box center [8, 58] width 6 height 6
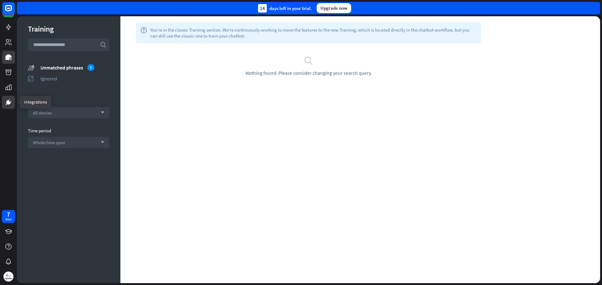
click at [5, 100] on icon at bounding box center [9, 103] width 8 height 8
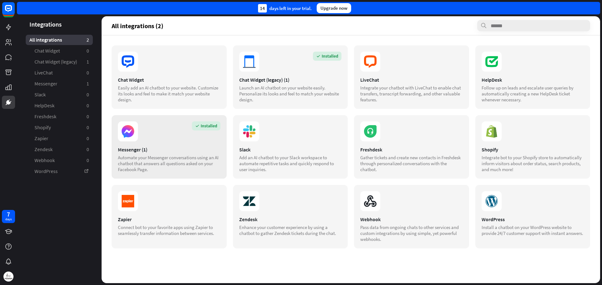
click at [161, 129] on section "Installed" at bounding box center [169, 132] width 102 height 20
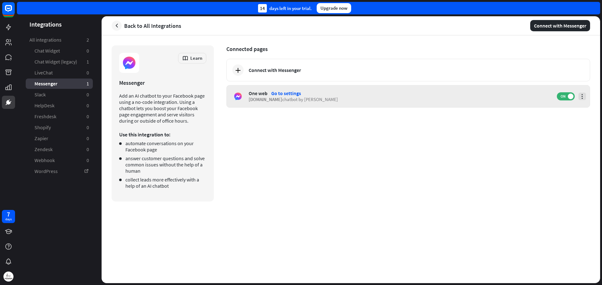
click at [584, 96] on icon at bounding box center [582, 96] width 6 height 6
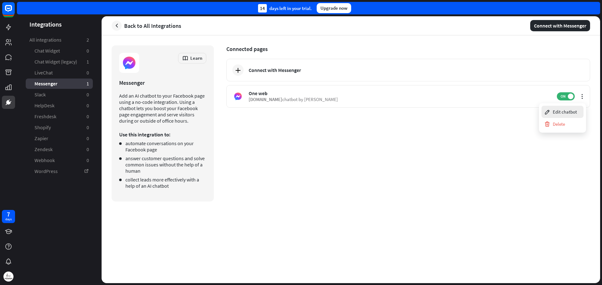
click at [567, 112] on div "Edit chatbot" at bounding box center [560, 112] width 33 height 12
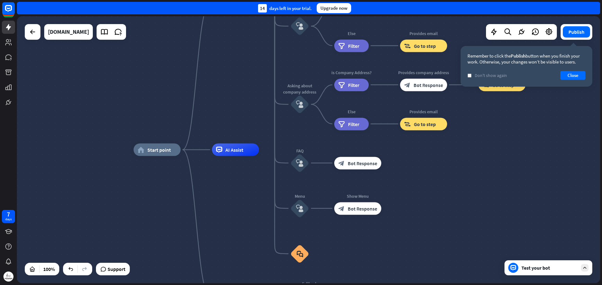
drag, startPoint x: 467, startPoint y: 56, endPoint x: 577, endPoint y: 62, distance: 110.2
click at [577, 62] on div "Remember to click the Publish button when you finish your work. Otherwise, your…" at bounding box center [526, 66] width 132 height 41
click at [573, 65] on div at bounding box center [573, 65] width 0 height 0
click at [504, 149] on div "home_2 Start point Welcome message block_bot_response Bot Response About us blo…" at bounding box center [308, 149] width 583 height 267
click at [575, 77] on button "Close" at bounding box center [572, 75] width 25 height 9
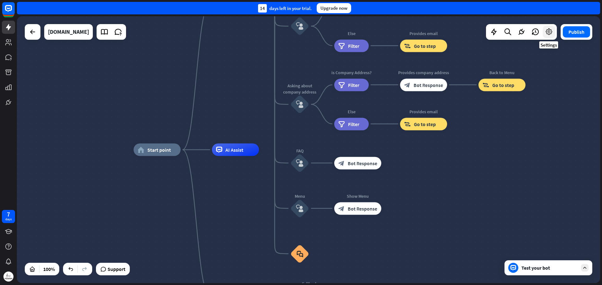
click at [547, 36] on icon at bounding box center [549, 32] width 8 height 8
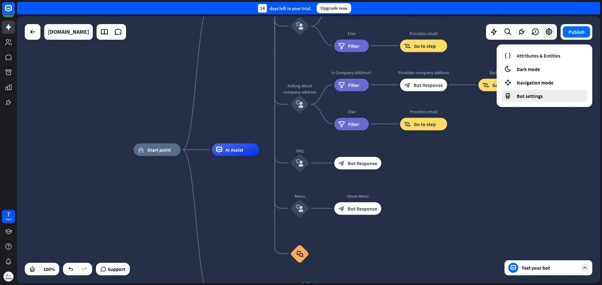
click at [537, 95] on span "Bot settings" at bounding box center [529, 96] width 26 height 6
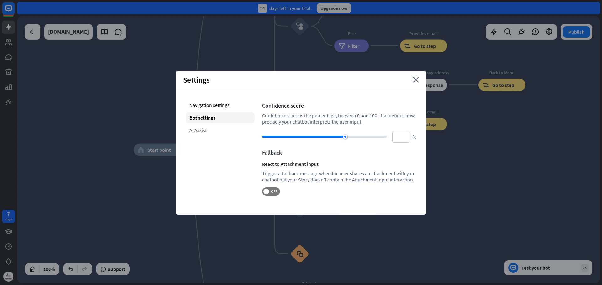
click at [201, 129] on div "AI Assist" at bounding box center [220, 130] width 69 height 11
type input "**"
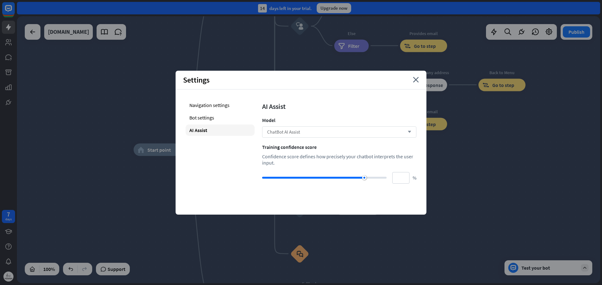
click at [300, 132] on span "ChatBot AI Assist" at bounding box center [283, 132] width 33 height 6
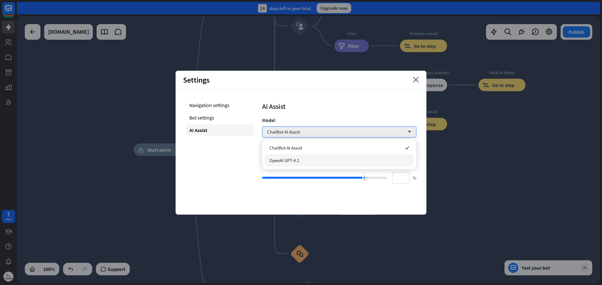
click at [326, 159] on div "OpenAI GPT-4.1" at bounding box center [338, 160] width 149 height 13
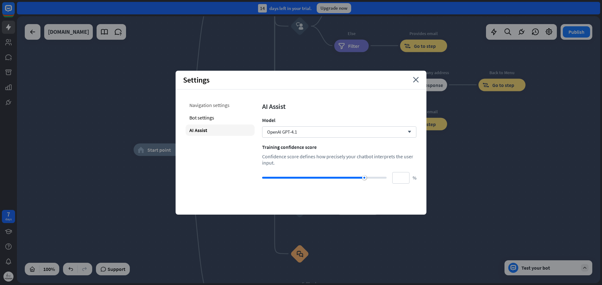
click at [217, 101] on div "Navigation settings" at bounding box center [220, 105] width 69 height 11
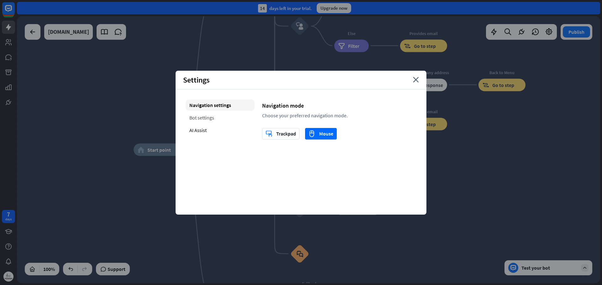
click at [221, 123] on div "Bot settings" at bounding box center [220, 117] width 69 height 11
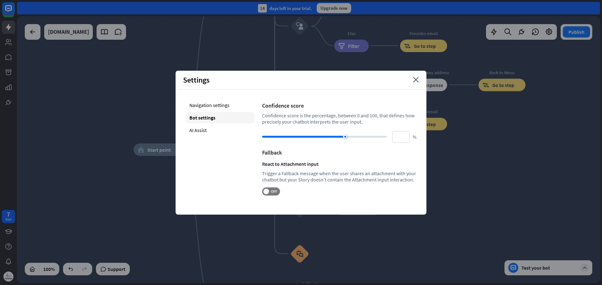
click at [417, 83] on div "Settings close" at bounding box center [300, 80] width 251 height 19
click at [417, 81] on icon "close" at bounding box center [416, 80] width 6 height 6
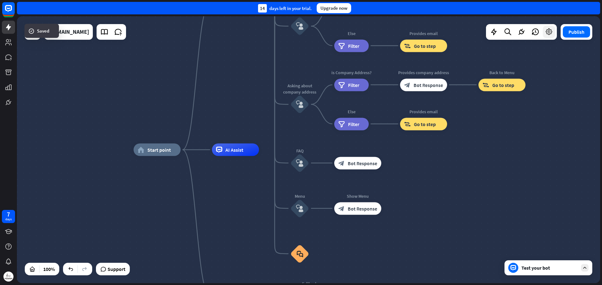
click at [551, 33] on icon at bounding box center [549, 32] width 8 height 8
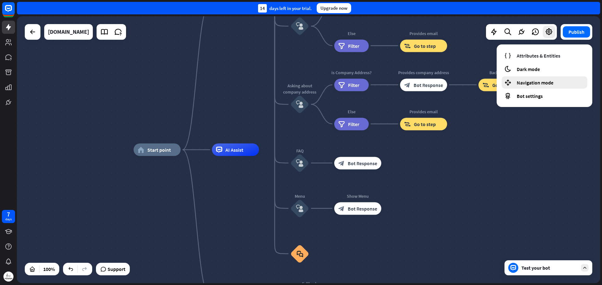
click at [529, 82] on span "Navigation mode" at bounding box center [534, 83] width 37 height 6
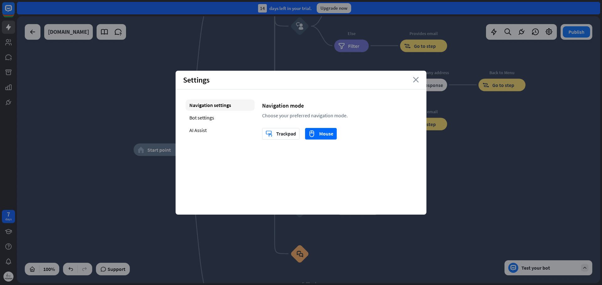
click at [417, 81] on icon "close" at bounding box center [416, 80] width 6 height 6
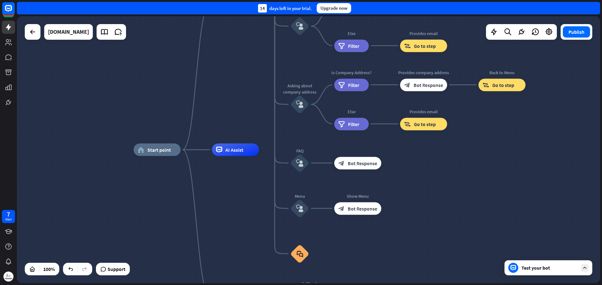
click at [547, 39] on div at bounding box center [521, 32] width 71 height 16
click at [547, 33] on icon at bounding box center [549, 32] width 8 height 8
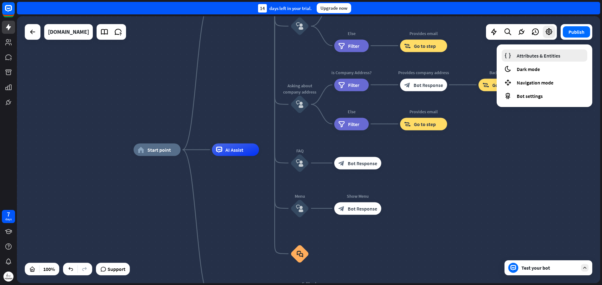
click at [536, 57] on span "Attributes & Entities" at bounding box center [538, 56] width 44 height 6
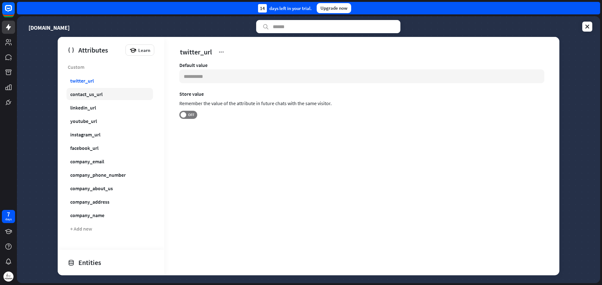
click at [91, 94] on div "contact_us_url" at bounding box center [86, 94] width 32 height 6
click at [91, 111] on link "linkedin_url" at bounding box center [109, 108] width 86 height 12
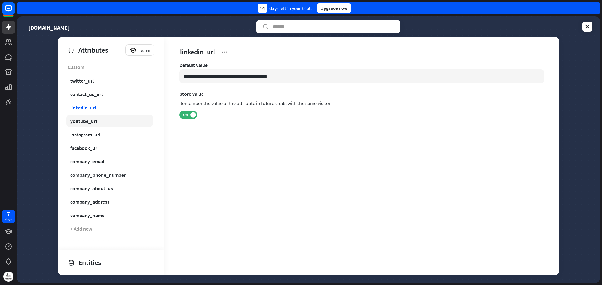
click at [91, 122] on div "youtube_url" at bounding box center [83, 121] width 27 height 6
click at [93, 133] on div "instagram_url" at bounding box center [85, 135] width 30 height 6
click at [101, 150] on link "facebook_url" at bounding box center [109, 148] width 86 height 12
click at [102, 162] on div "company_email" at bounding box center [87, 162] width 34 height 6
click at [111, 175] on div "company_phone_number" at bounding box center [97, 175] width 55 height 6
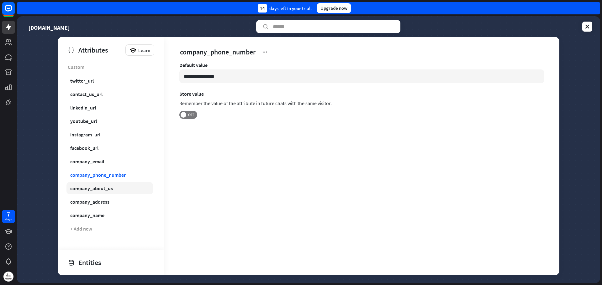
click at [111, 188] on div "company_about_us" at bounding box center [91, 189] width 43 height 6
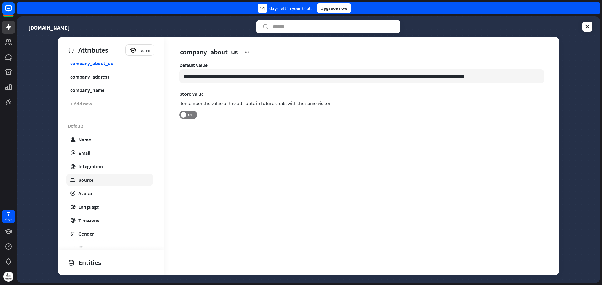
scroll to position [157, 0]
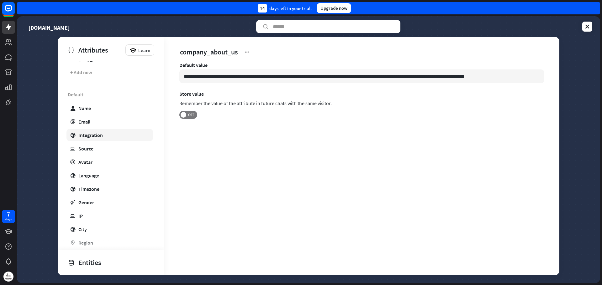
click at [93, 137] on div "Integration" at bounding box center [90, 135] width 24 height 6
type input "***"
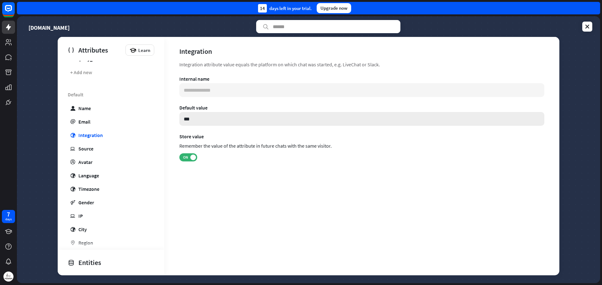
click at [190, 120] on input "***" at bounding box center [361, 119] width 365 height 14
click at [191, 111] on section "Default value ***" at bounding box center [361, 115] width 365 height 21
click at [193, 108] on div "Default value" at bounding box center [361, 108] width 365 height 6
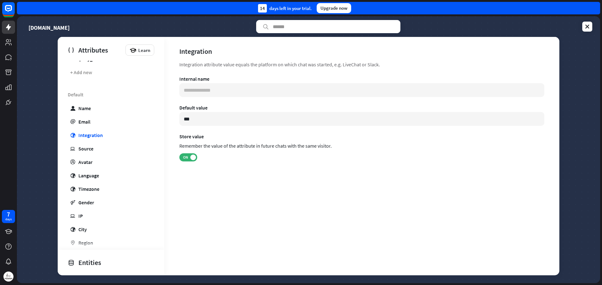
click at [205, 145] on div "Remember the value of the attribute in future chats with the same visitor." at bounding box center [361, 146] width 365 height 11
click at [205, 146] on div "Remember the value of the attribute in future chats with the same visitor." at bounding box center [361, 146] width 365 height 11
click at [201, 134] on div at bounding box center [201, 134] width 0 height 0
click at [98, 155] on div "Default user Name email Email globe Integration ip Source profile Avatar globe …" at bounding box center [111, 195] width 107 height 215
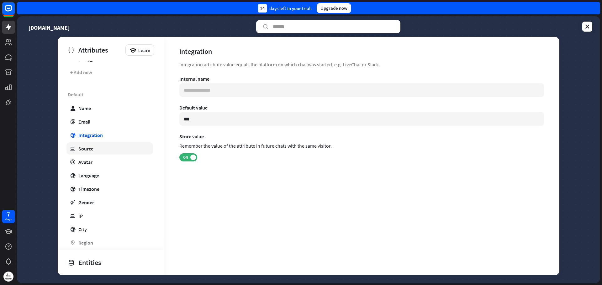
click at [98, 152] on link "ip Source" at bounding box center [109, 149] width 86 height 12
click at [99, 162] on link "profile Avatar" at bounding box center [109, 162] width 86 height 12
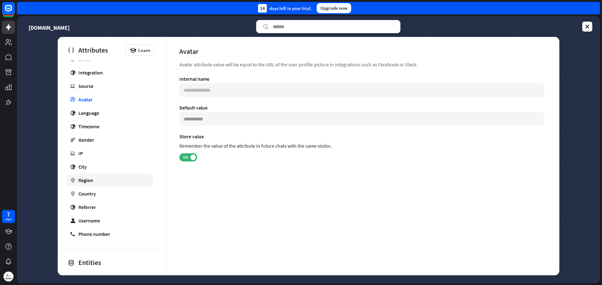
scroll to position [220, 0]
click at [105, 187] on link "marker Country" at bounding box center [109, 193] width 86 height 12
click at [102, 184] on link "marker Region" at bounding box center [109, 180] width 86 height 12
click at [101, 205] on link "globe Referrer" at bounding box center [109, 207] width 86 height 12
click at [101, 220] on link "user Username" at bounding box center [109, 220] width 86 height 12
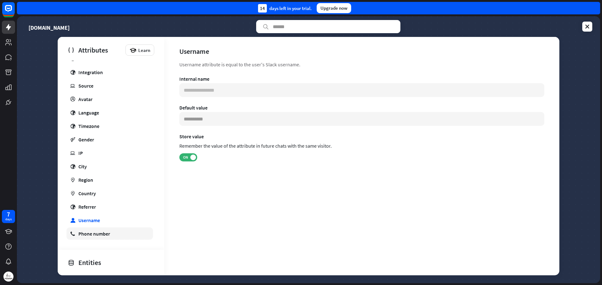
click at [102, 229] on link "phone Phone number" at bounding box center [109, 234] width 86 height 12
type input "**********"
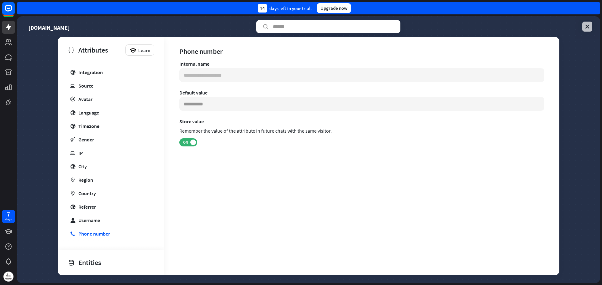
click at [585, 30] on link at bounding box center [587, 27] width 10 height 10
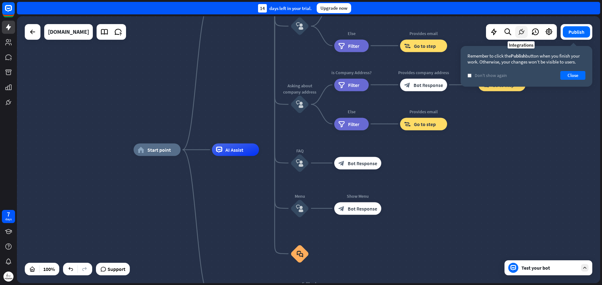
click at [519, 35] on icon at bounding box center [521, 32] width 8 height 8
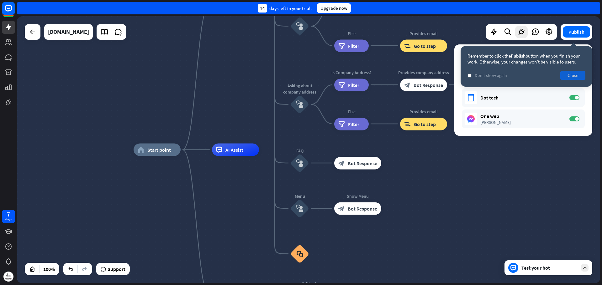
click at [574, 73] on button "Close" at bounding box center [572, 75] width 25 height 9
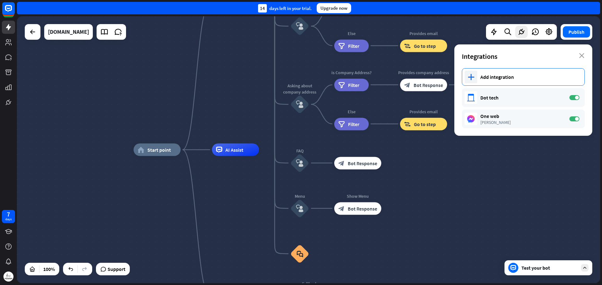
click at [478, 78] on div "plus Add integration" at bounding box center [523, 77] width 123 height 18
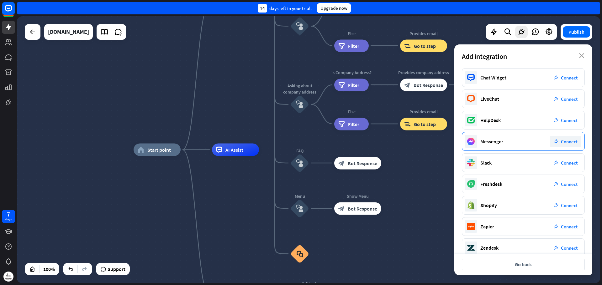
click at [506, 140] on div "Messenger plug_integration Connect" at bounding box center [523, 141] width 123 height 19
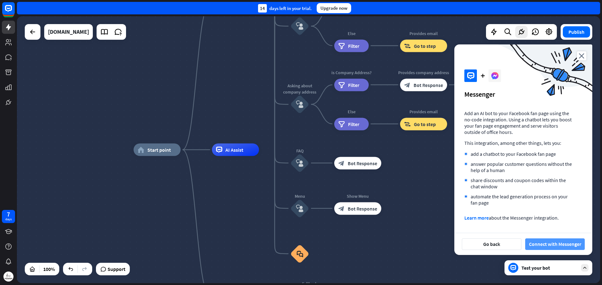
click at [543, 243] on button "Connect with Messenger" at bounding box center [555, 245] width 60 height 12
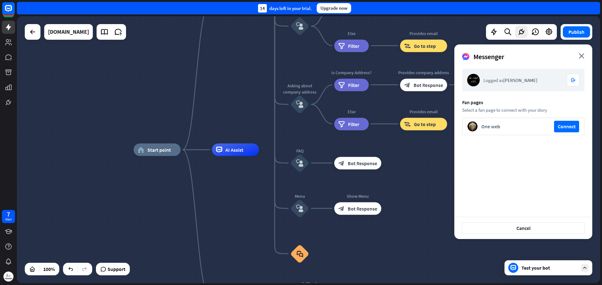
click at [523, 78] on span "[PERSON_NAME]" at bounding box center [520, 80] width 34 height 6
click at [483, 107] on form "Logged as [PERSON_NAME] logout Fan pages Select a fan page to connect with your…" at bounding box center [523, 102] width 122 height 66
click at [564, 126] on button "Connect" at bounding box center [566, 127] width 25 height 12
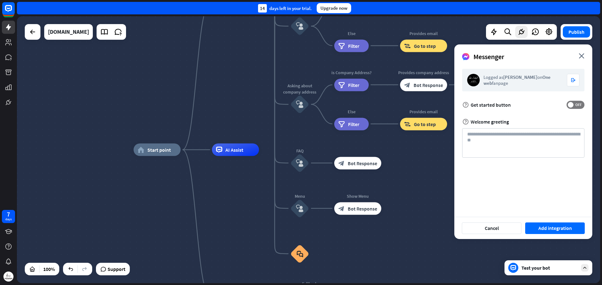
click at [504, 110] on form "Logged as [PERSON_NAME] on One web fanpage logout help Get started button OFF h…" at bounding box center [523, 113] width 122 height 89
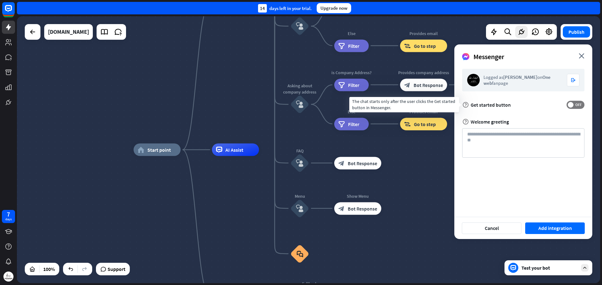
drag, startPoint x: 516, startPoint y: 106, endPoint x: 469, endPoint y: 106, distance: 47.3
click at [469, 106] on div "help Get started button OFF" at bounding box center [523, 105] width 122 height 8
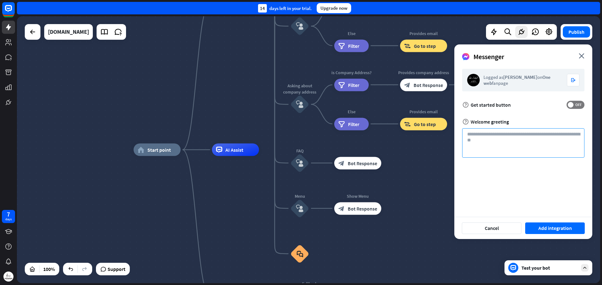
click at [554, 140] on textarea at bounding box center [523, 142] width 122 height 29
click at [578, 105] on span "OFF" at bounding box center [578, 104] width 10 height 5
click at [553, 226] on button "Add integration" at bounding box center [555, 229] width 60 height 12
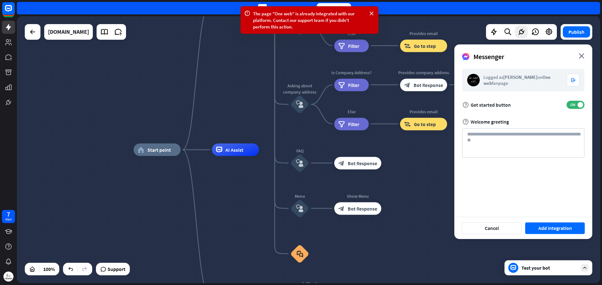
click at [137, 112] on div "home_2 Start point Welcome message block_bot_response Bot Response About us blo…" at bounding box center [308, 149] width 583 height 267
click at [109, 272] on span "Support" at bounding box center [116, 269] width 18 height 10
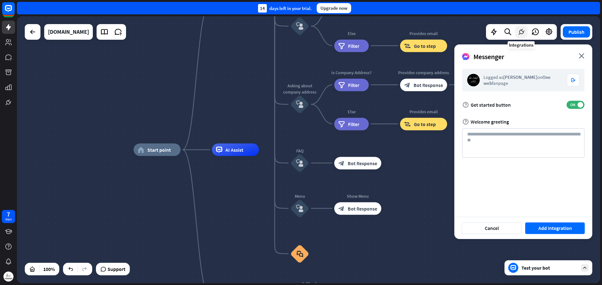
click at [516, 35] on div at bounding box center [521, 32] width 13 height 13
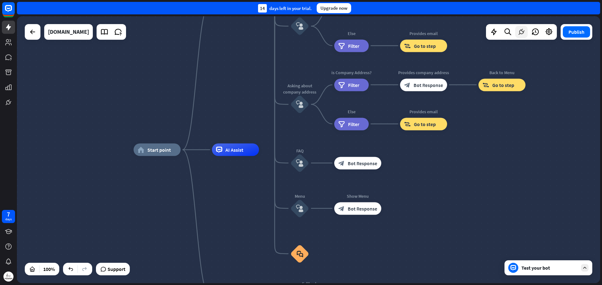
click at [520, 34] on icon at bounding box center [521, 32] width 8 height 8
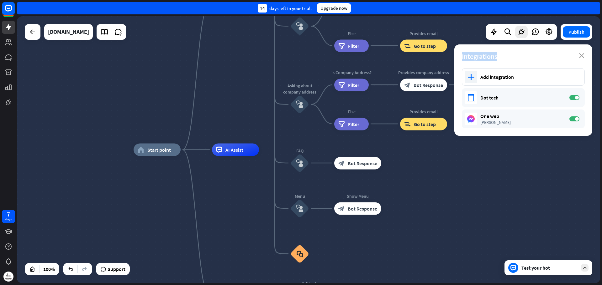
drag, startPoint x: 505, startPoint y: 60, endPoint x: 454, endPoint y: 60, distance: 50.8
click at [454, 60] on div "Integrations close" at bounding box center [523, 56] width 138 height 24
copy span "Integrations"
click at [521, 268] on div "Test your bot" at bounding box center [549, 268] width 56 height 6
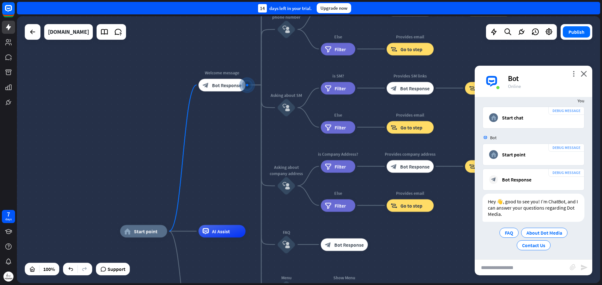
scroll to position [10, 0]
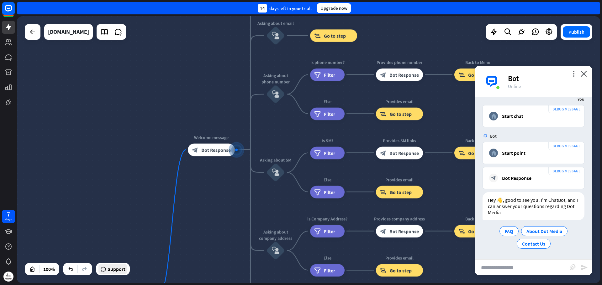
click at [123, 271] on span "Support" at bounding box center [116, 269] width 18 height 10
click at [520, 30] on icon at bounding box center [521, 32] width 8 height 8
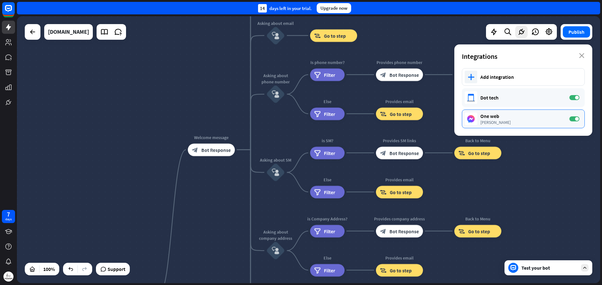
click at [495, 118] on div "One web" at bounding box center [521, 116] width 83 height 6
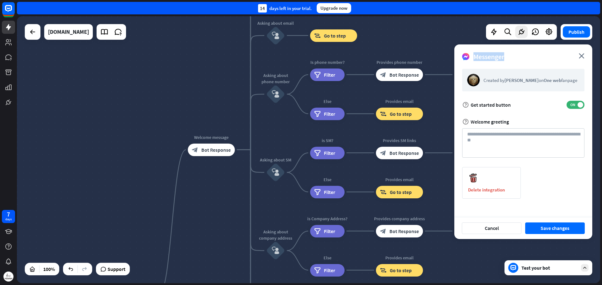
drag, startPoint x: 512, startPoint y: 57, endPoint x: 471, endPoint y: 57, distance: 41.1
click at [471, 57] on div "Messenger close" at bounding box center [523, 54] width 138 height 20
copy span "Messenger"
click at [109, 272] on span "Support" at bounding box center [116, 269] width 18 height 10
click at [8, 43] on icon at bounding box center [8, 42] width 6 height 6
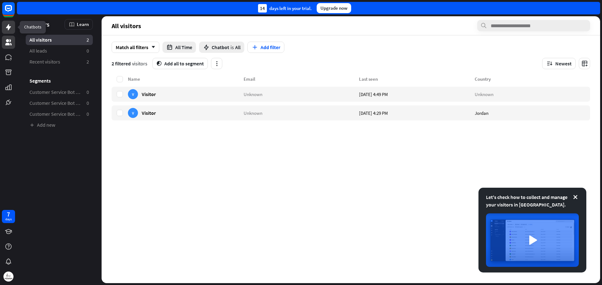
click at [7, 26] on icon at bounding box center [9, 28] width 8 height 8
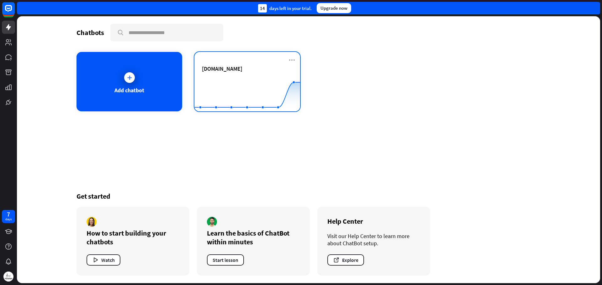
click at [240, 79] on rect at bounding box center [247, 95] width 106 height 39
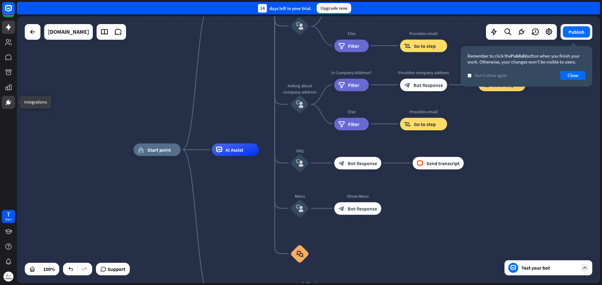
click at [8, 104] on icon at bounding box center [9, 103] width 4 height 4
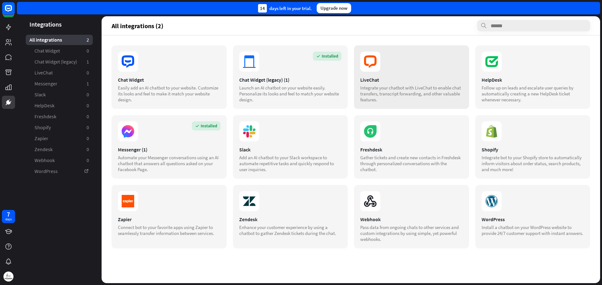
click at [397, 72] on div "LiveChat Integrate your chatbot with LiveChat to enable chat transfers, transcr…" at bounding box center [411, 77] width 115 height 64
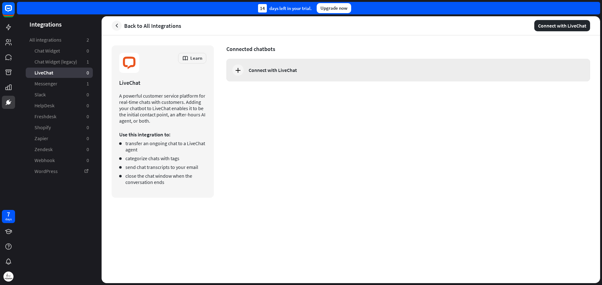
click at [259, 70] on div "Connect with LiveChat" at bounding box center [272, 70] width 48 height 6
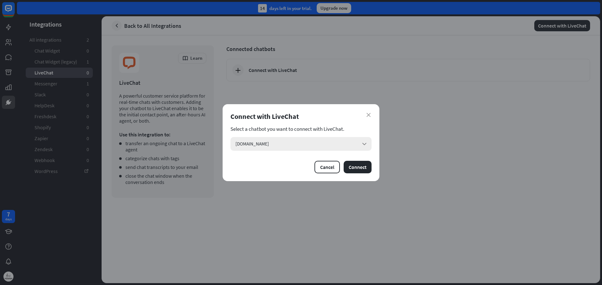
click at [353, 149] on div "[DOMAIN_NAME] arrow_down" at bounding box center [300, 144] width 141 height 14
click at [353, 149] on input "search" at bounding box center [296, 144] width 122 height 14
click at [405, 185] on div "close Connect with LiveChat Select a chatbot you want to connect with LiveChat.…" at bounding box center [301, 142] width 602 height 285
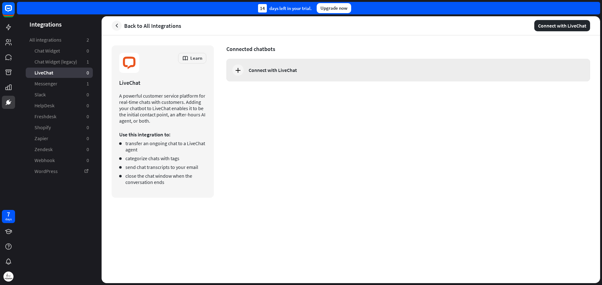
click at [290, 78] on div "Connect with LiveChat" at bounding box center [407, 70] width 363 height 23
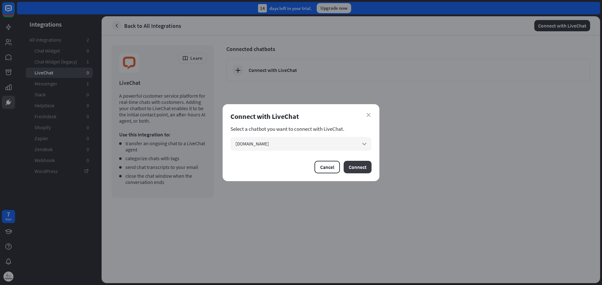
click at [359, 171] on button "Connect" at bounding box center [357, 167] width 28 height 13
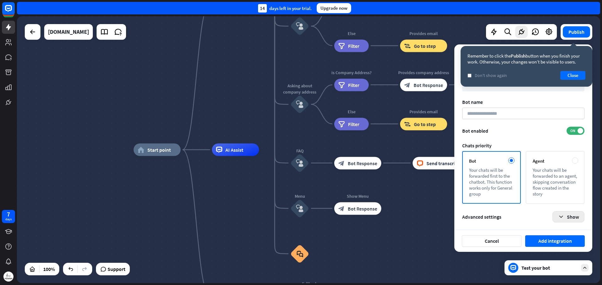
click at [563, 218] on icon "button" at bounding box center [560, 217] width 7 height 7
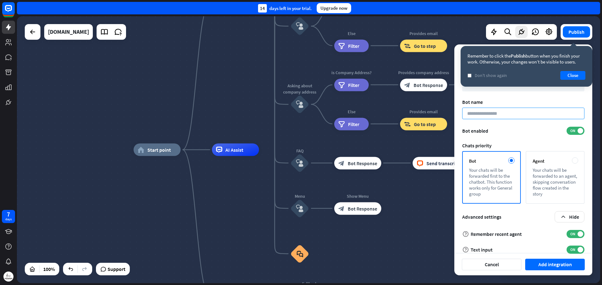
click at [524, 114] on input at bounding box center [523, 114] width 122 height 12
click at [566, 76] on button "Close" at bounding box center [572, 75] width 25 height 9
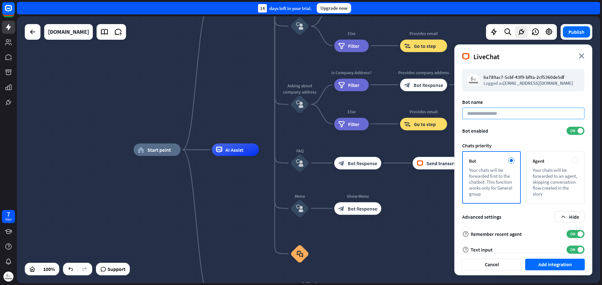
click at [509, 118] on input at bounding box center [523, 114] width 122 height 12
click at [558, 264] on button "Add integration" at bounding box center [555, 265] width 60 height 12
click at [499, 118] on input at bounding box center [523, 114] width 122 height 12
